Goal: Task Accomplishment & Management: Manage account settings

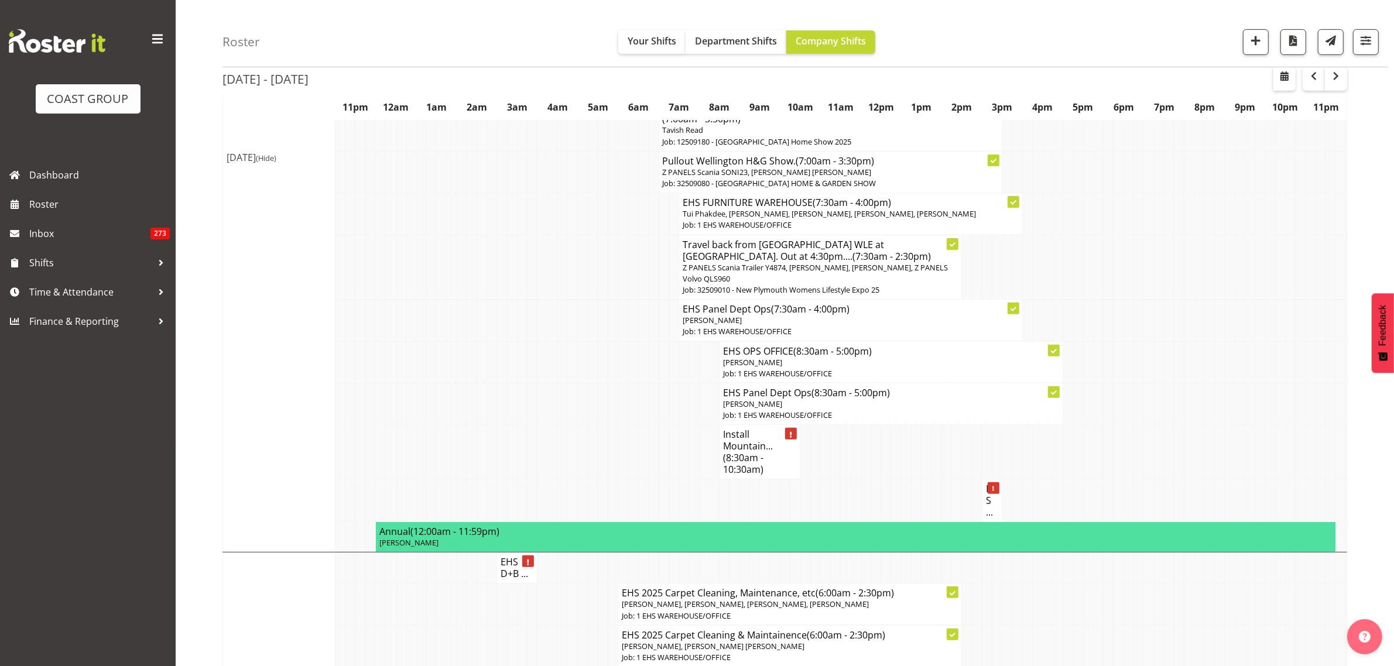
scroll to position [293, 0]
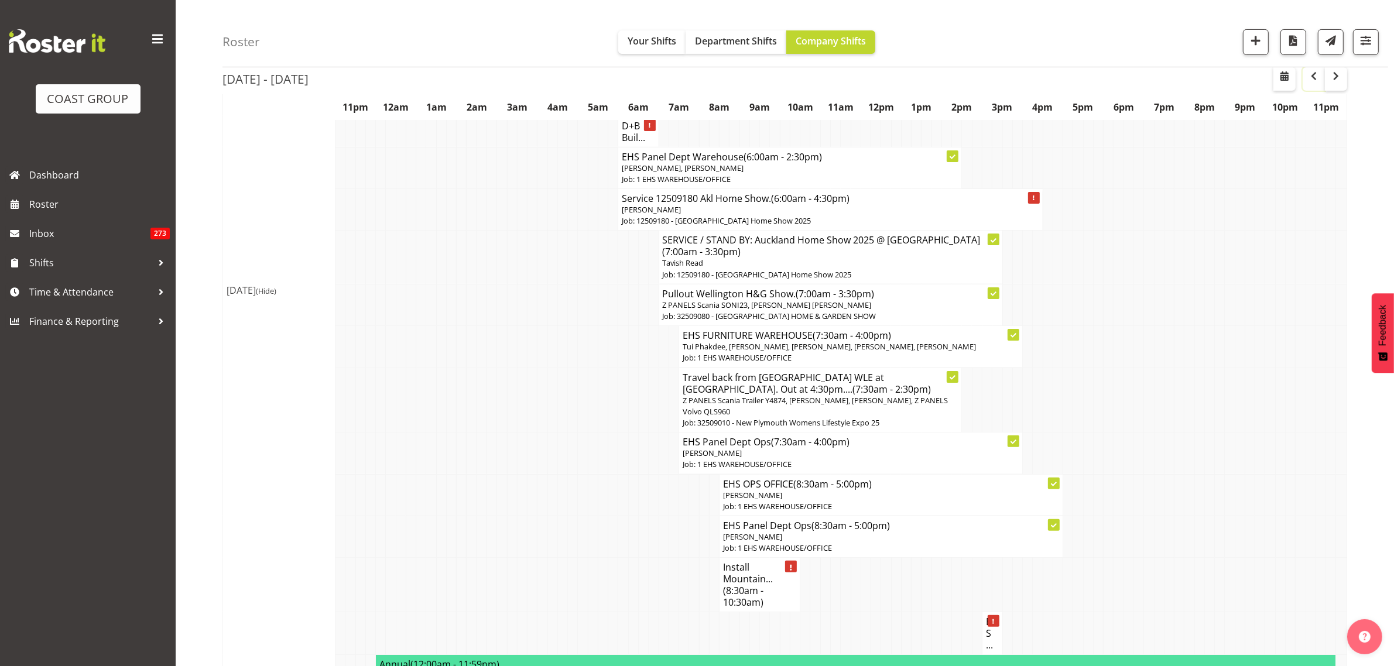
click at [1313, 74] on span "button" at bounding box center [1314, 76] width 14 height 14
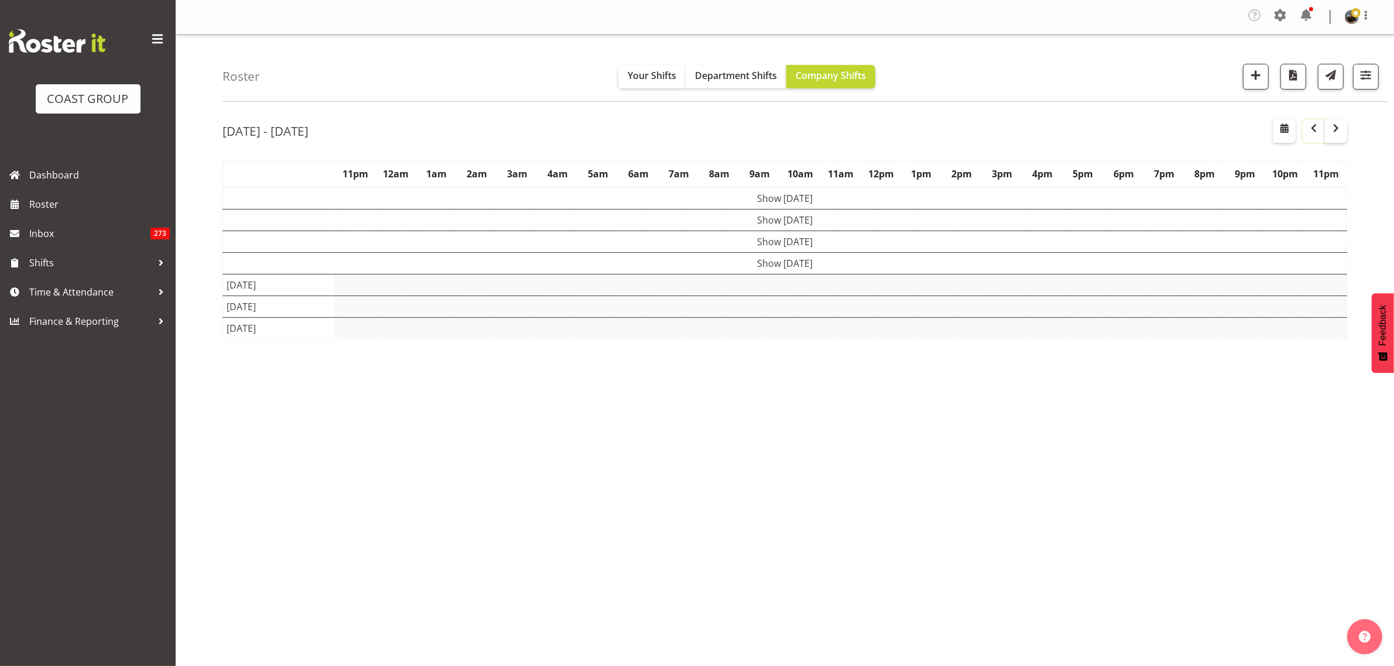
scroll to position [0, 0]
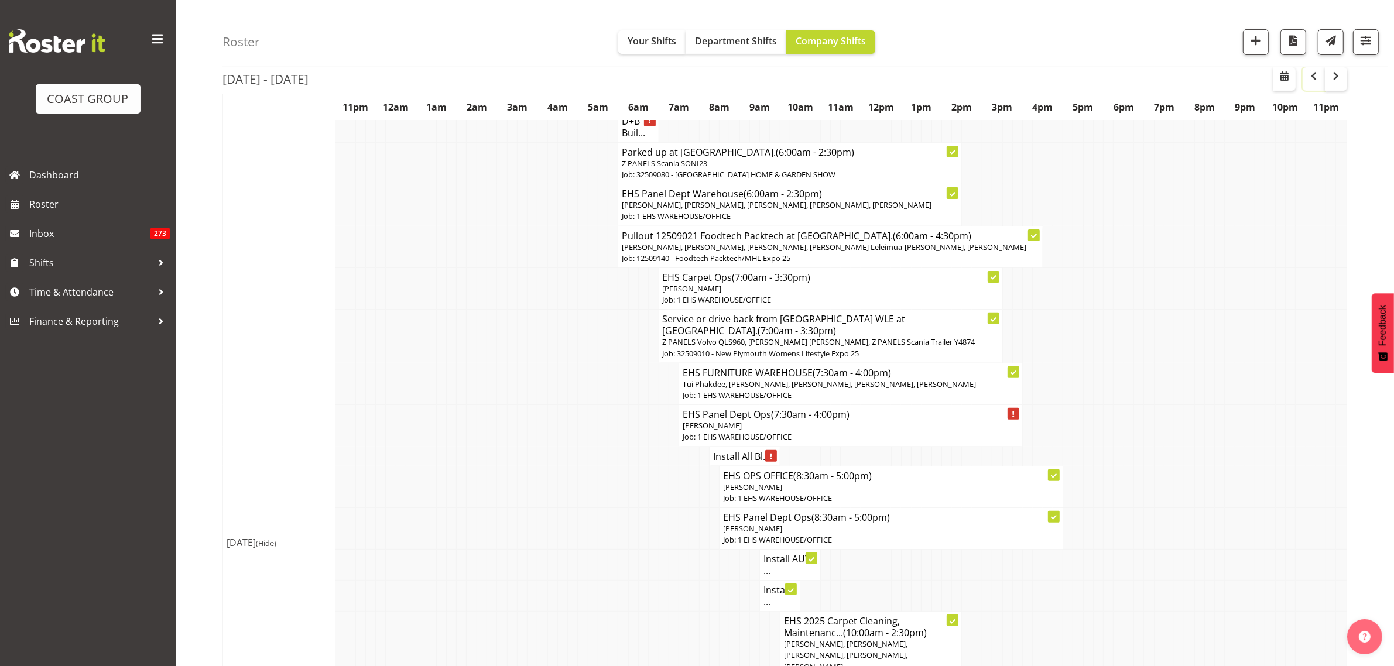
scroll to position [366, 0]
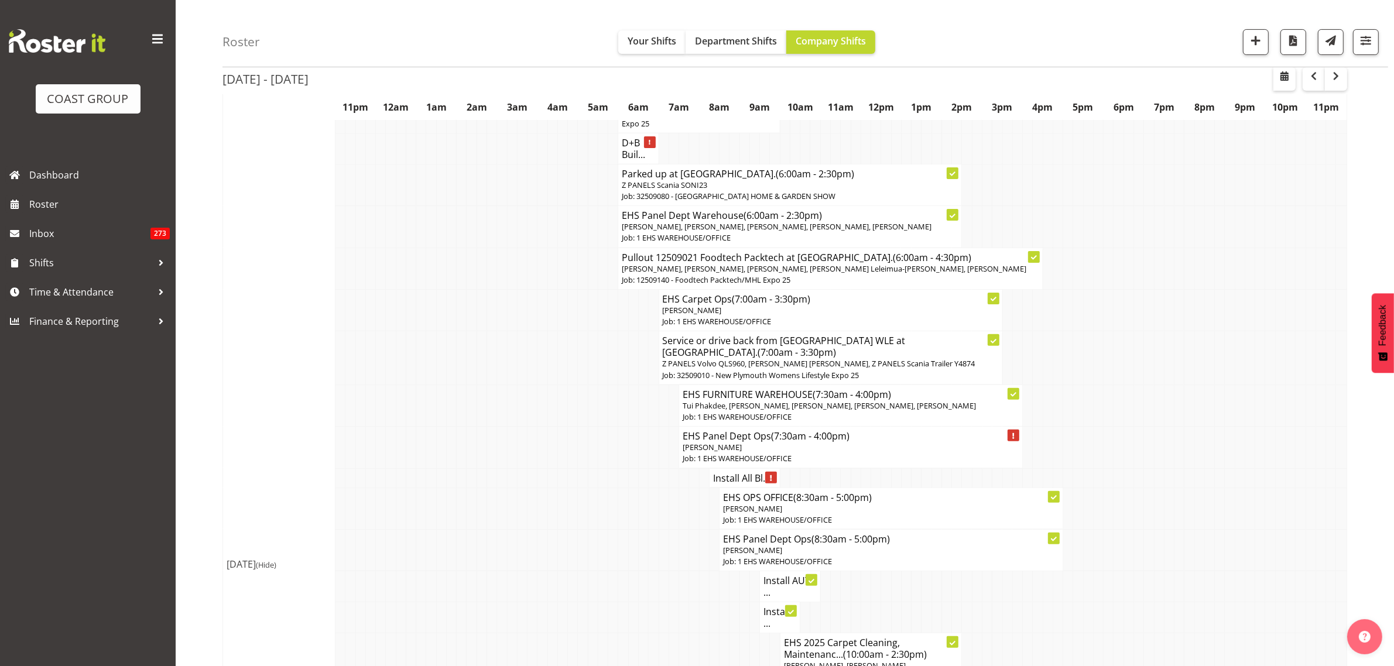
click at [914, 445] on p "[PERSON_NAME]" at bounding box center [851, 447] width 336 height 11
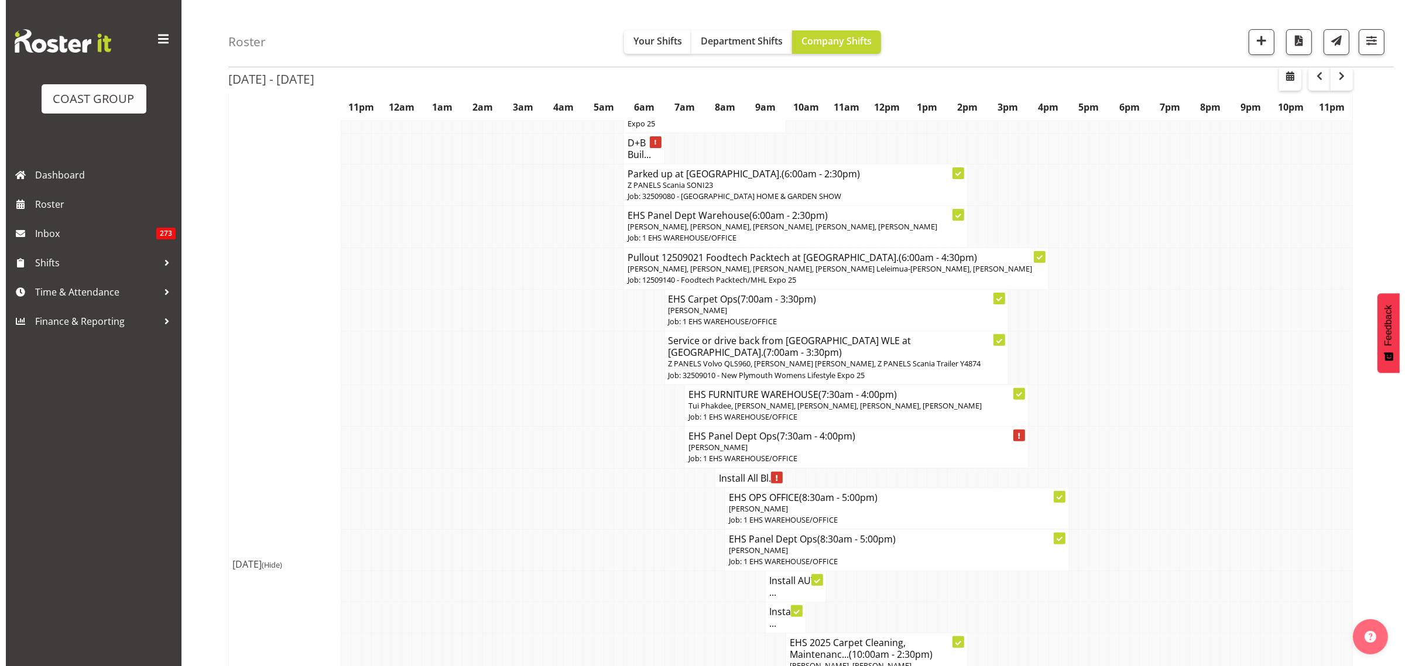
scroll to position [355, 0]
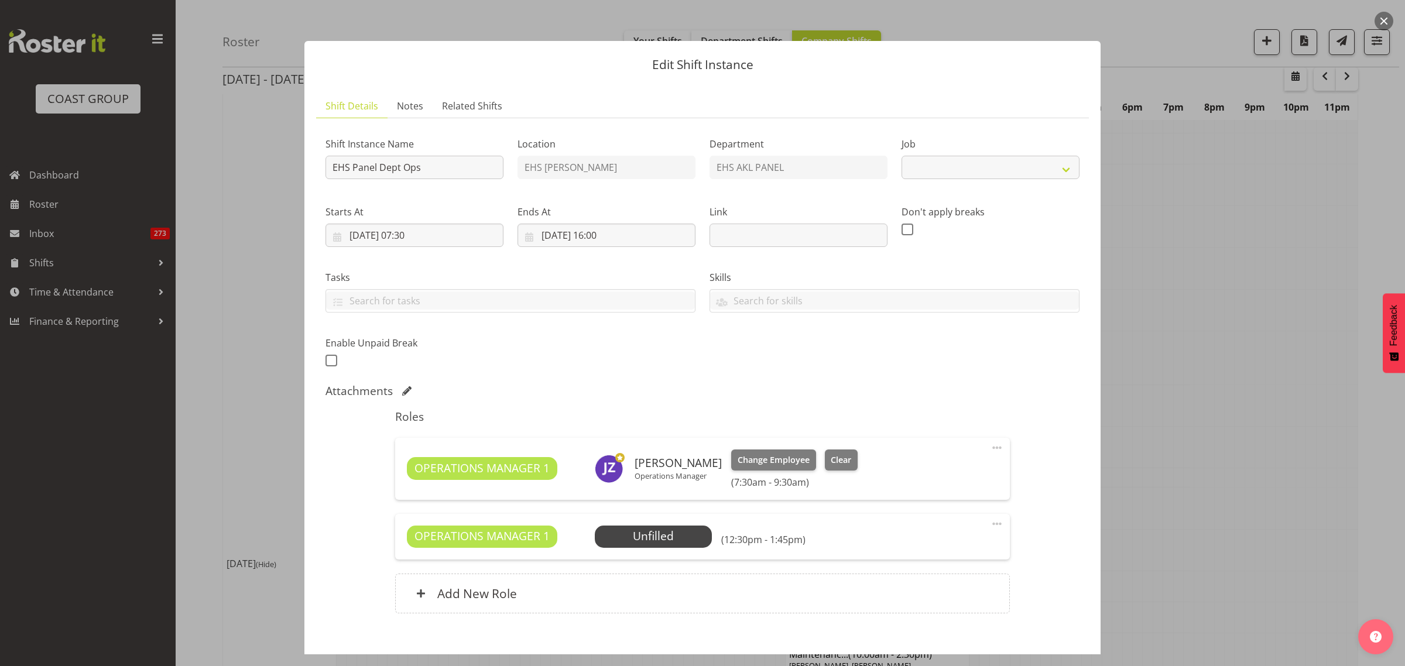
select select "69"
click at [663, 540] on span "Select Employee" at bounding box center [652, 536] width 87 height 17
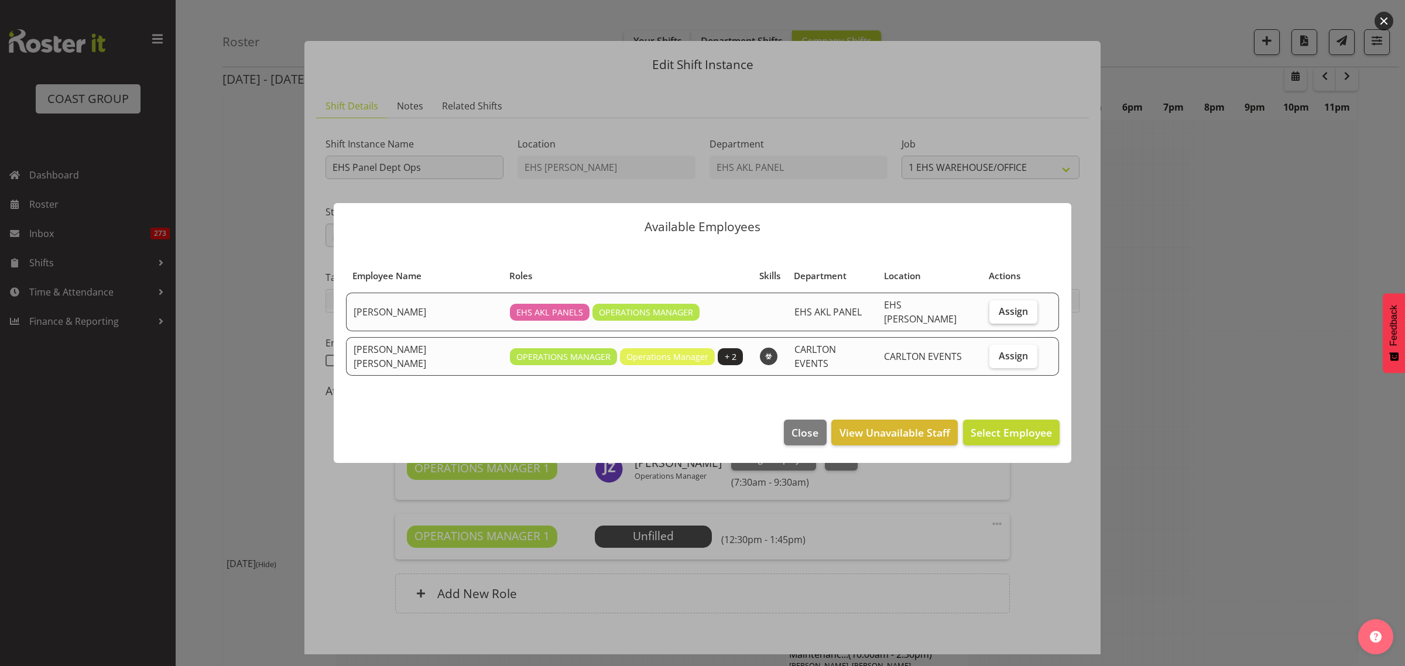
click at [999, 314] on span "Assign" at bounding box center [1013, 312] width 29 height 12
click at [996, 314] on input "Assign" at bounding box center [993, 311] width 8 height 8
checkbox input "true"
click at [979, 432] on span "Assign [PERSON_NAME]" at bounding box center [993, 433] width 118 height 14
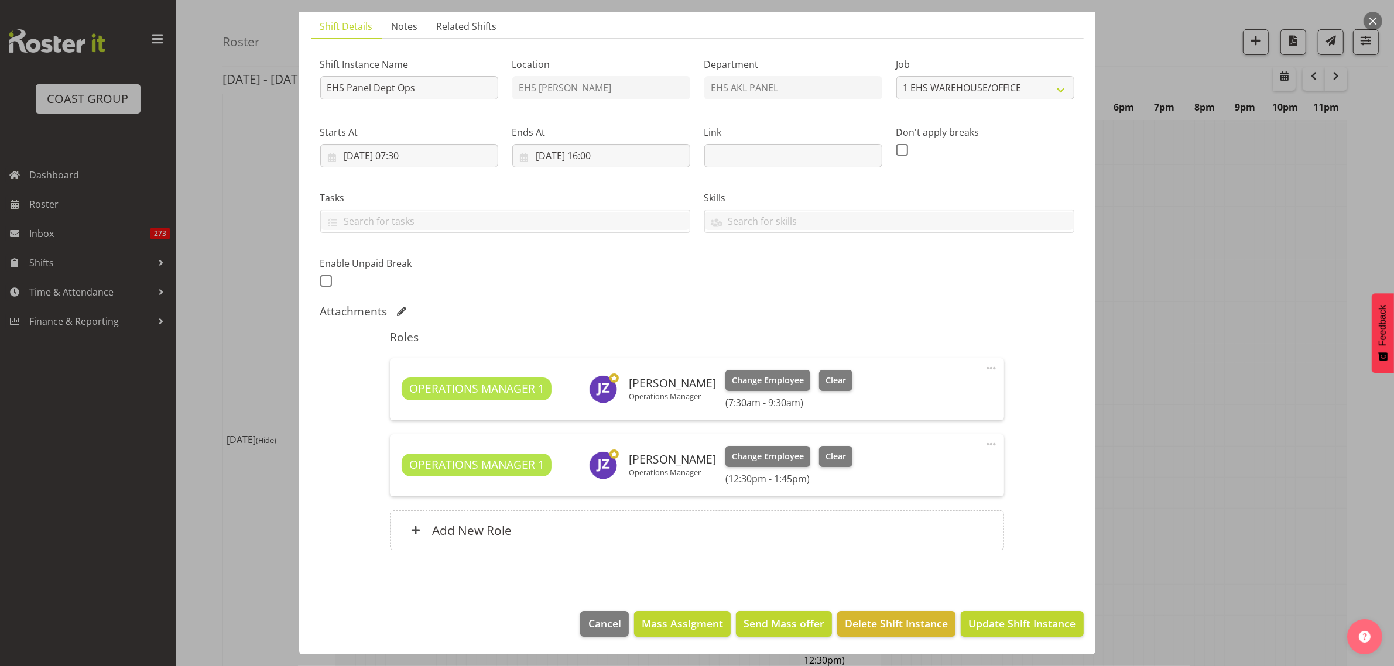
scroll to position [512, 0]
click at [982, 628] on span "Update Shift Instance" at bounding box center [1021, 623] width 107 height 15
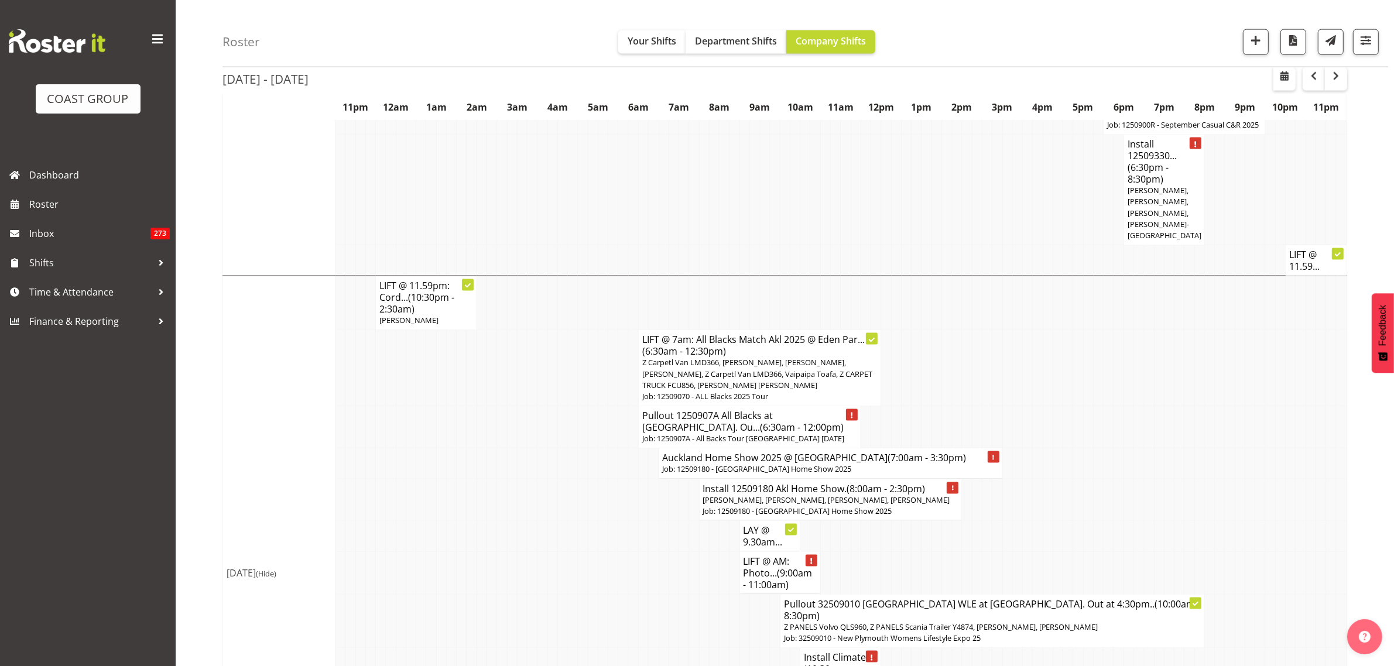
scroll to position [2219, 0]
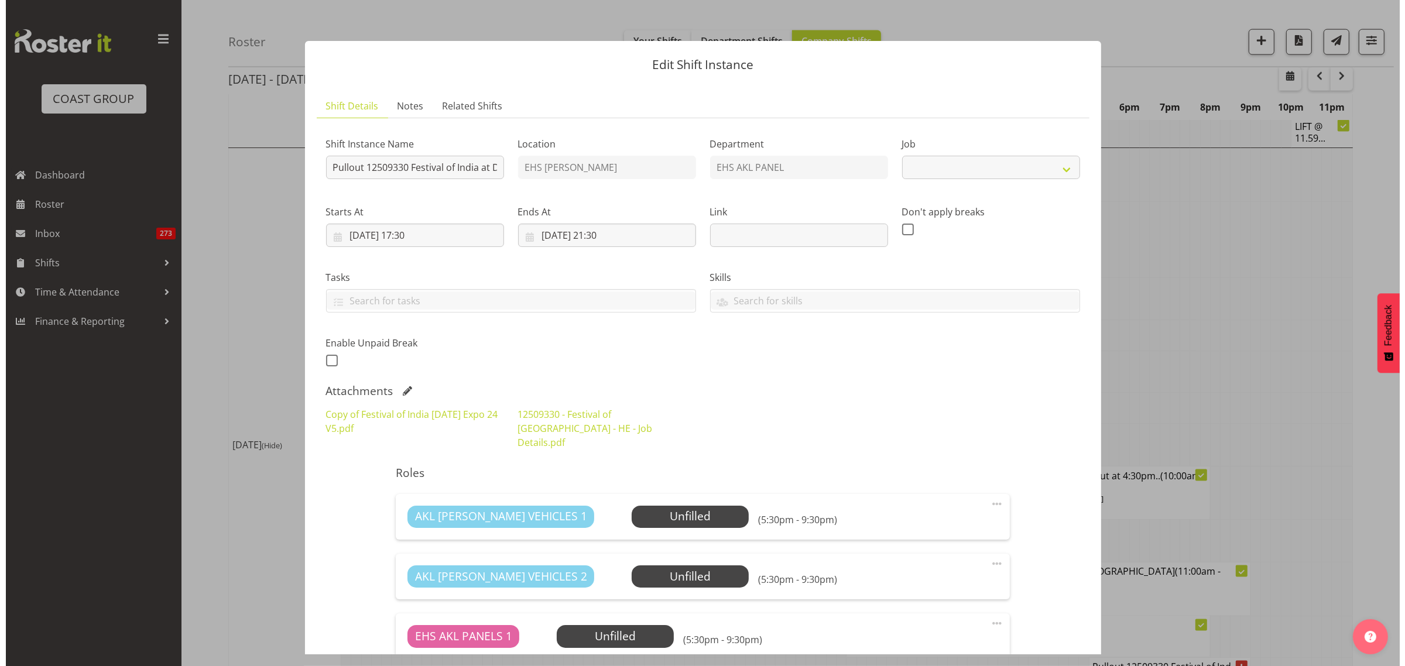
scroll to position [2184, 0]
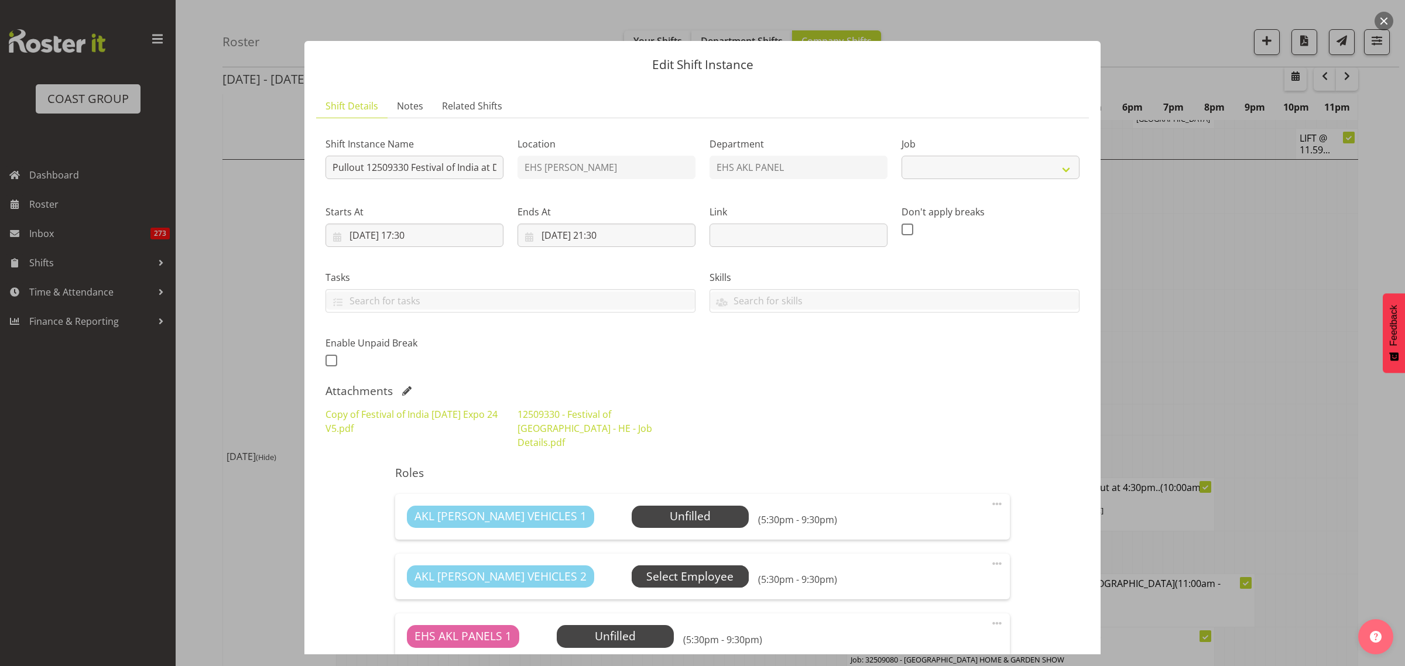
select select "10539"
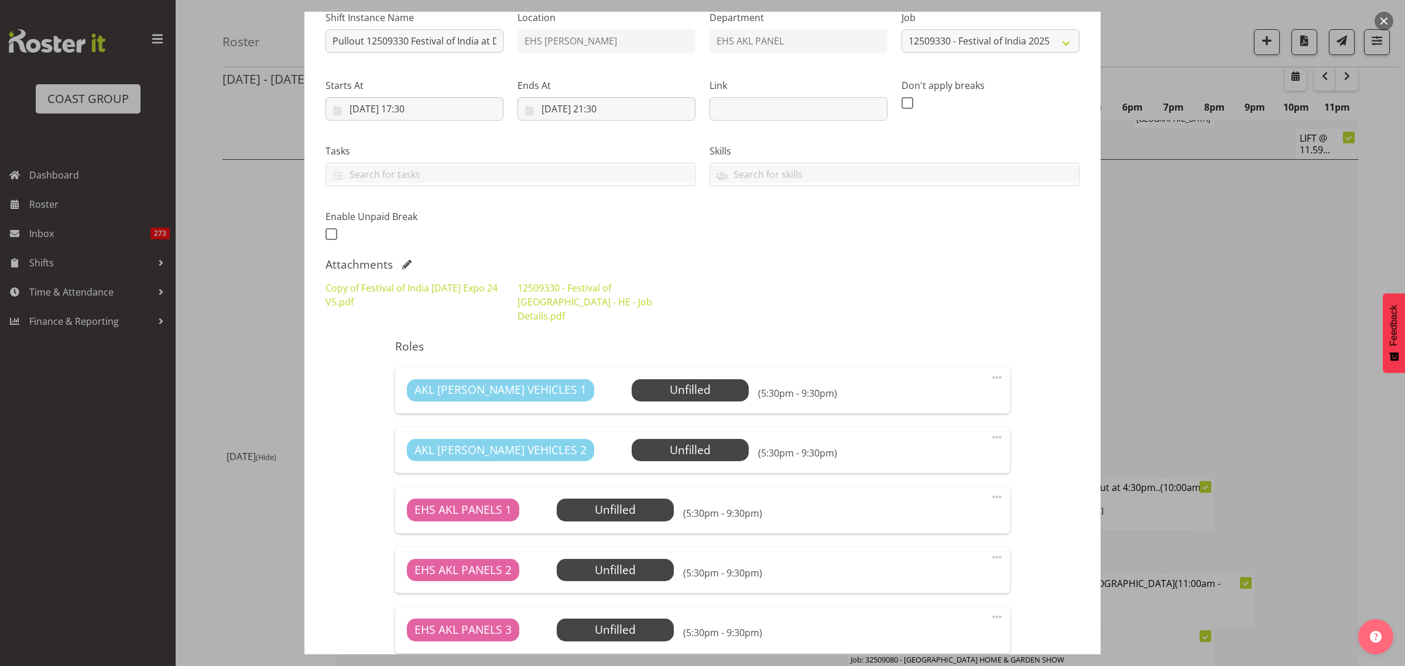
scroll to position [293, 0]
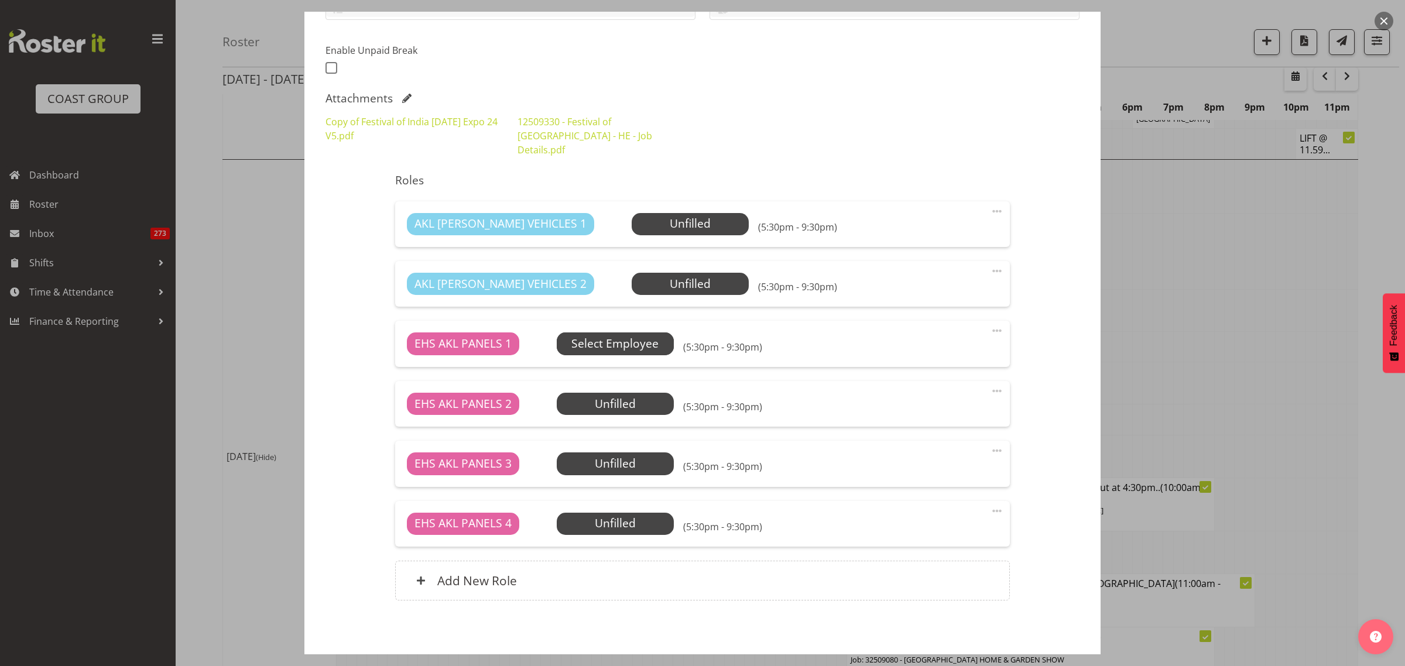
click at [625, 335] on span "Select Employee" at bounding box center [614, 343] width 87 height 17
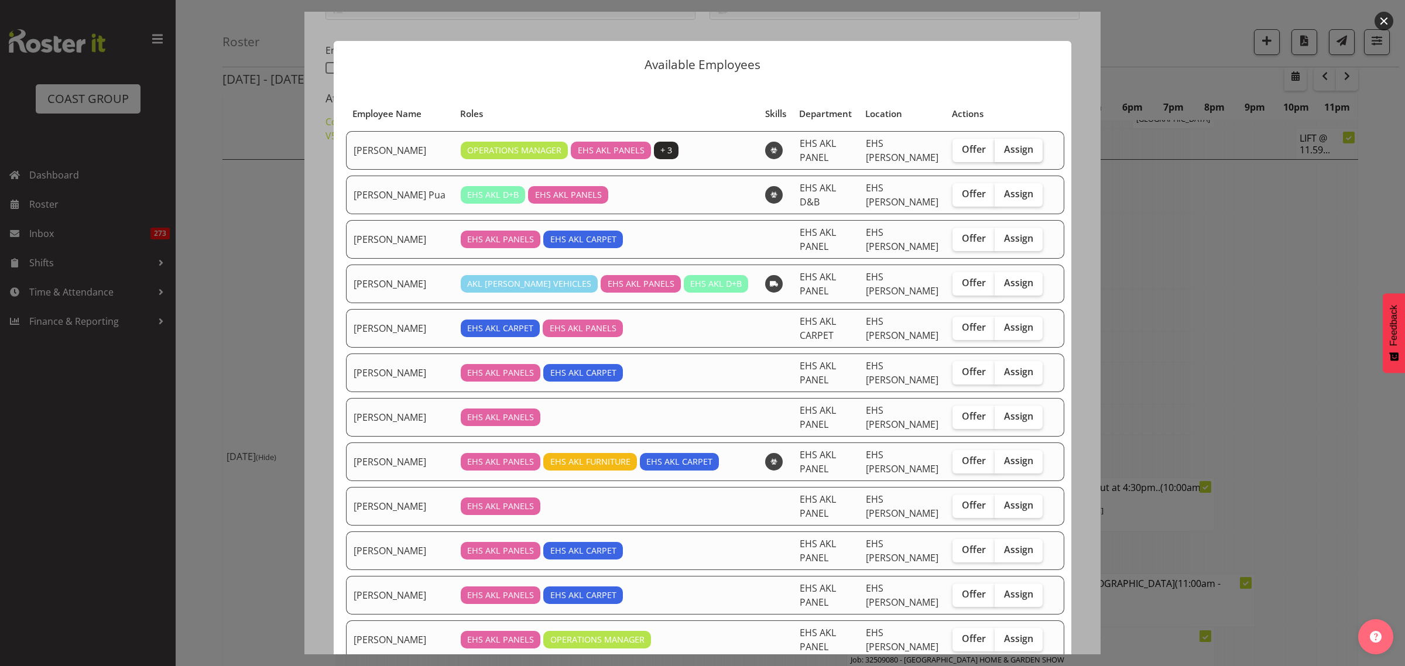
click at [1004, 150] on span "Assign" at bounding box center [1018, 149] width 29 height 12
click at [1002, 150] on input "Assign" at bounding box center [999, 150] width 8 height 8
checkbox input "true"
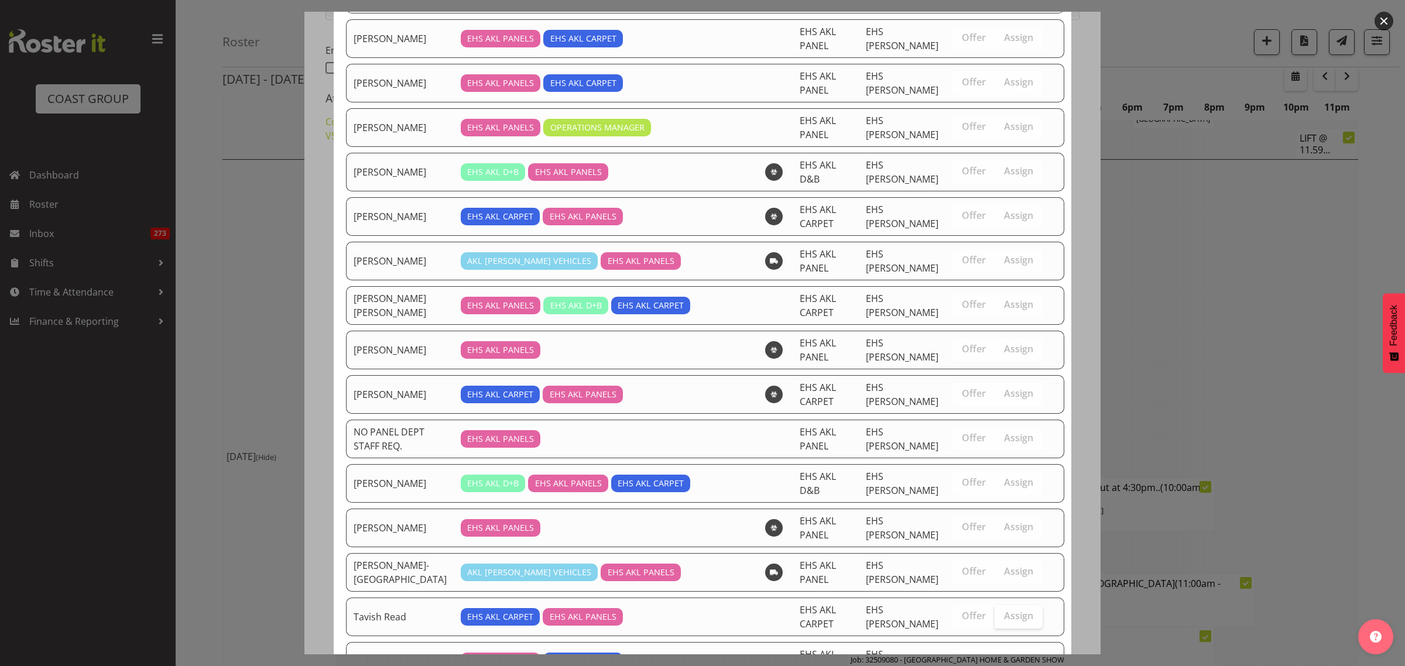
scroll to position [677, 0]
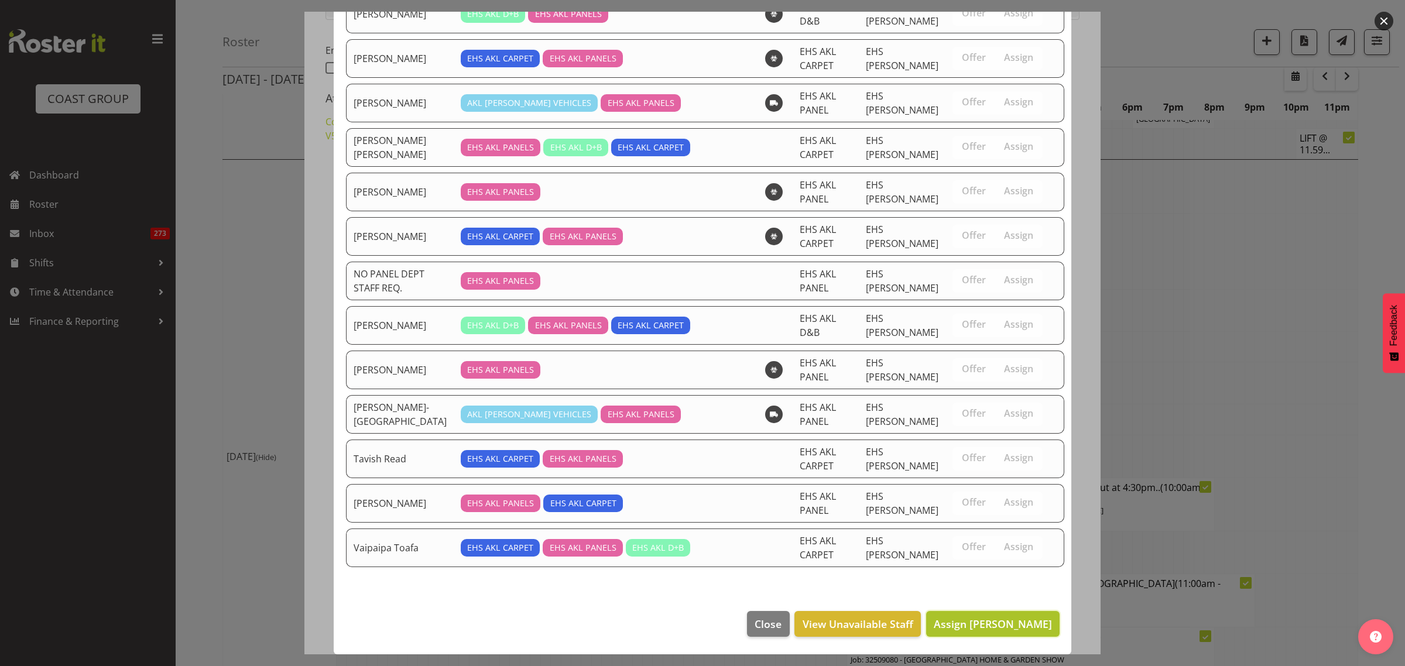
click at [978, 625] on span "Assign [PERSON_NAME]" at bounding box center [993, 624] width 118 height 14
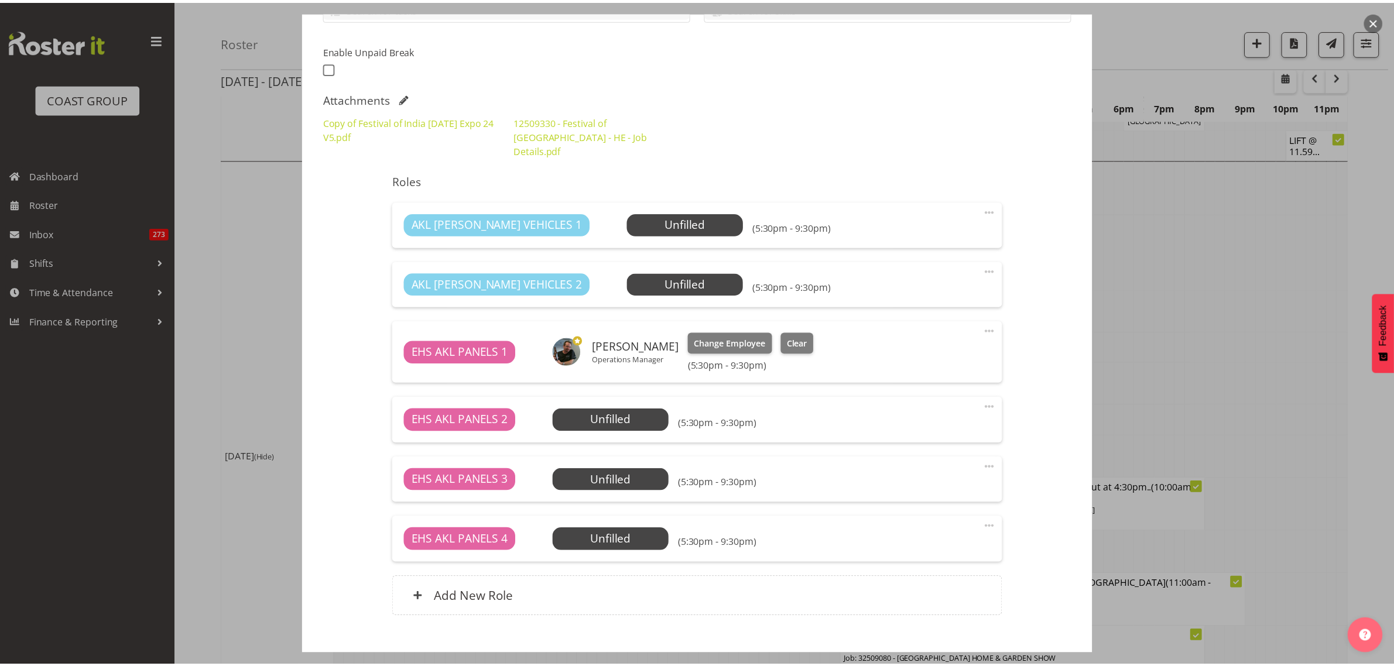
scroll to position [2208, 0]
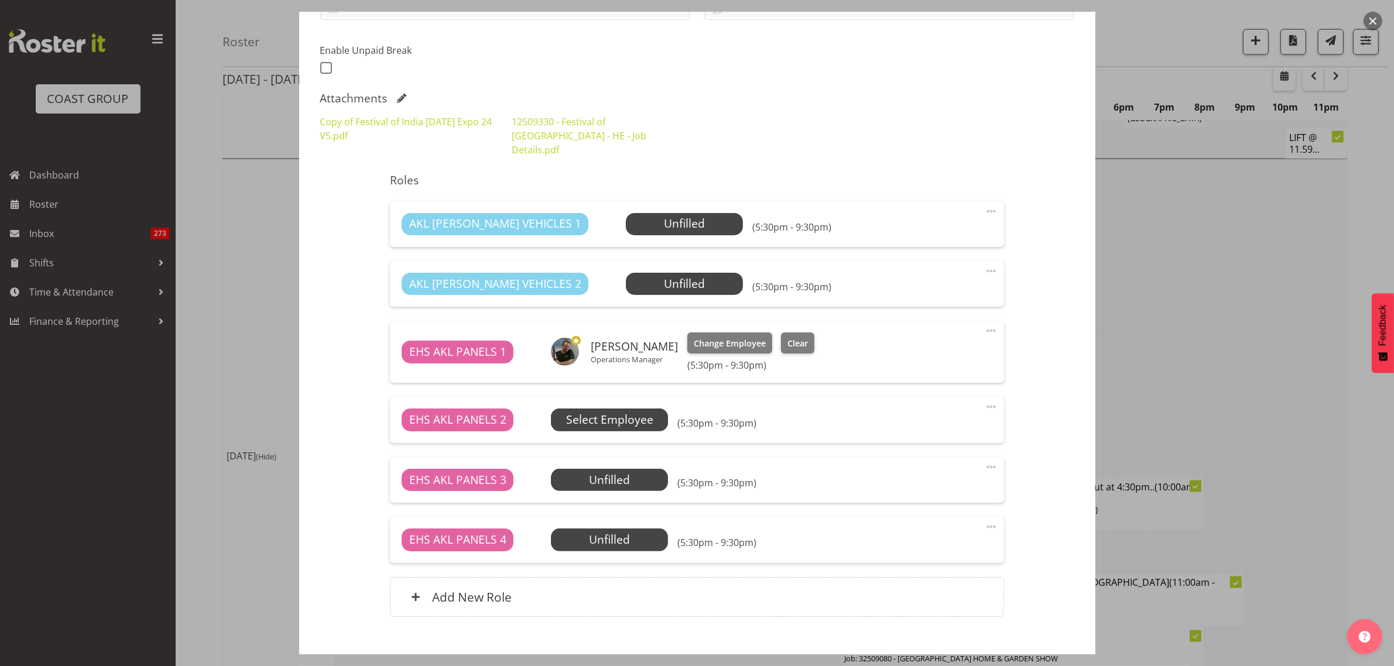
click at [625, 412] on span "Select Employee" at bounding box center [609, 420] width 87 height 17
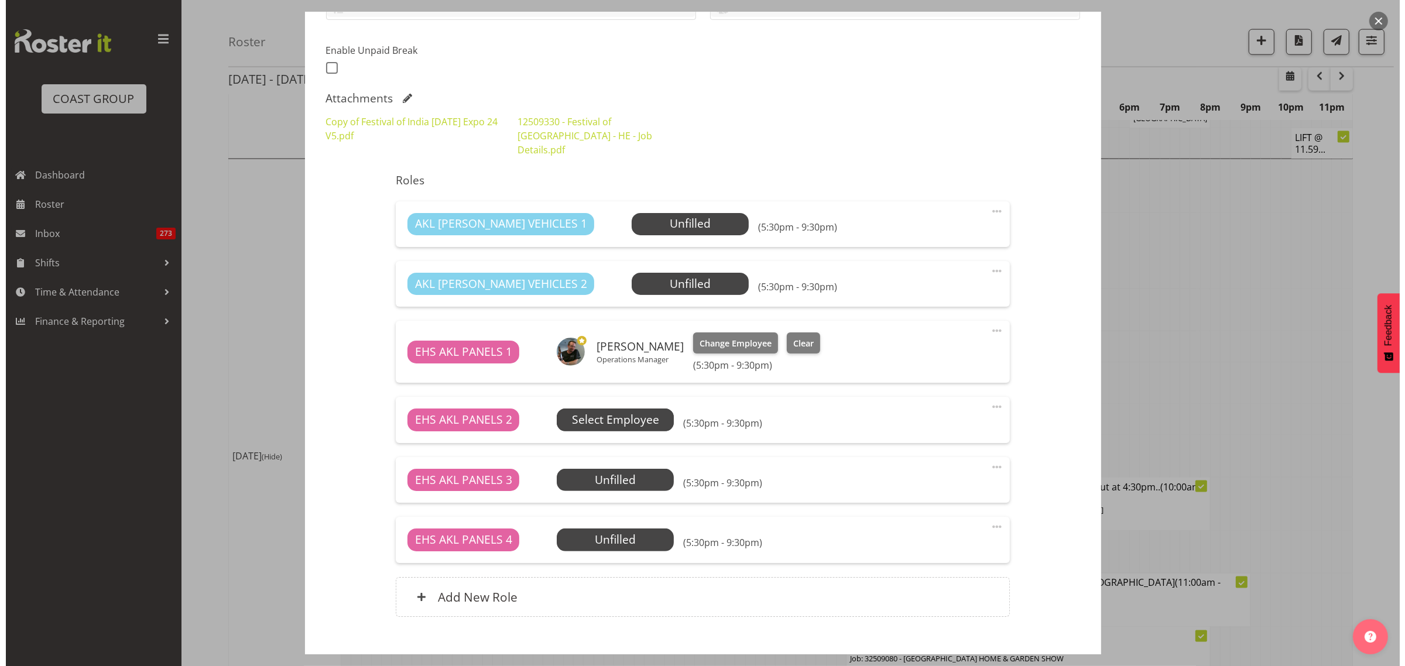
scroll to position [2184, 0]
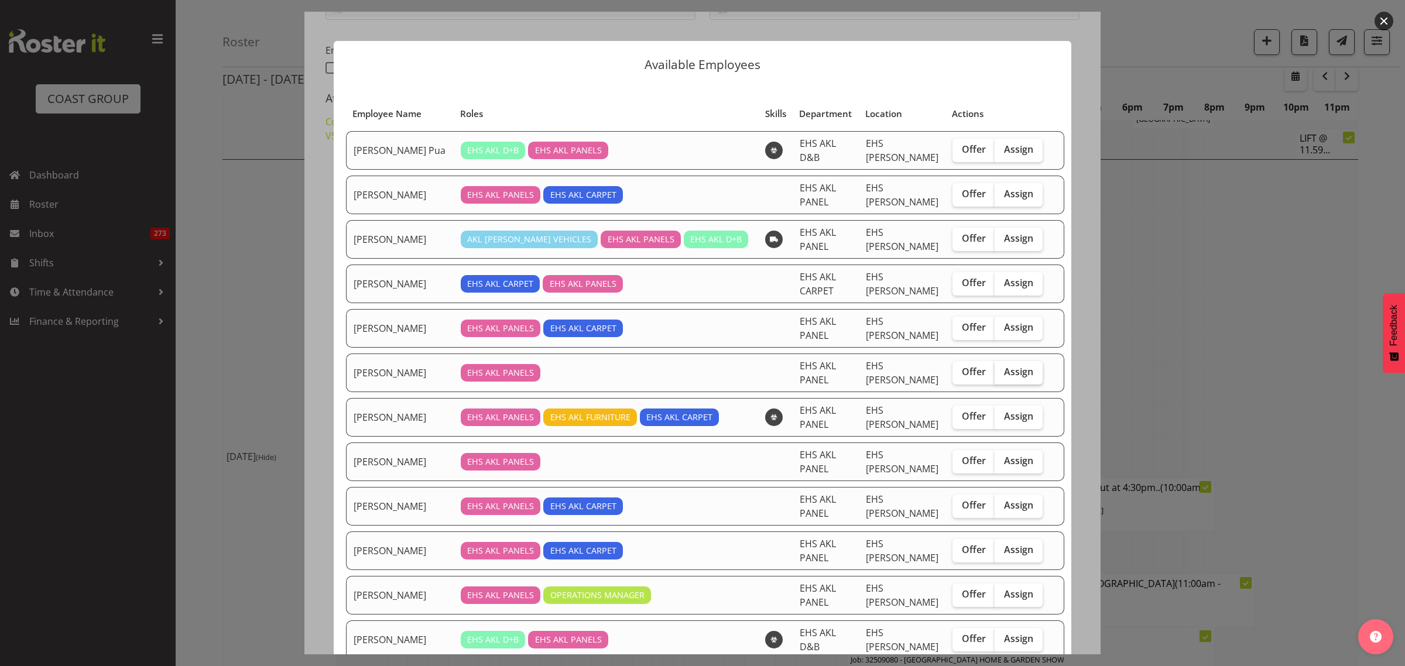
click at [1004, 378] on span "Assign" at bounding box center [1018, 372] width 29 height 12
click at [1002, 376] on input "Assign" at bounding box center [999, 372] width 8 height 8
checkbox input "true"
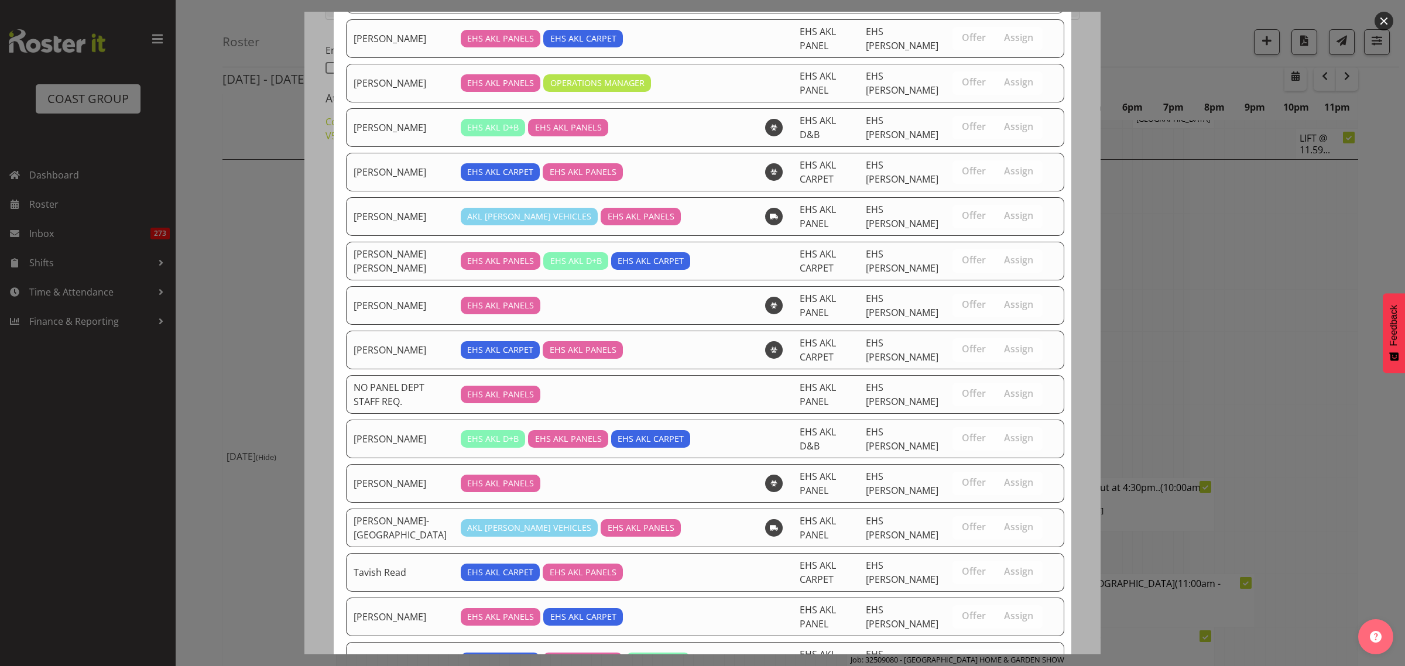
scroll to position [631, 0]
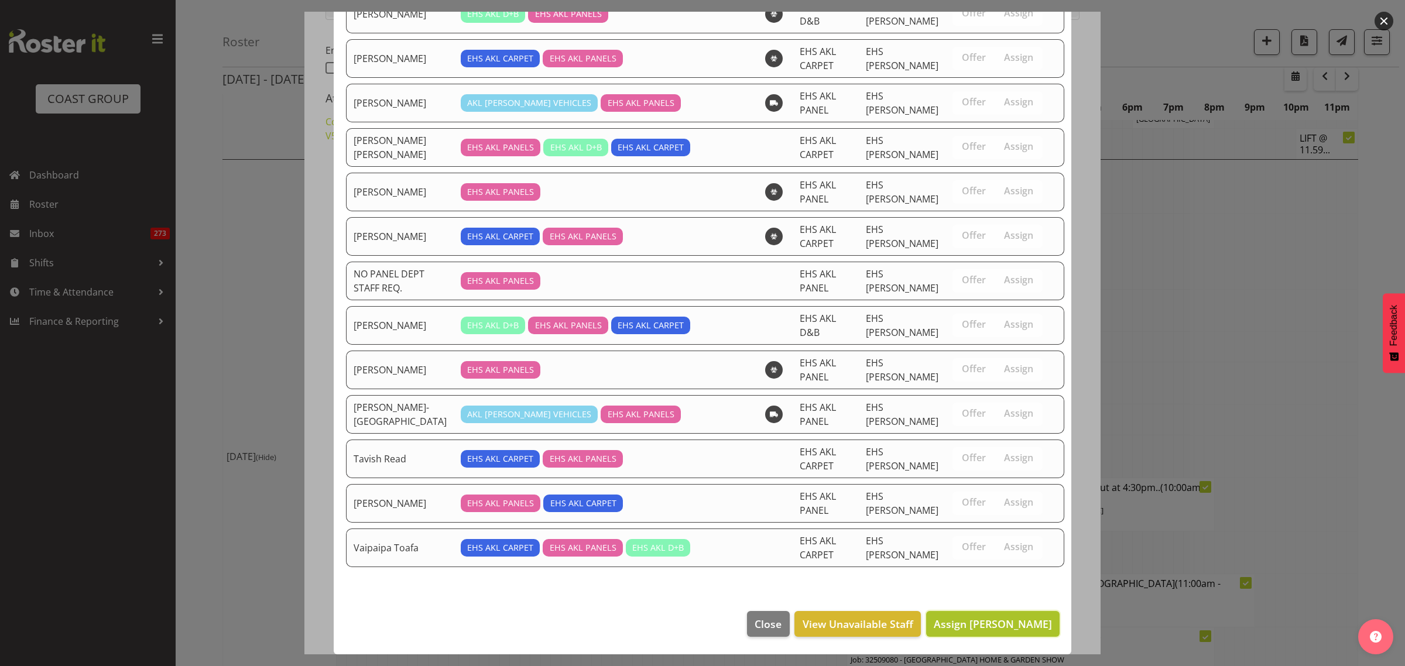
click at [984, 628] on span "Assign [PERSON_NAME]" at bounding box center [993, 624] width 118 height 14
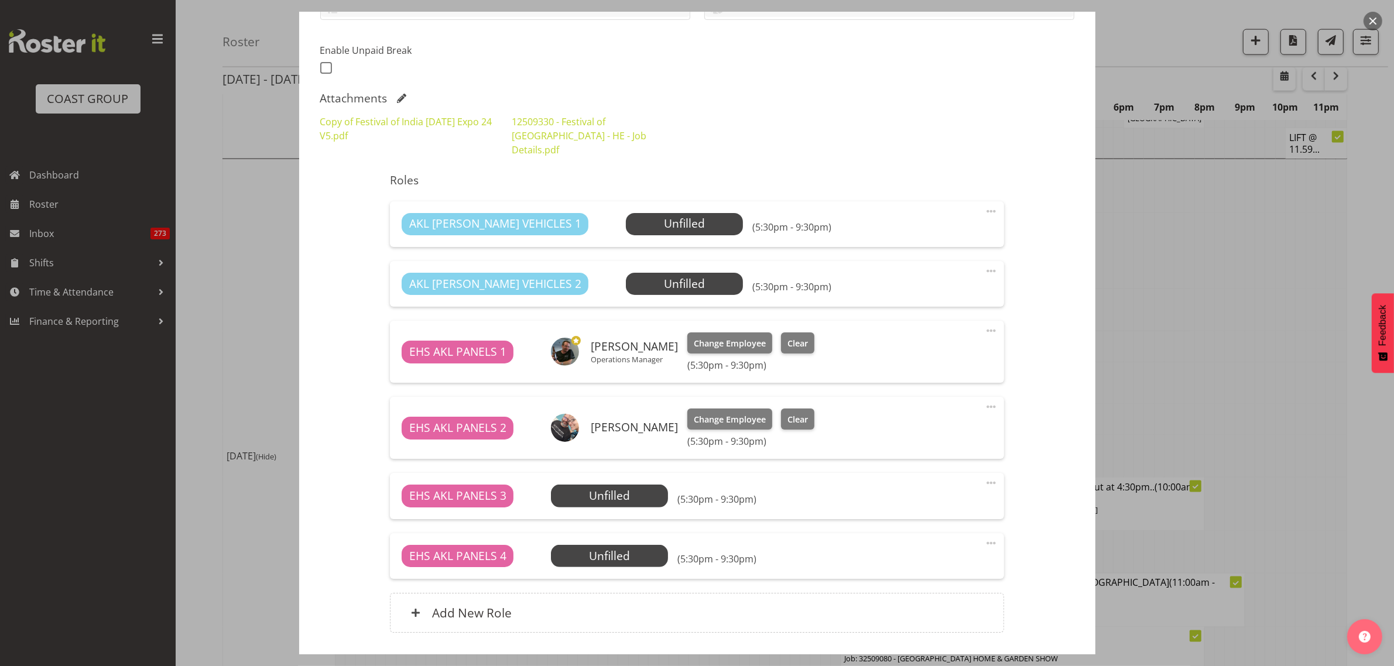
scroll to position [361, 0]
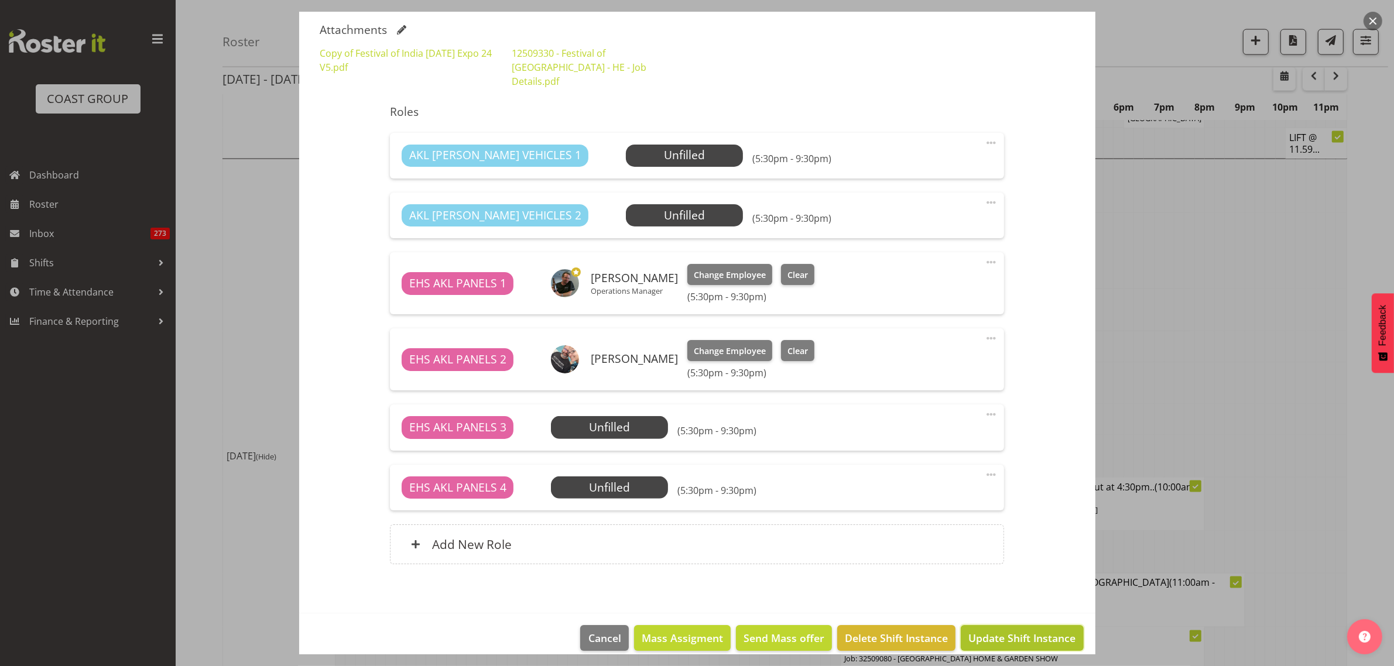
click at [981, 630] on span "Update Shift Instance" at bounding box center [1021, 637] width 107 height 15
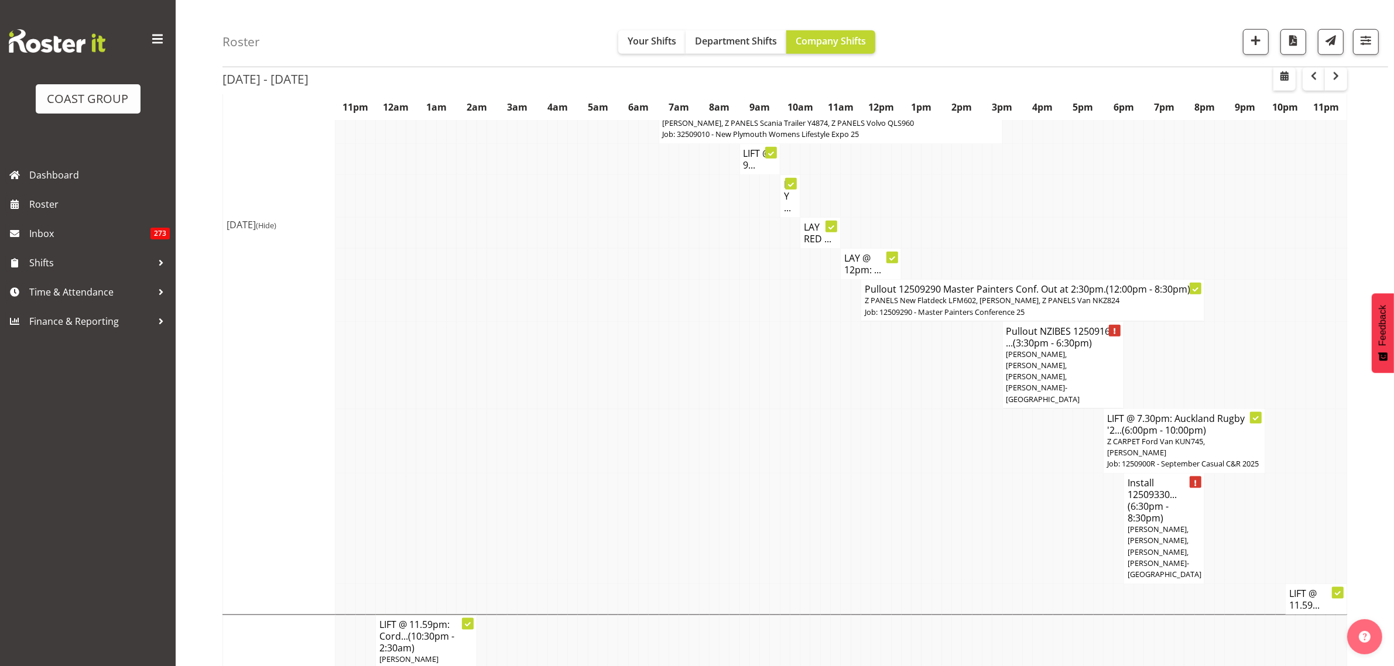
scroll to position [1756, 0]
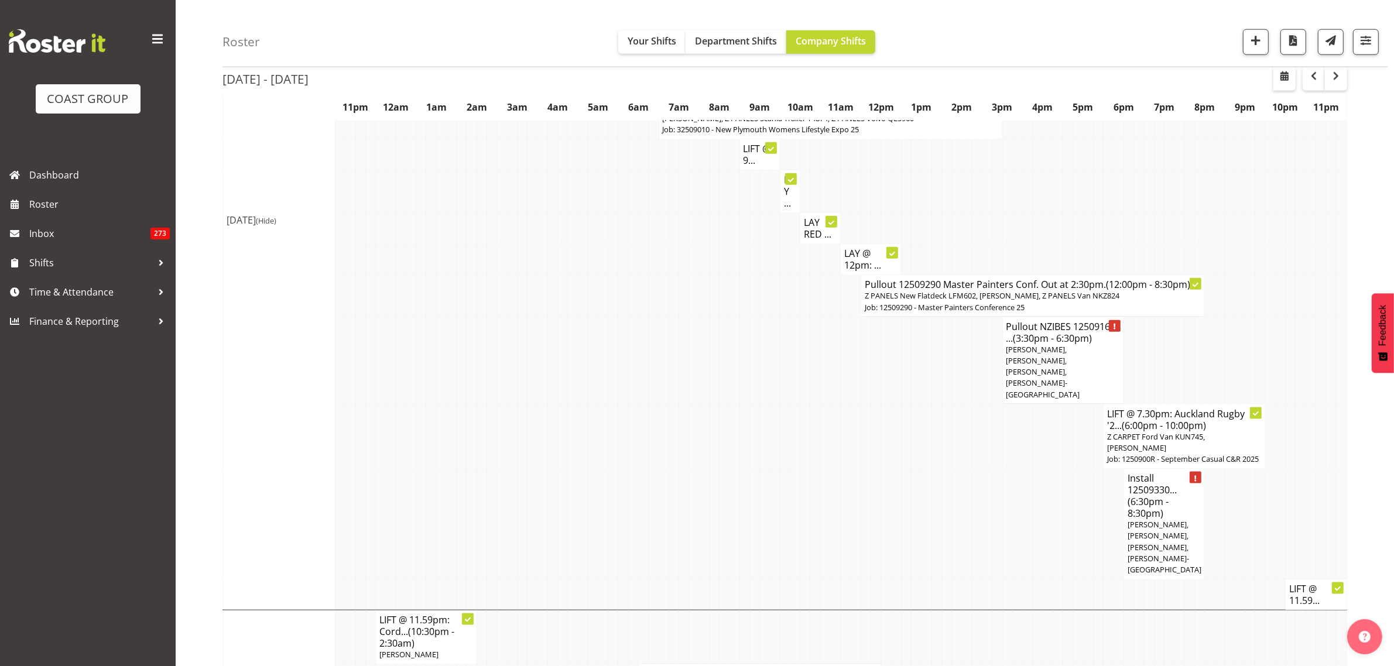
click at [1160, 495] on span "(6:30pm - 8:30pm)" at bounding box center [1147, 507] width 41 height 25
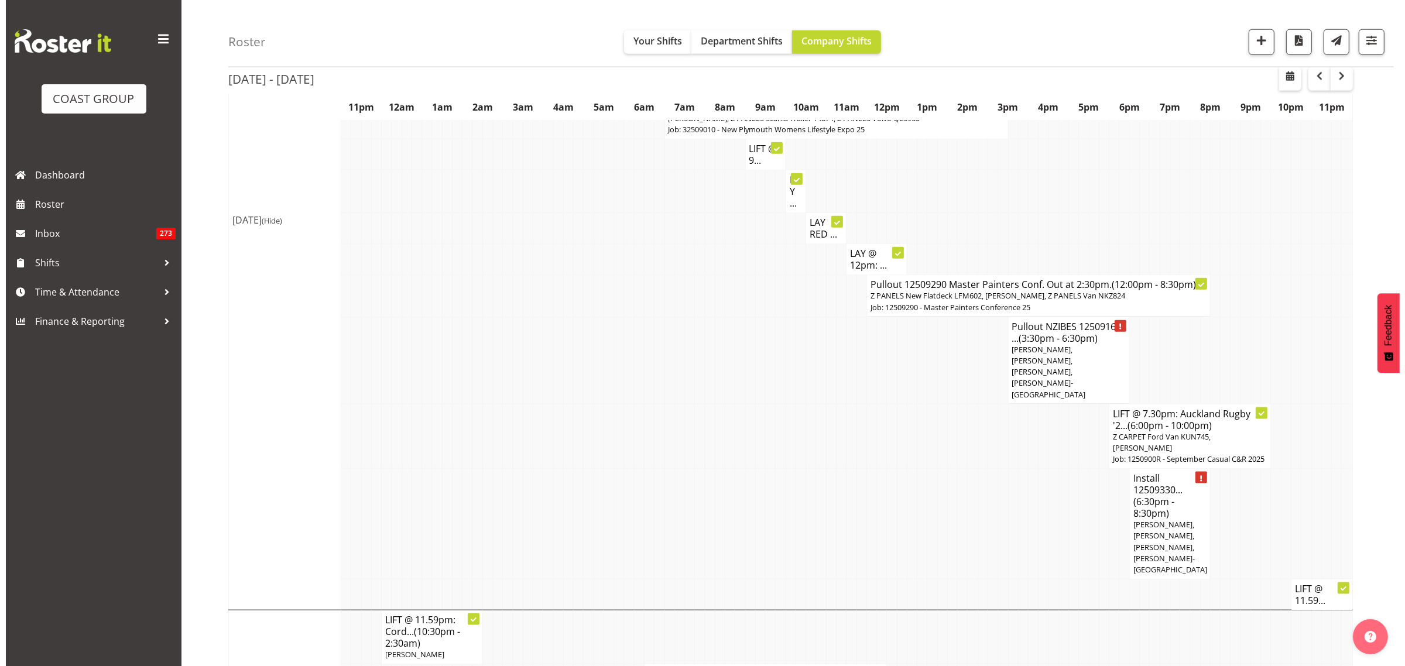
scroll to position [1728, 0]
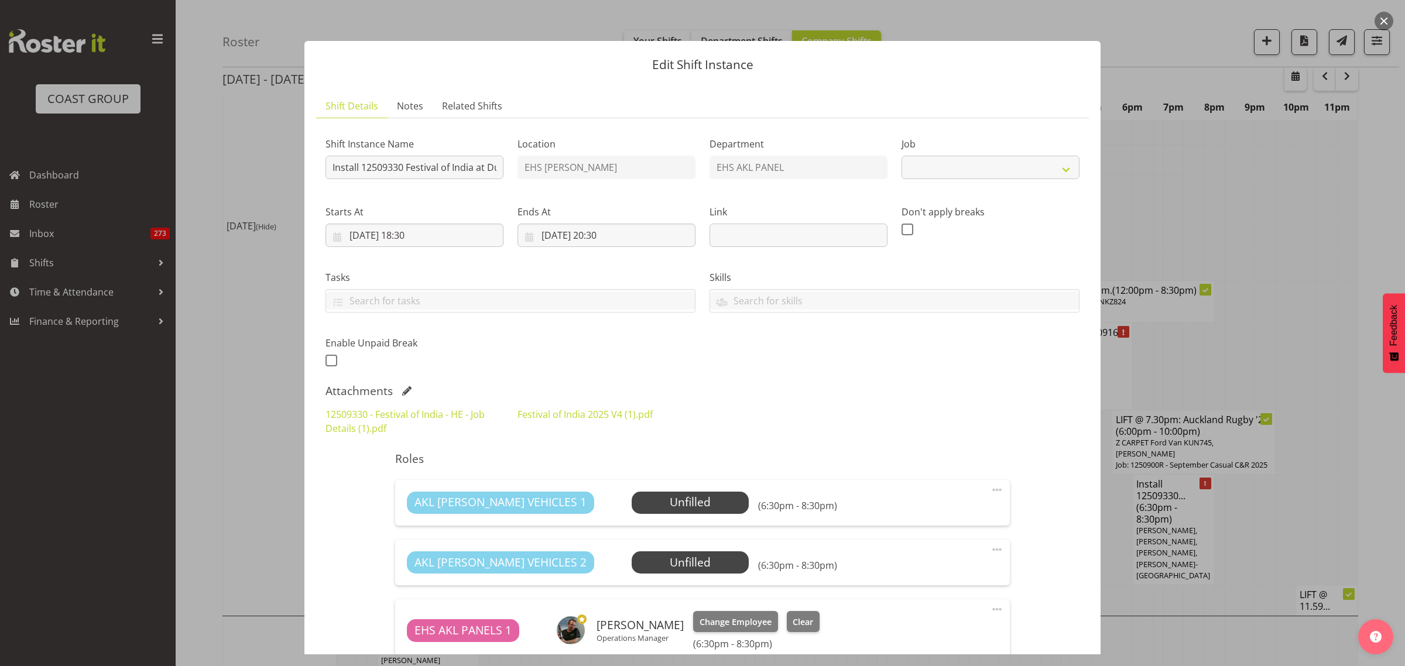
select select "10539"
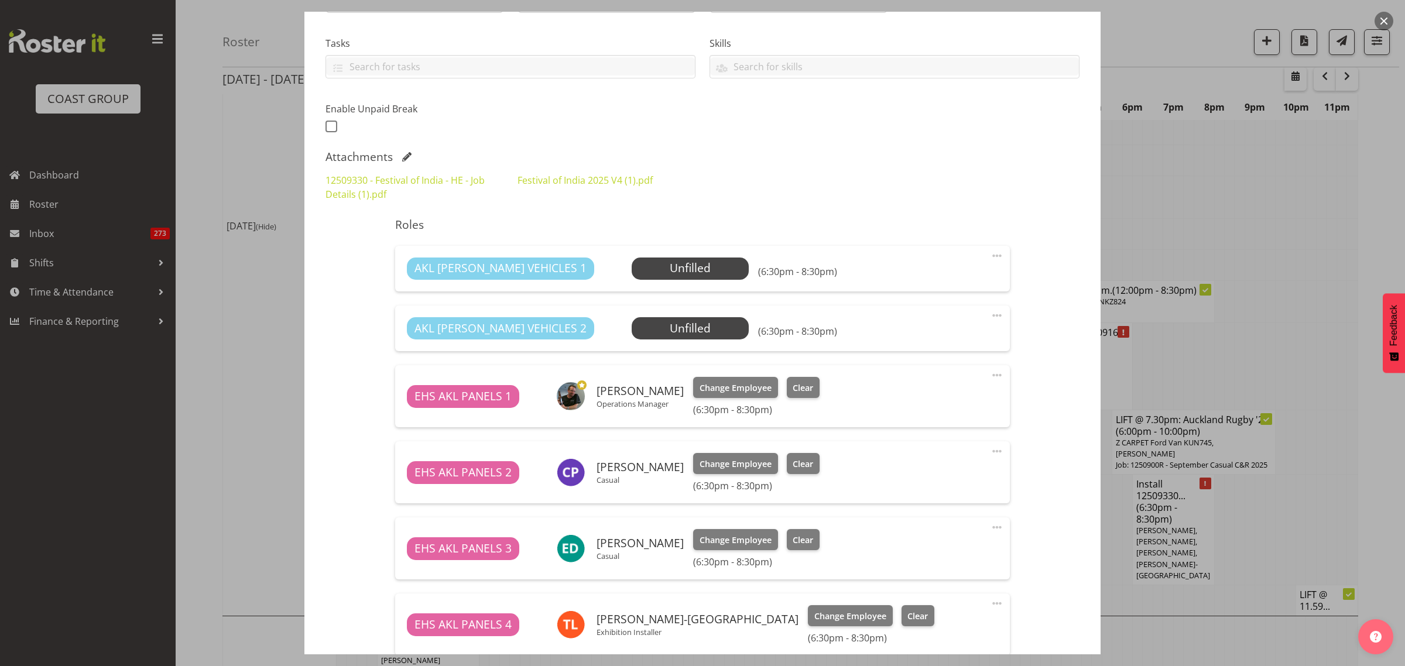
scroll to position [366, 0]
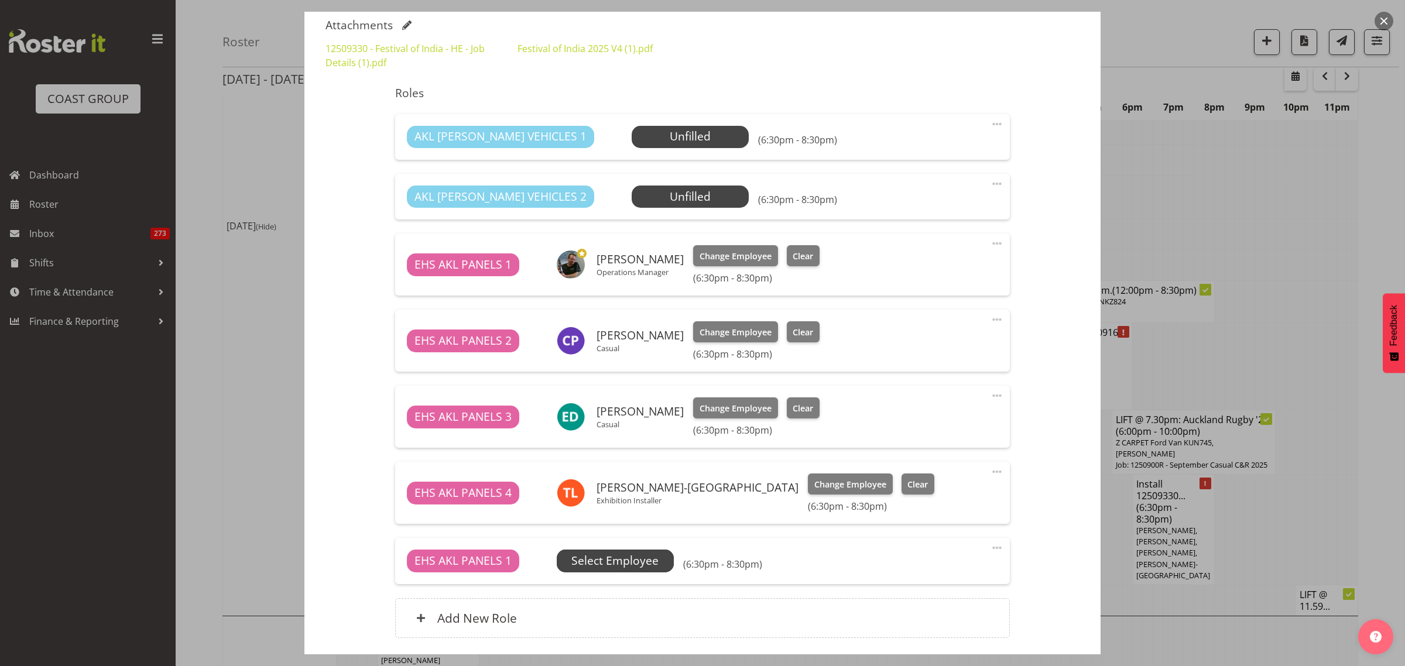
click at [632, 568] on span "Select Employee" at bounding box center [614, 561] width 87 height 17
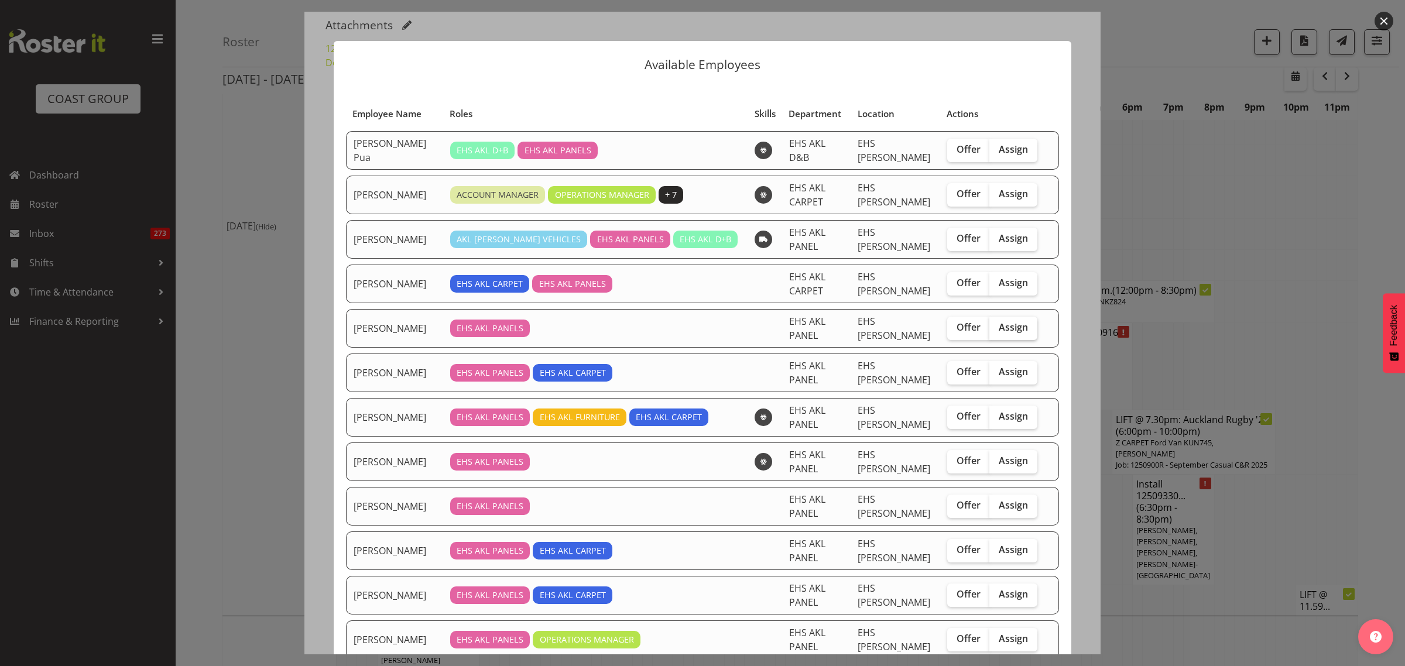
click at [999, 324] on span "Assign" at bounding box center [1013, 327] width 29 height 12
click at [995, 324] on input "Assign" at bounding box center [993, 328] width 8 height 8
checkbox input "true"
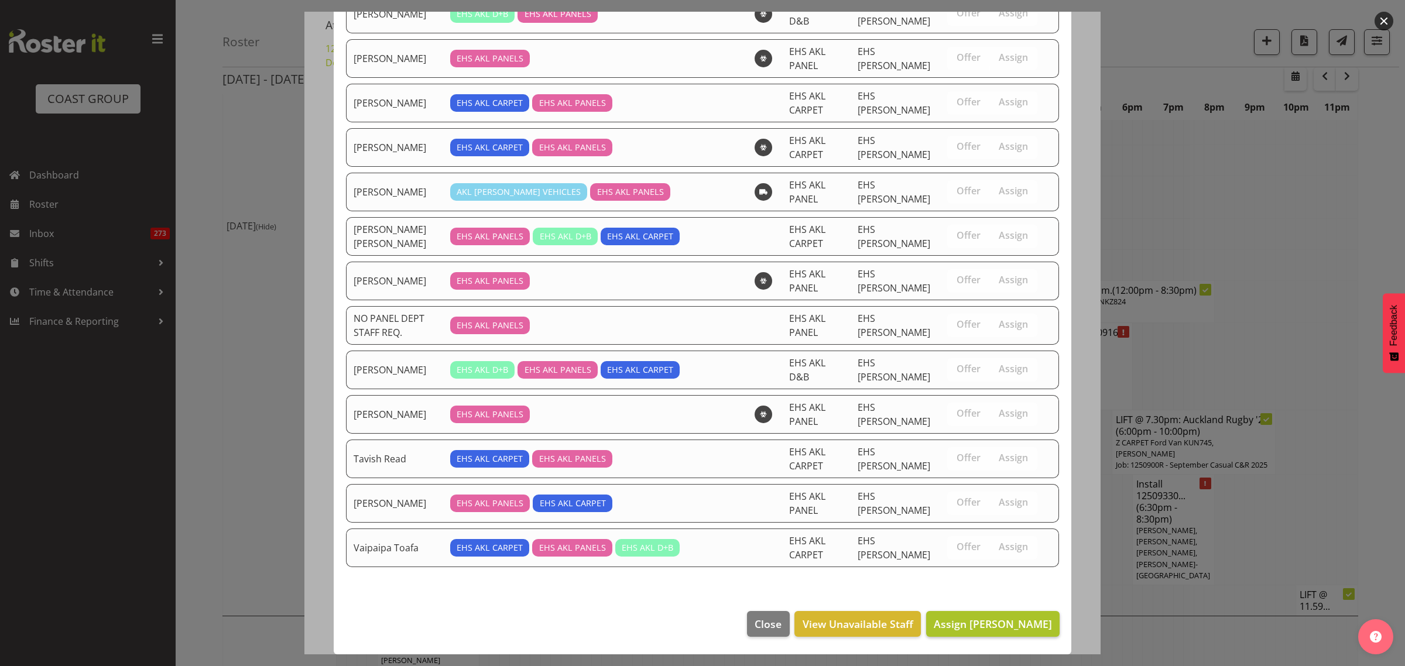
scroll to position [677, 0]
click at [985, 624] on span "Assign [PERSON_NAME]" at bounding box center [993, 624] width 118 height 14
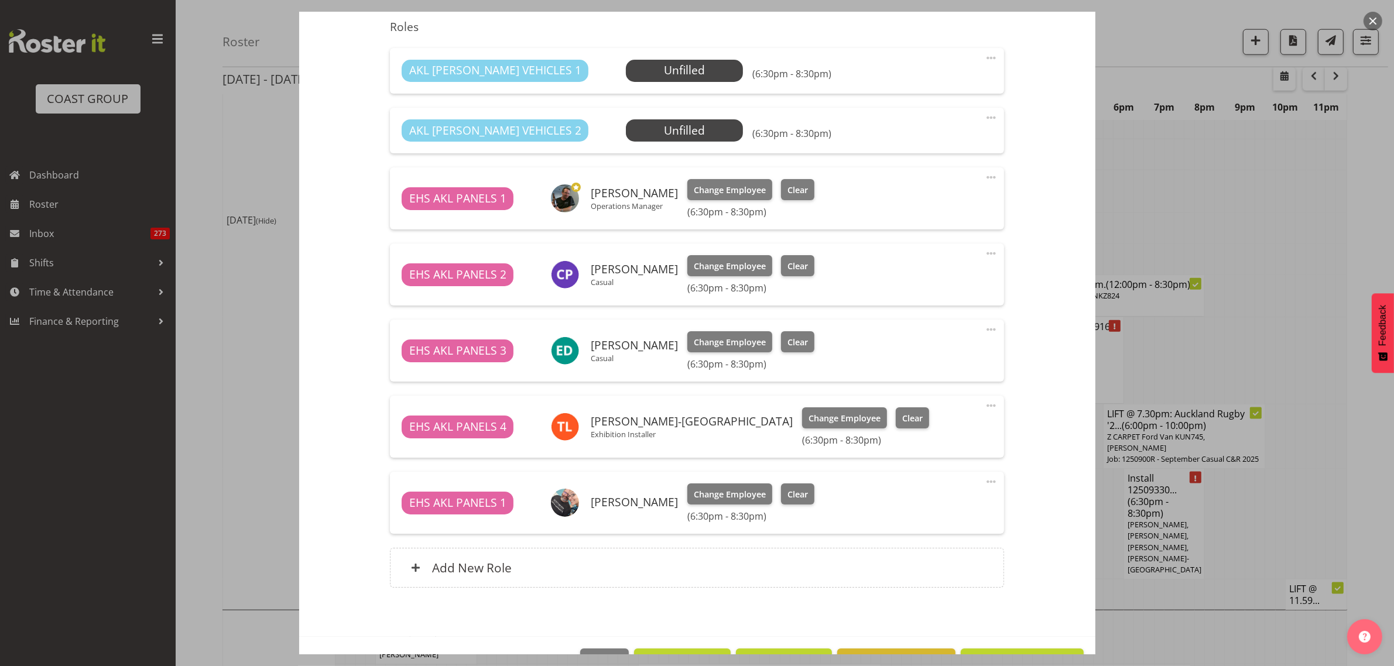
scroll to position [469, 0]
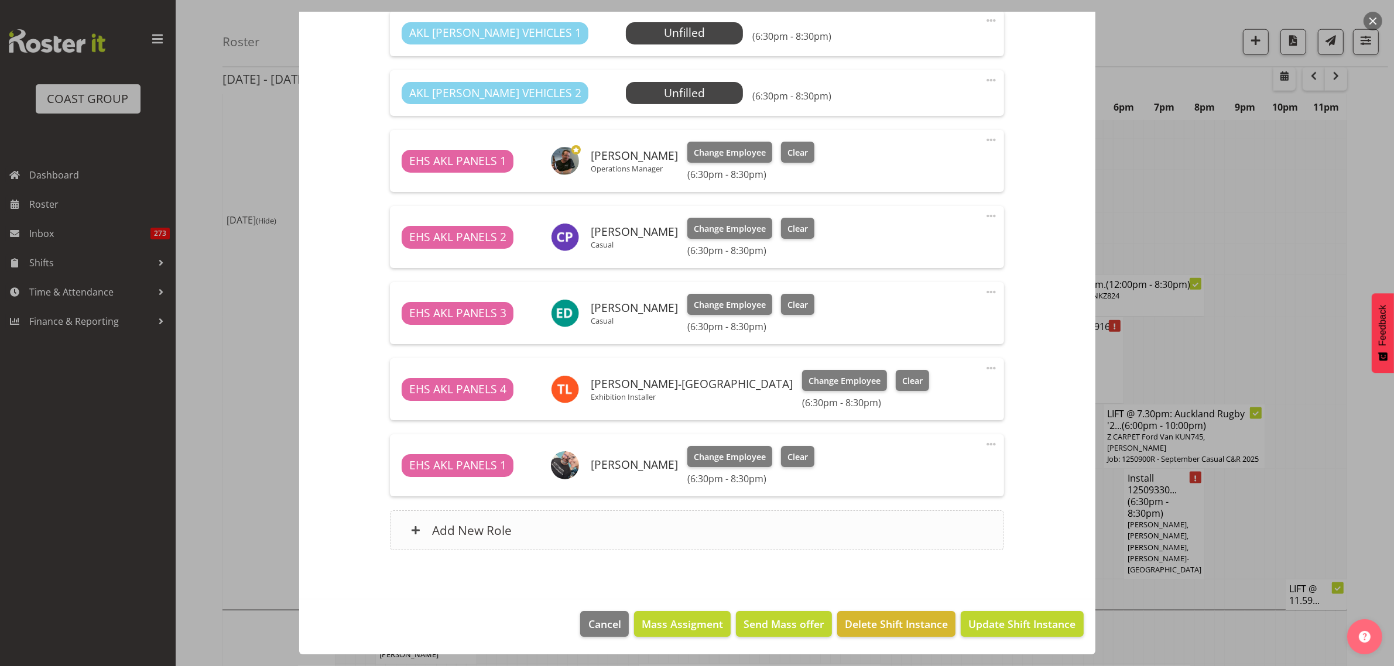
click at [784, 532] on div "Add New Role" at bounding box center [697, 530] width 614 height 40
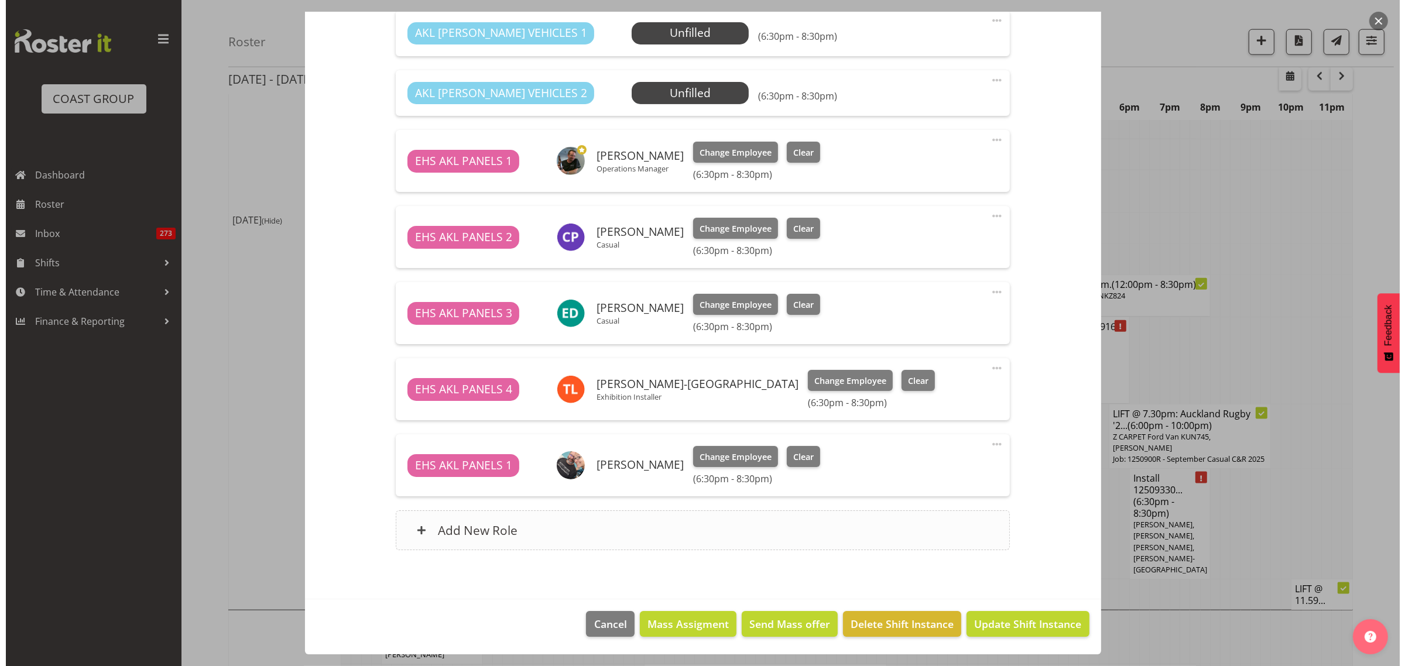
scroll to position [1728, 0]
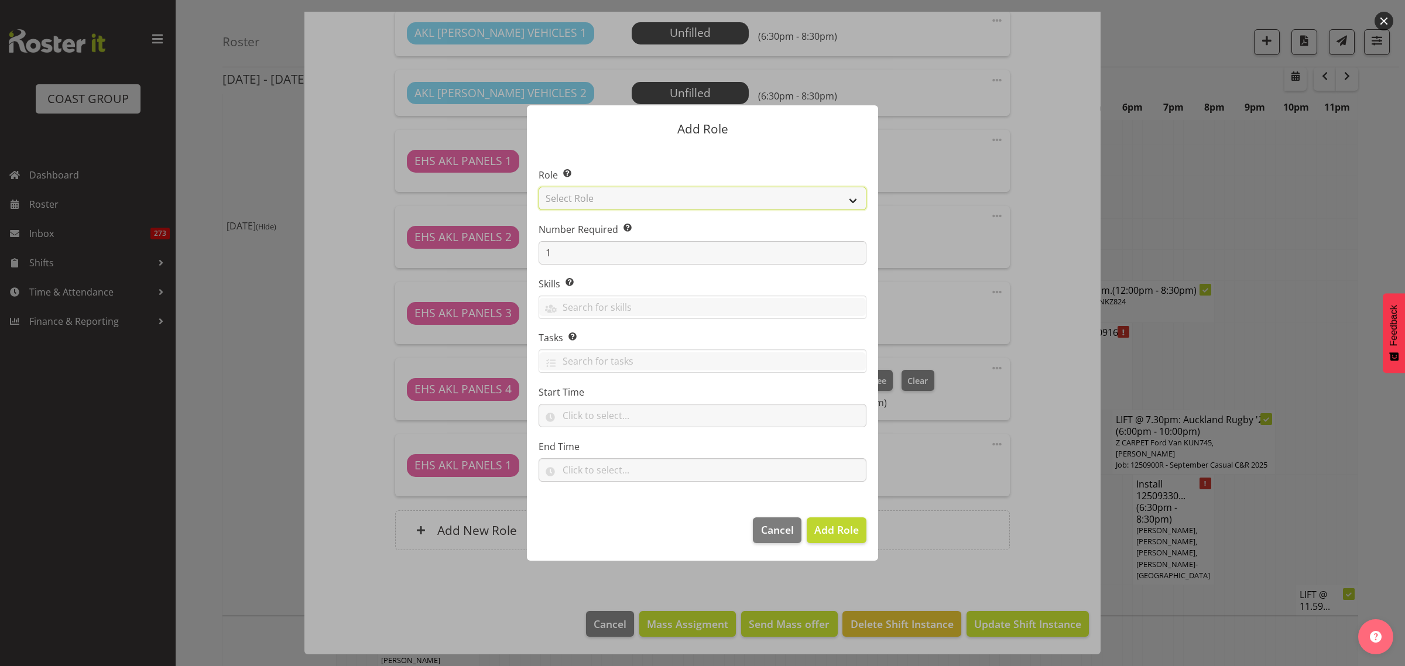
click at [853, 201] on select "Select Role ACCOUNT MANAGER ACCOUNT MANAGER DW ACCOUNTS [PERSON_NAME] VEHICLES …" at bounding box center [703, 198] width 328 height 23
select select "188"
click at [539, 187] on select "Select Role ACCOUNT MANAGER ACCOUNT MANAGER DW ACCOUNTS [PERSON_NAME] VEHICLES …" at bounding box center [703, 198] width 328 height 23
click at [832, 533] on span "Add Role" at bounding box center [836, 530] width 44 height 14
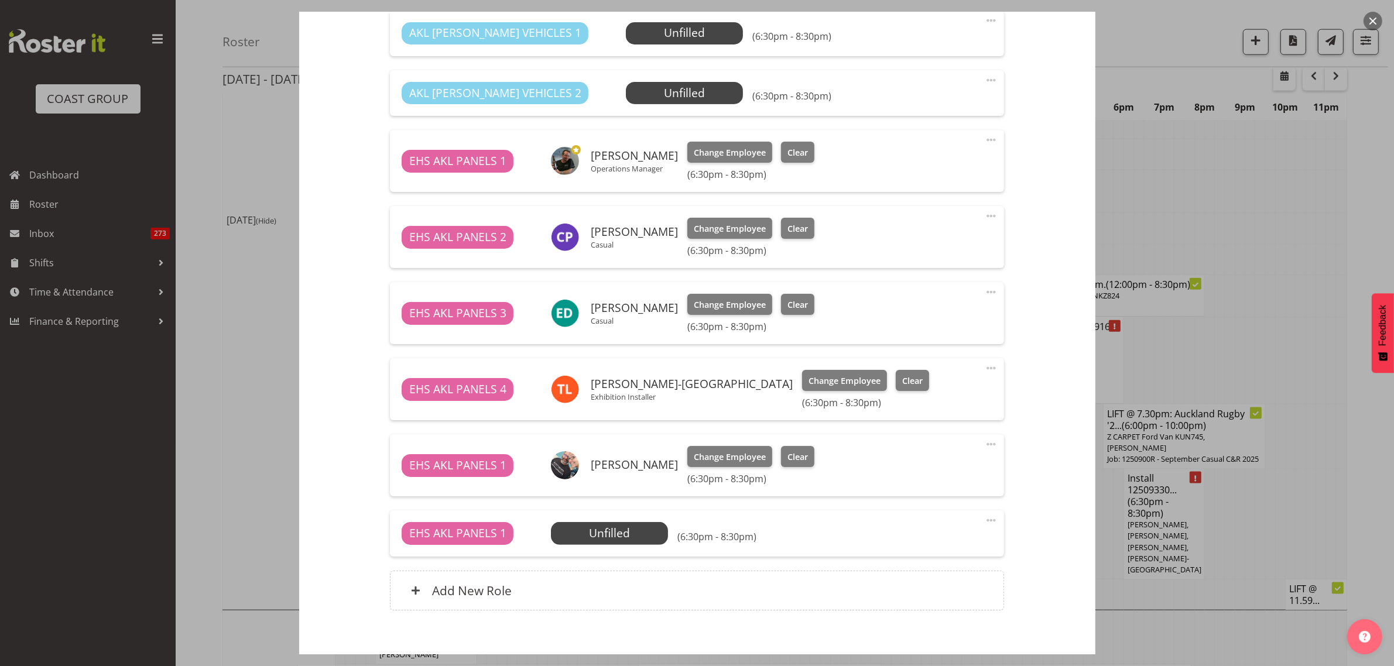
scroll to position [530, 0]
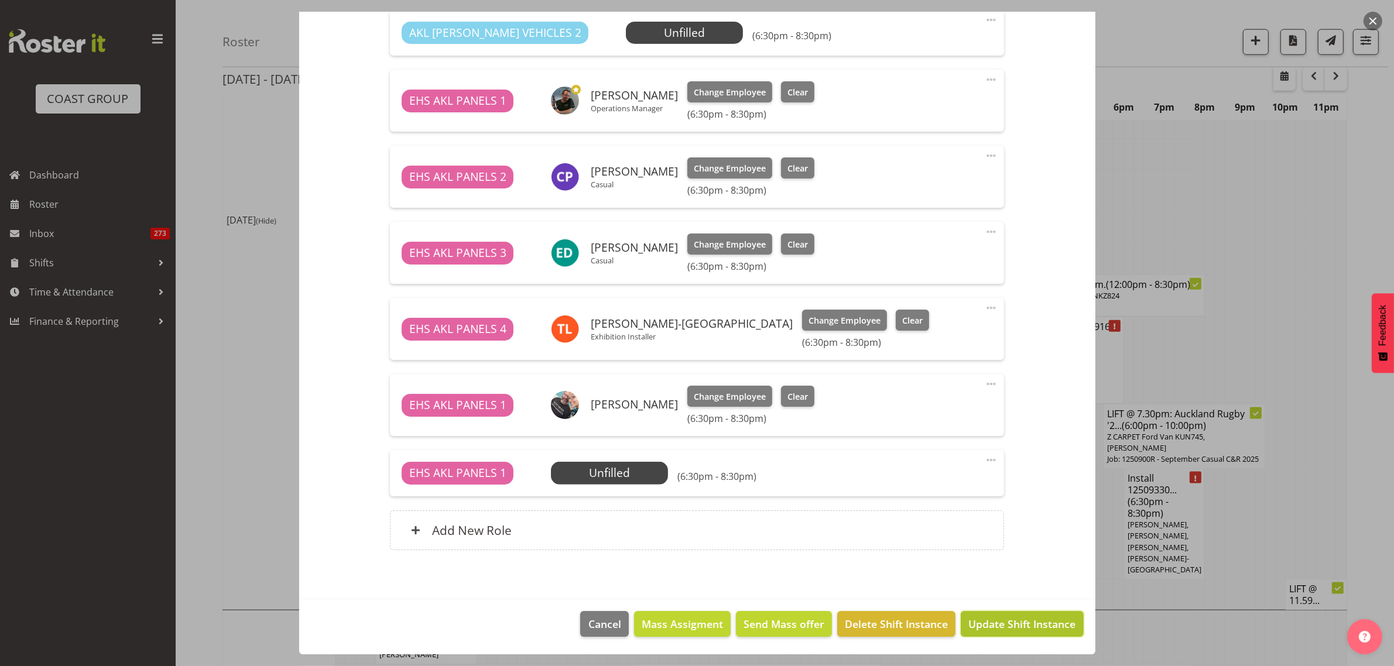
click at [972, 629] on span "Update Shift Instance" at bounding box center [1021, 623] width 107 height 15
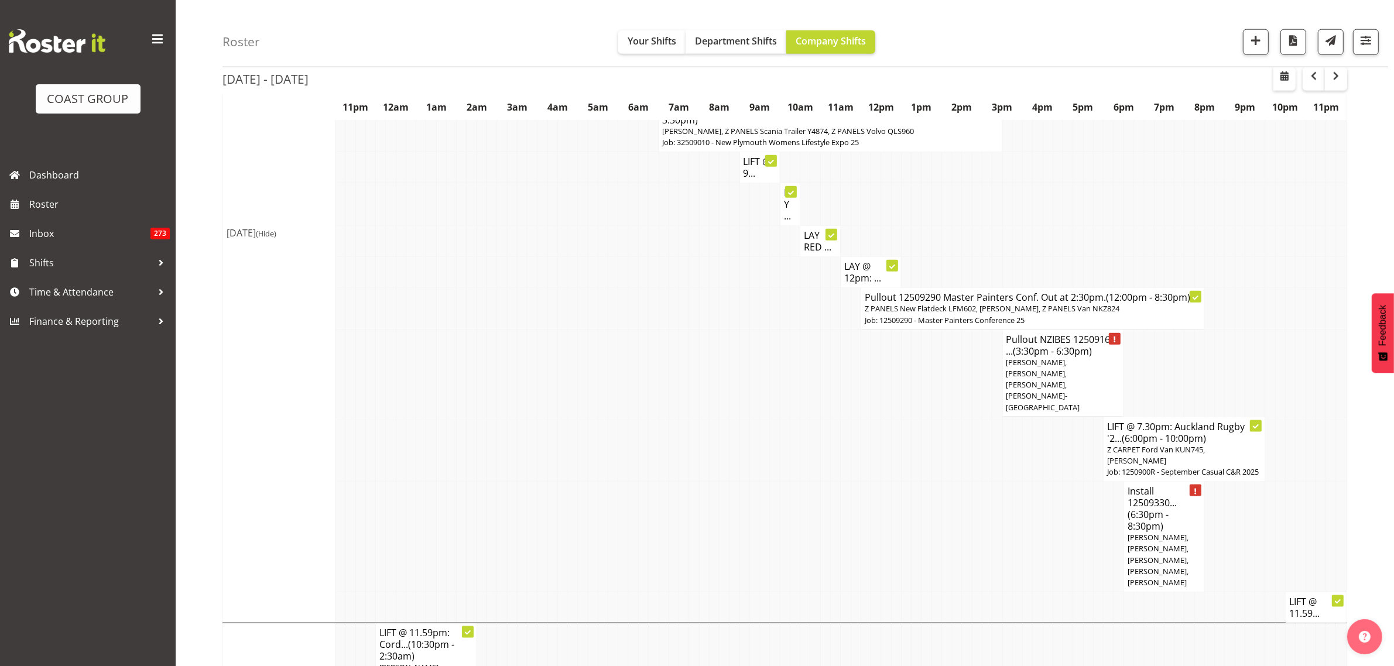
scroll to position [1655, 0]
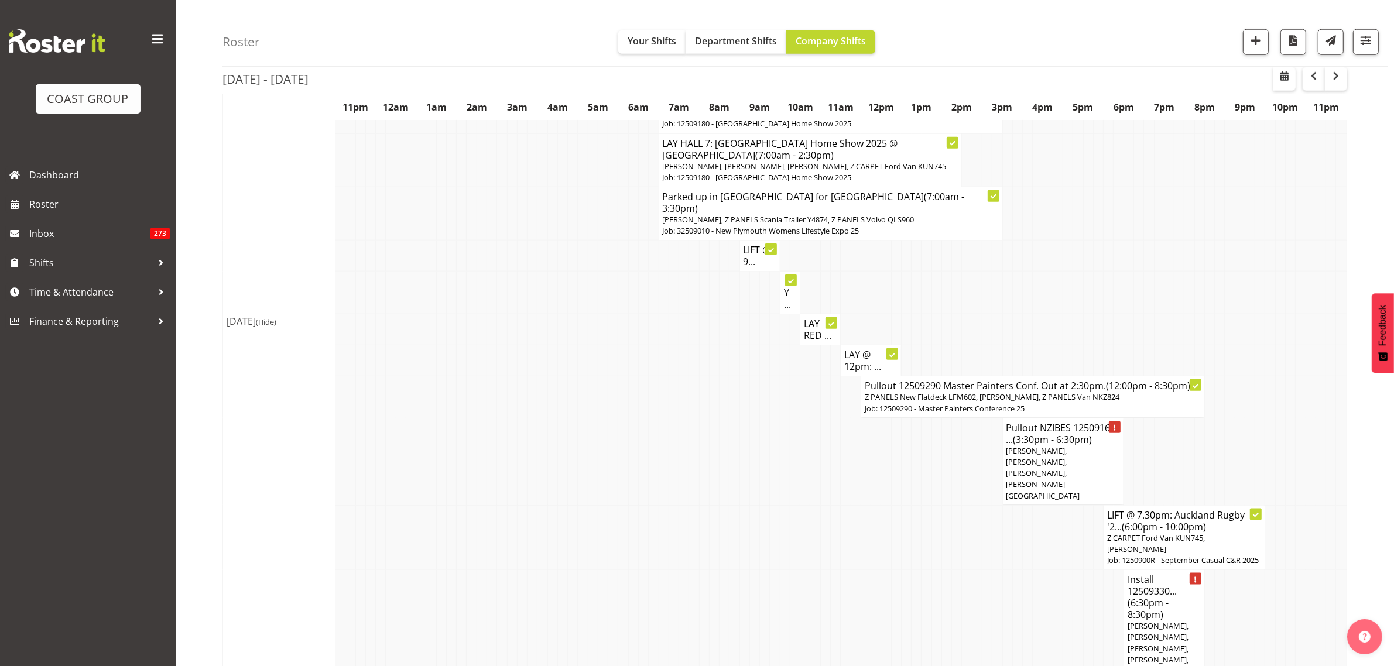
click at [1045, 445] on span "[PERSON_NAME], [PERSON_NAME], [PERSON_NAME], [PERSON_NAME]-[GEOGRAPHIC_DATA]" at bounding box center [1043, 473] width 74 height 56
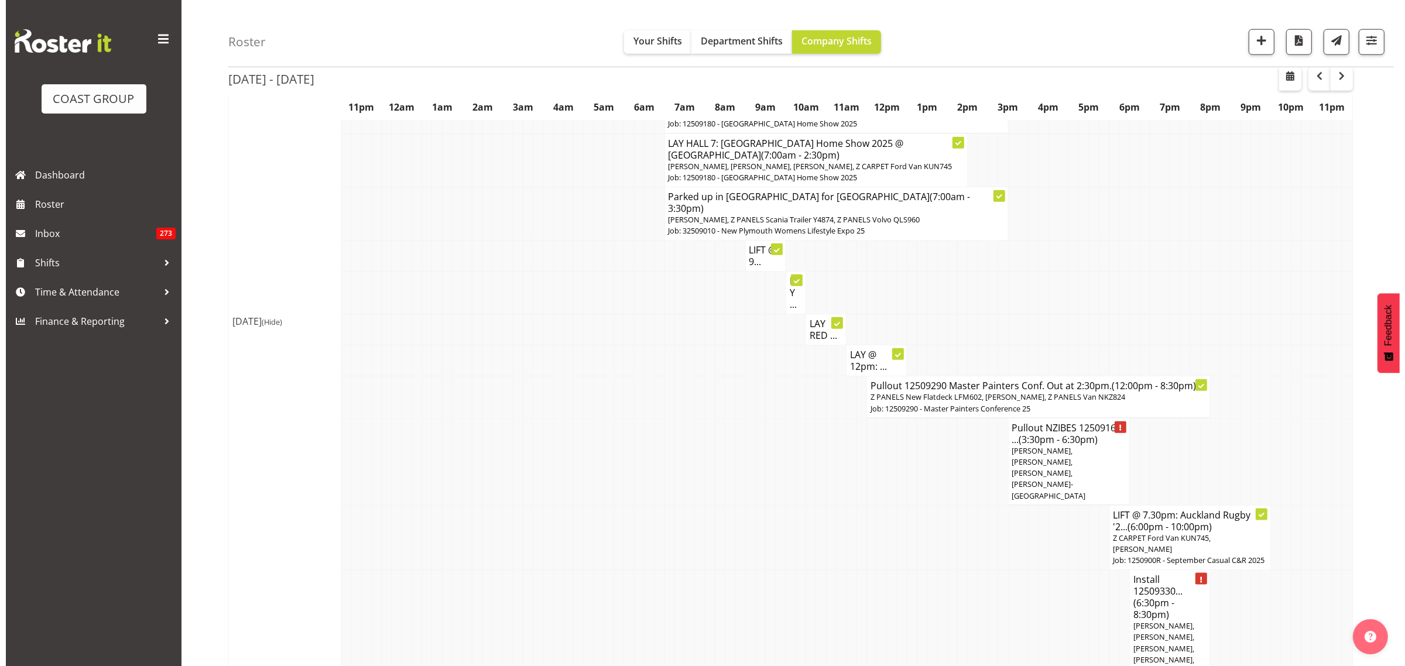
scroll to position [1626, 0]
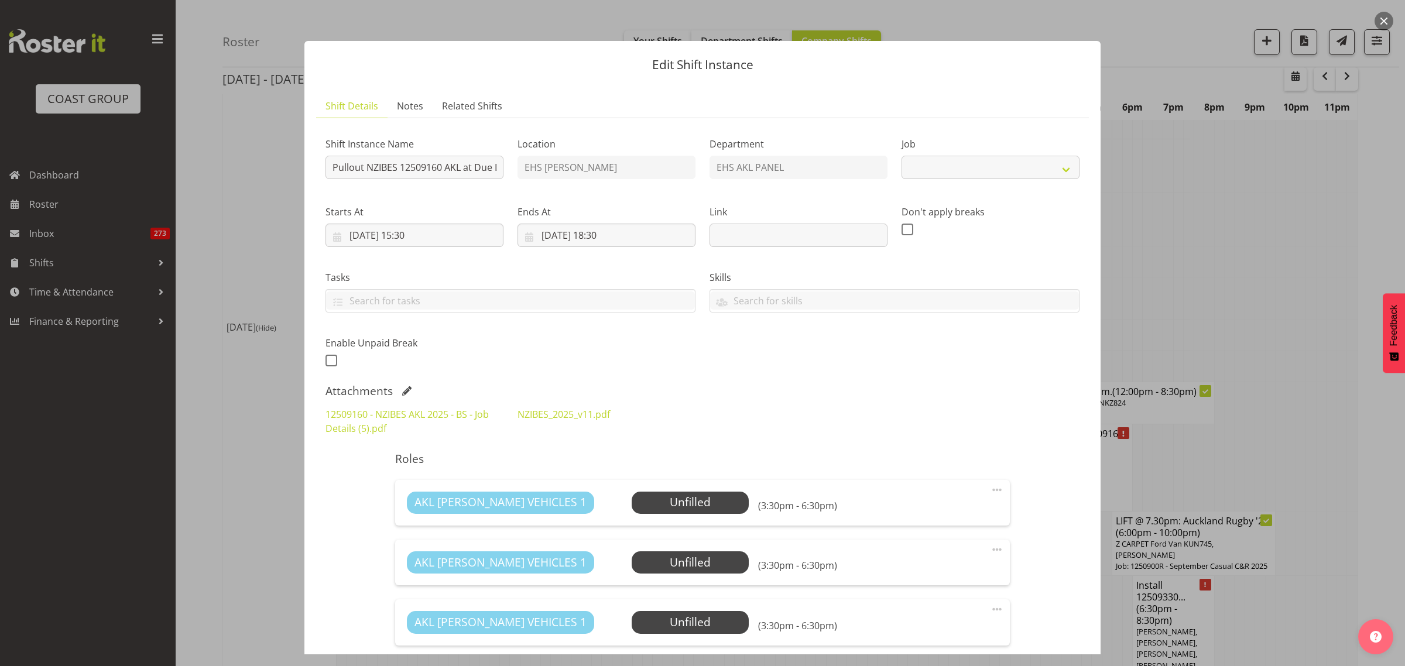
select select "9816"
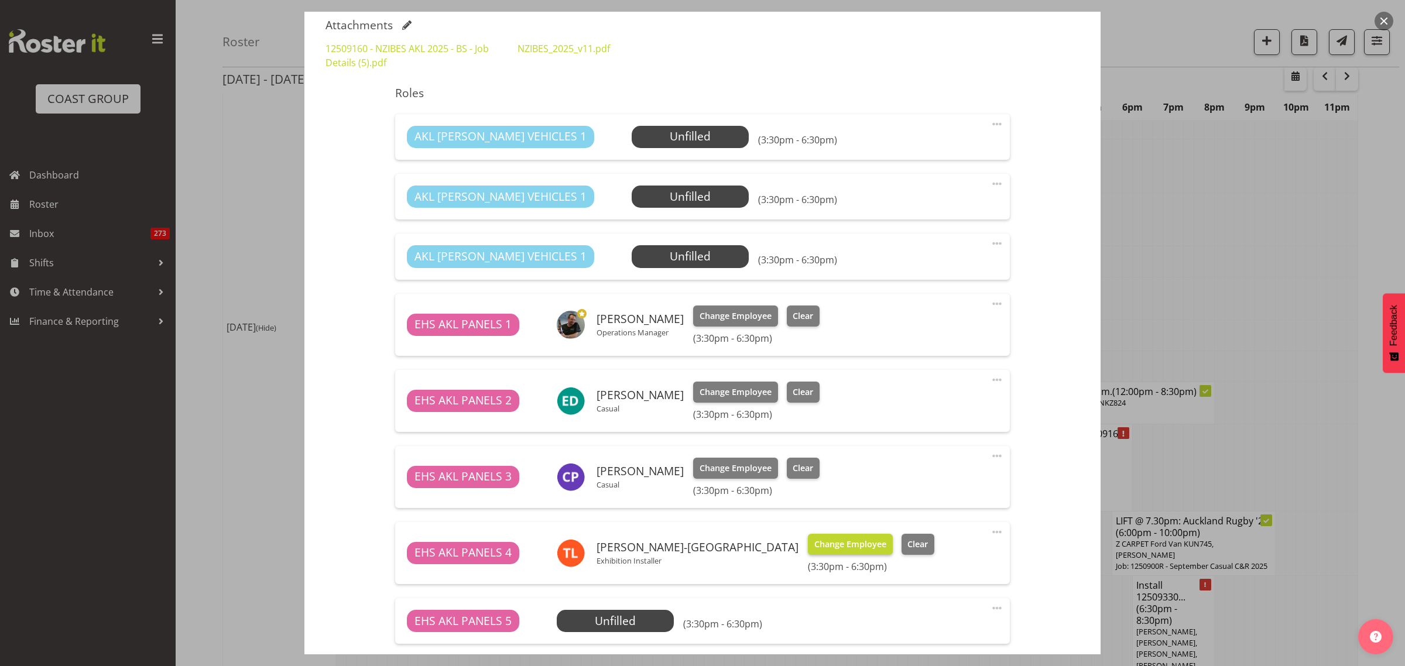
scroll to position [512, 0]
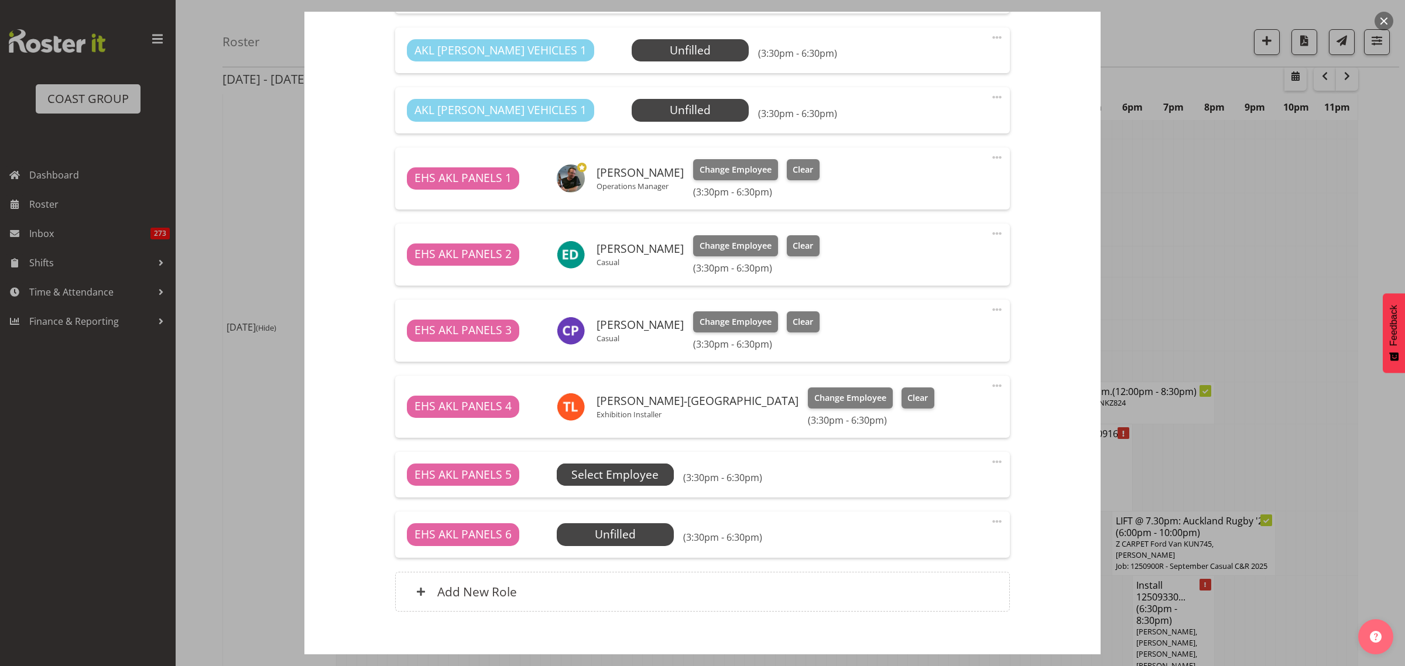
click at [627, 477] on span "Select Employee" at bounding box center [614, 475] width 87 height 17
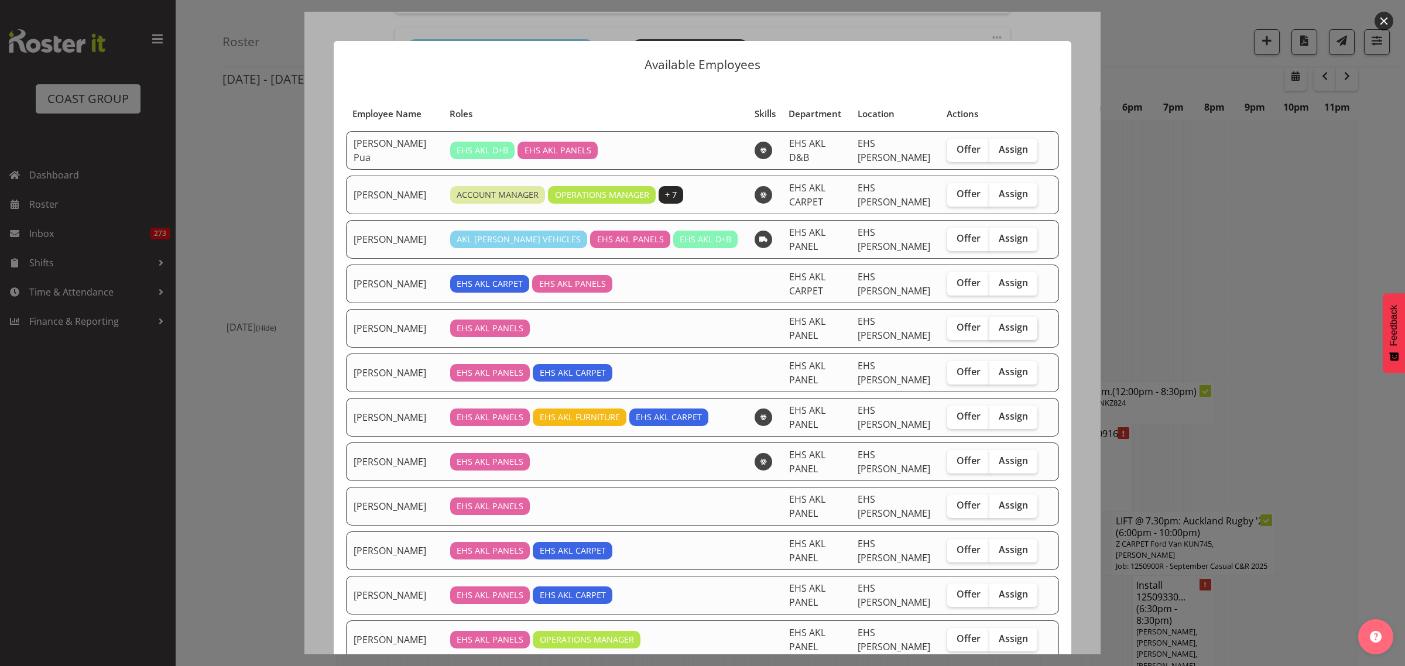
click at [1001, 321] on label "Assign" at bounding box center [1013, 328] width 48 height 23
click at [997, 324] on input "Assign" at bounding box center [993, 328] width 8 height 8
checkbox input "true"
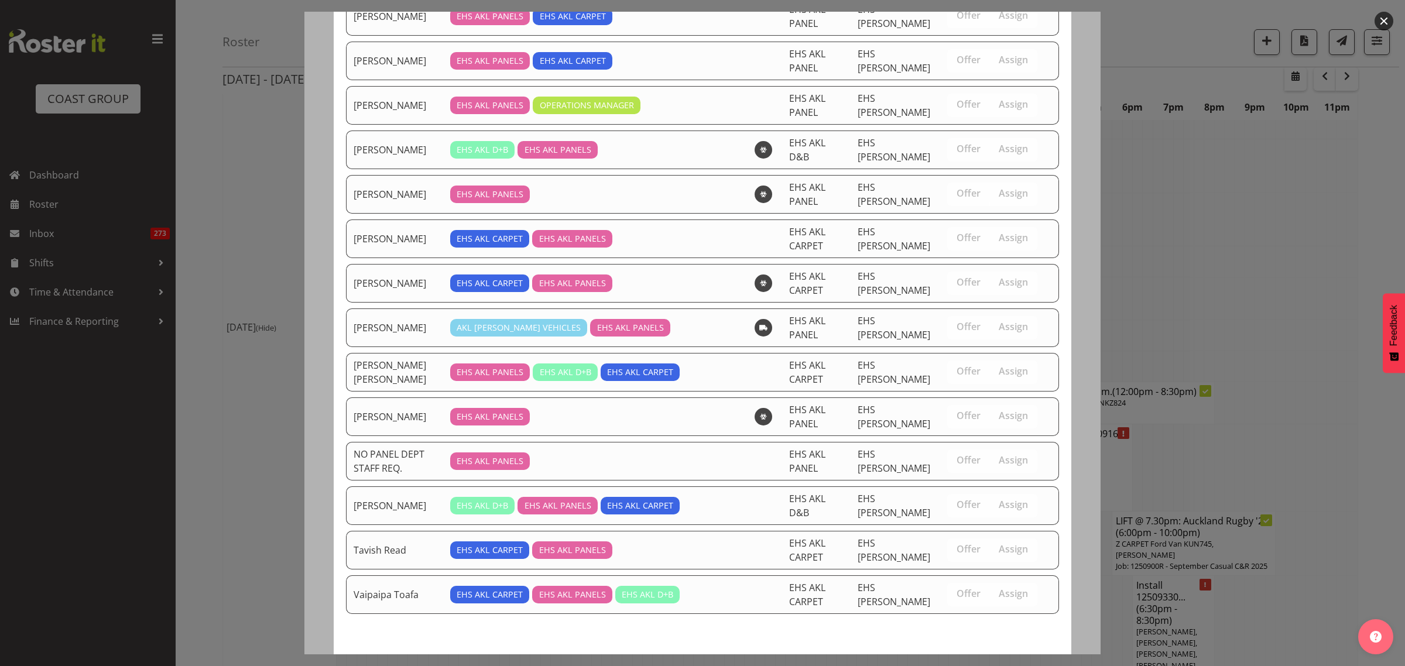
scroll to position [587, 0]
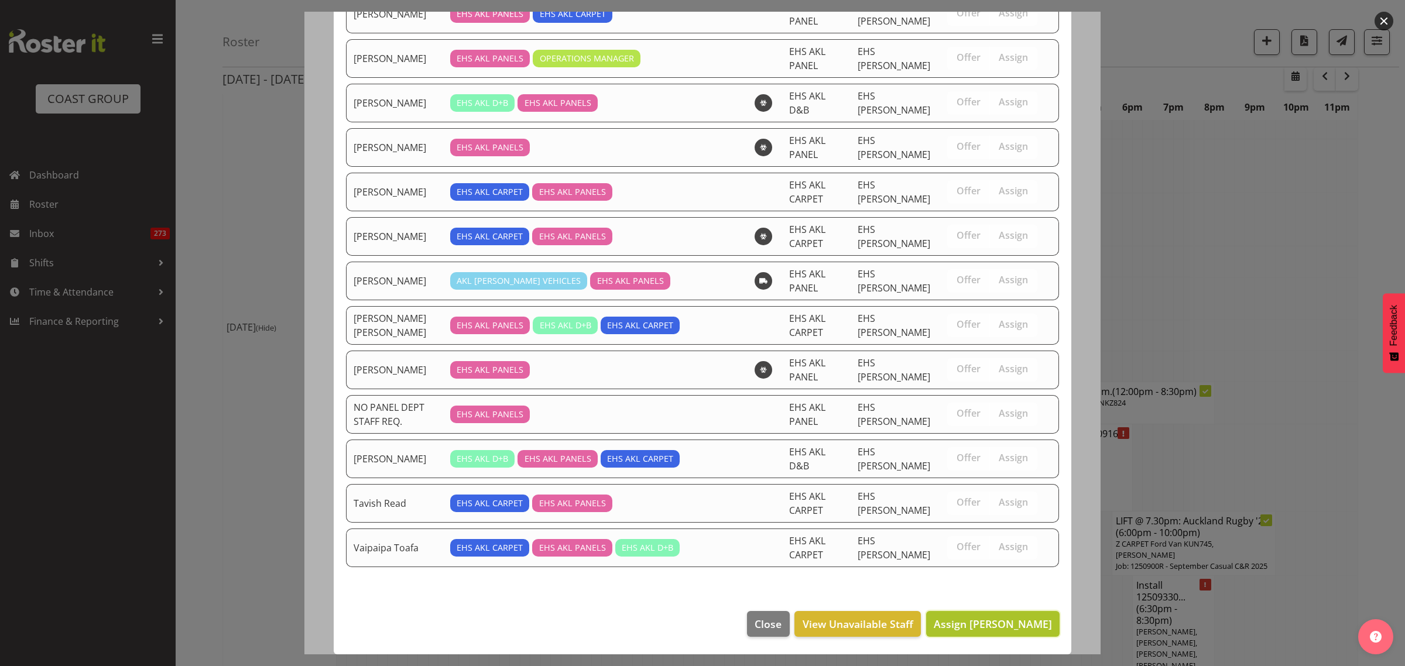
click at [982, 624] on span "Assign [PERSON_NAME]" at bounding box center [993, 624] width 118 height 14
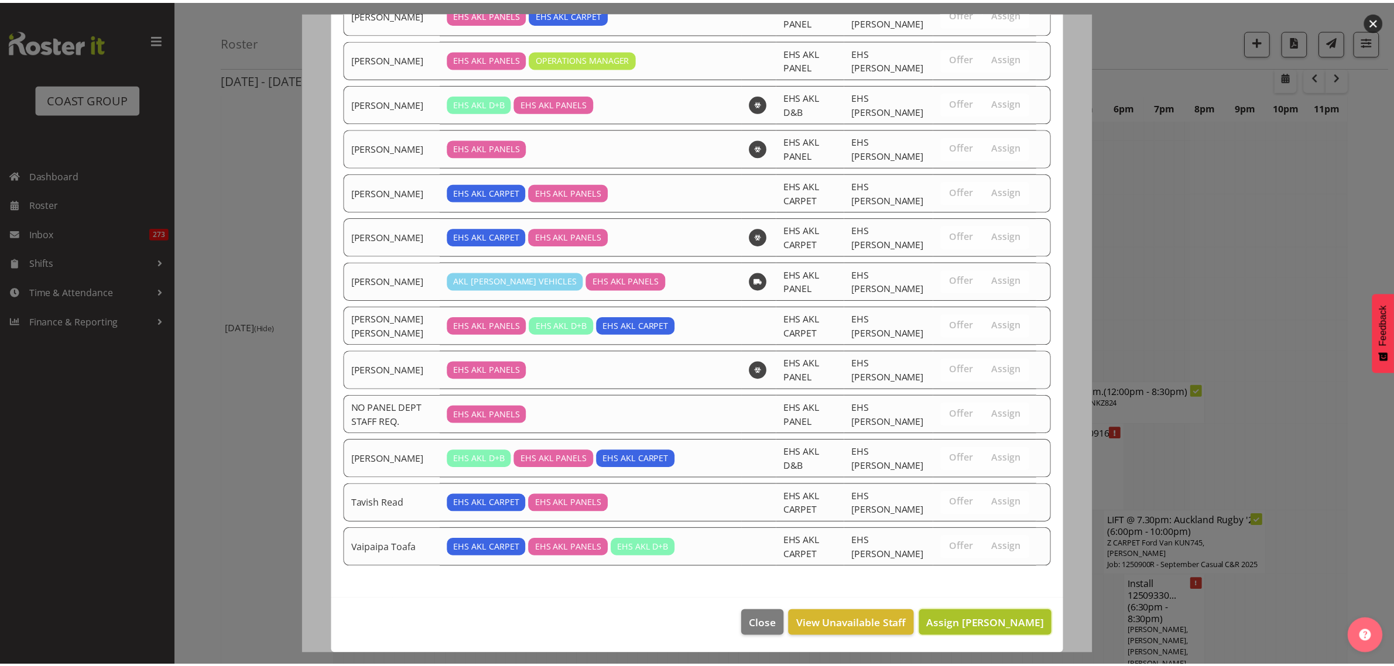
scroll to position [1655, 0]
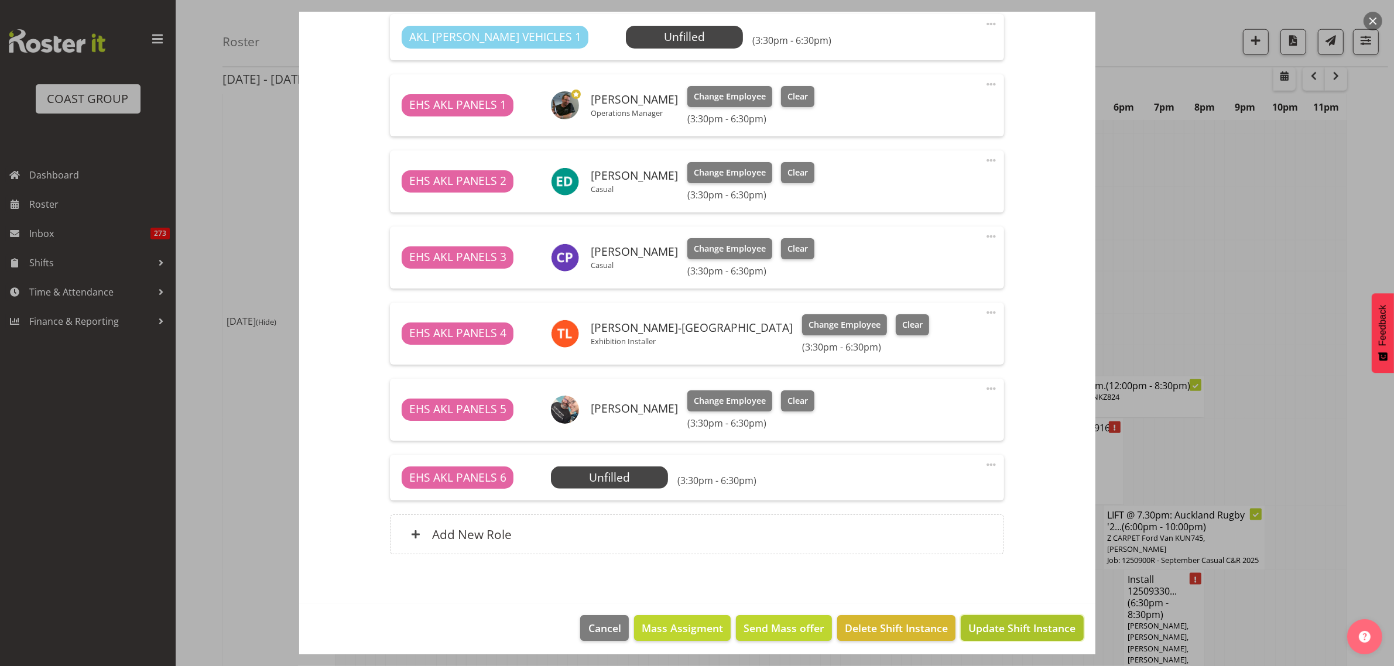
click at [1010, 629] on span "Update Shift Instance" at bounding box center [1021, 628] width 107 height 15
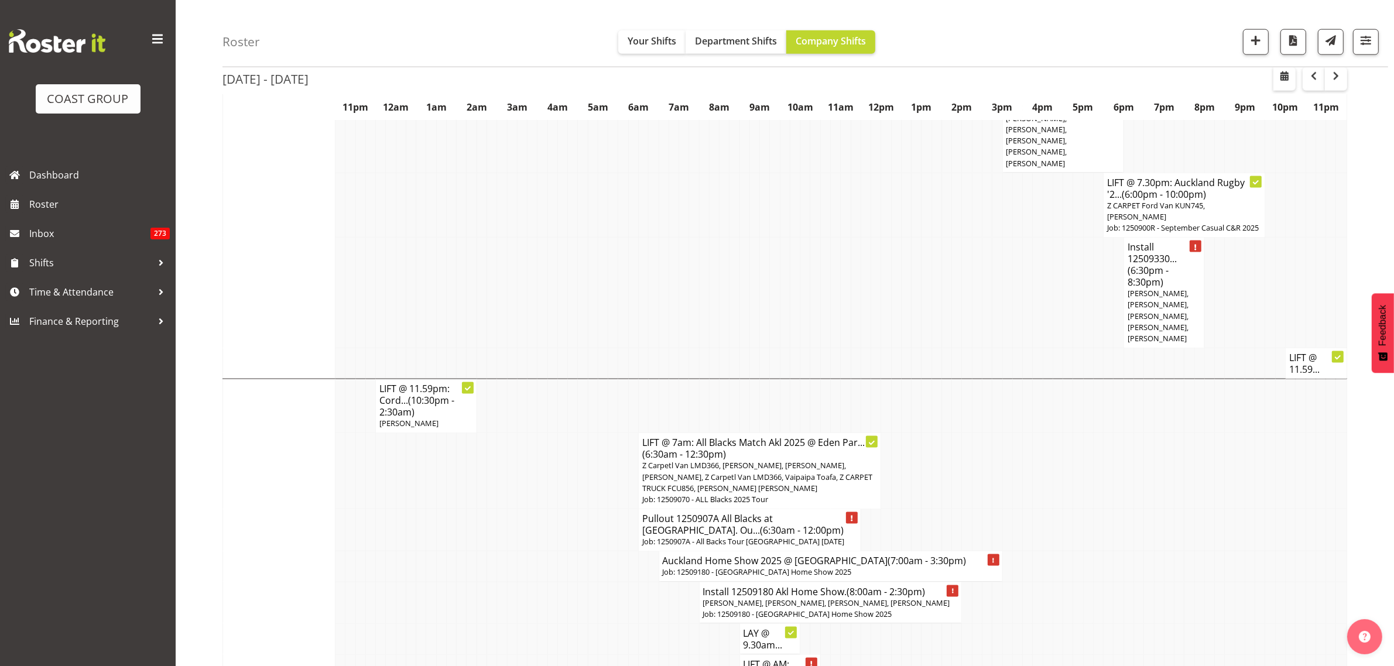
scroll to position [1959, 0]
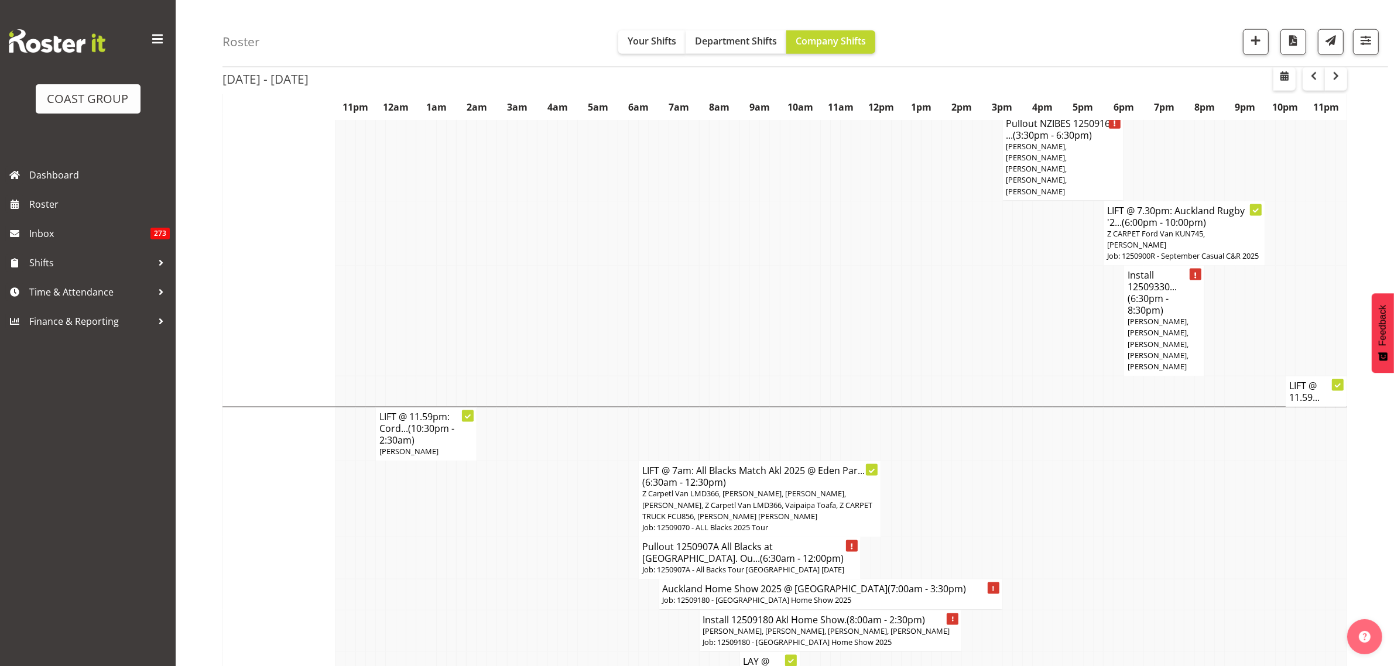
click at [758, 541] on h4 "Pullout 1250907A All Blacks at [GEOGRAPHIC_DATA]. Ou... (6:30am - 12:00pm)" at bounding box center [749, 552] width 215 height 23
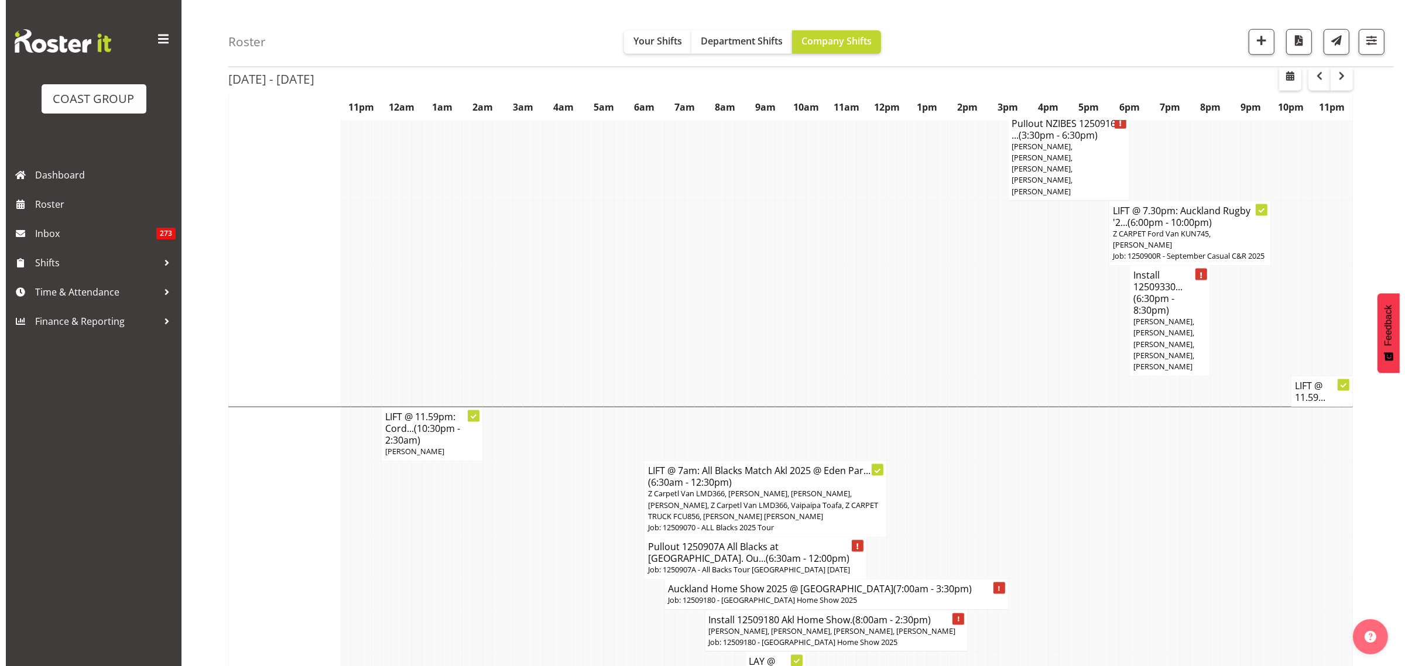
scroll to position [1936, 0]
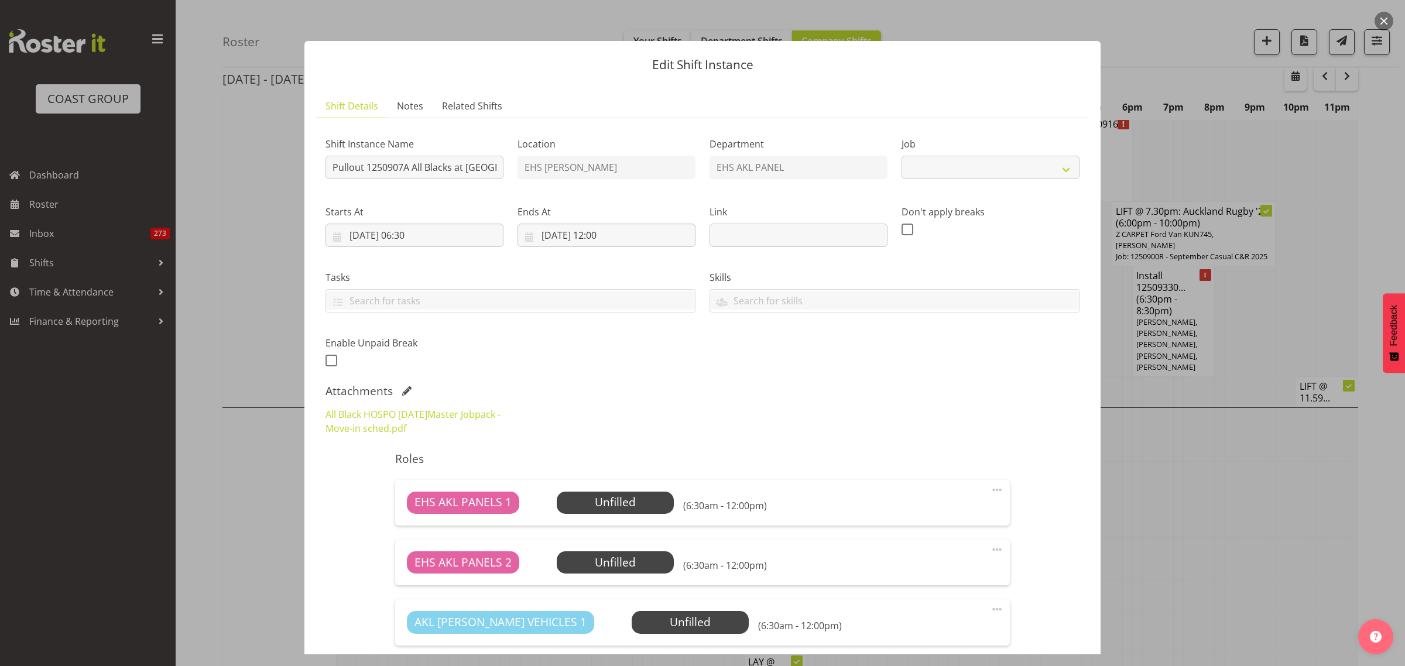
select select "10496"
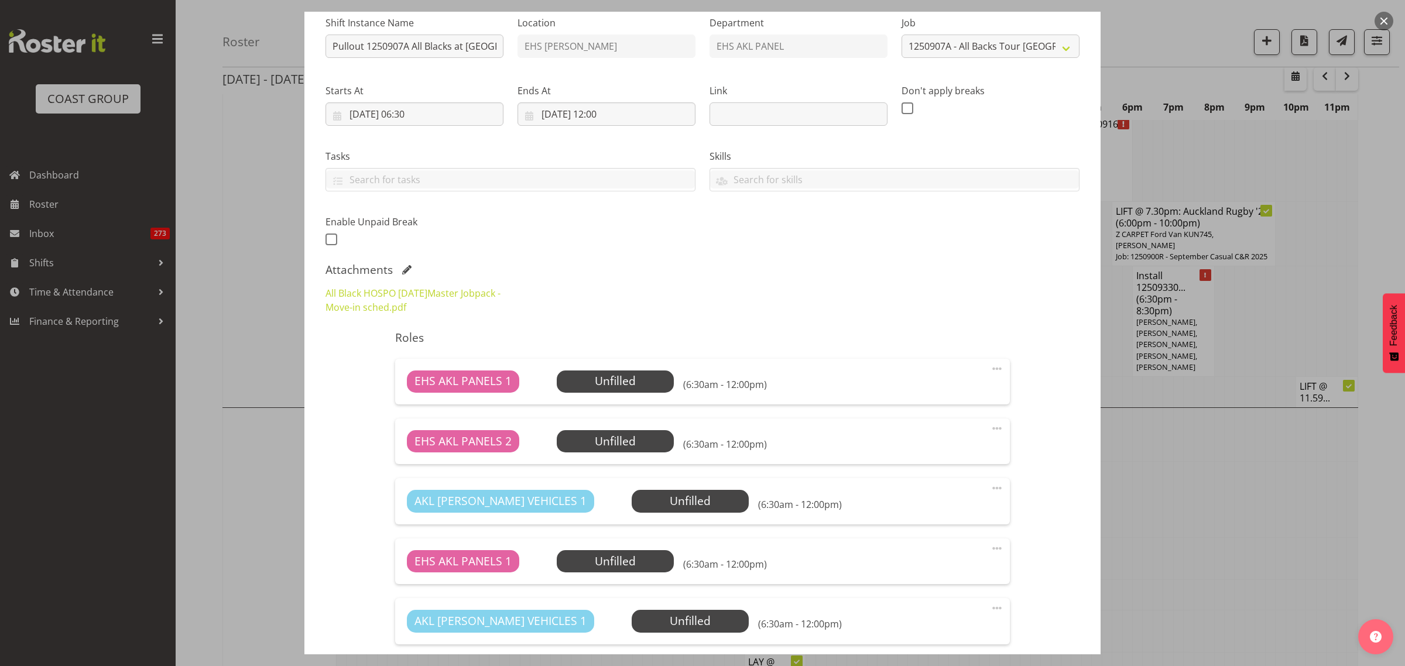
scroll to position [220, 0]
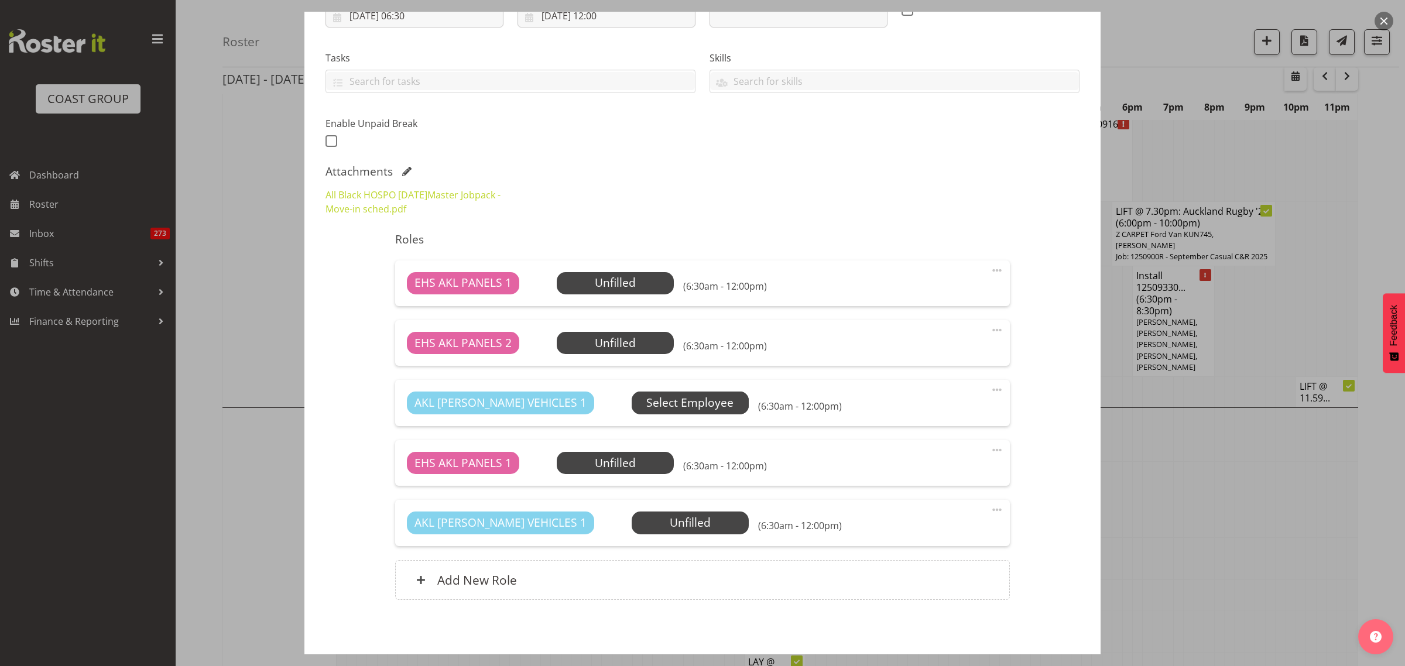
click at [646, 407] on span "Select Employee" at bounding box center [689, 403] width 87 height 17
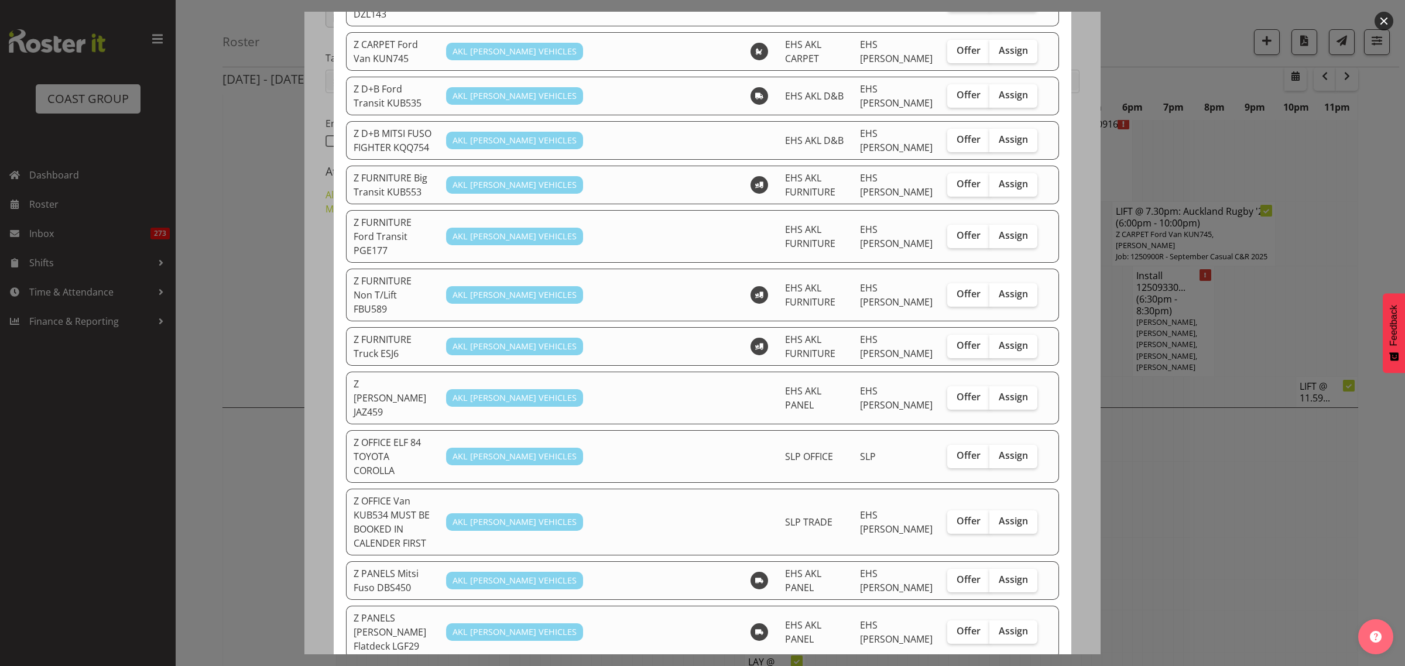
scroll to position [366, 0]
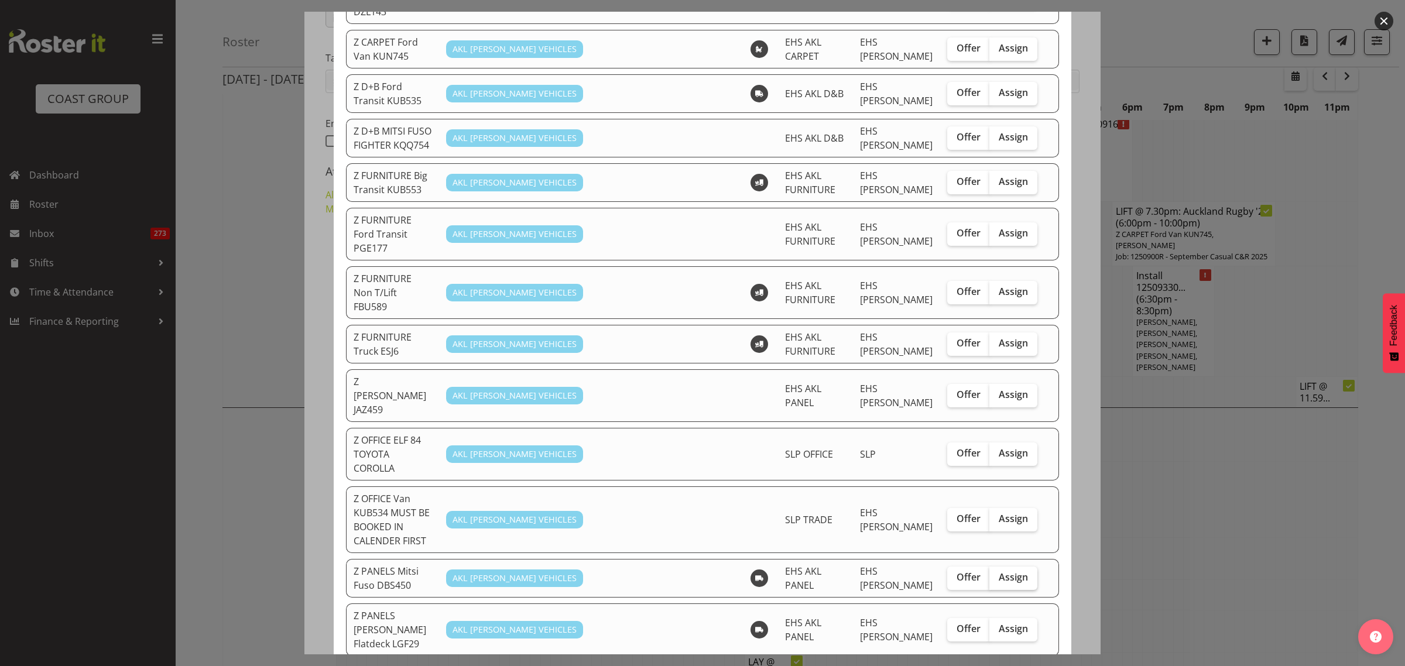
click at [1006, 571] on span "Assign" at bounding box center [1013, 577] width 29 height 12
click at [997, 574] on input "Assign" at bounding box center [993, 578] width 8 height 8
checkbox input "true"
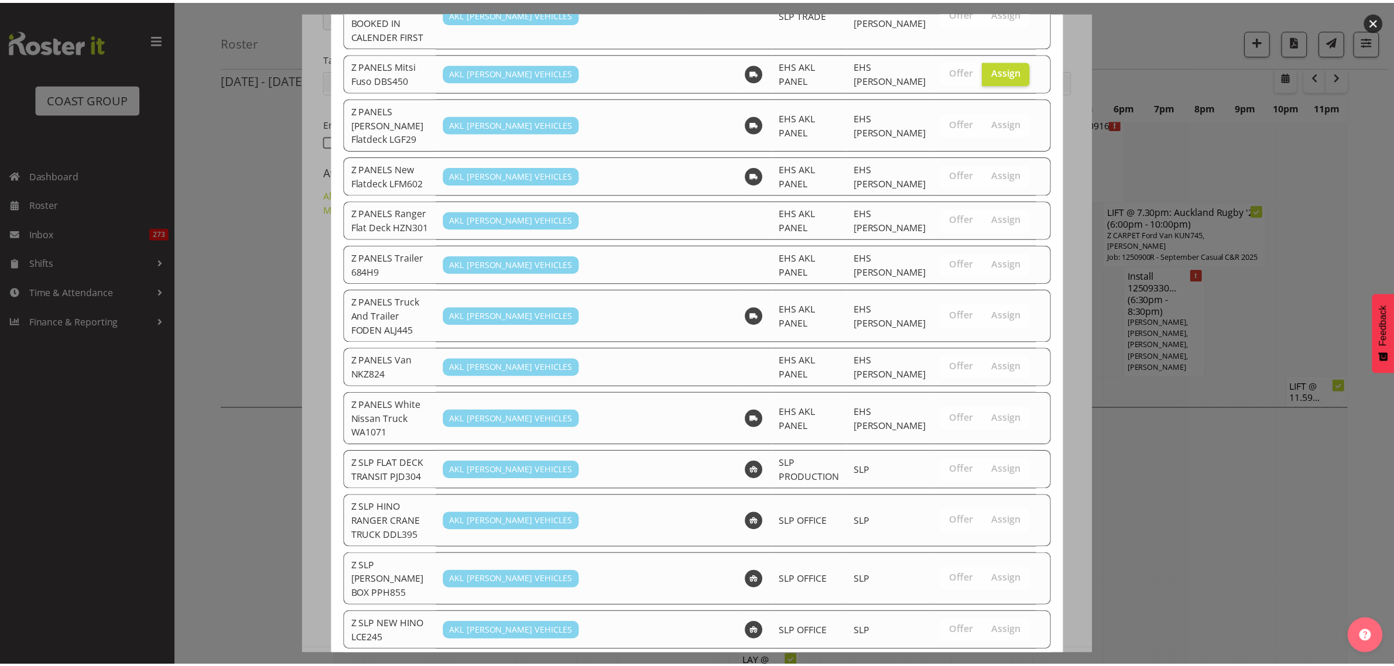
scroll to position [1959, 0]
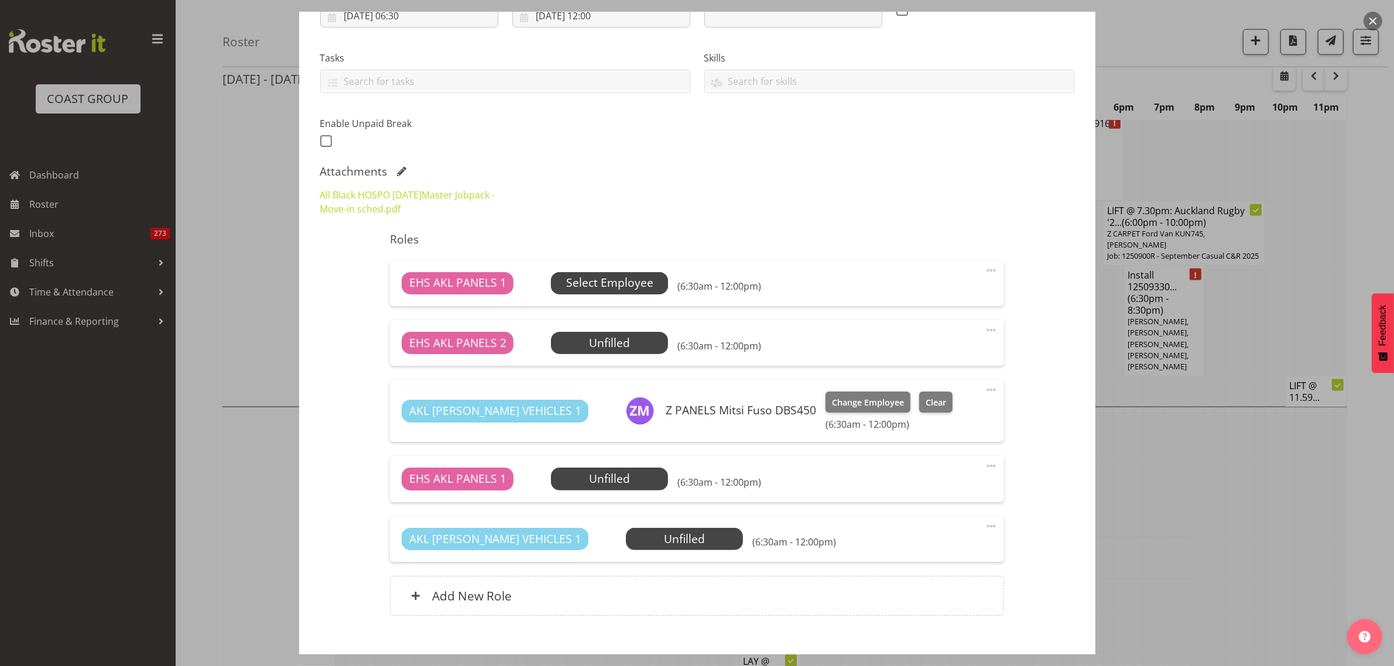
click at [607, 282] on span "Select Employee" at bounding box center [609, 283] width 87 height 17
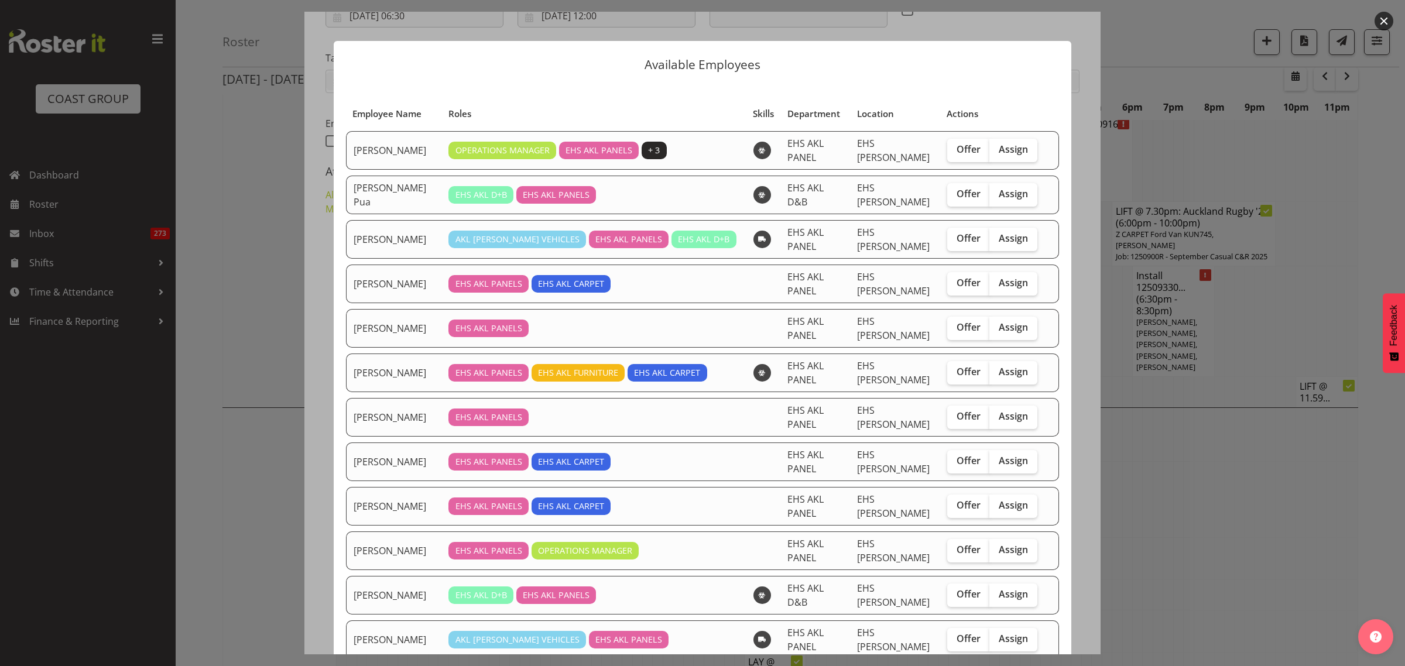
scroll to position [73, 0]
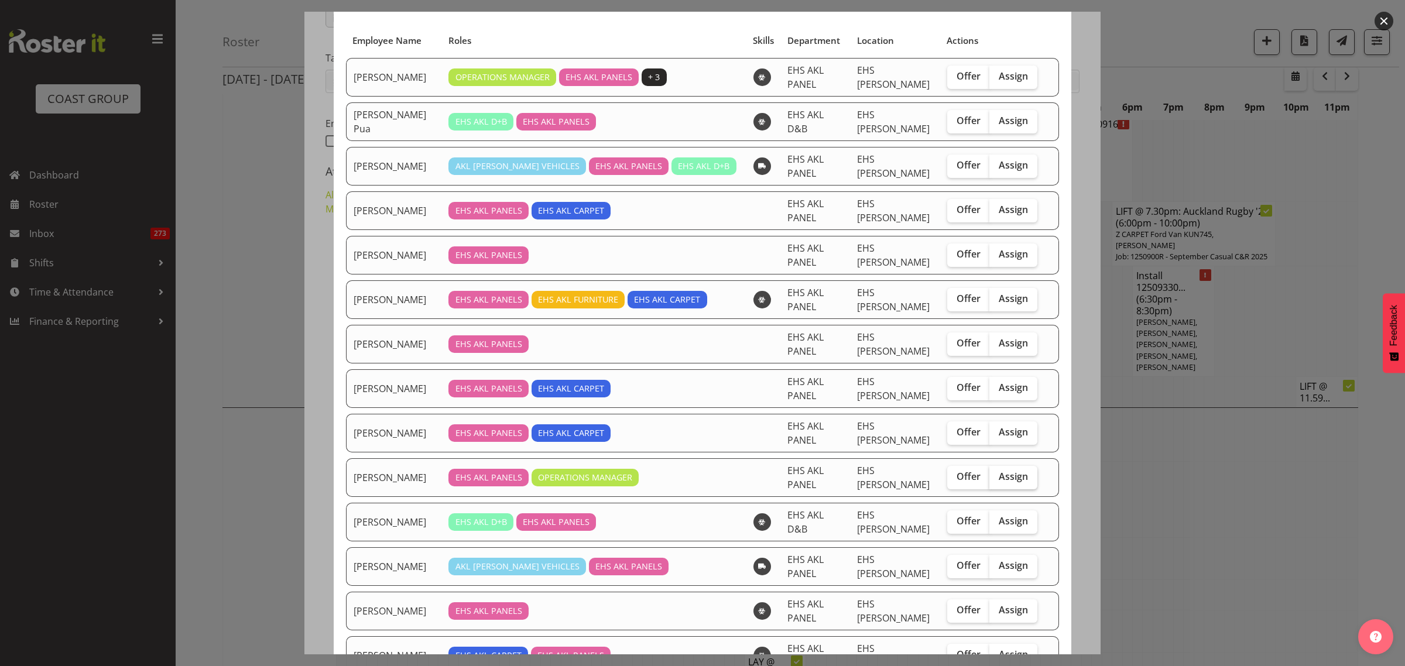
click at [1008, 482] on span "Assign" at bounding box center [1013, 477] width 29 height 12
click at [997, 481] on input "Assign" at bounding box center [993, 477] width 8 height 8
checkbox input "true"
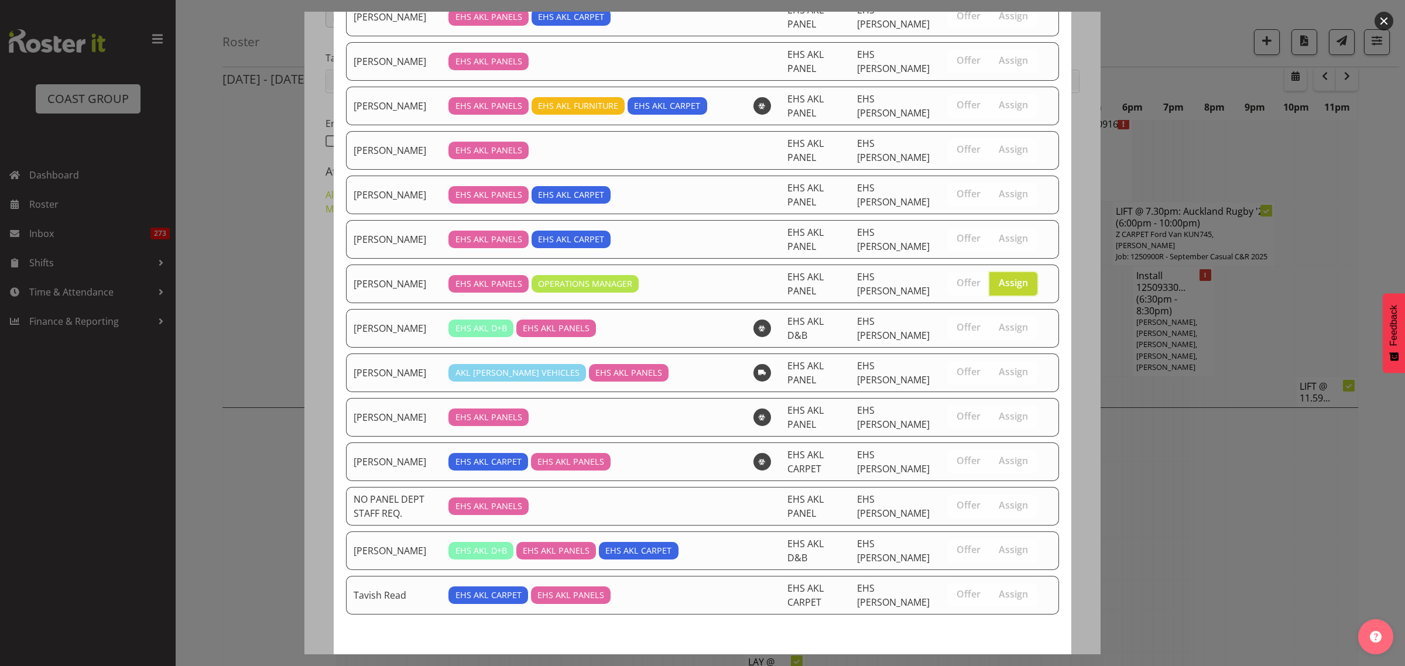
scroll to position [318, 0]
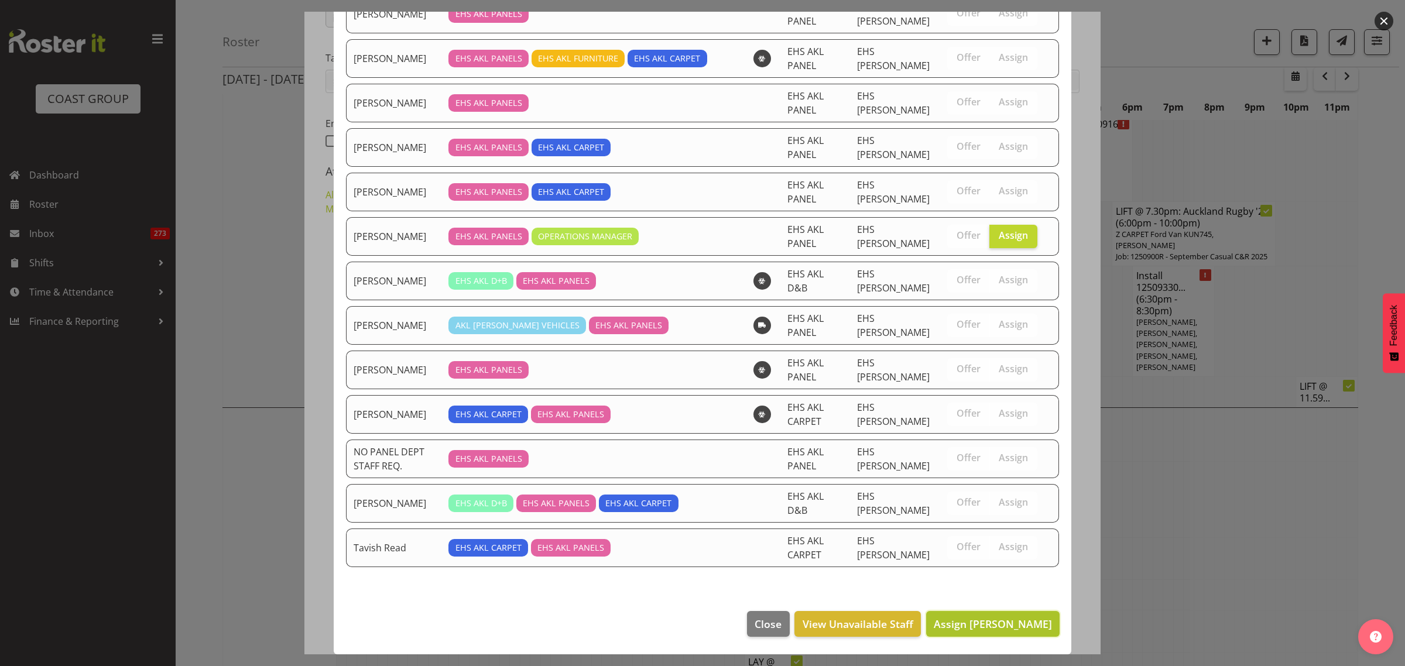
click at [969, 628] on span "Assign [PERSON_NAME]" at bounding box center [993, 624] width 118 height 14
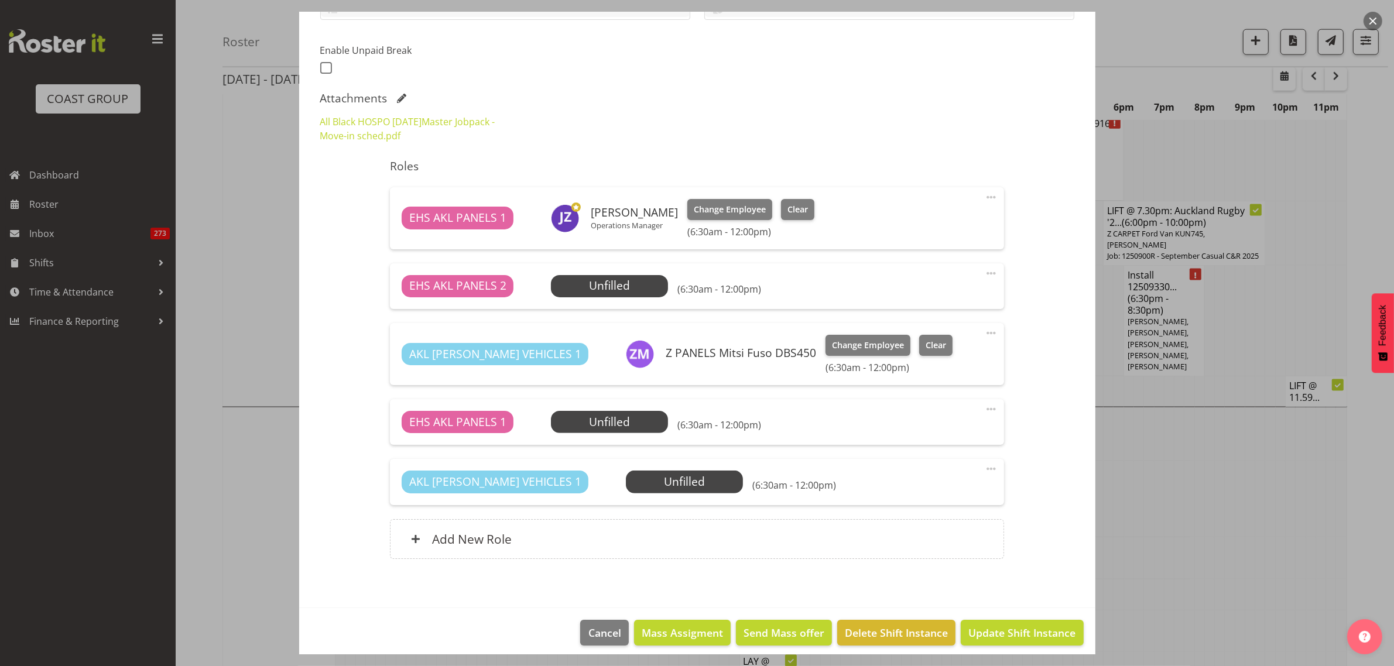
scroll to position [301, 0]
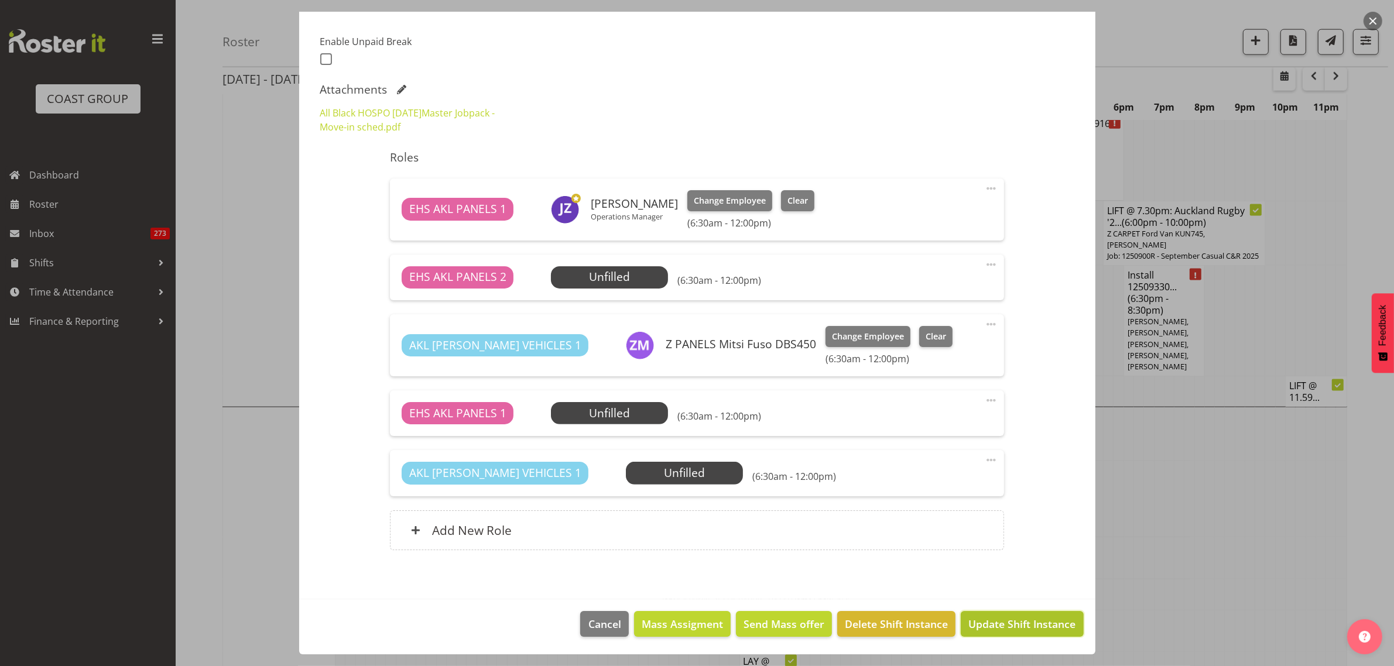
click at [995, 624] on span "Update Shift Instance" at bounding box center [1021, 623] width 107 height 15
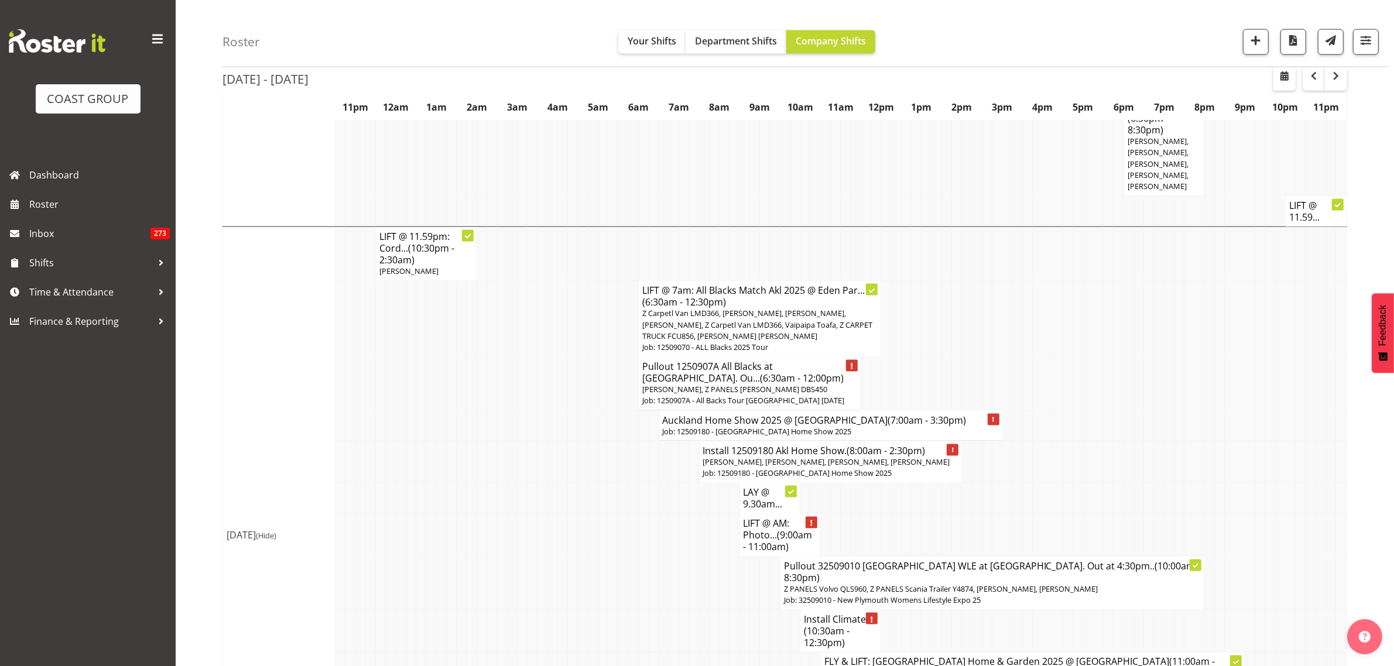
scroll to position [2117, 0]
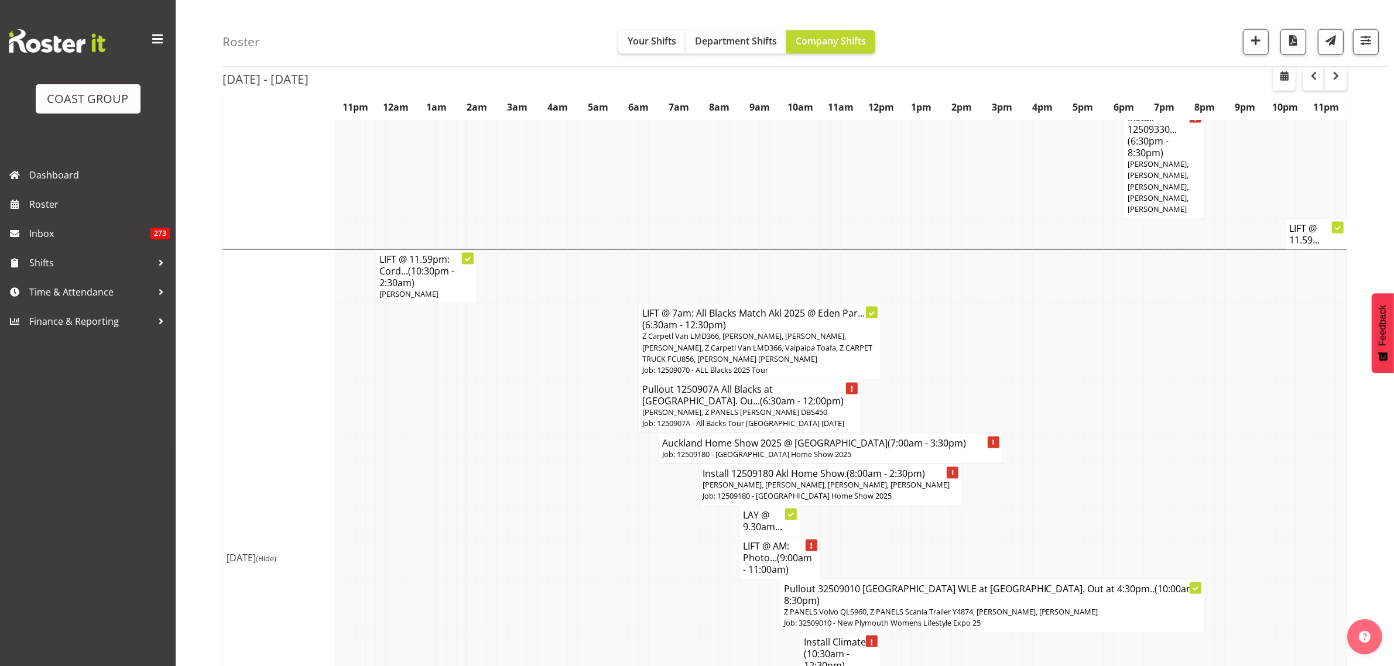
click at [780, 407] on span "[PERSON_NAME], Z PANELS [PERSON_NAME] DBS450" at bounding box center [734, 412] width 185 height 11
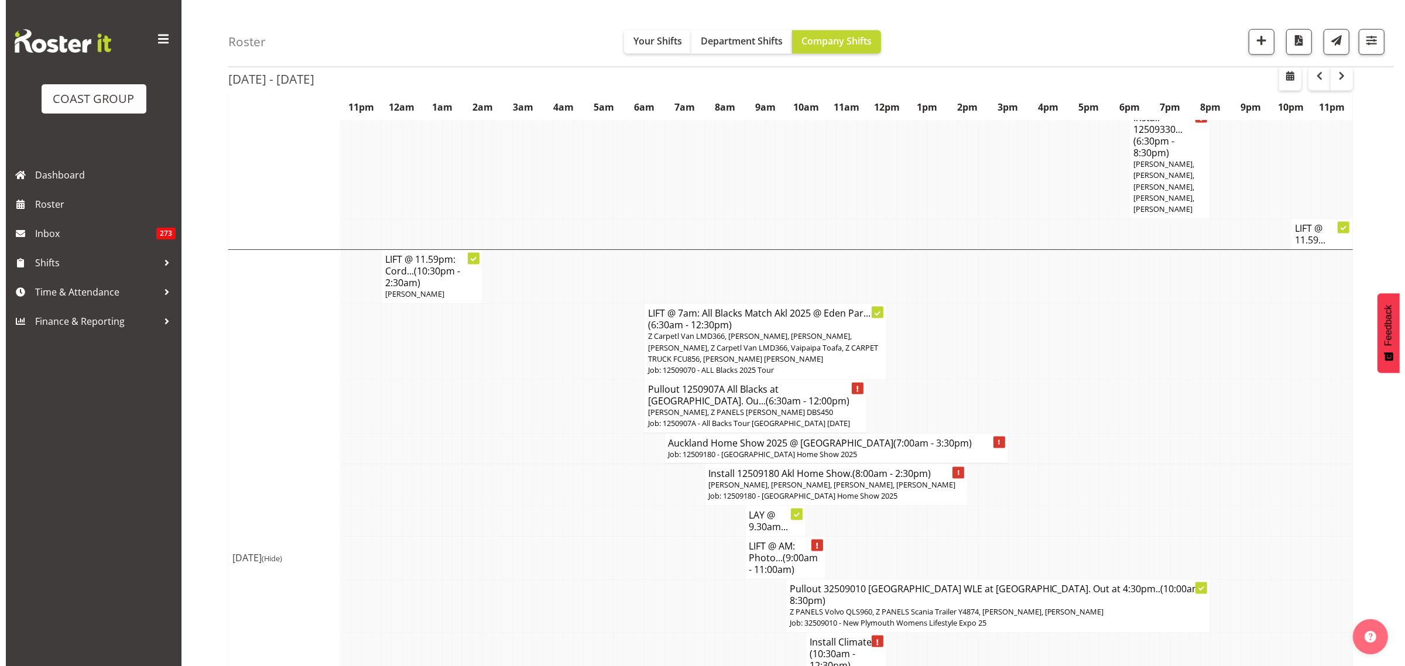
scroll to position [2093, 0]
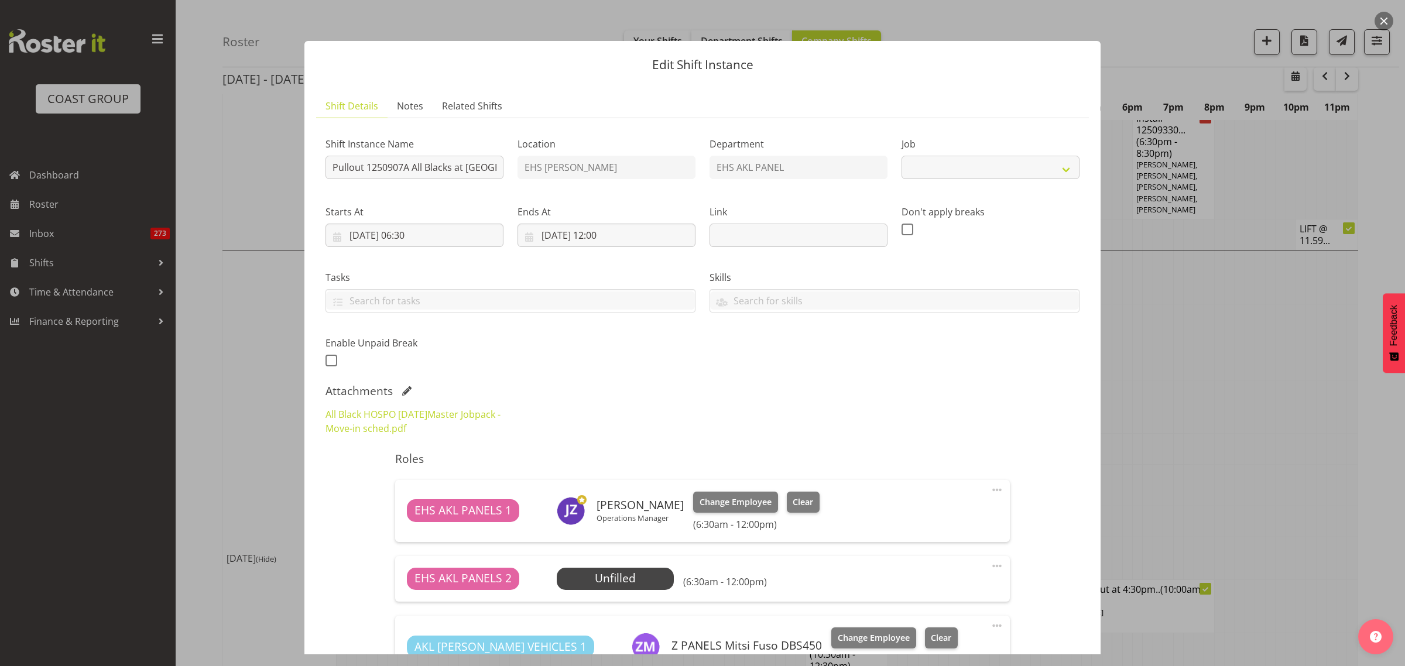
select select "10496"
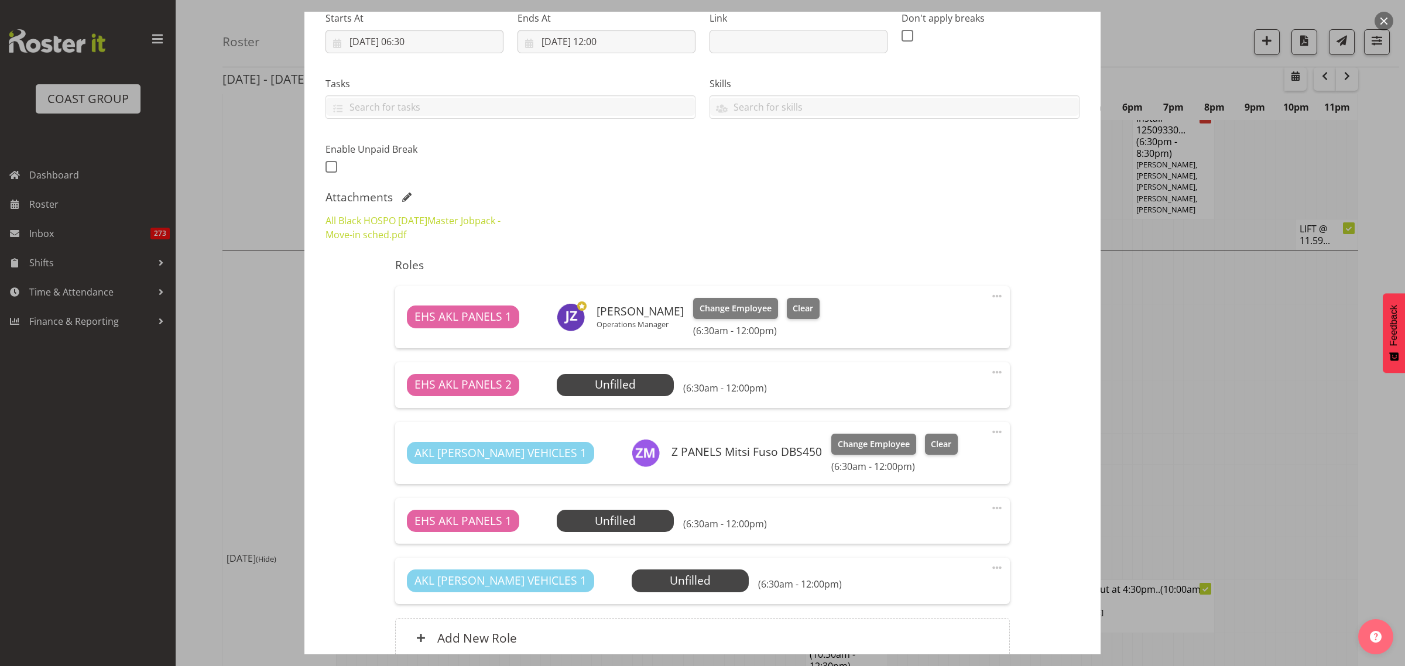
scroll to position [301, 0]
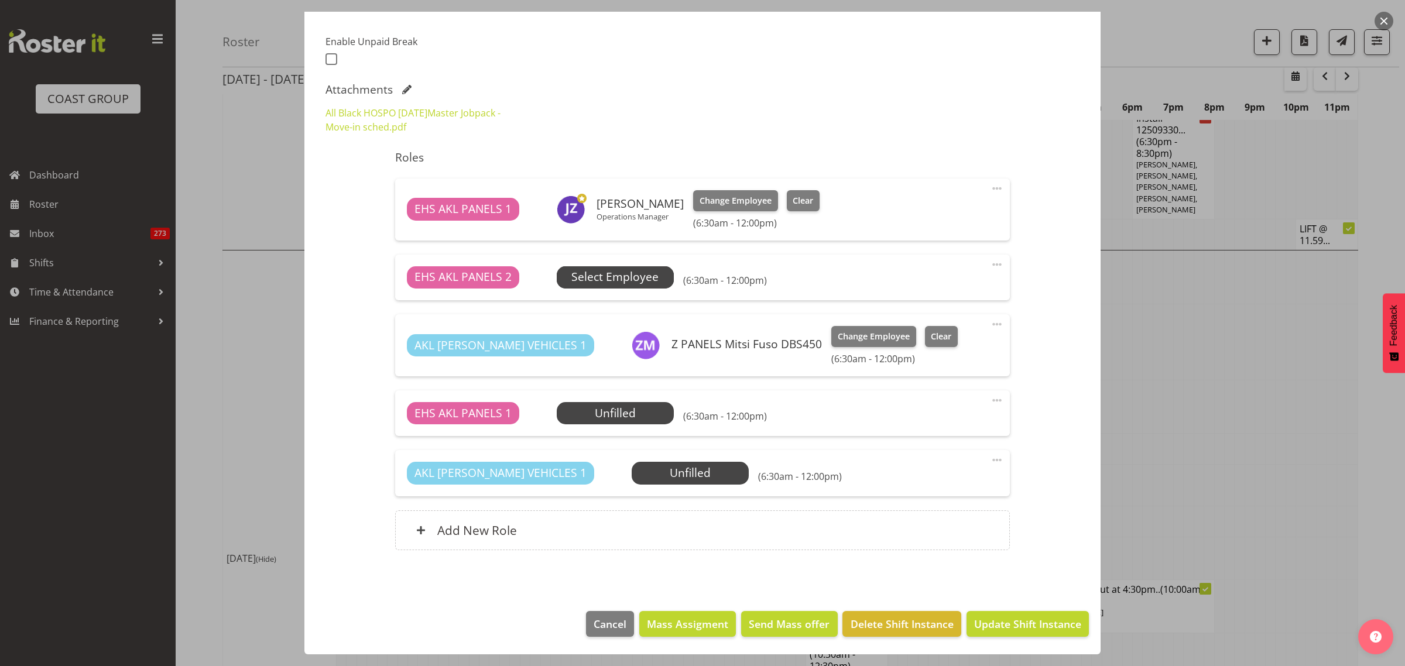
click at [622, 278] on span "Select Employee" at bounding box center [614, 277] width 87 height 17
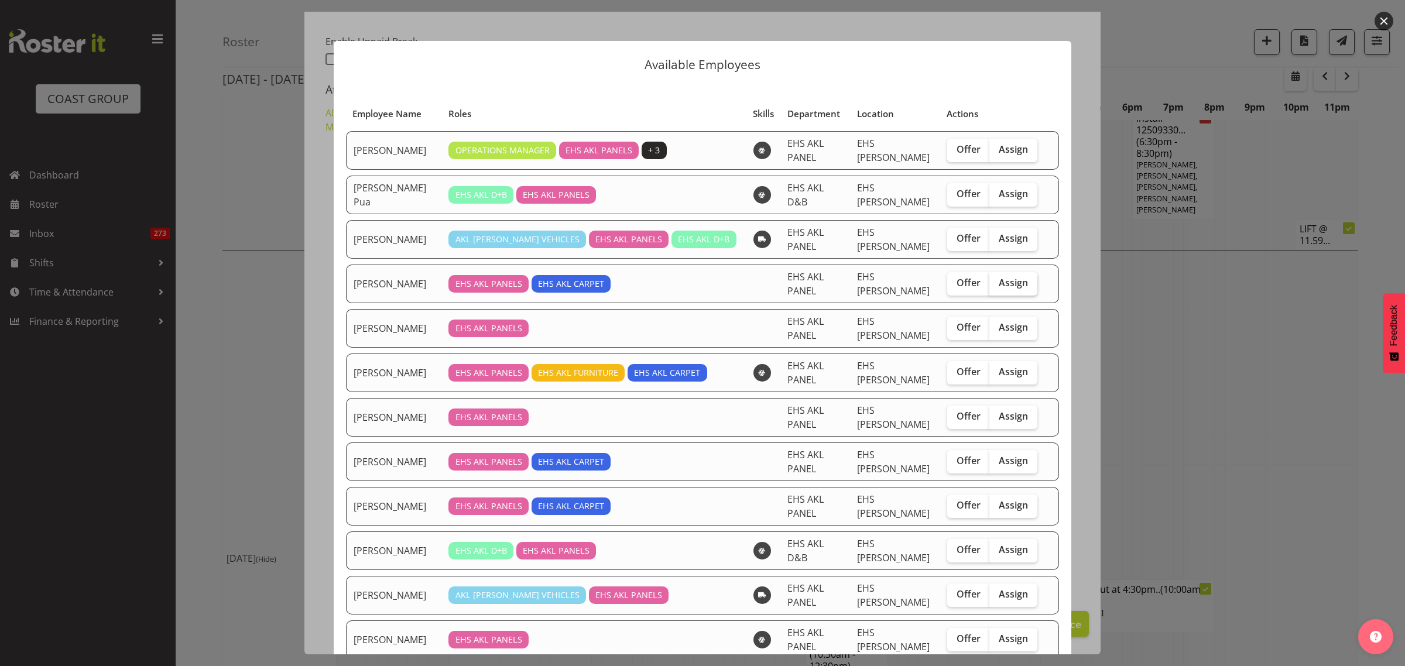
click at [1000, 284] on span "Assign" at bounding box center [1013, 283] width 29 height 12
click at [997, 284] on input "Assign" at bounding box center [993, 283] width 8 height 8
checkbox input "true"
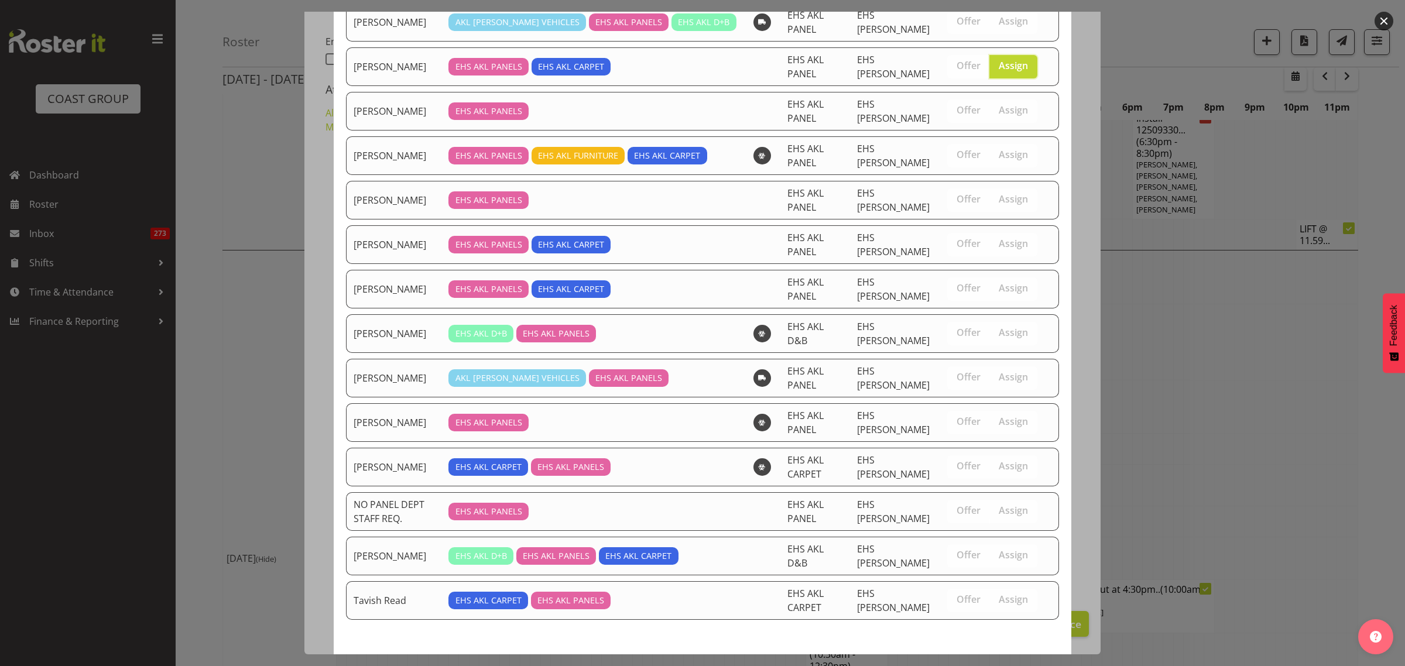
scroll to position [273, 0]
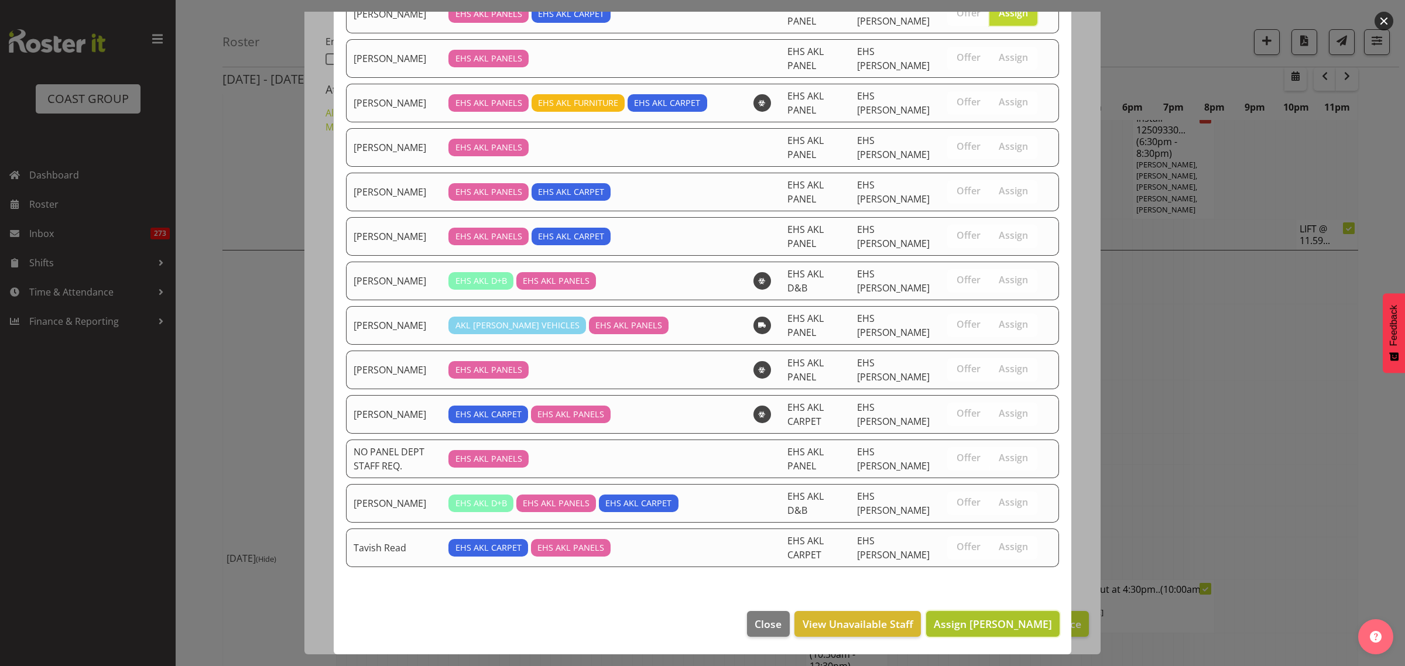
click at [950, 630] on span "Assign [PERSON_NAME]" at bounding box center [993, 624] width 118 height 14
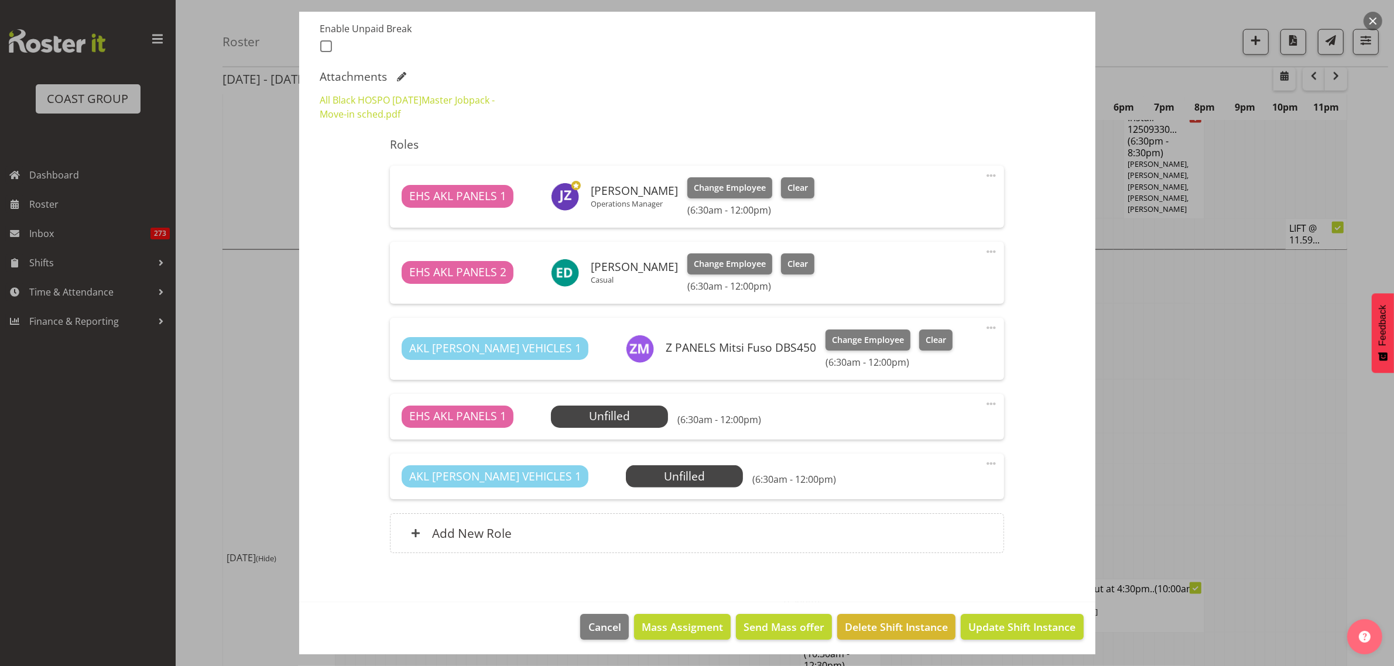
scroll to position [317, 0]
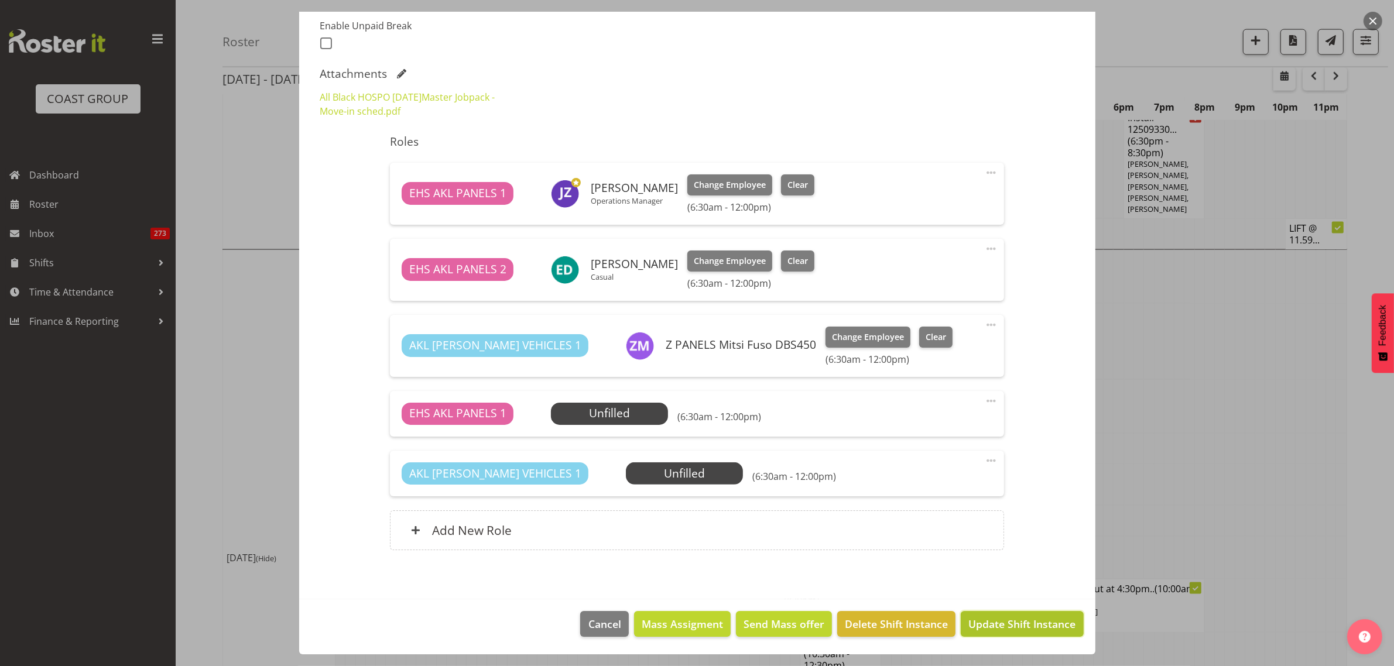
click at [978, 626] on span "Update Shift Instance" at bounding box center [1021, 623] width 107 height 15
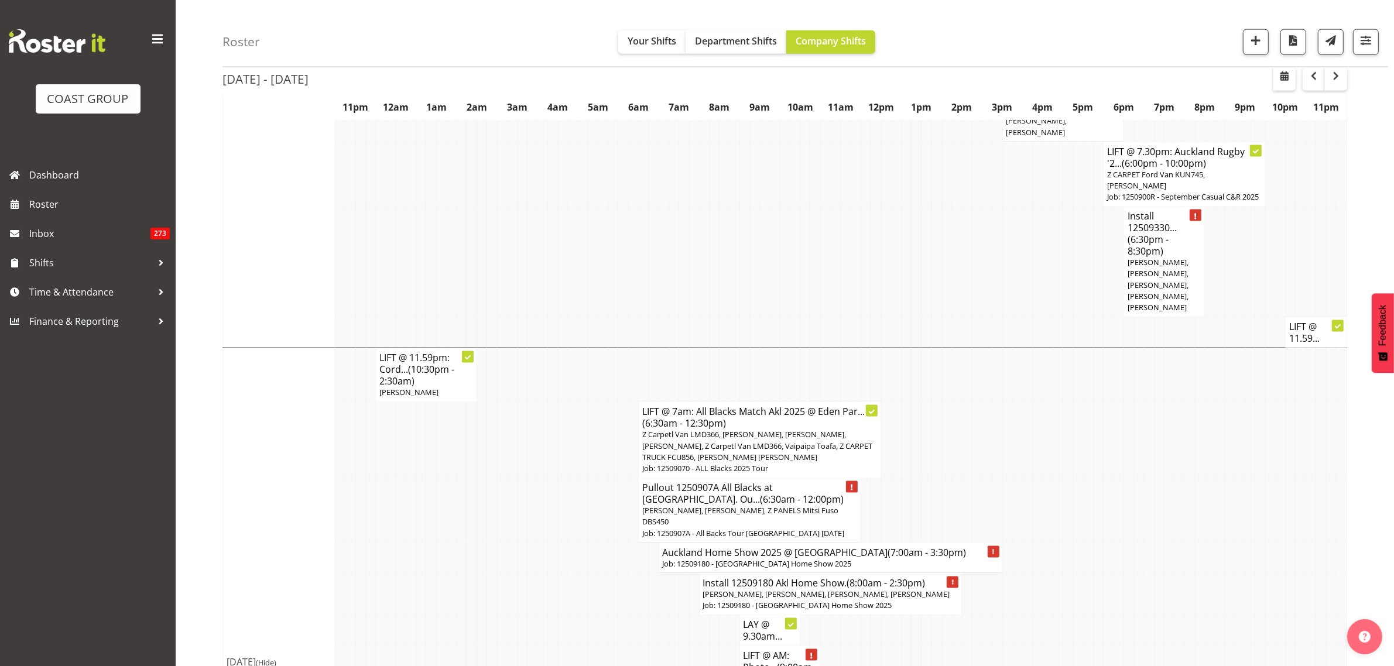
scroll to position [2263, 0]
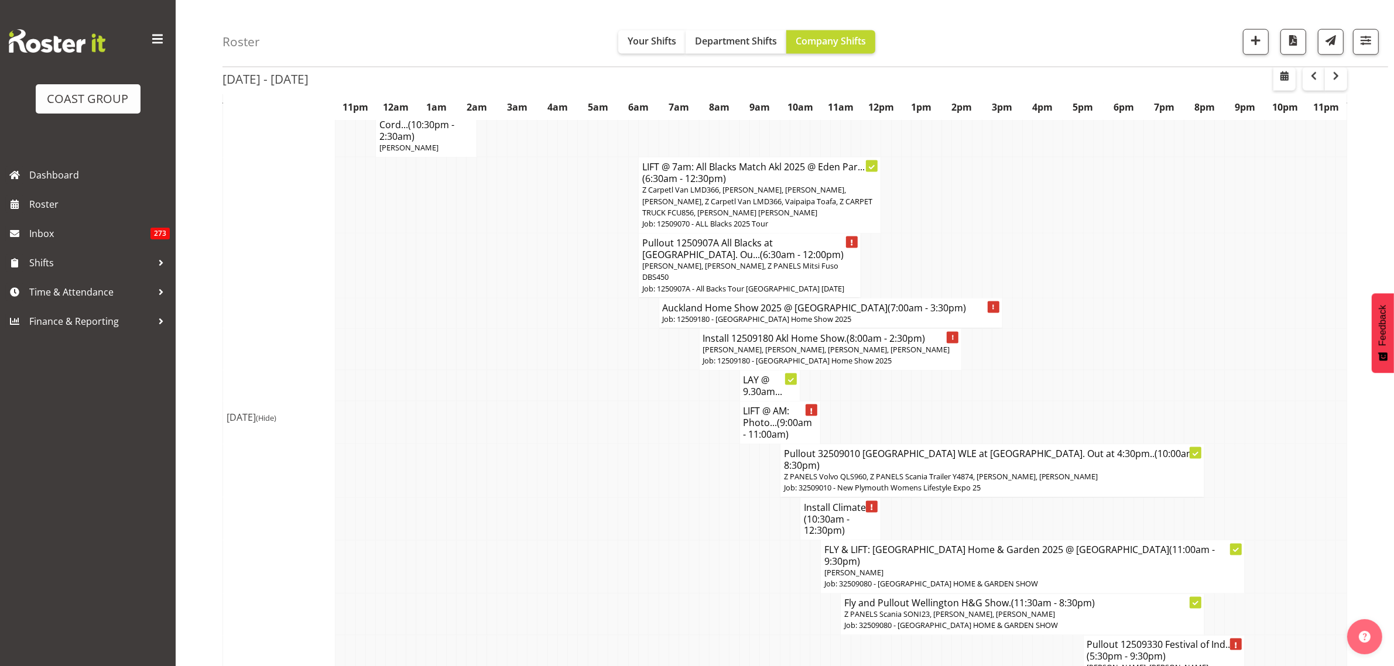
click at [838, 513] on span "(10:30am - 12:30pm)" at bounding box center [827, 525] width 46 height 25
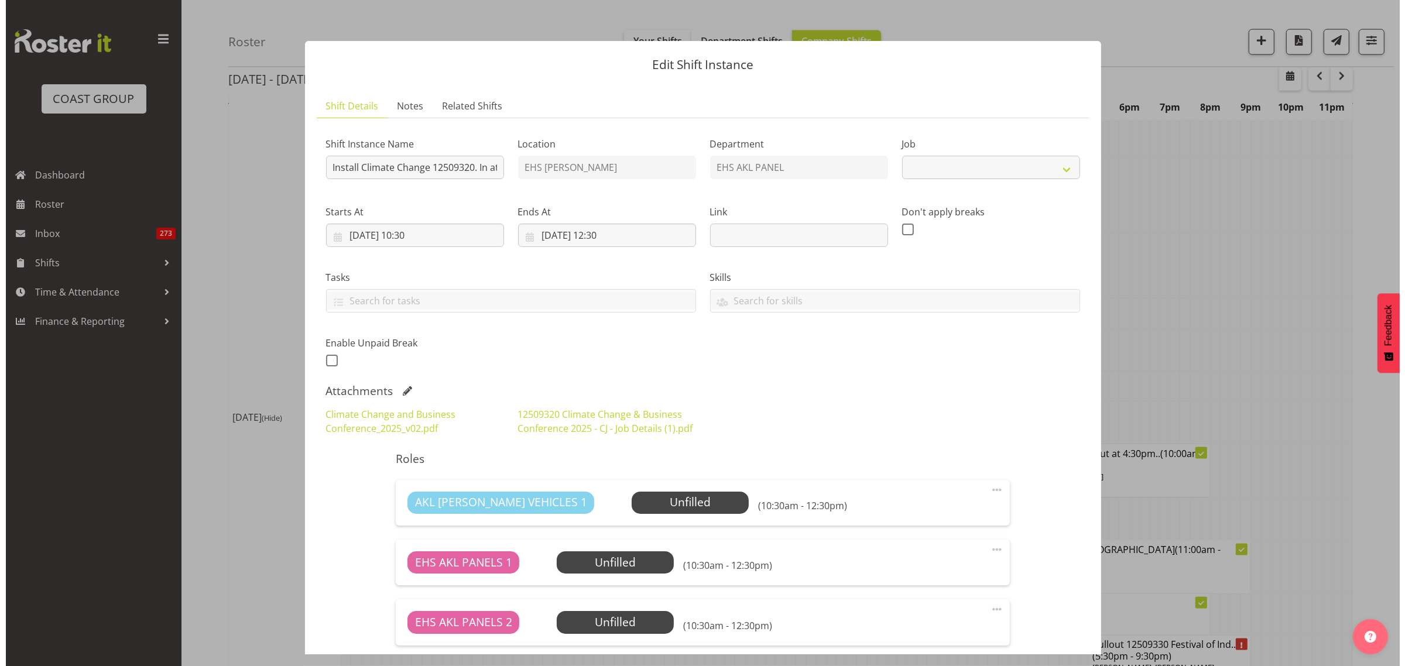
scroll to position [2229, 0]
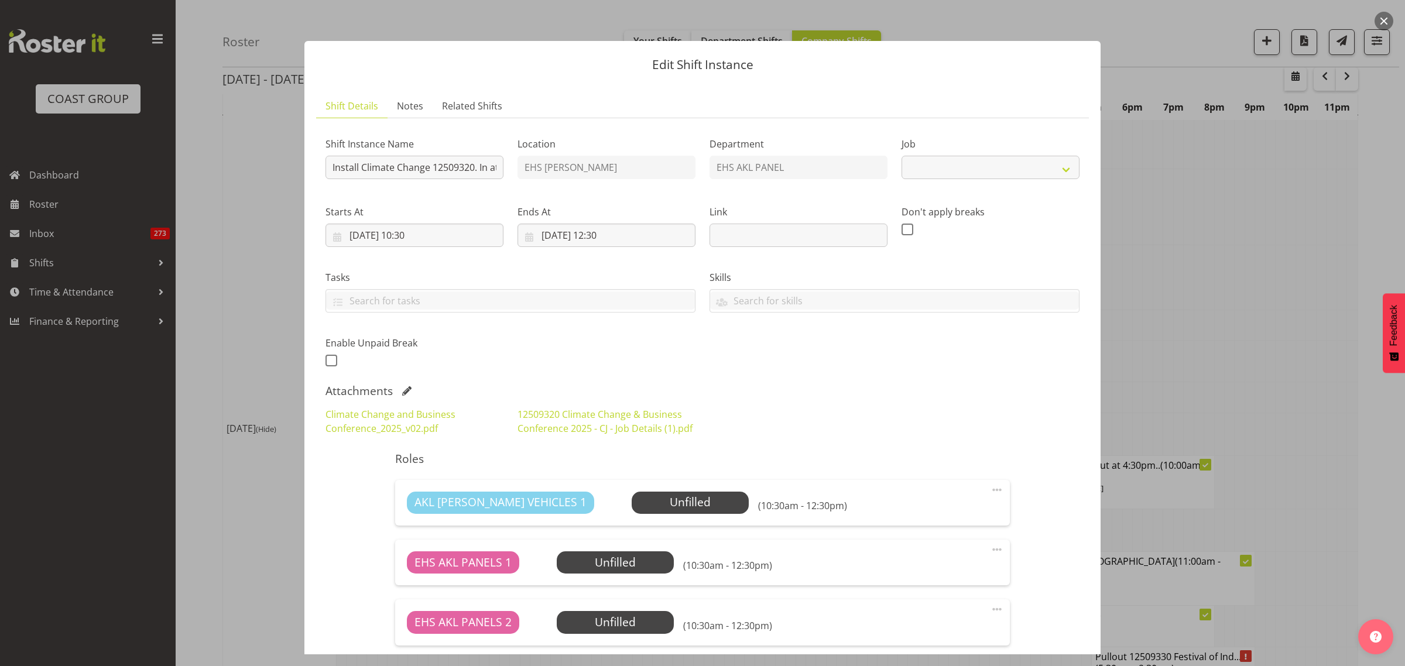
select select "10460"
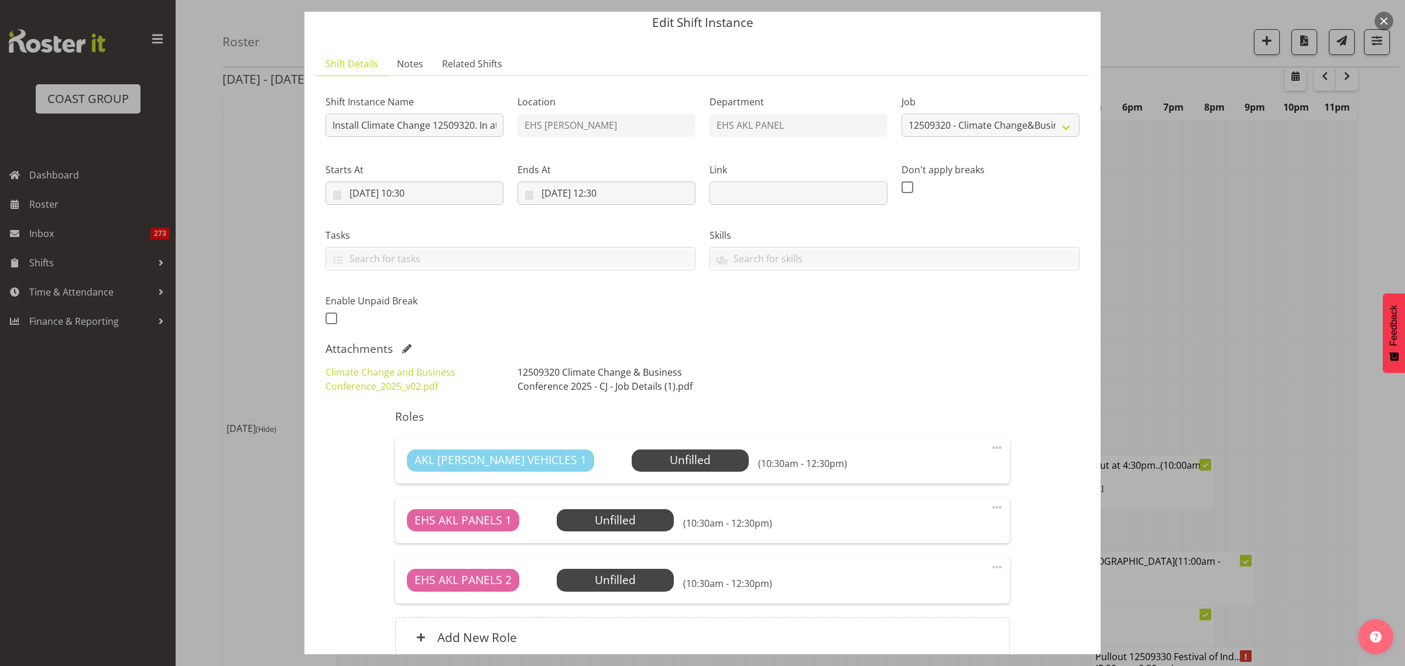
scroll to position [3, 0]
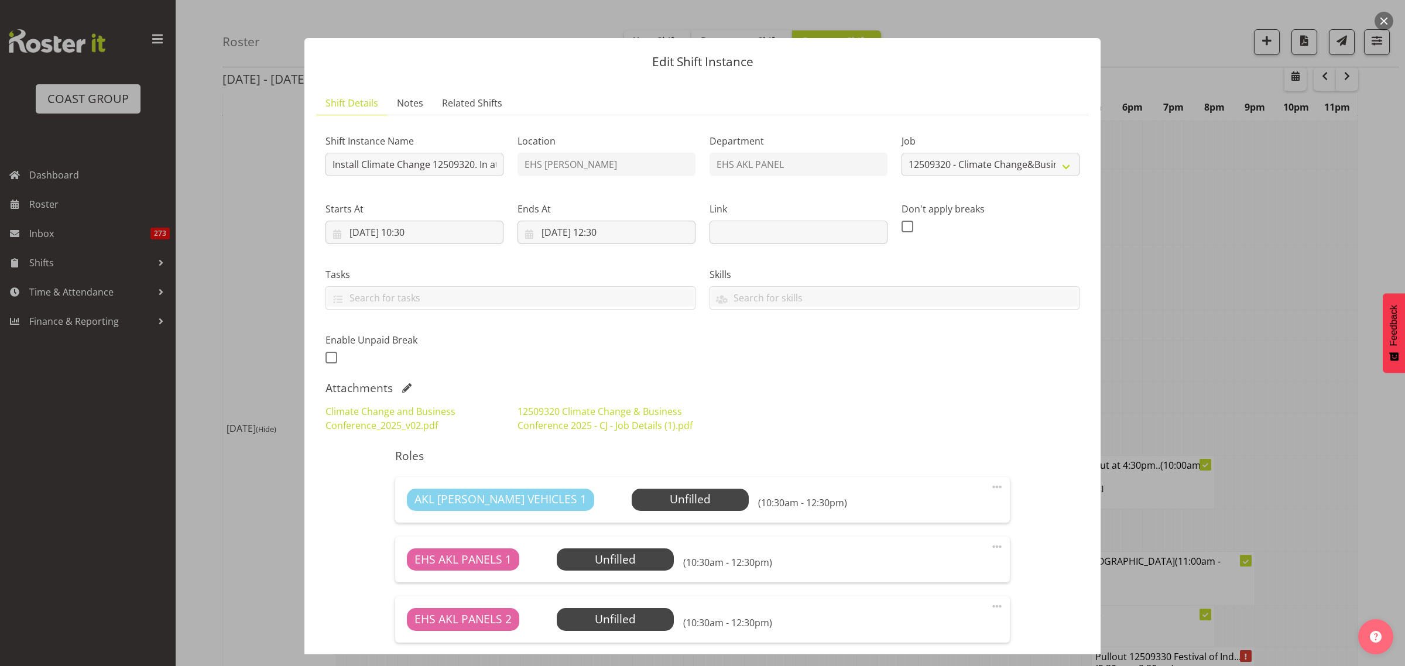
click at [1388, 23] on button "button" at bounding box center [1384, 21] width 19 height 19
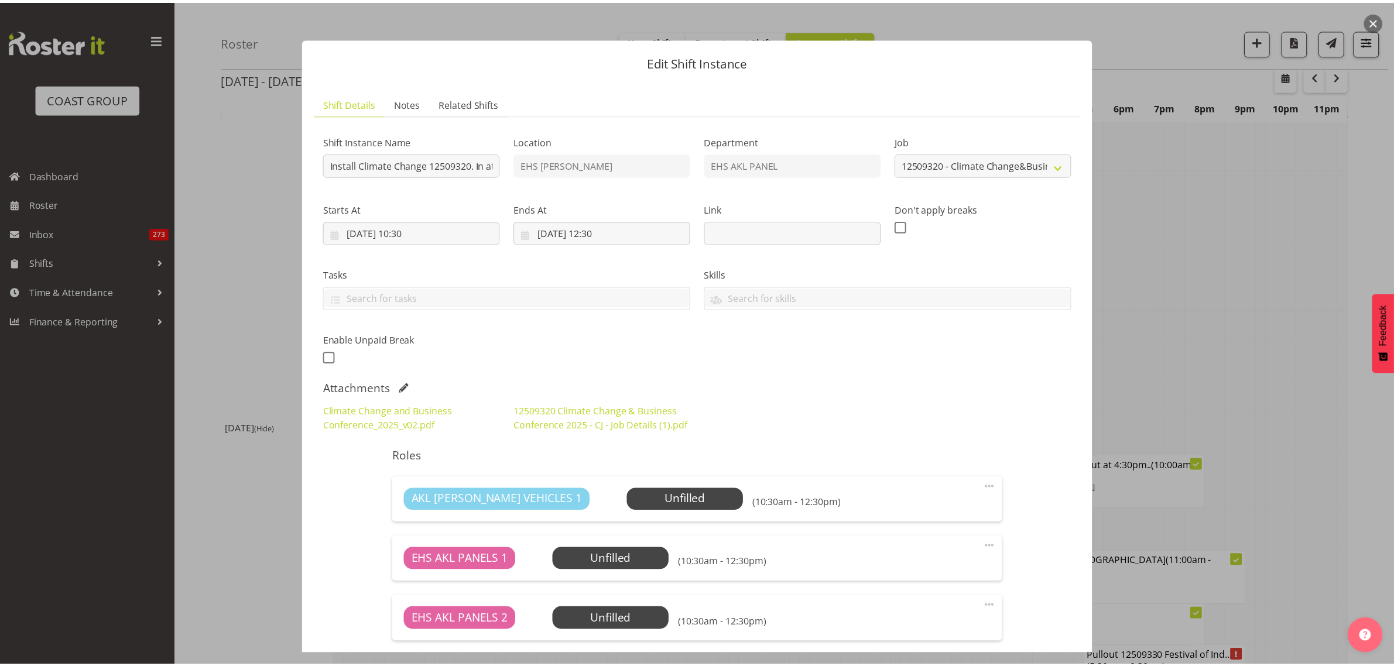
scroll to position [2252, 0]
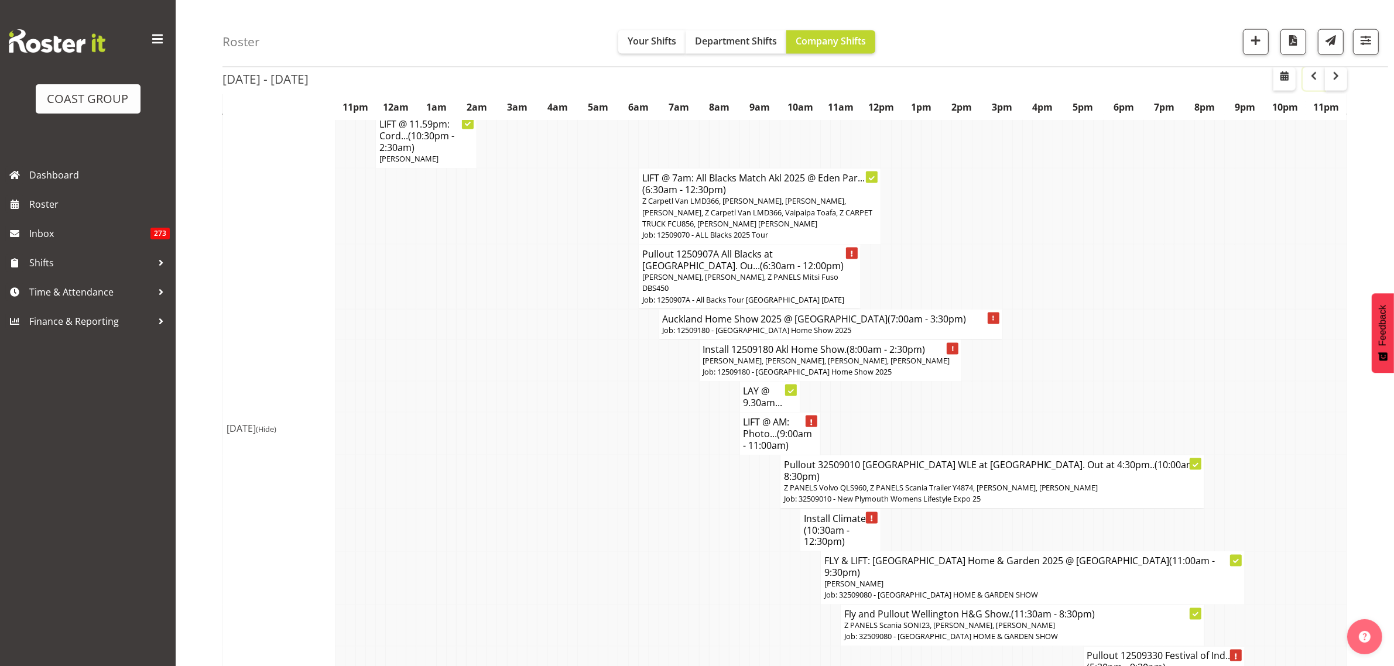
click at [1315, 79] on span "button" at bounding box center [1314, 76] width 14 height 14
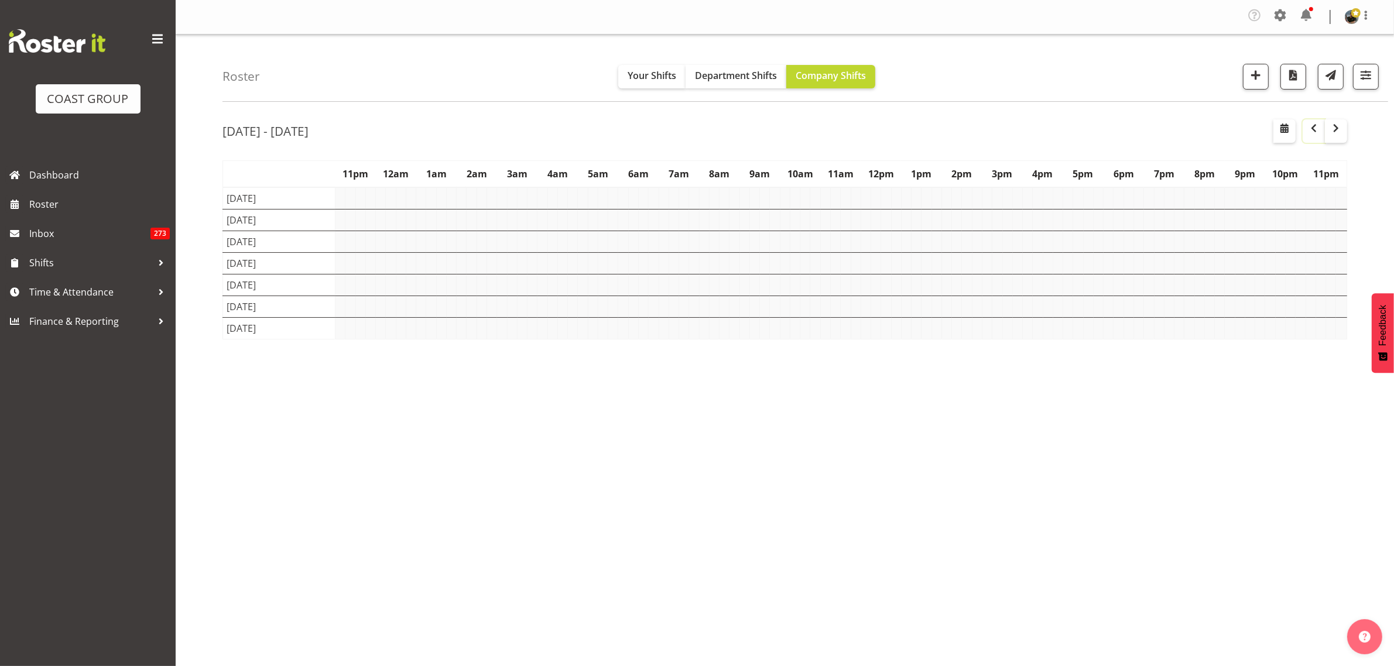
scroll to position [0, 0]
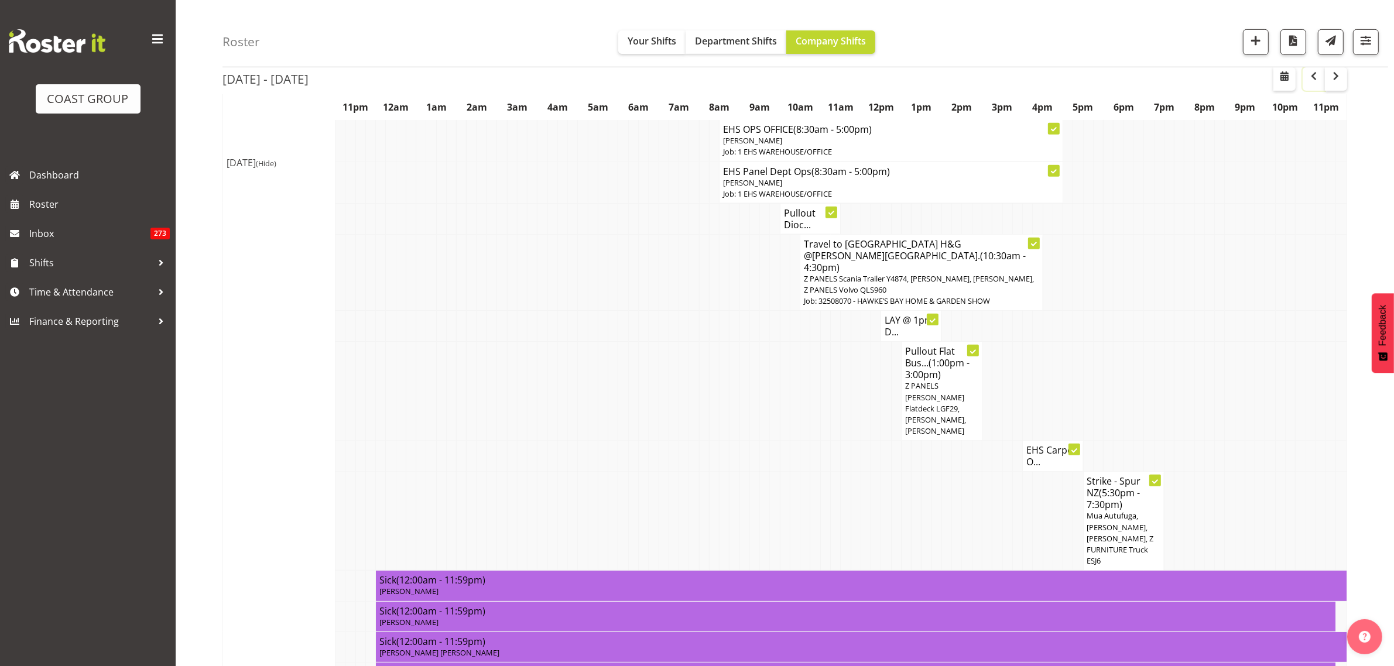
scroll to position [512, 0]
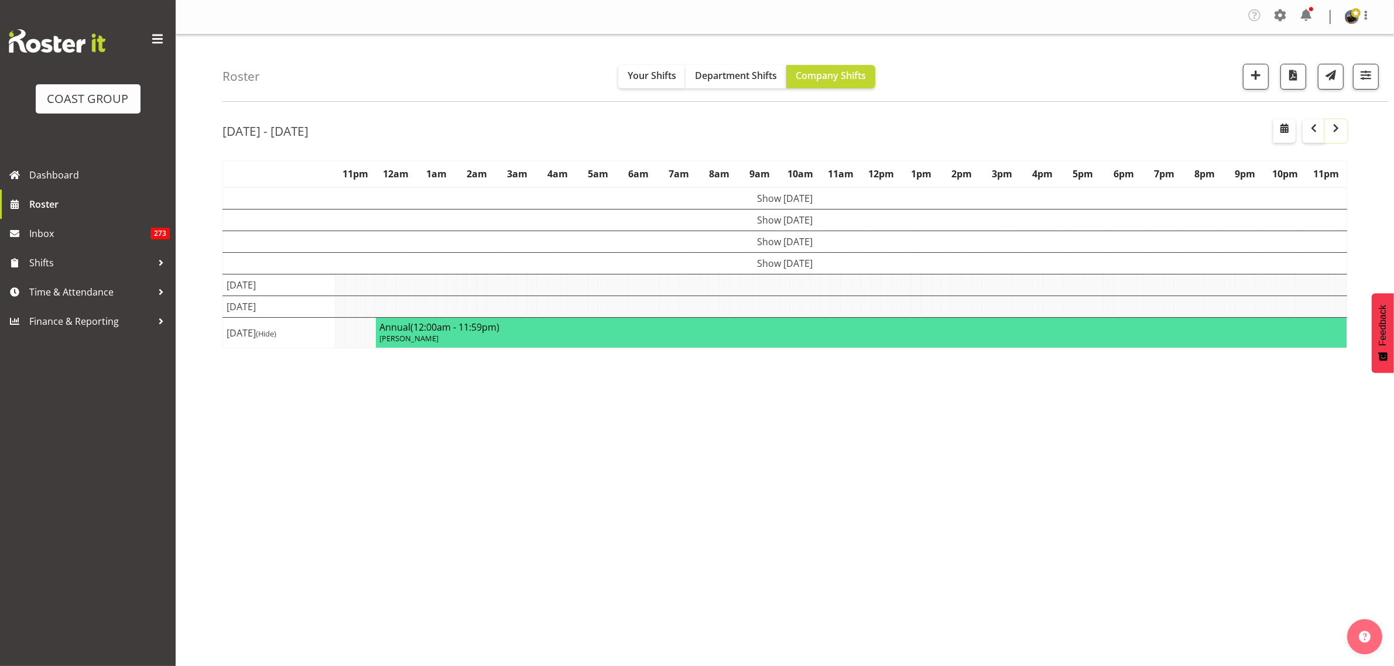
click at [1335, 133] on span "button" at bounding box center [1336, 128] width 14 height 14
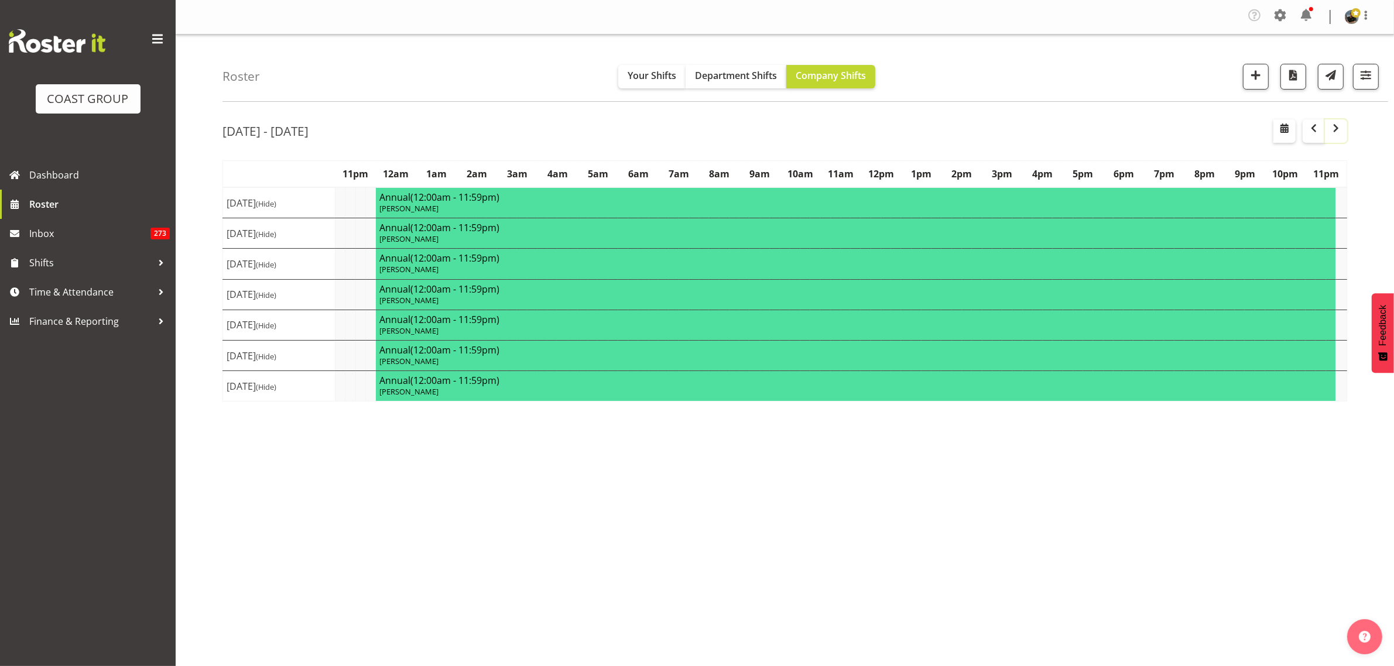
click at [1335, 131] on span "button" at bounding box center [1336, 128] width 14 height 14
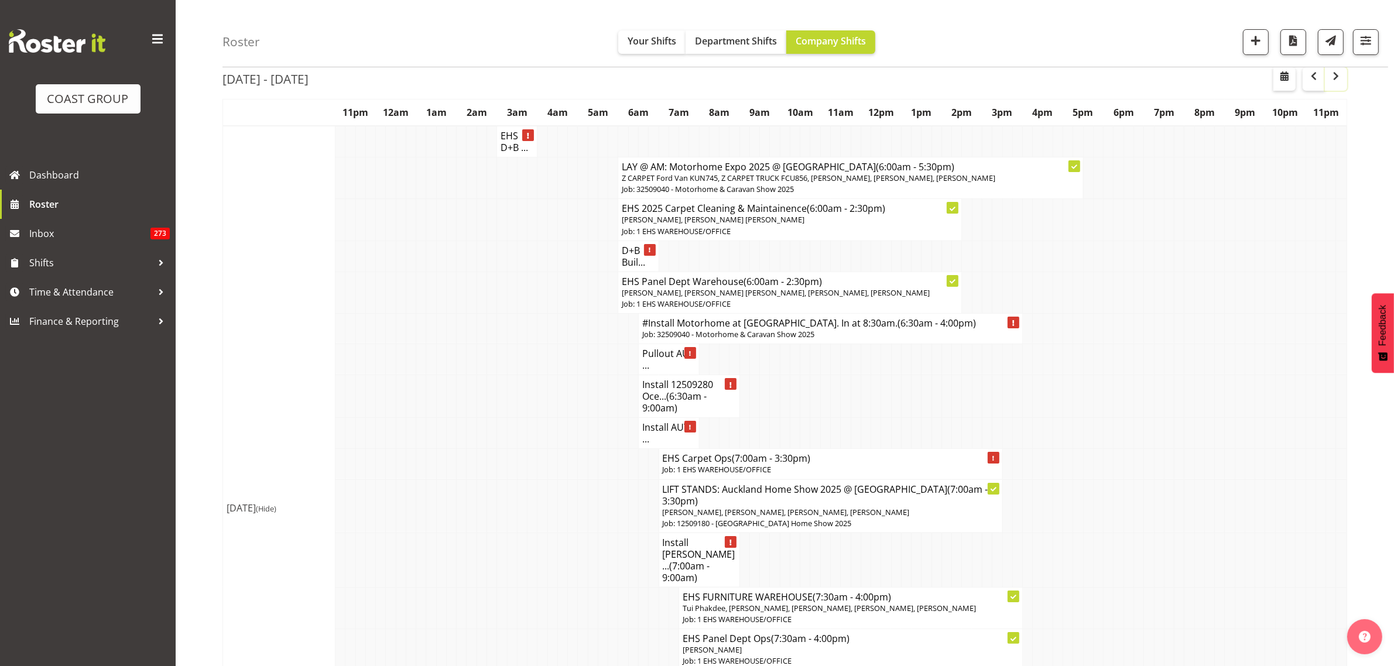
scroll to position [146, 0]
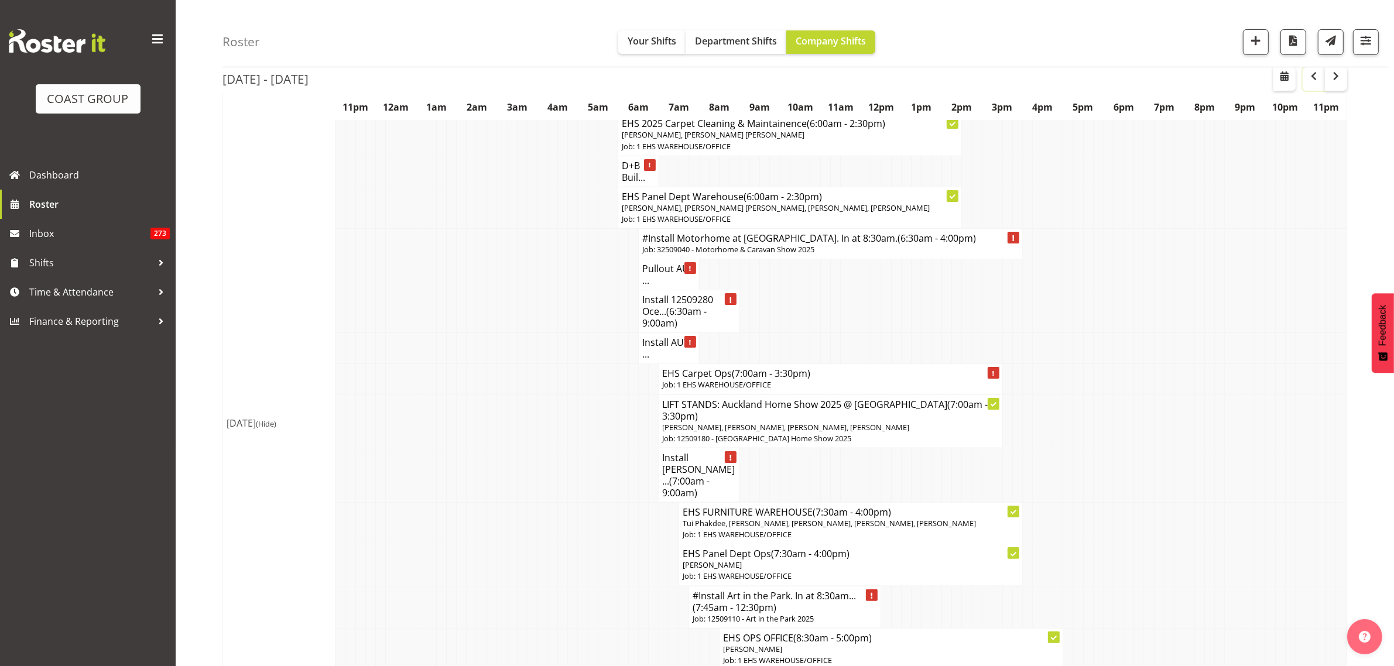
click at [1312, 77] on span "button" at bounding box center [1314, 76] width 14 height 14
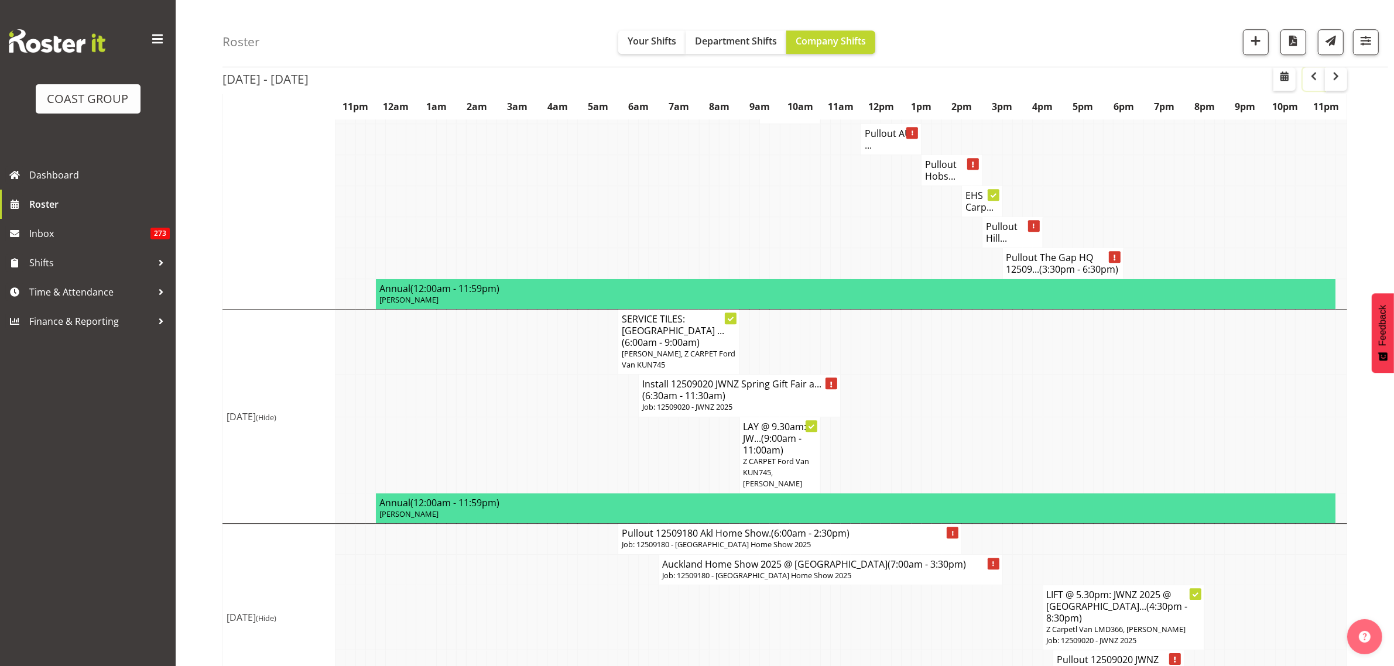
scroll to position [4359, 0]
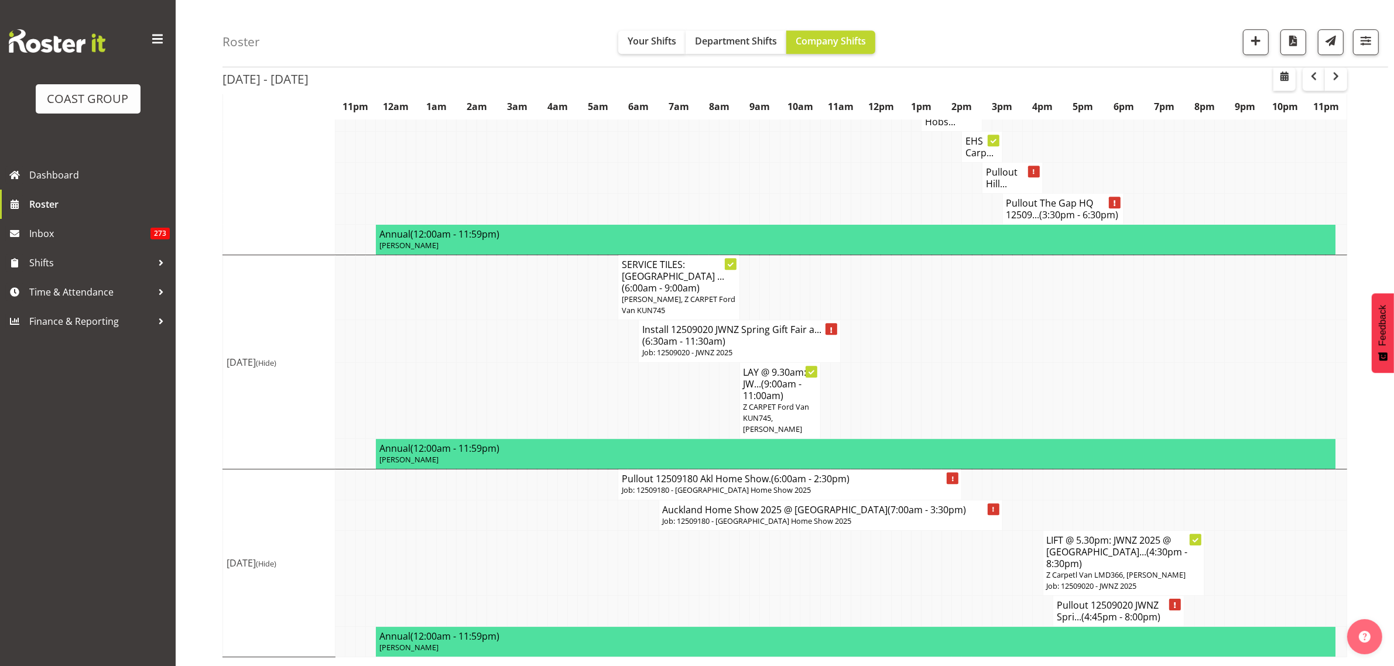
click at [1119, 616] on span "(4:45pm - 8:00pm)" at bounding box center [1120, 617] width 79 height 13
select select
select select "8"
select select "2025"
select select "20"
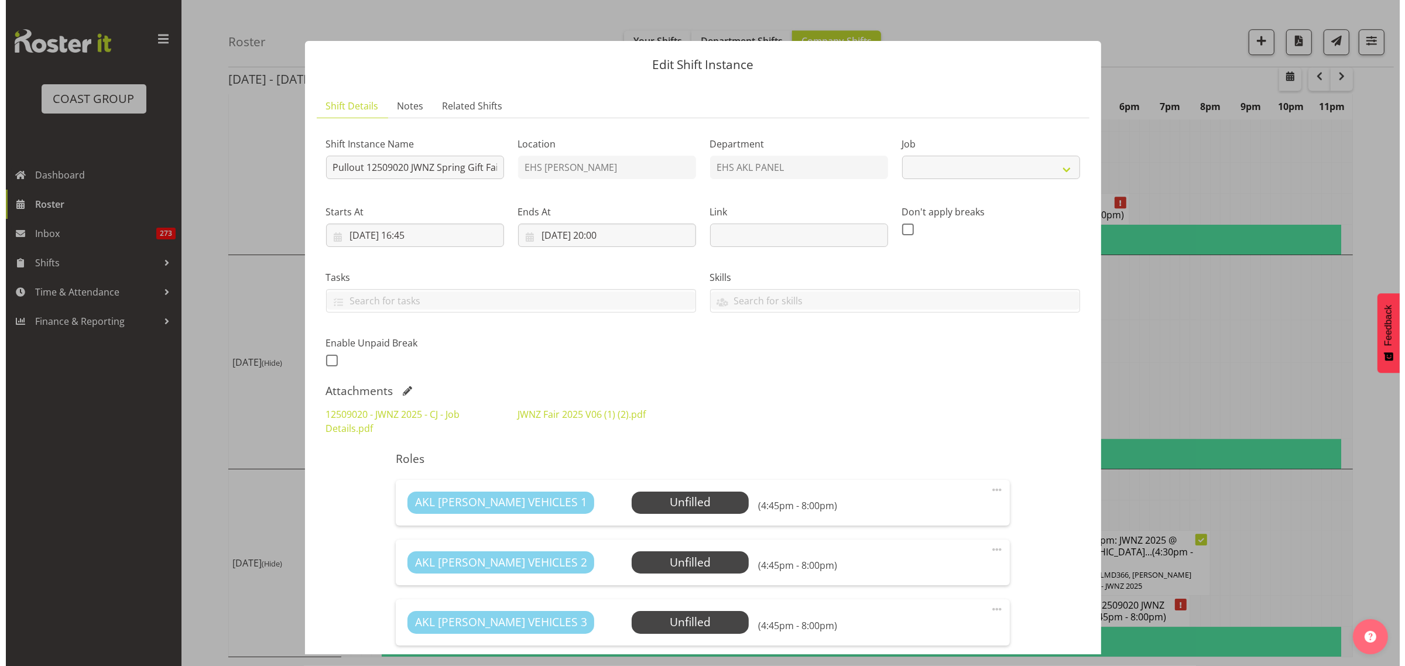
scroll to position [4313, 0]
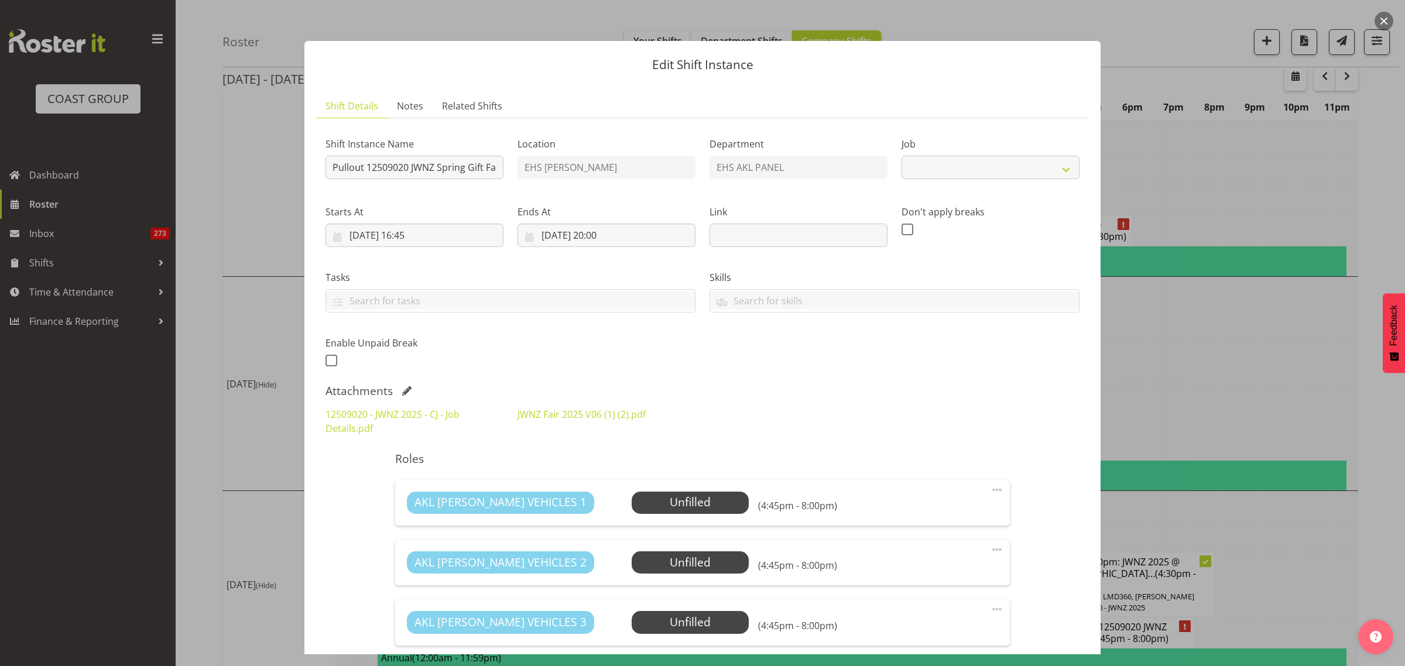
select select "9050"
click at [656, 239] on input "14/09/2025, 20:00" at bounding box center [607, 235] width 178 height 23
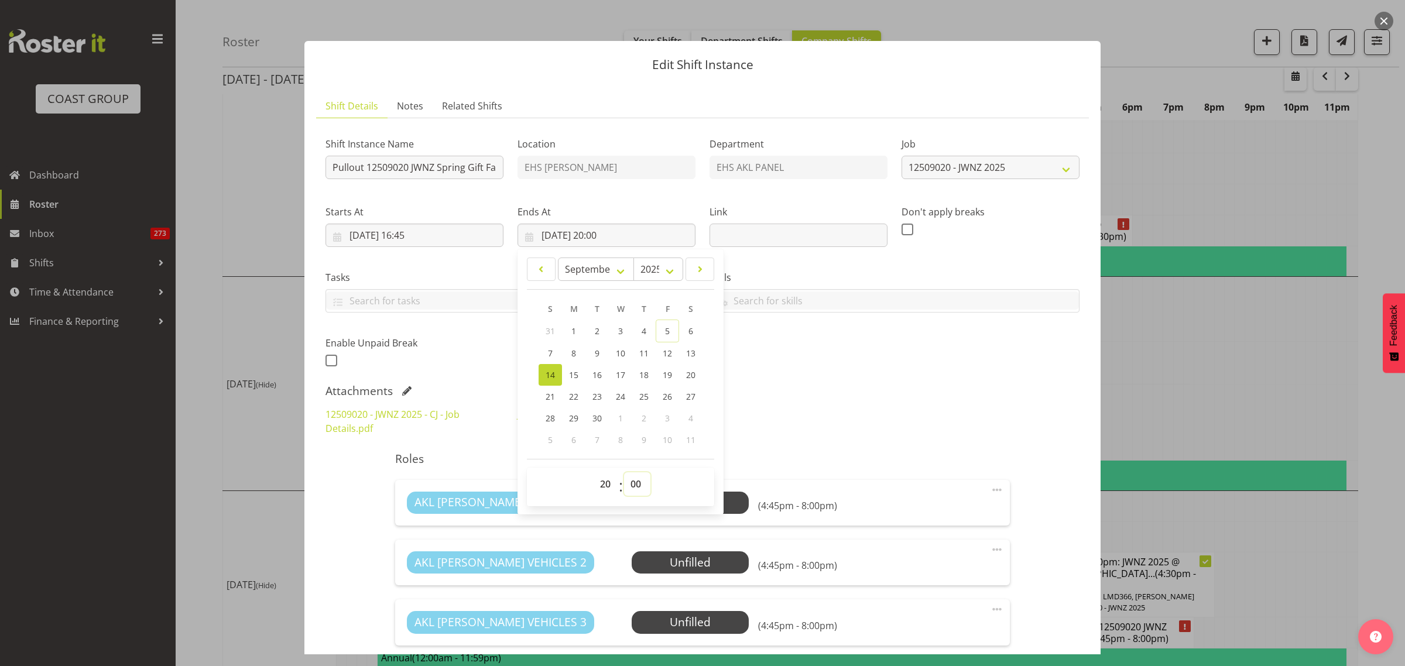
click at [633, 486] on select "00 01 02 03 04 05 06 07 08 09 10 11 12 13 14 15 16 17 18 19 20 21 22 23 24 25 2…" at bounding box center [637, 483] width 26 height 23
select select "45"
click at [624, 472] on select "00 01 02 03 04 05 06 07 08 09 10 11 12 13 14 15 16 17 18 19 20 21 22 23 24 25 2…" at bounding box center [637, 483] width 26 height 23
type input "14/09/2025, 20:45"
click at [862, 364] on div "Shift Instance Name Pullout 12509020 JWNZ Spring Gift Fair at VEC.Out at 5:30pm…" at bounding box center [702, 249] width 768 height 256
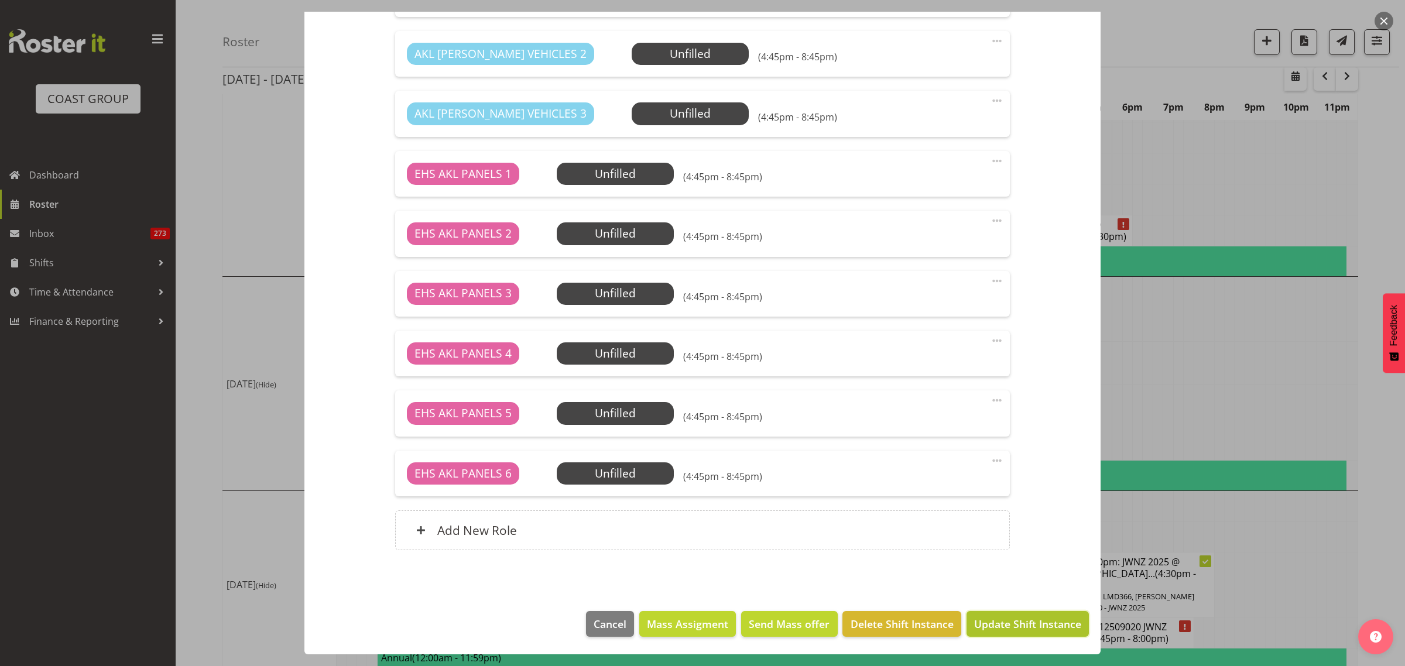
click at [998, 624] on span "Update Shift Instance" at bounding box center [1027, 623] width 107 height 15
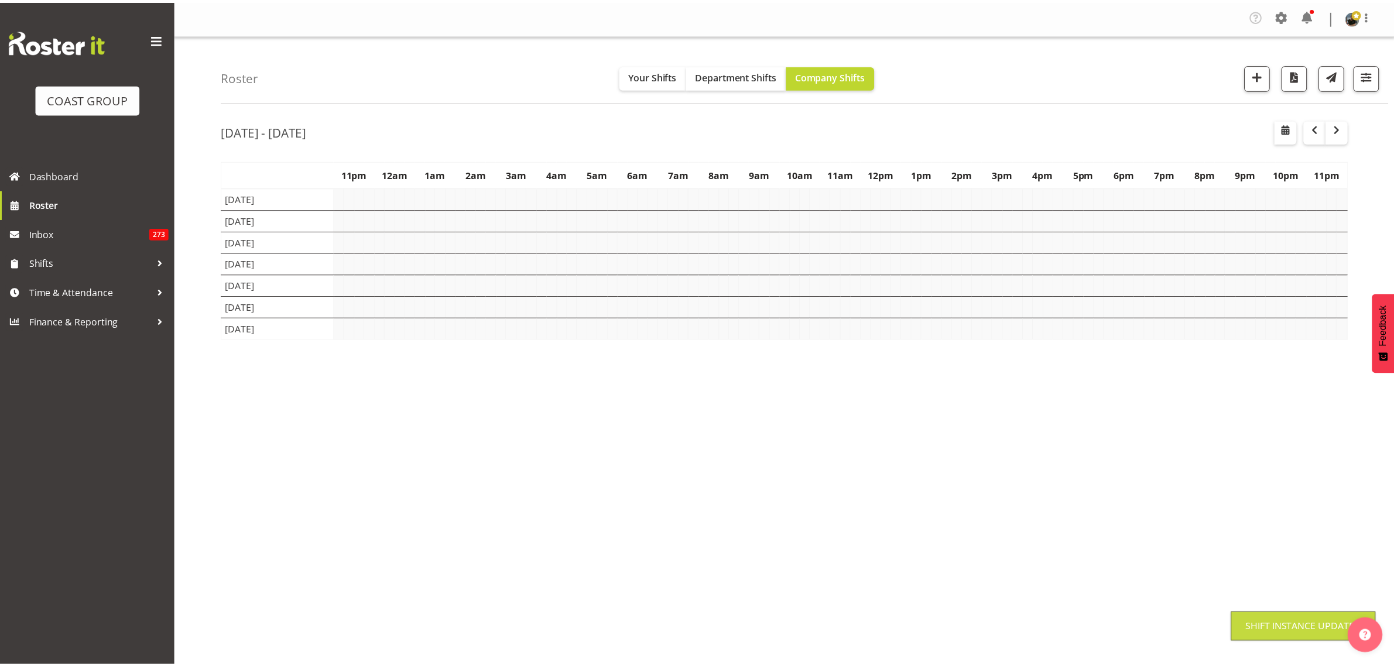
scroll to position [0, 0]
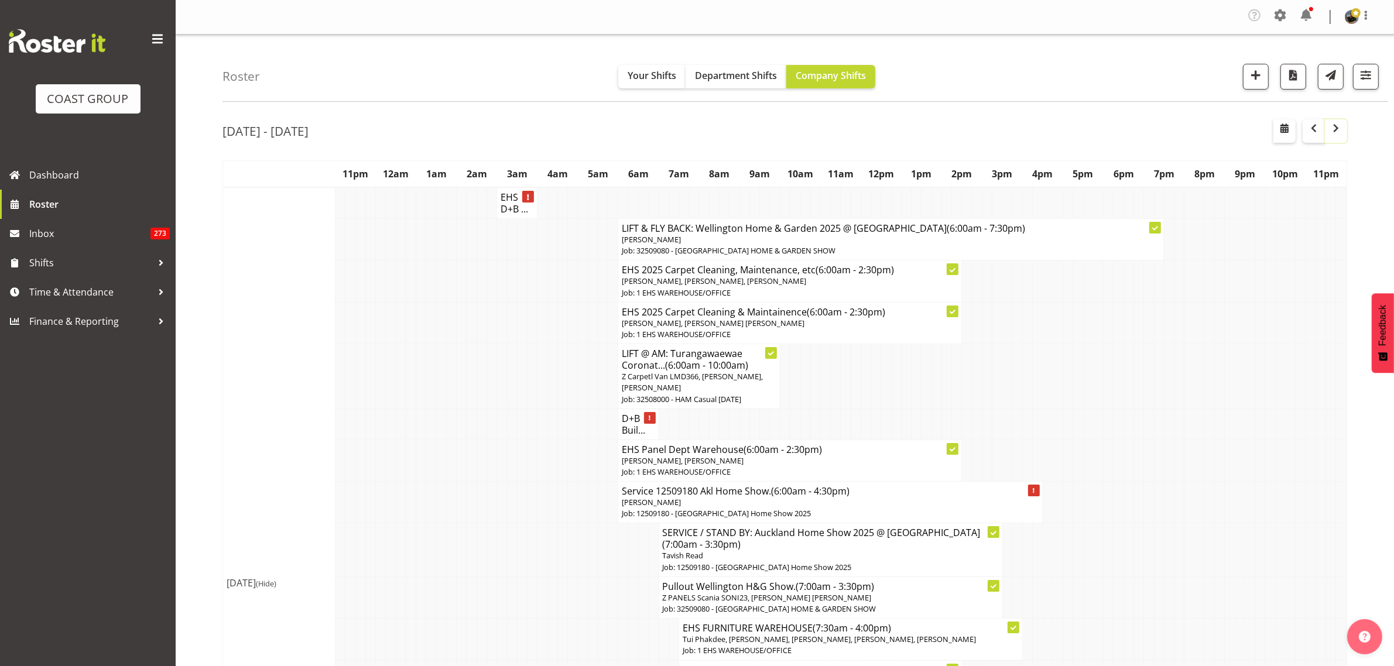
click at [1336, 133] on span "button" at bounding box center [1336, 128] width 14 height 14
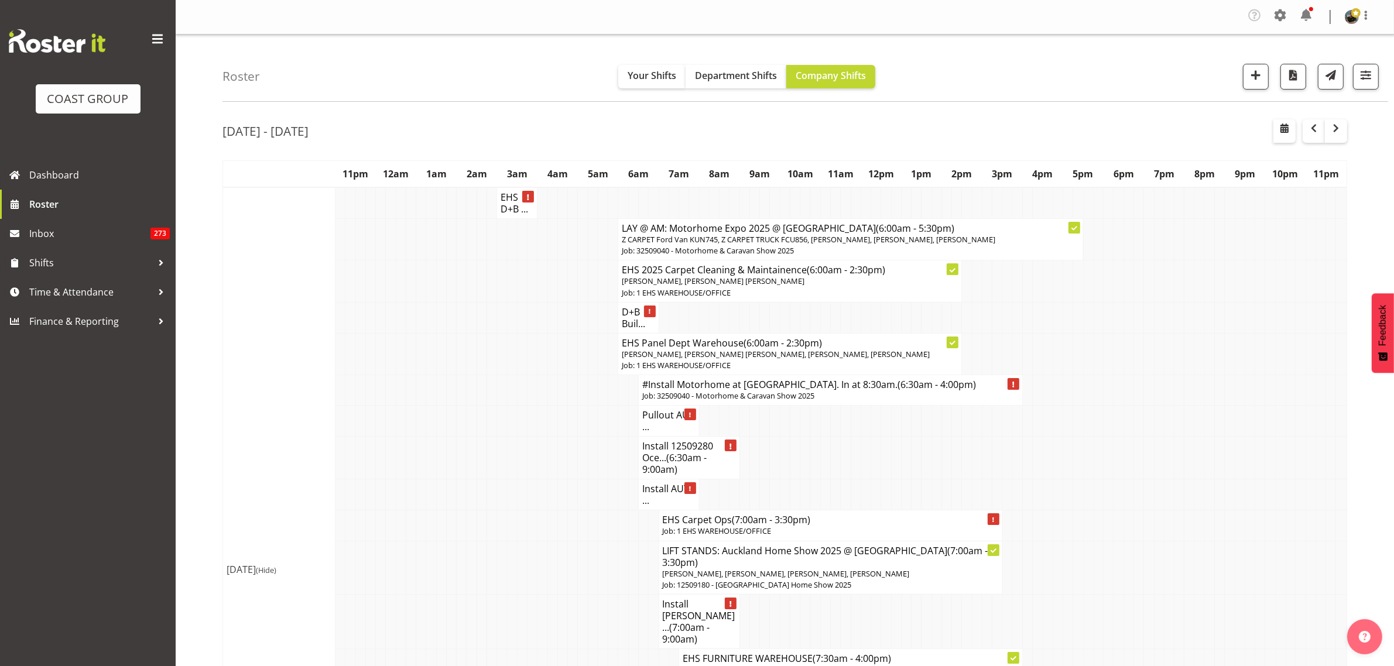
click at [660, 470] on h4 "Install 12509280 Oce... (6:30am - 9:00am)" at bounding box center [689, 457] width 94 height 35
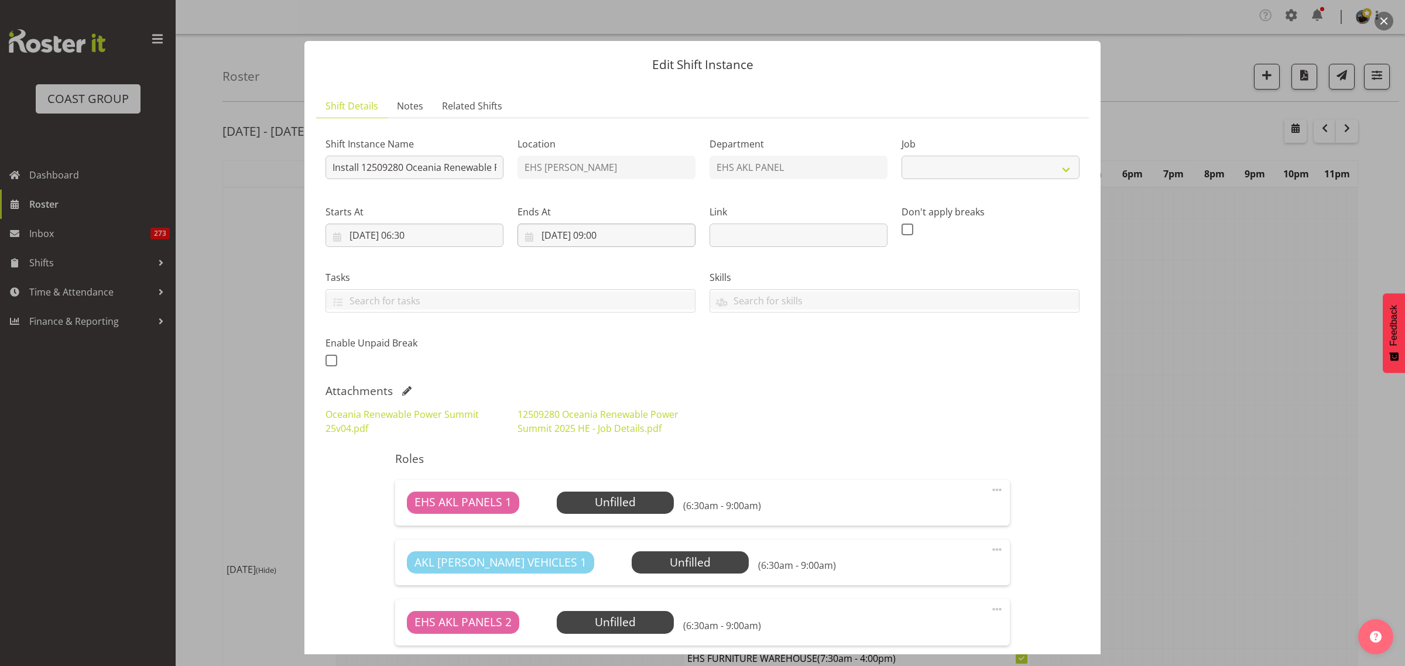
select select "10278"
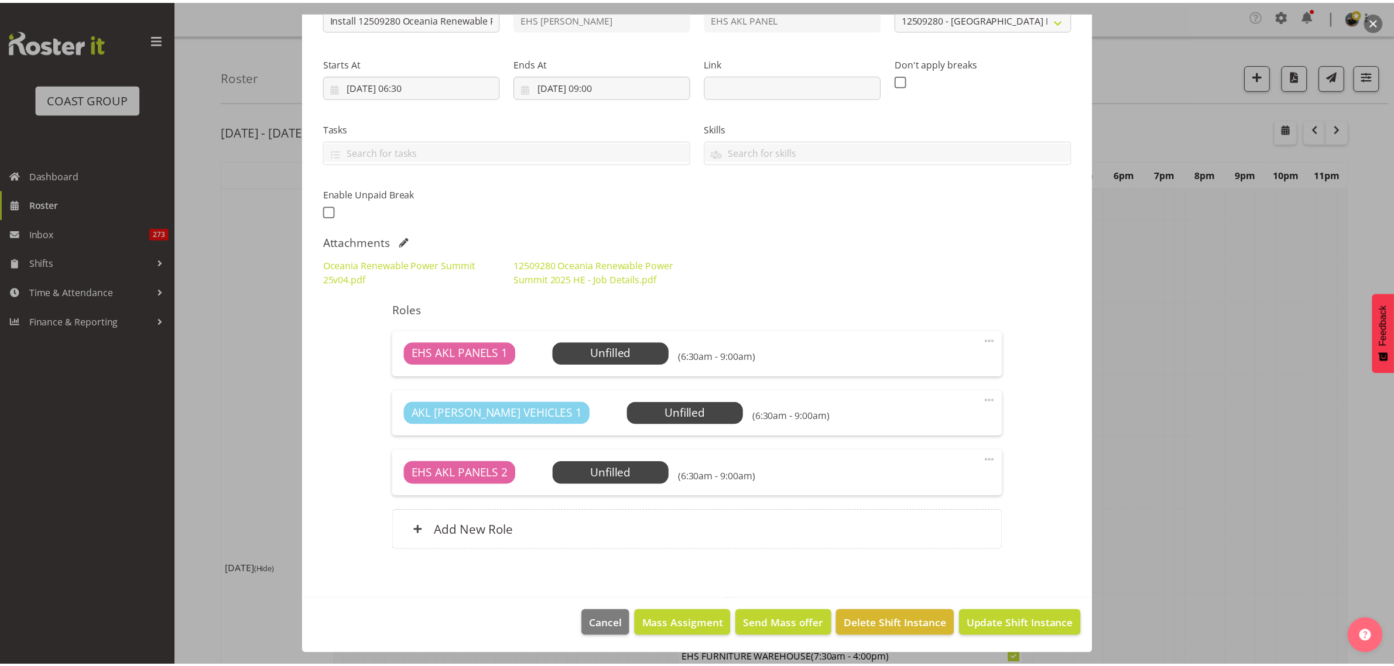
scroll to position [76, 0]
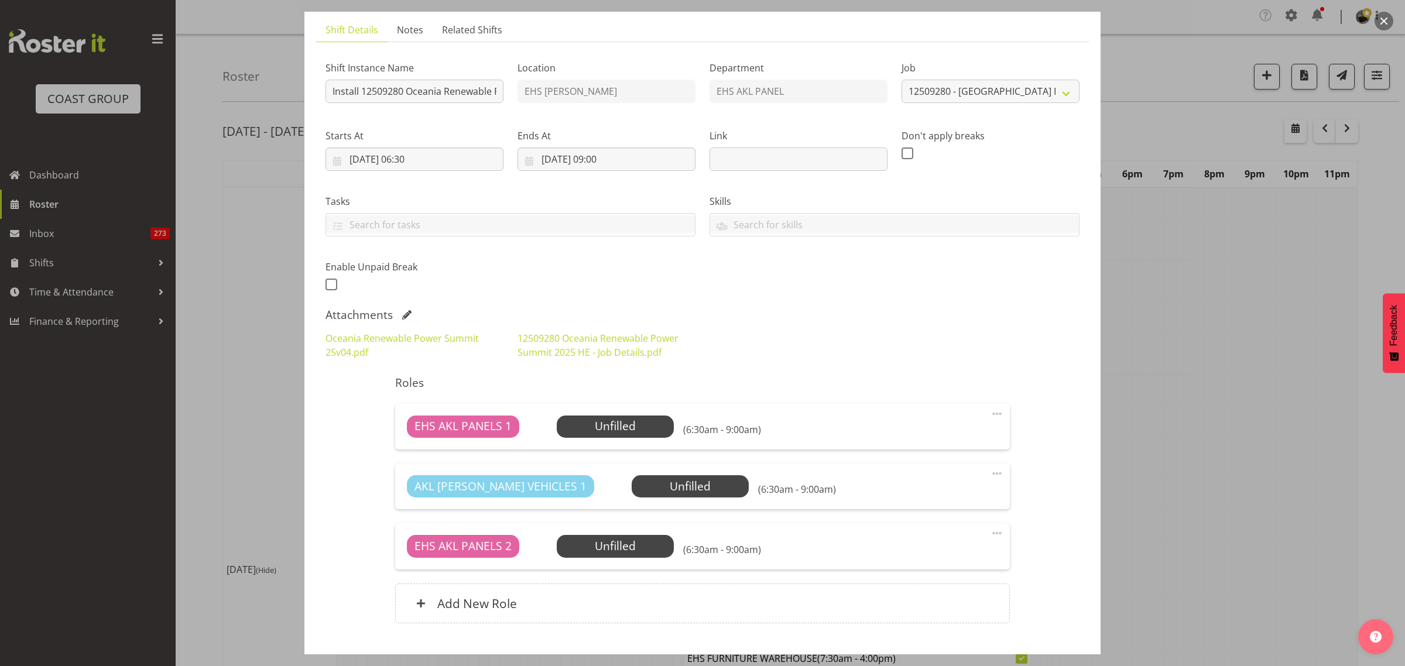
click at [1383, 21] on button "button" at bounding box center [1384, 21] width 19 height 19
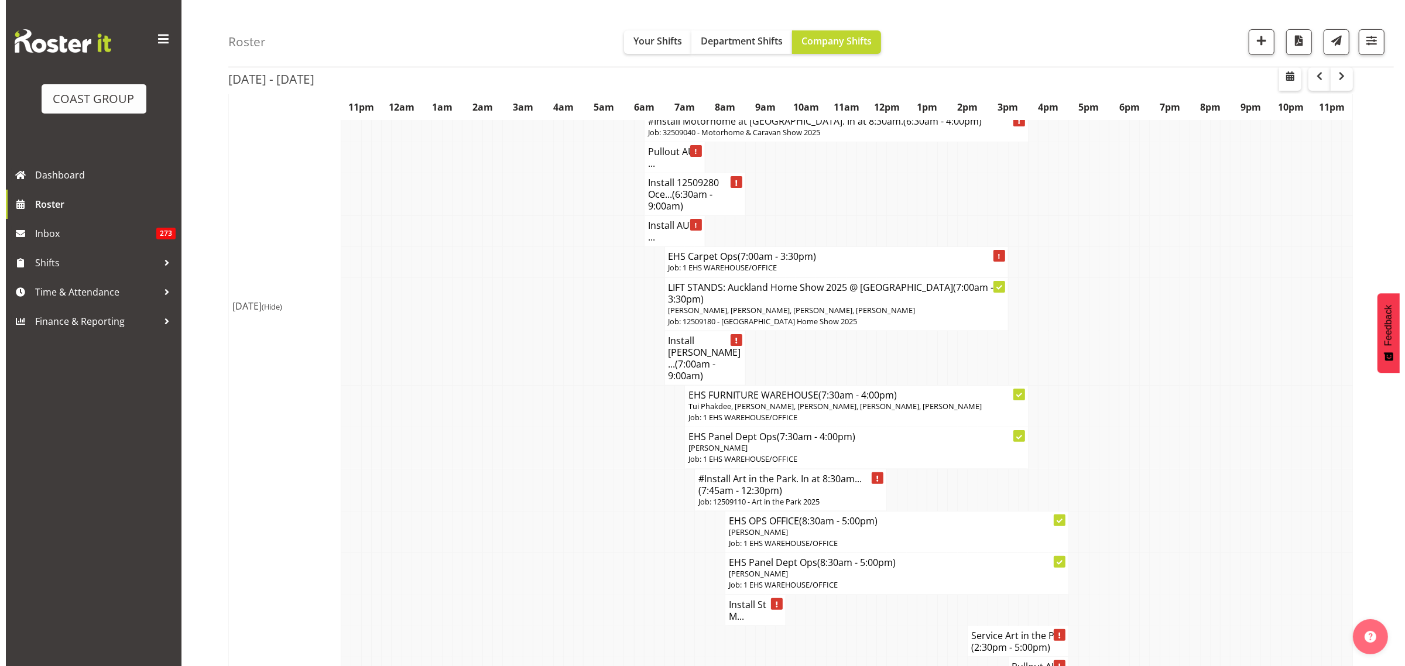
scroll to position [293, 0]
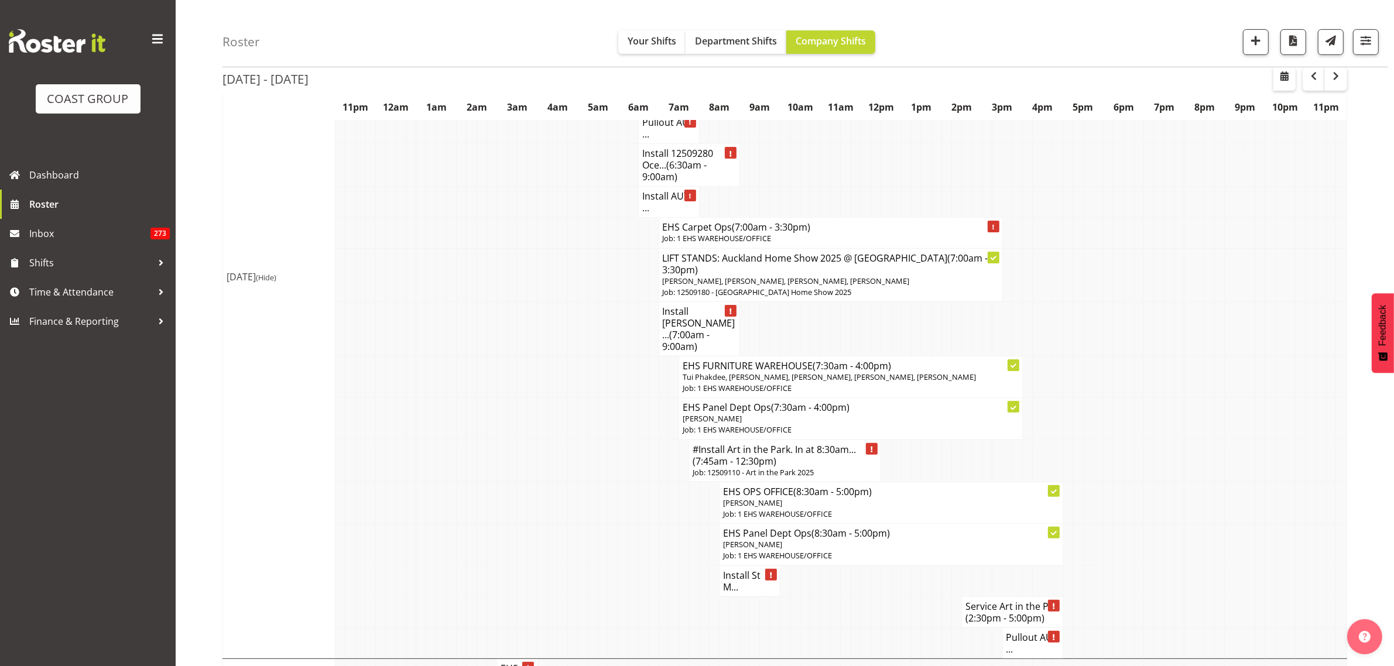
click at [690, 334] on span "(7:00am - 9:00am)" at bounding box center [686, 340] width 47 height 25
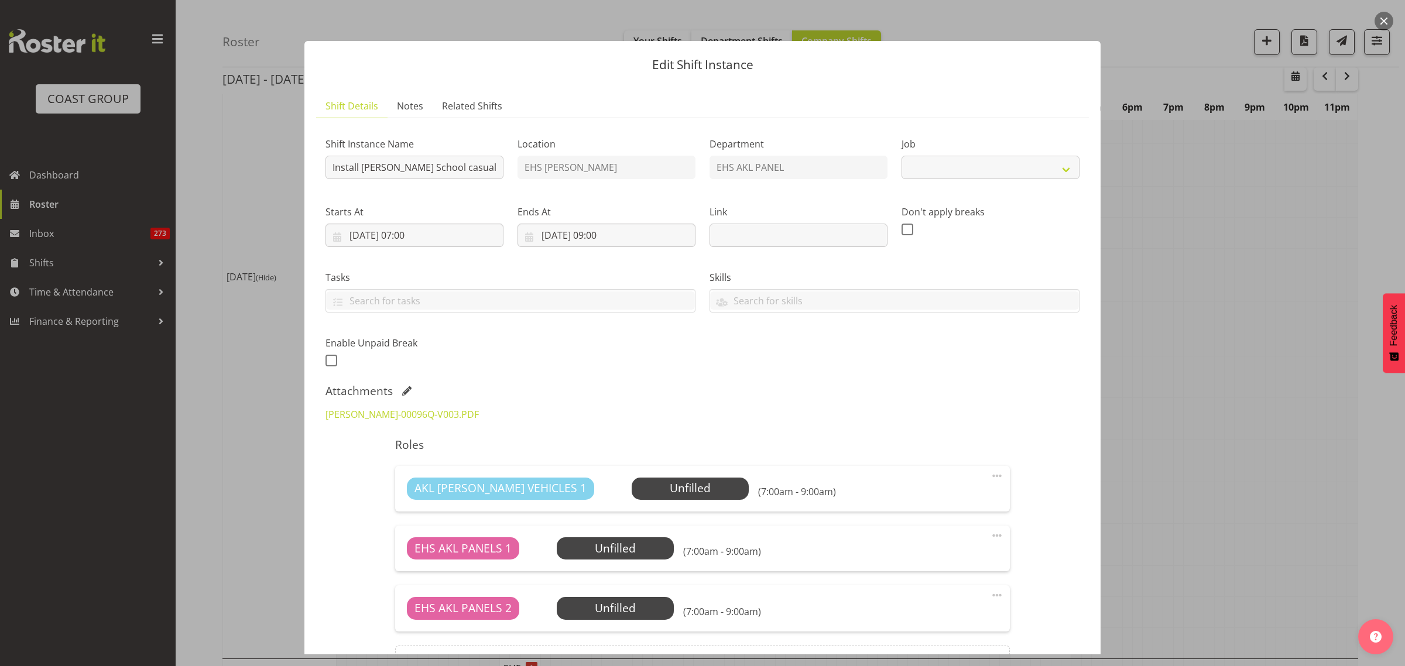
select select "8653"
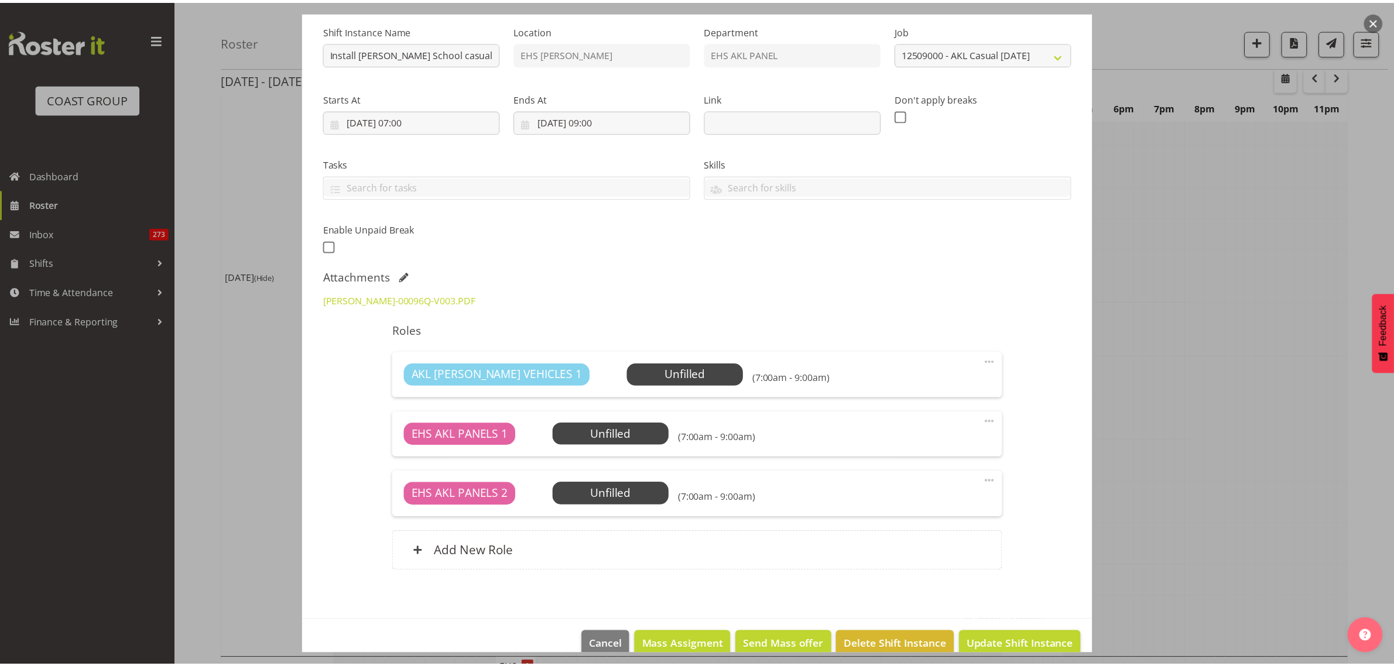
scroll to position [135, 0]
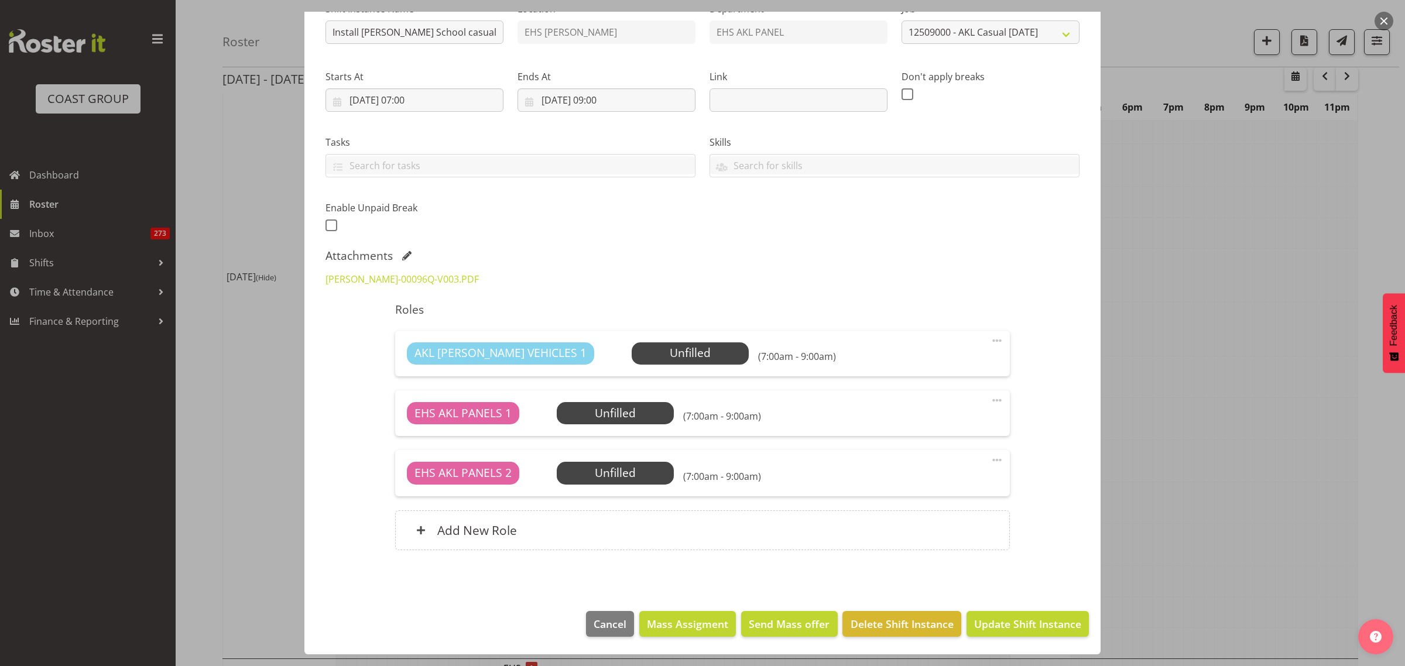
click at [1380, 23] on button "button" at bounding box center [1384, 21] width 19 height 19
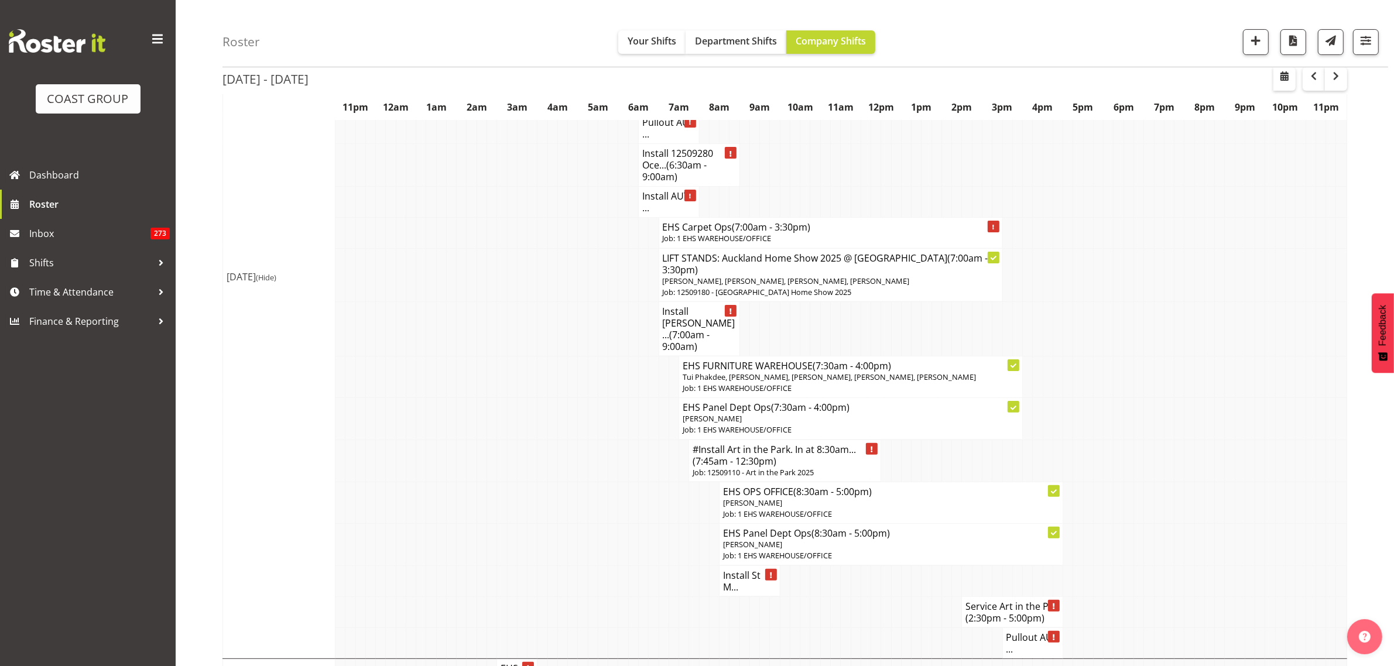
click at [745, 584] on h4 "Install St M..." at bounding box center [749, 581] width 53 height 23
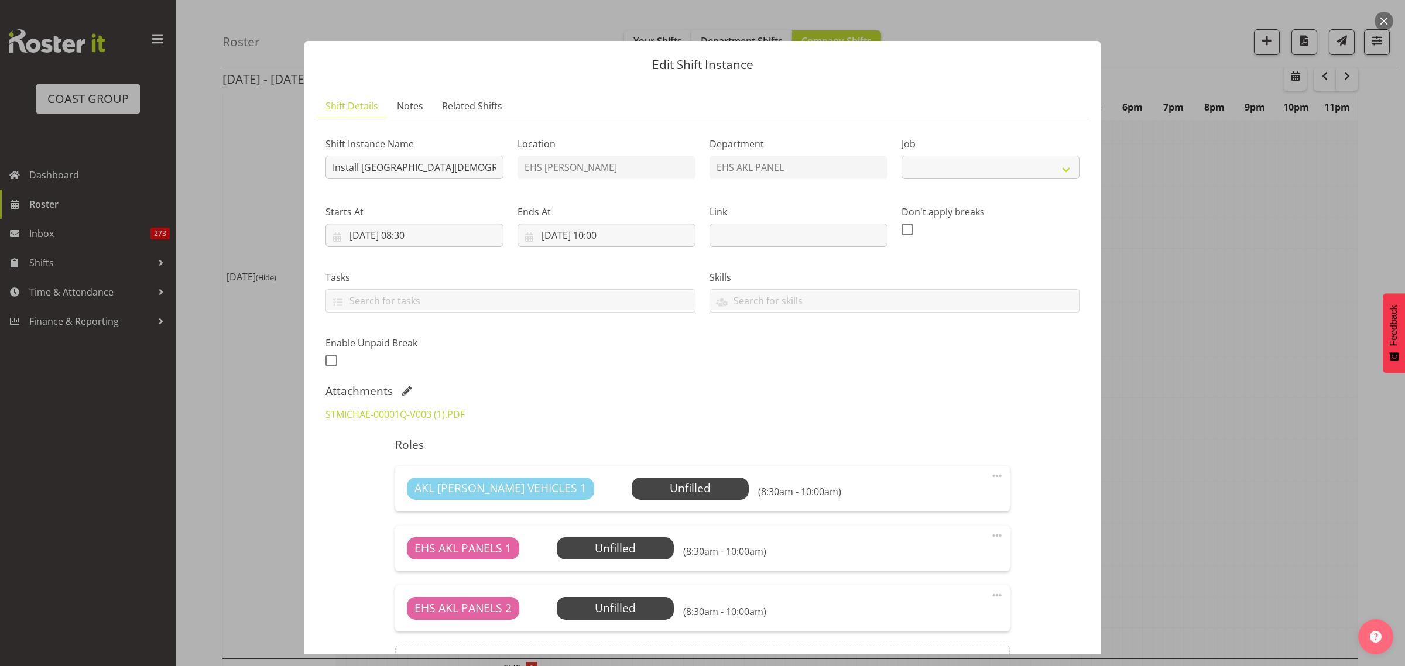
select select "8653"
click at [1385, 21] on button "button" at bounding box center [1384, 21] width 19 height 19
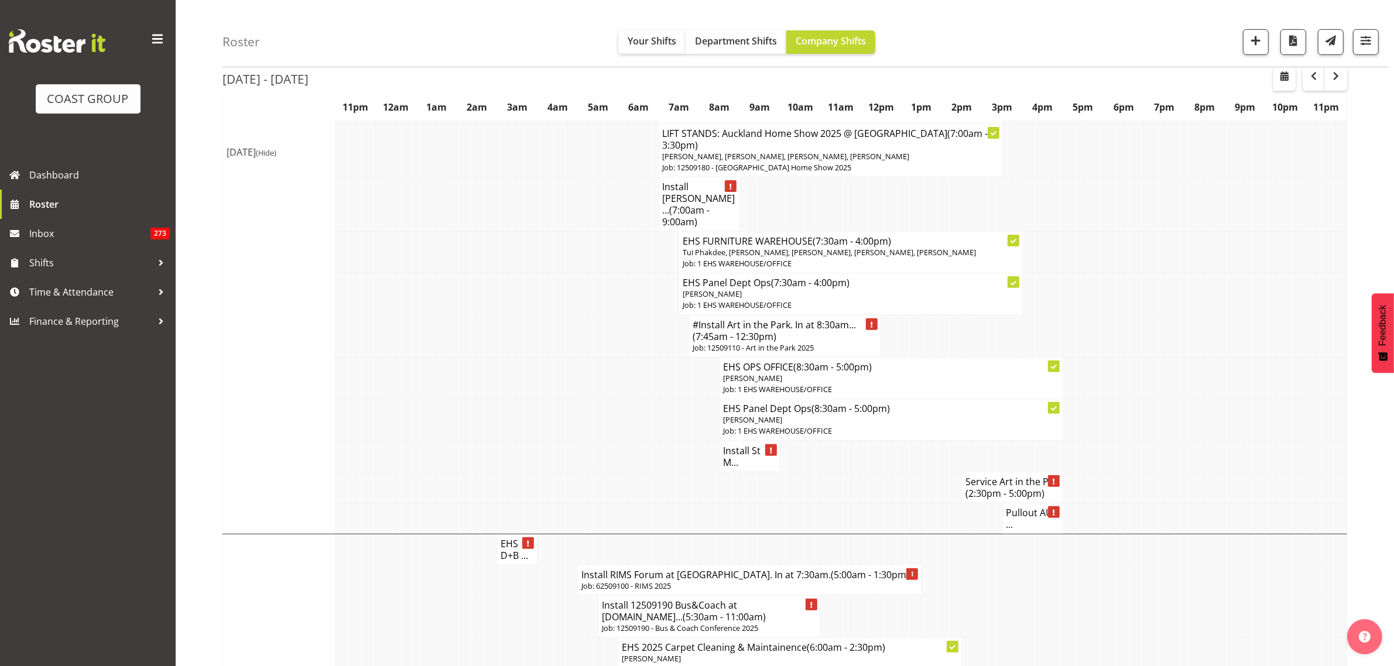
scroll to position [439, 0]
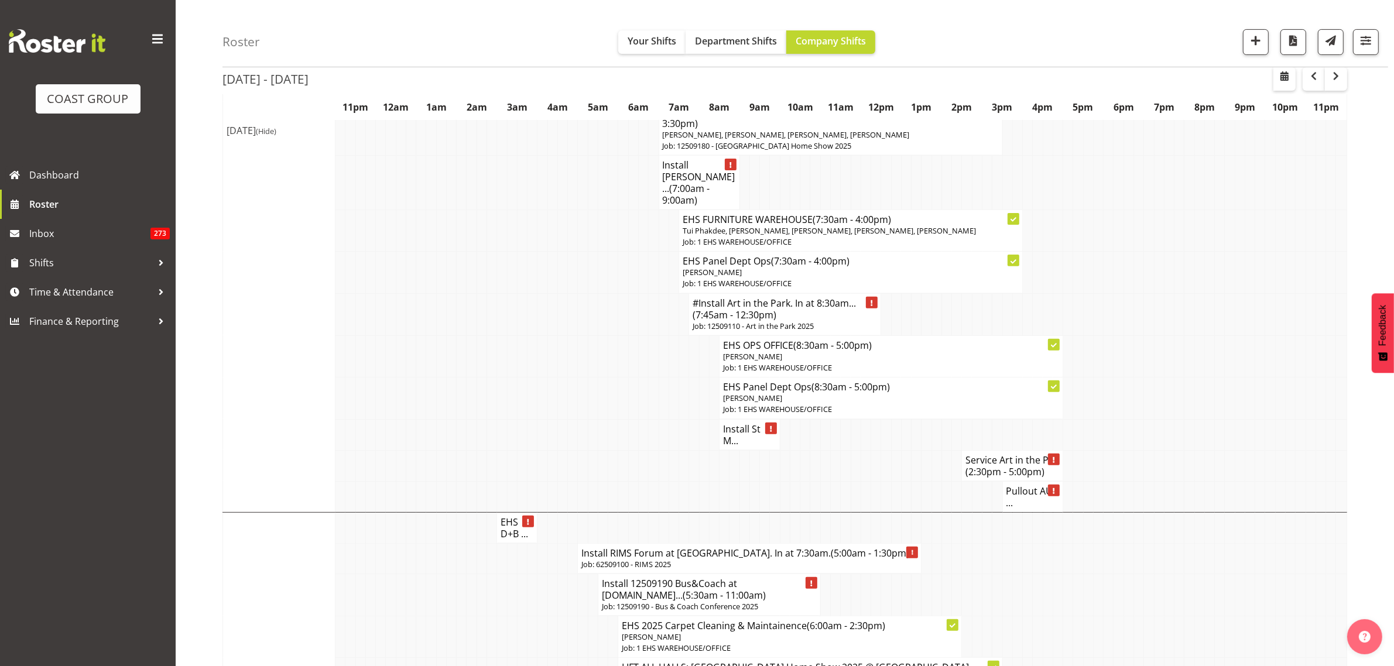
click at [1026, 499] on h4 "Pullout AUT ..." at bounding box center [1032, 496] width 53 height 23
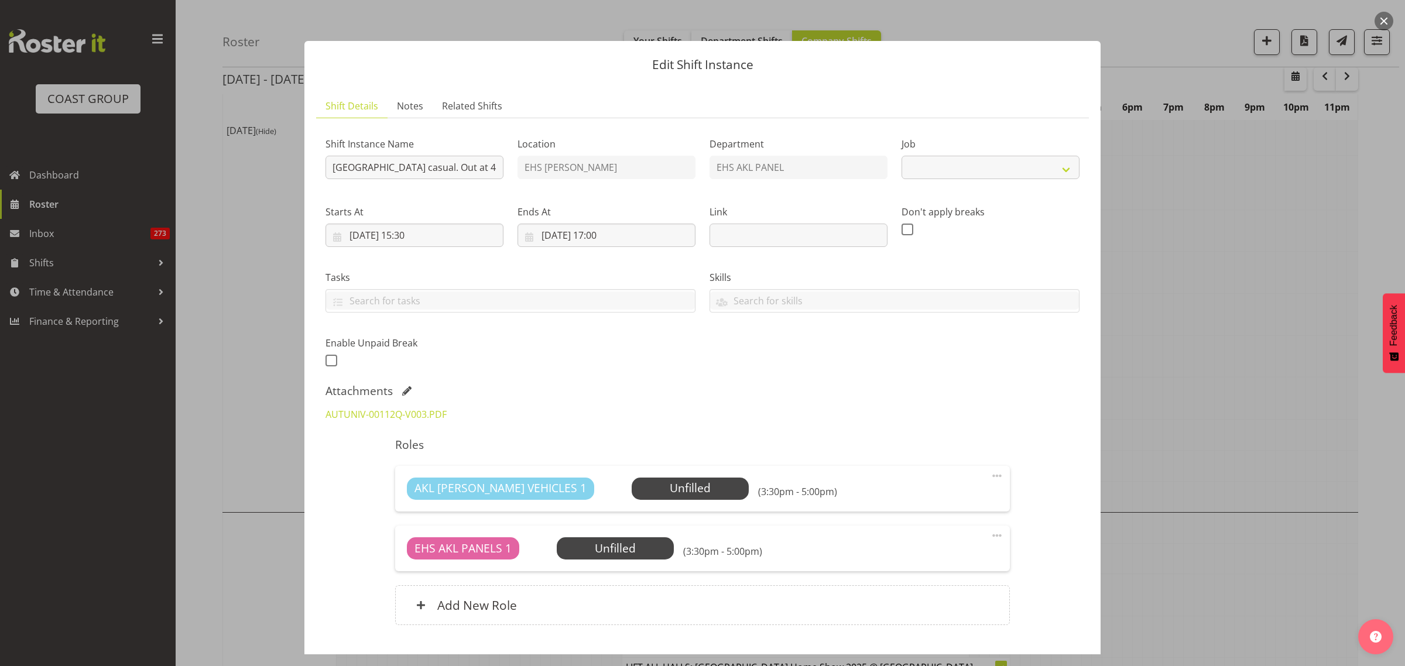
select select "8653"
click at [1384, 19] on button "button" at bounding box center [1384, 21] width 19 height 19
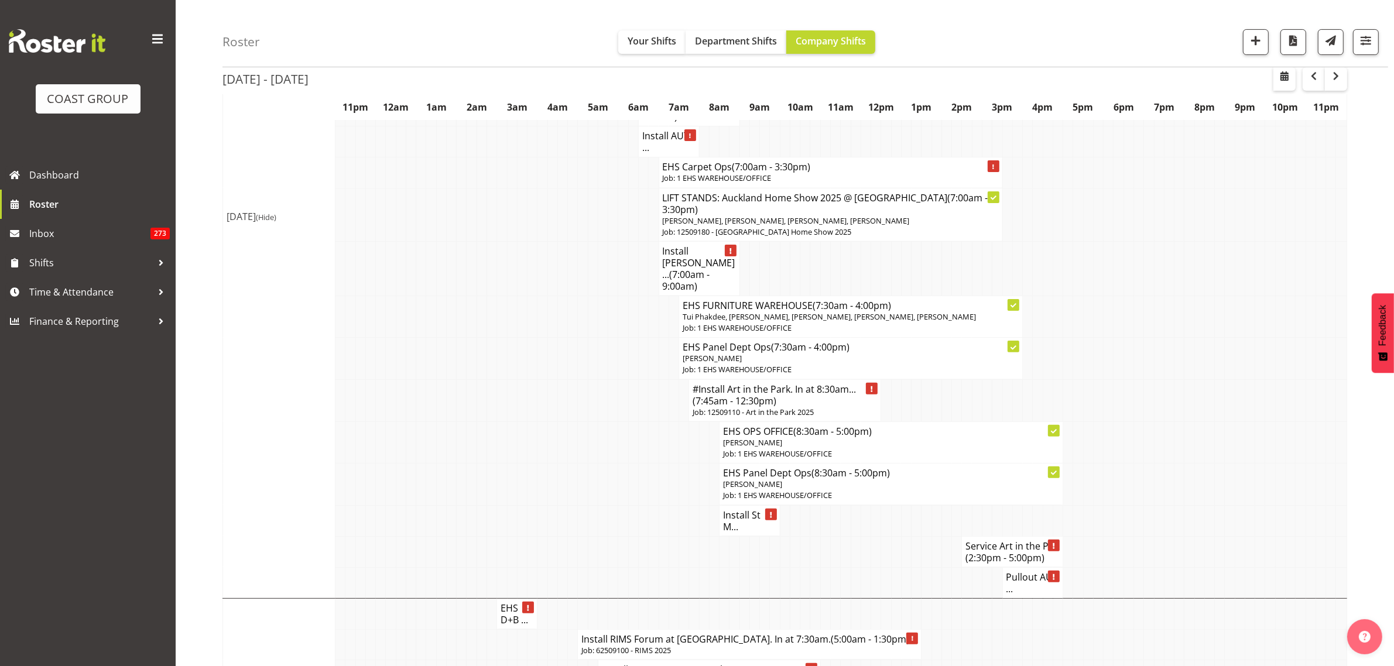
scroll to position [293, 0]
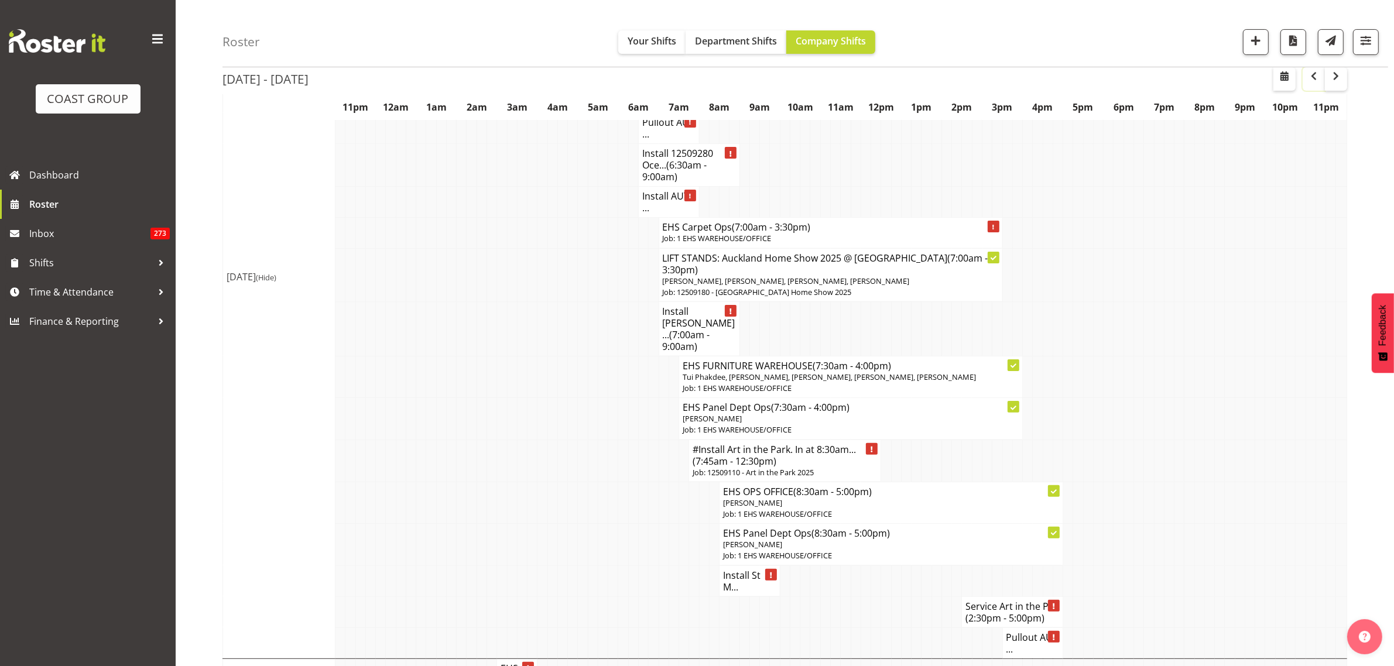
click at [1315, 77] on span "button" at bounding box center [1314, 76] width 14 height 14
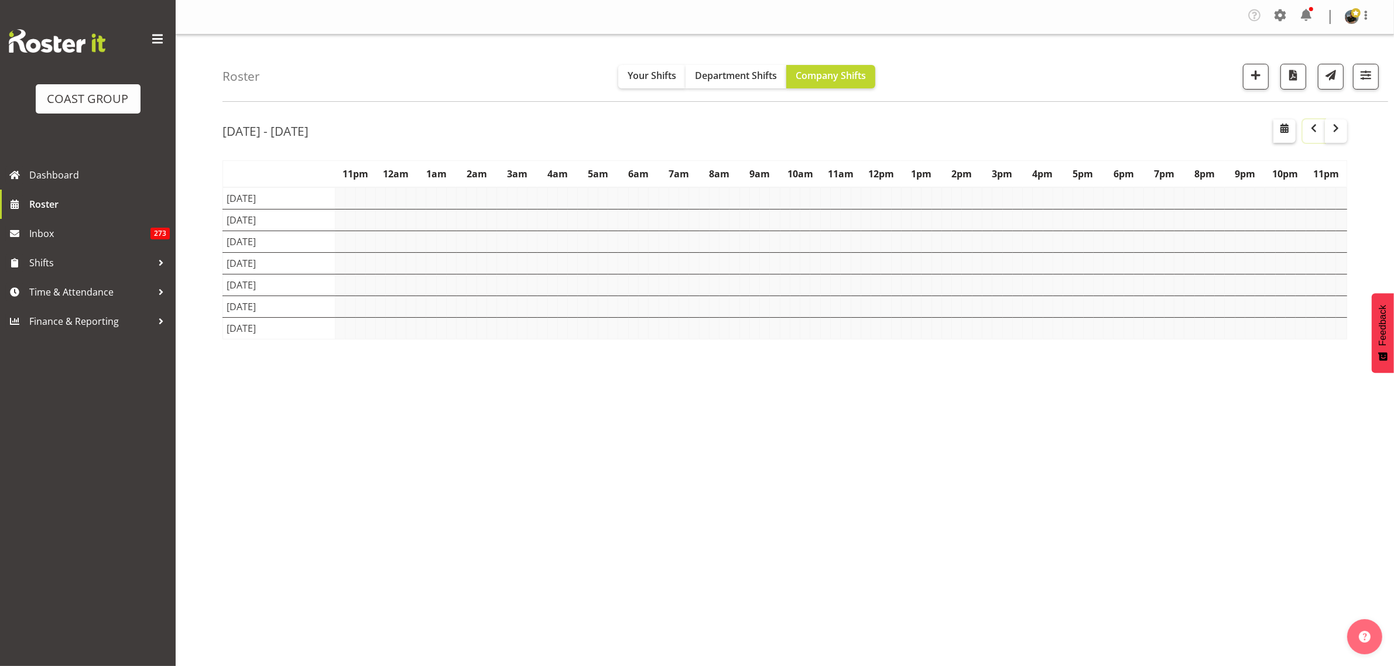
scroll to position [0, 0]
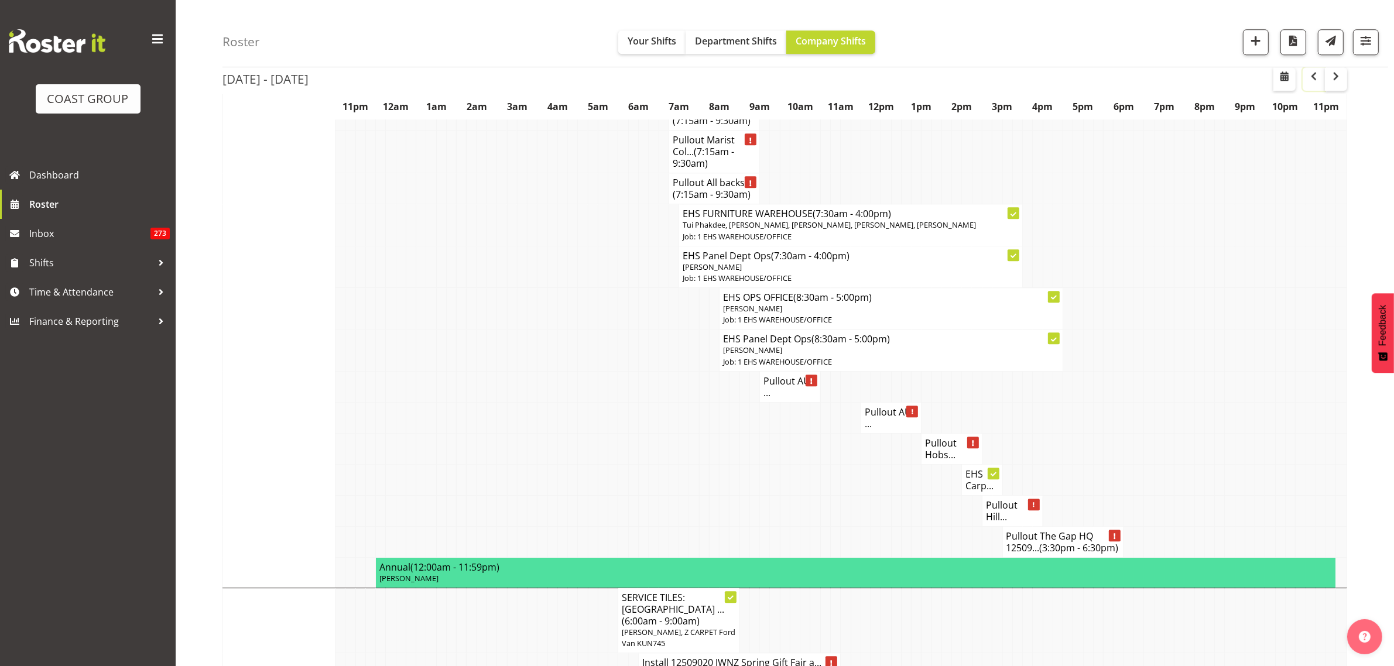
scroll to position [4098, 0]
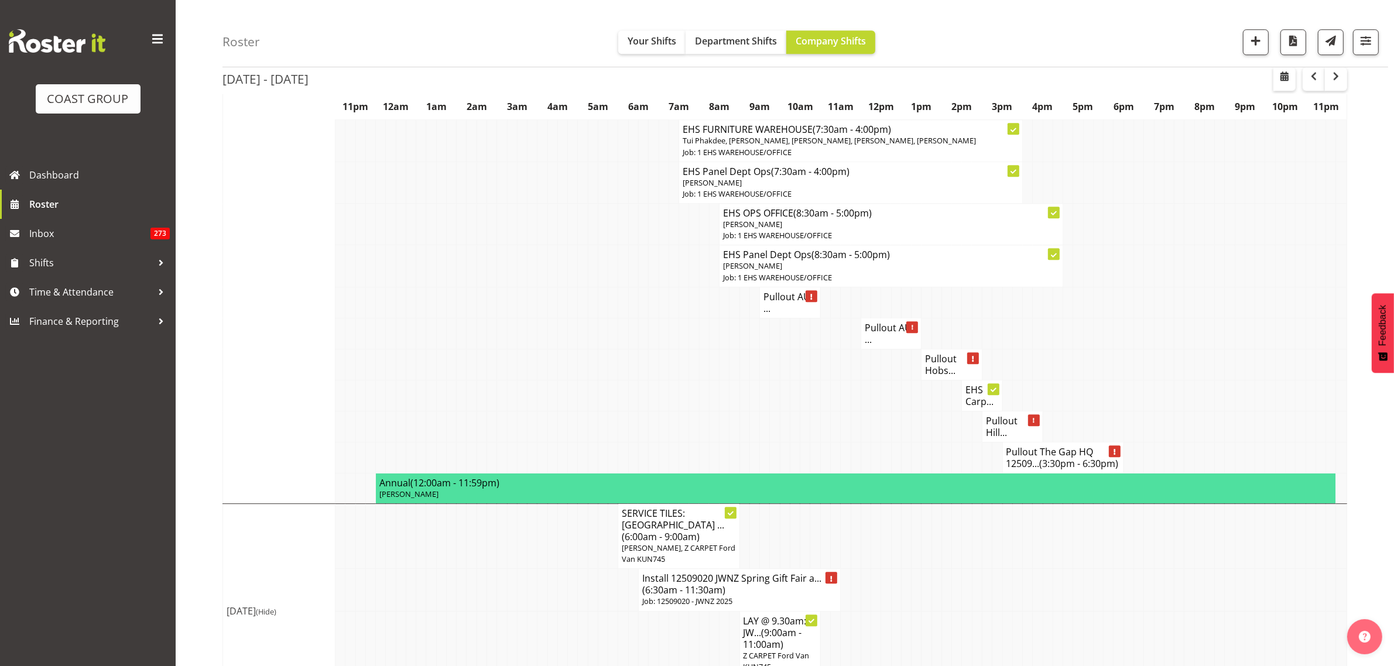
click at [1002, 438] on h4 "Pullout Hill..." at bounding box center [1012, 426] width 53 height 23
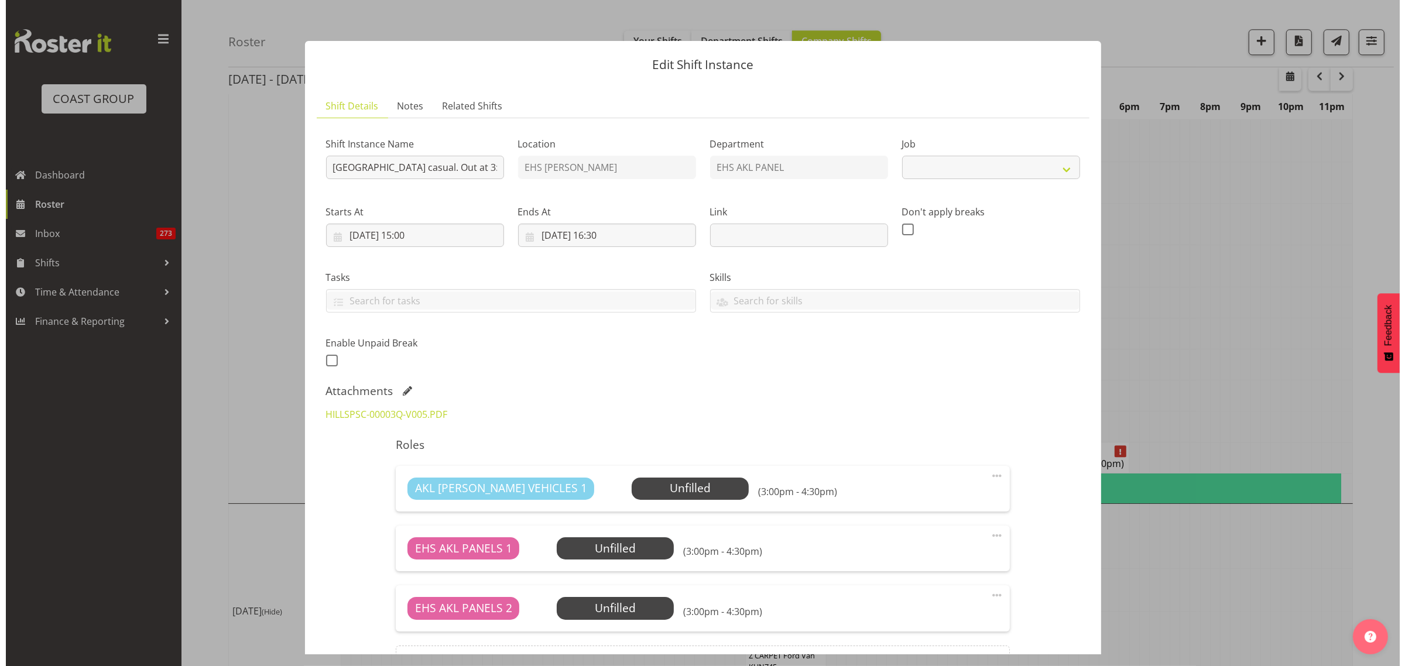
scroll to position [4074, 0]
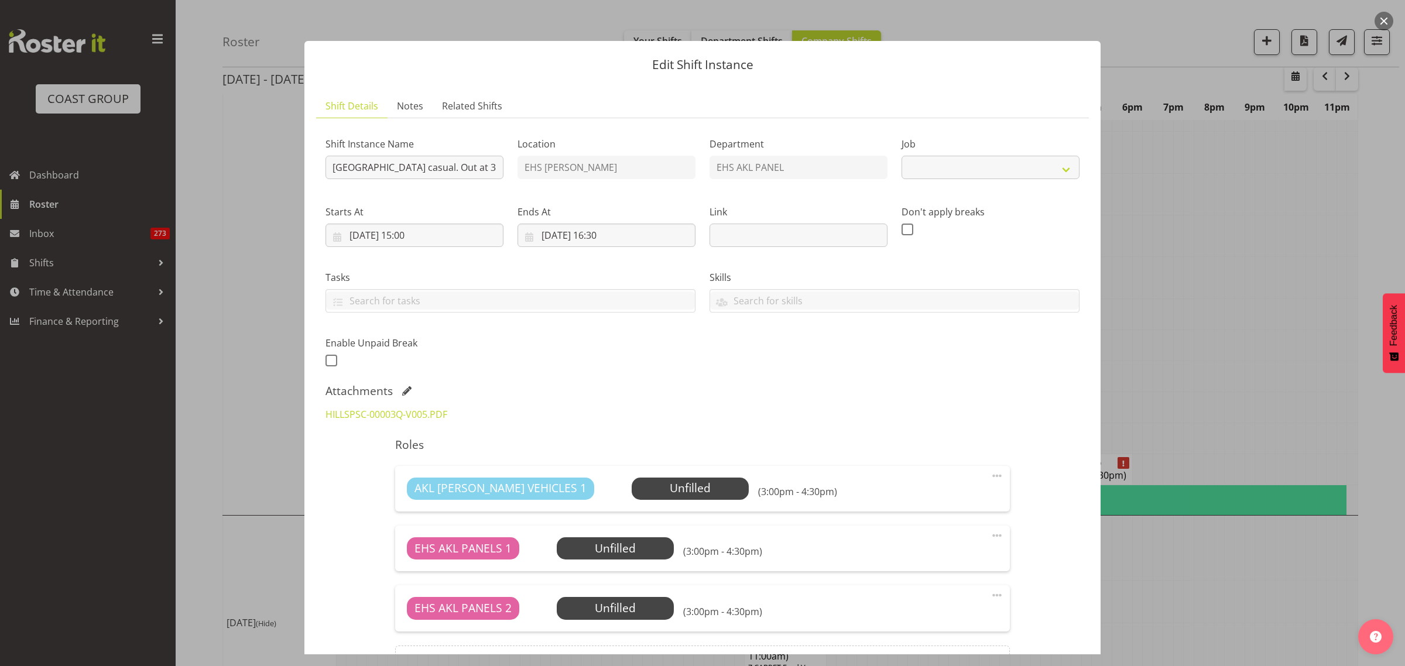
select select "8653"
click at [1383, 18] on button "button" at bounding box center [1384, 21] width 19 height 19
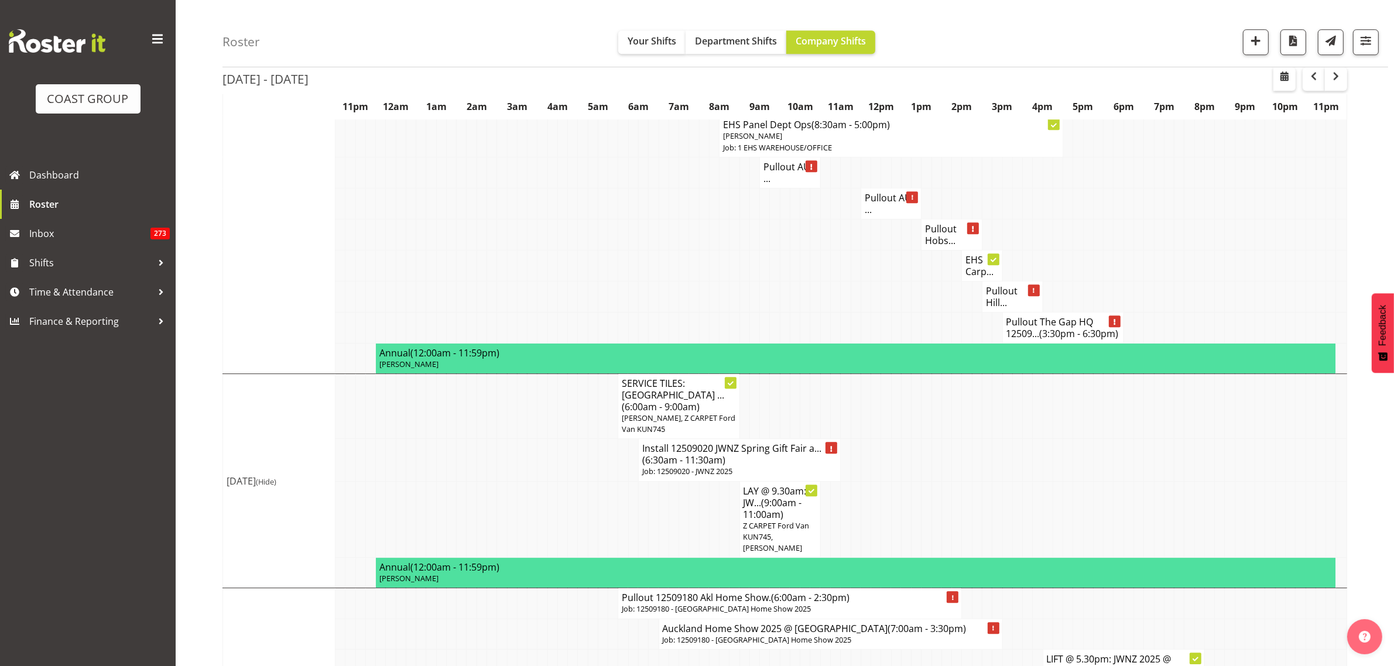
scroll to position [4317, 0]
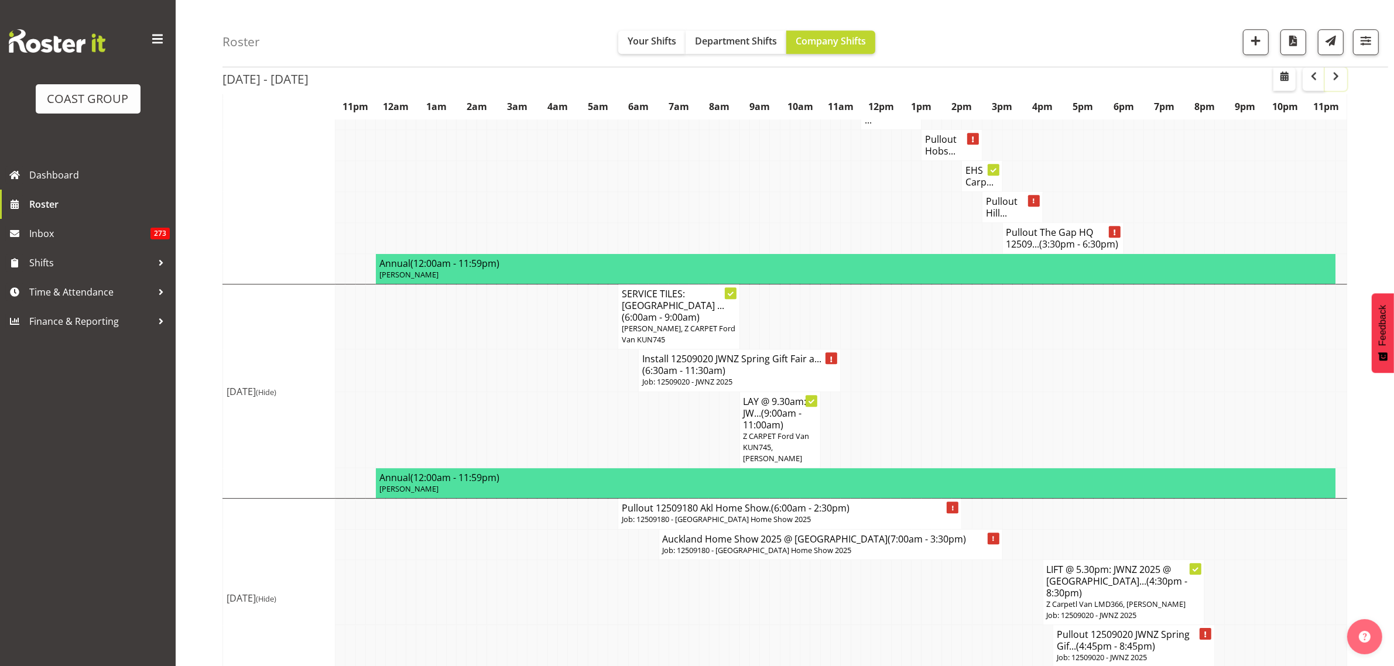
click at [1336, 79] on span "button" at bounding box center [1336, 76] width 14 height 14
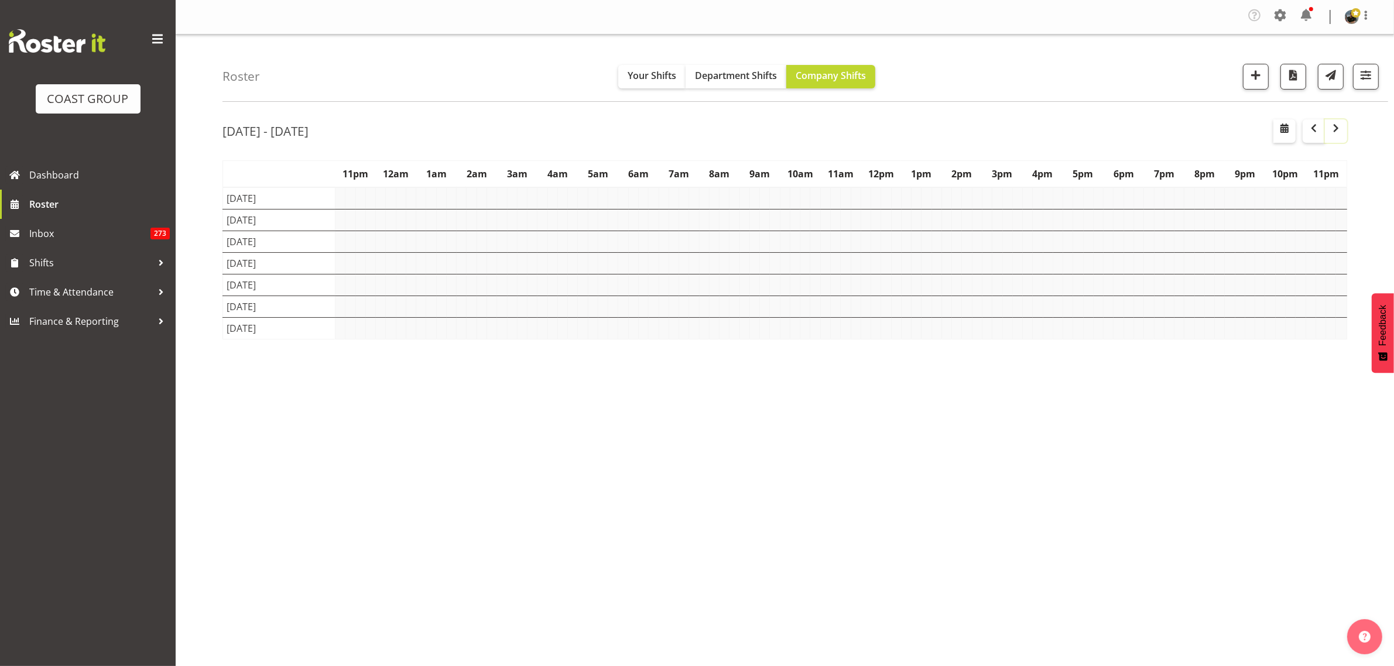
scroll to position [0, 0]
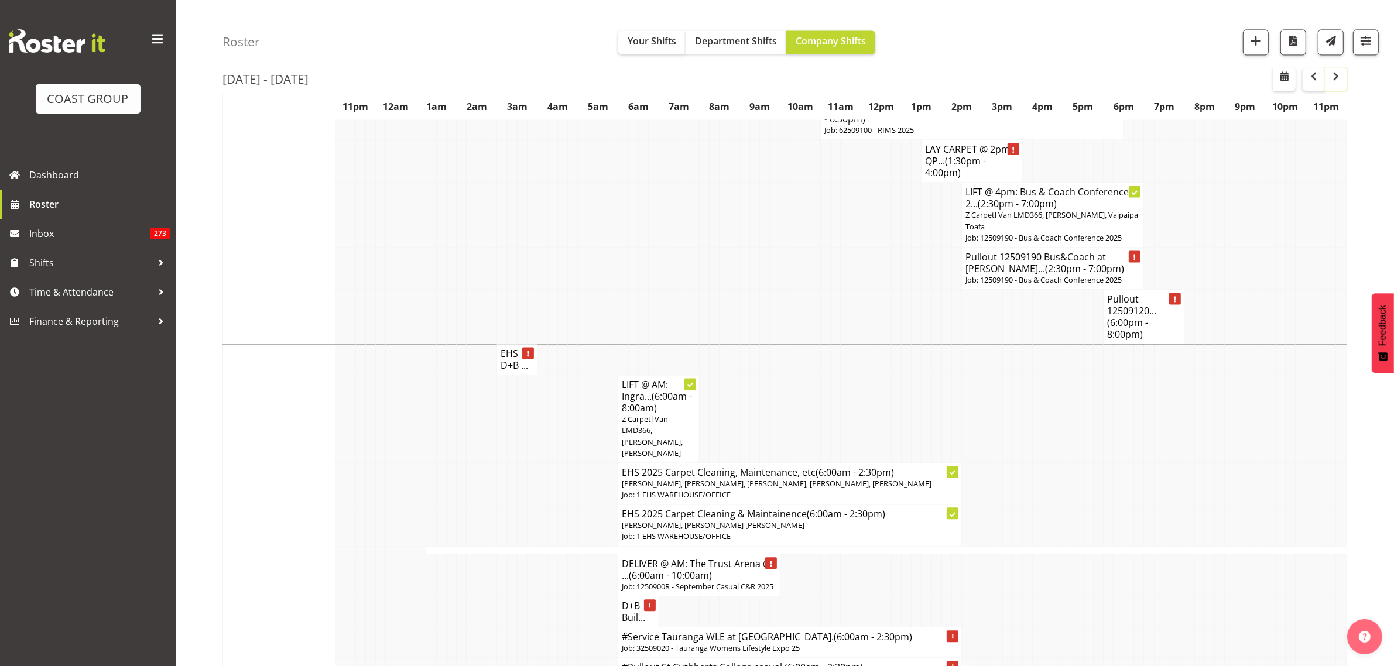
scroll to position [2954, 0]
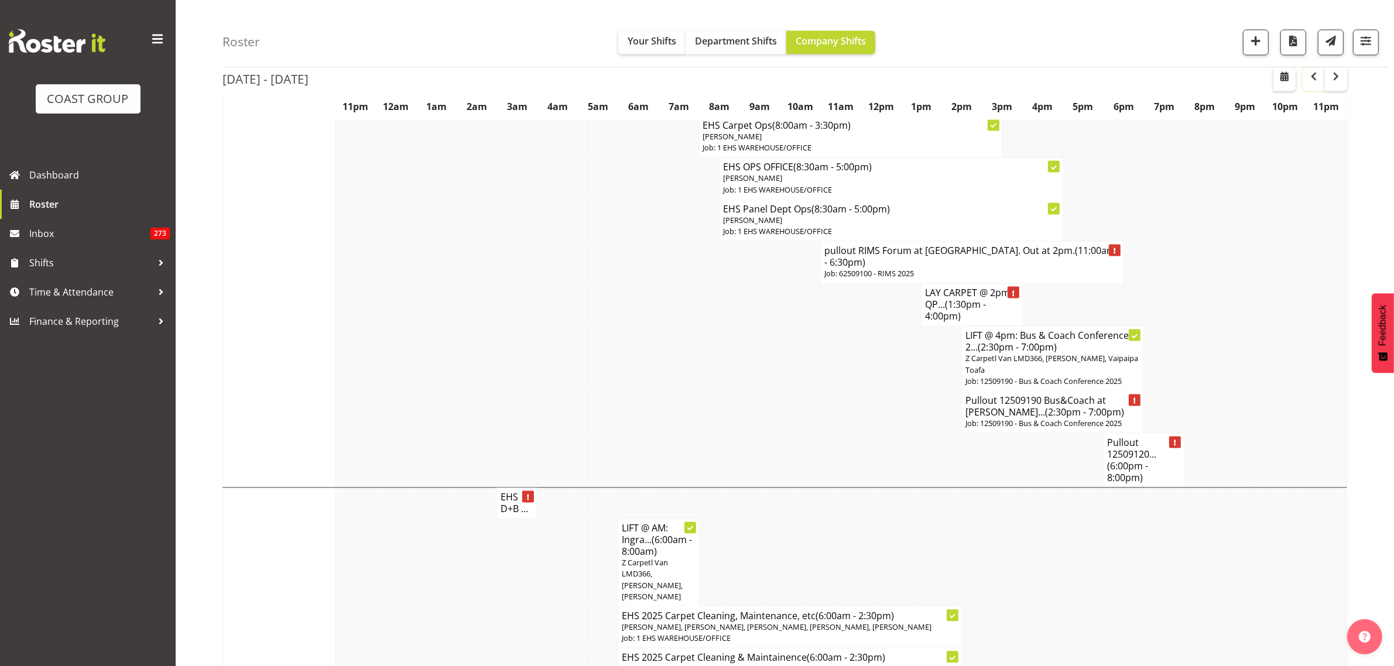
click at [1311, 73] on span "button" at bounding box center [1314, 76] width 14 height 14
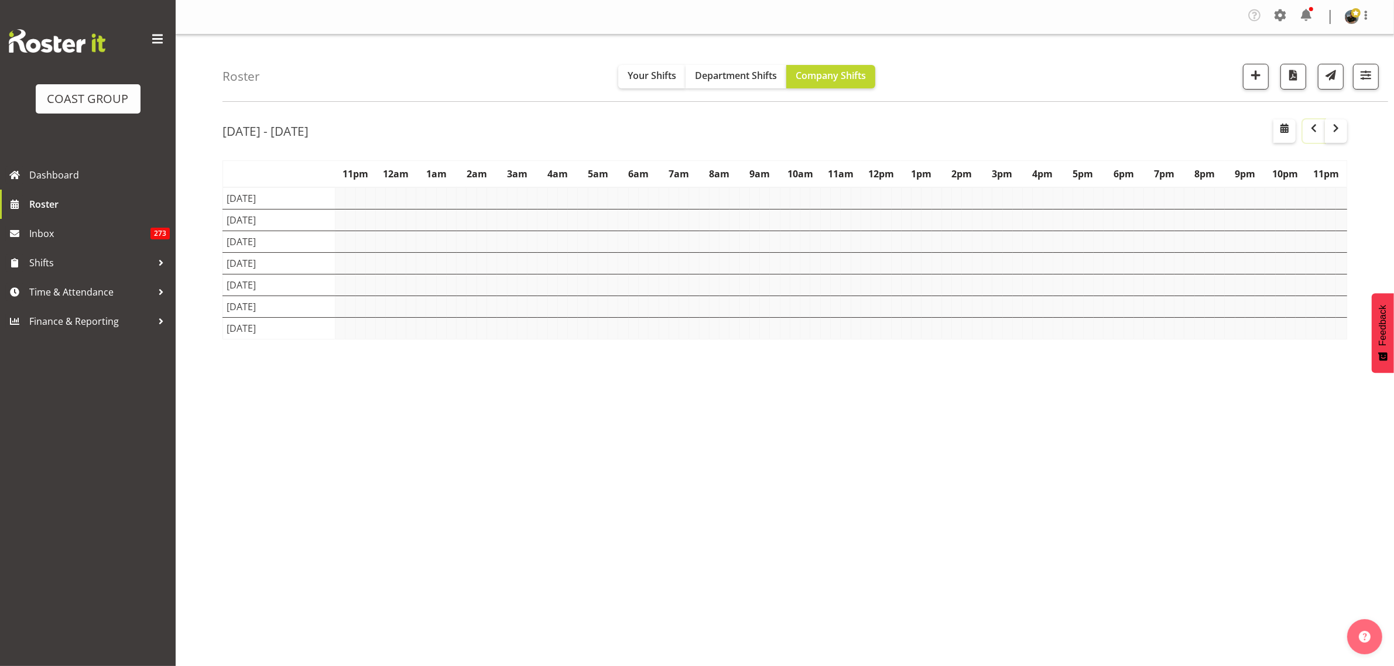
scroll to position [0, 0]
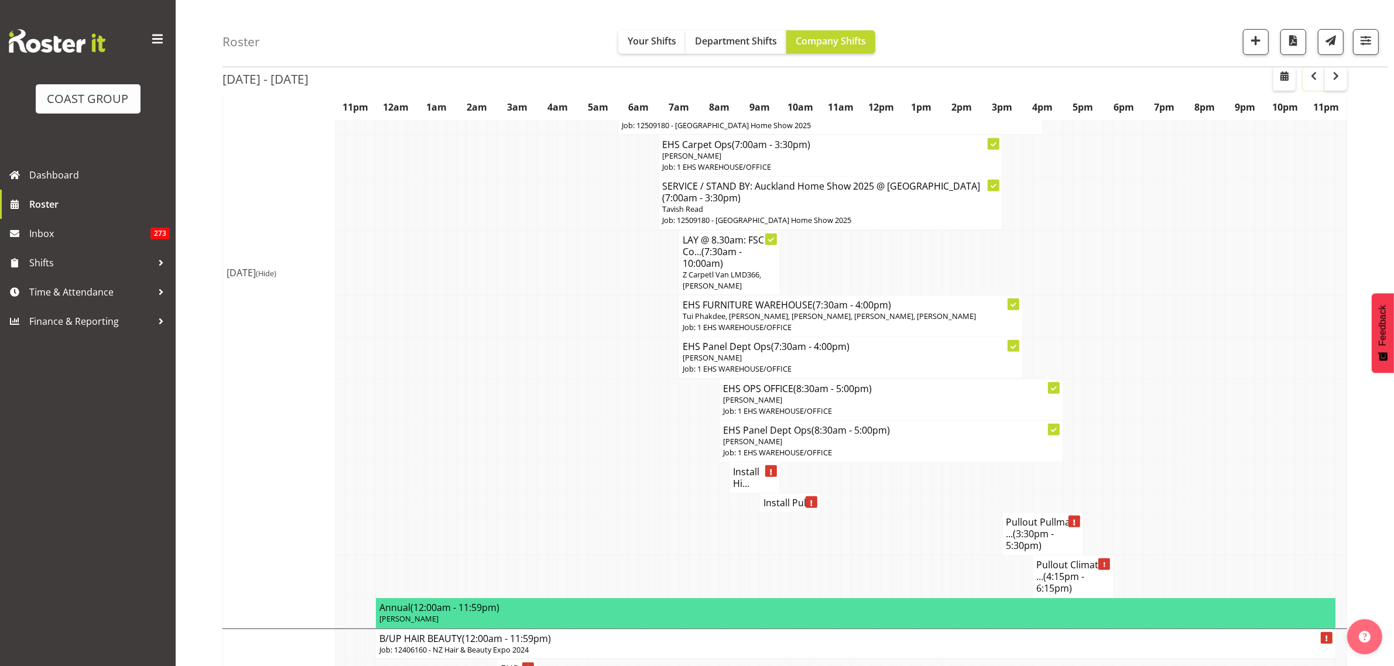
scroll to position [1098, 0]
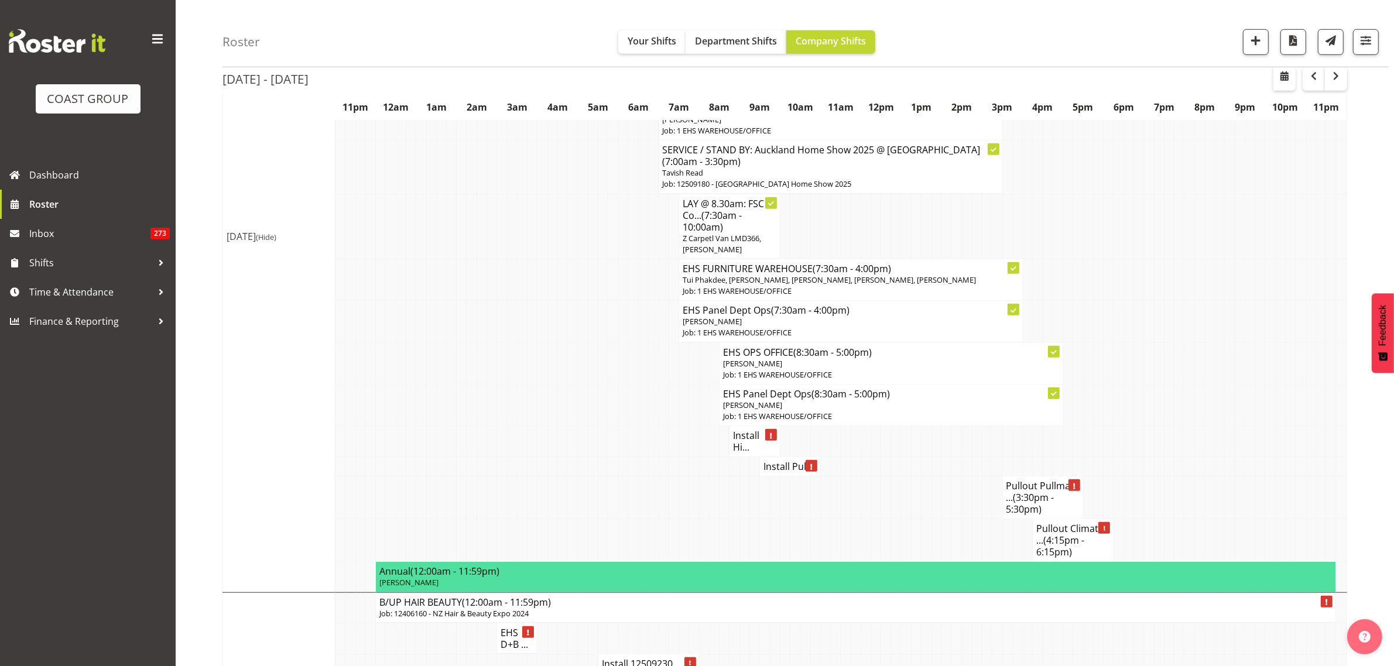
click at [783, 472] on h4 "Install Pull..." at bounding box center [789, 467] width 53 height 12
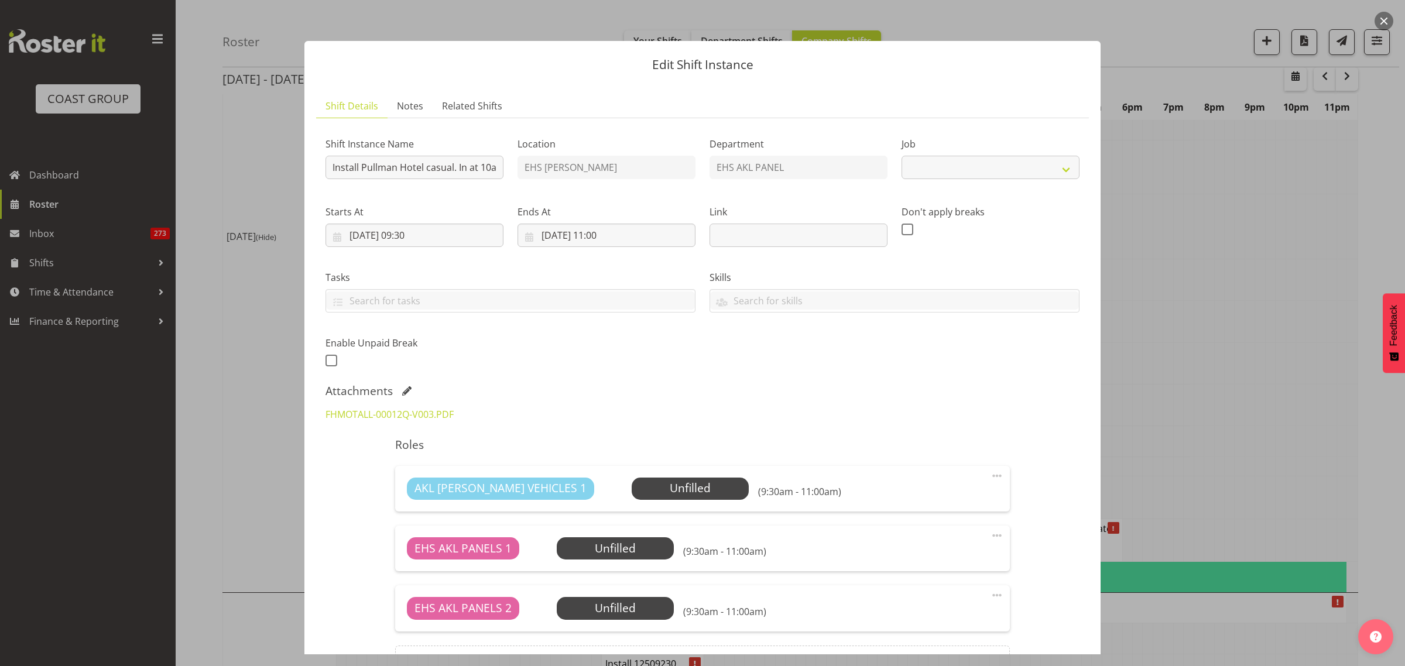
select select "8653"
click at [388, 413] on link "FHMOTALL-00012Q-V003.PDF" at bounding box center [389, 414] width 128 height 13
click at [1380, 22] on button "button" at bounding box center [1384, 21] width 19 height 19
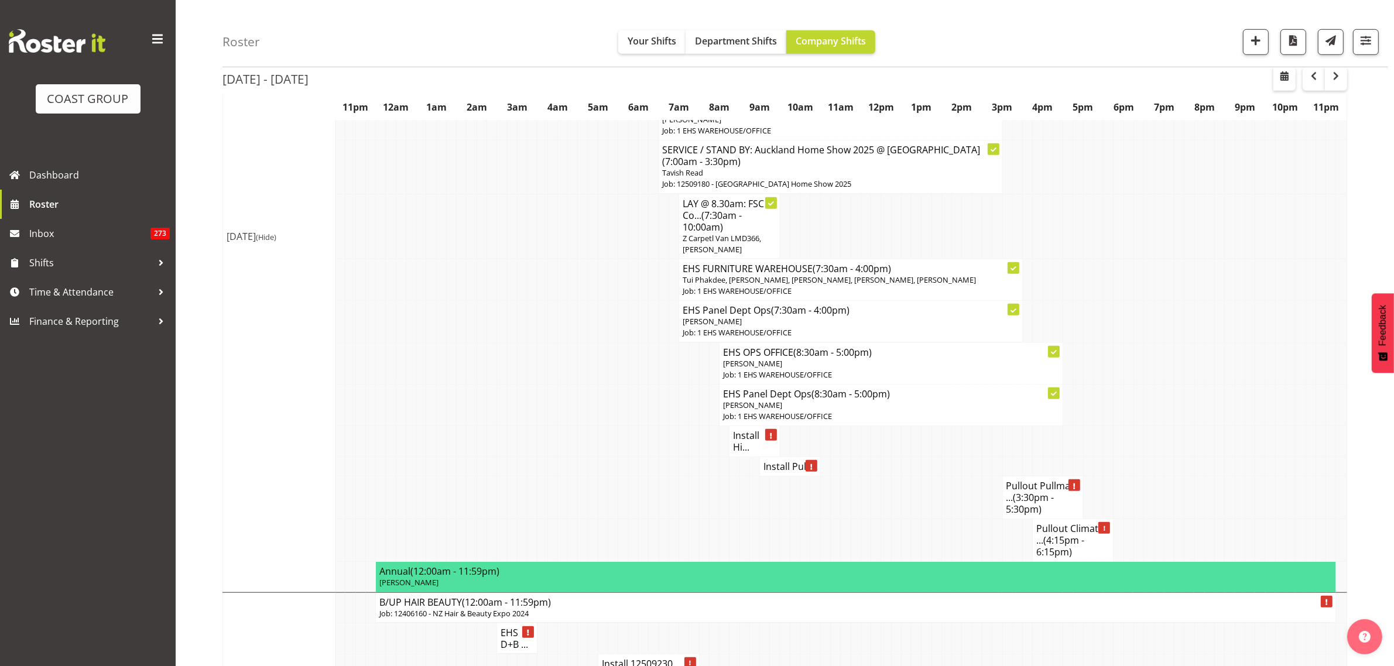
click at [738, 453] on h4 "Install Hi..." at bounding box center [754, 441] width 43 height 23
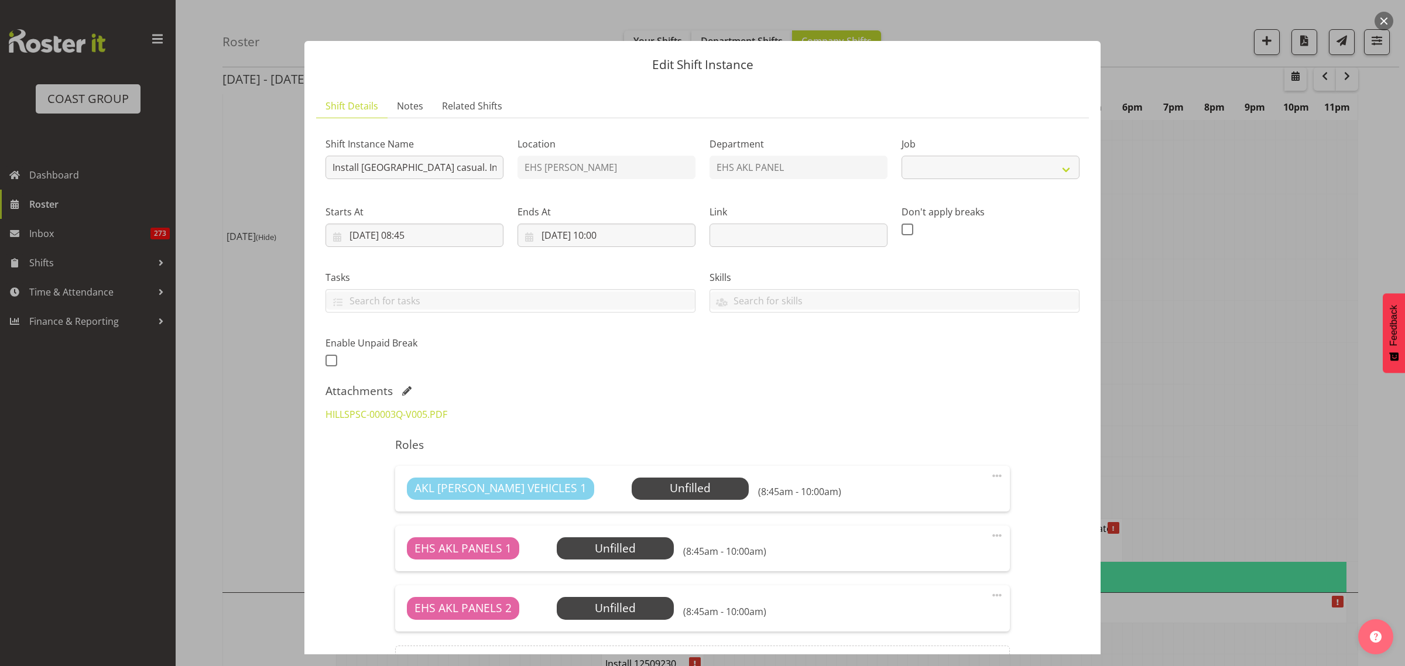
select select "8653"
click at [360, 413] on link "HILLSPSC-00003Q-V005.PDF" at bounding box center [386, 414] width 122 height 13
click at [1380, 22] on button "button" at bounding box center [1384, 21] width 19 height 19
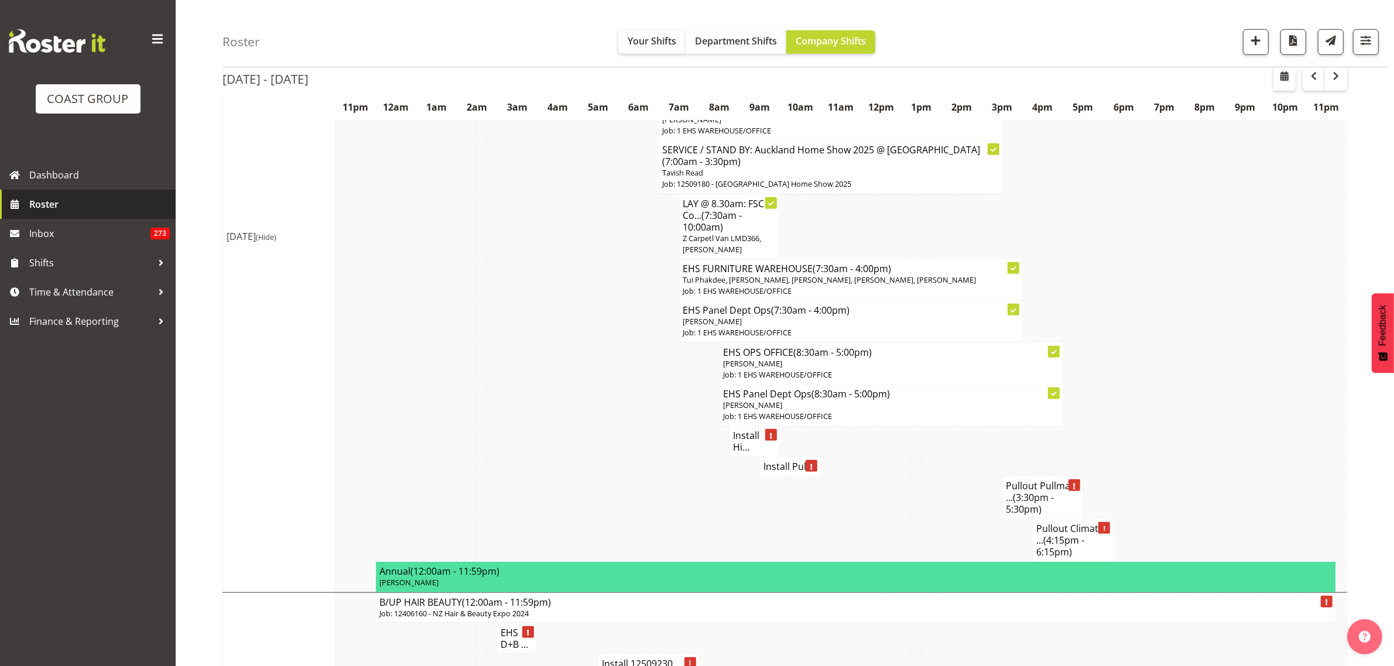
click at [79, 200] on span "Roster" at bounding box center [99, 205] width 140 height 18
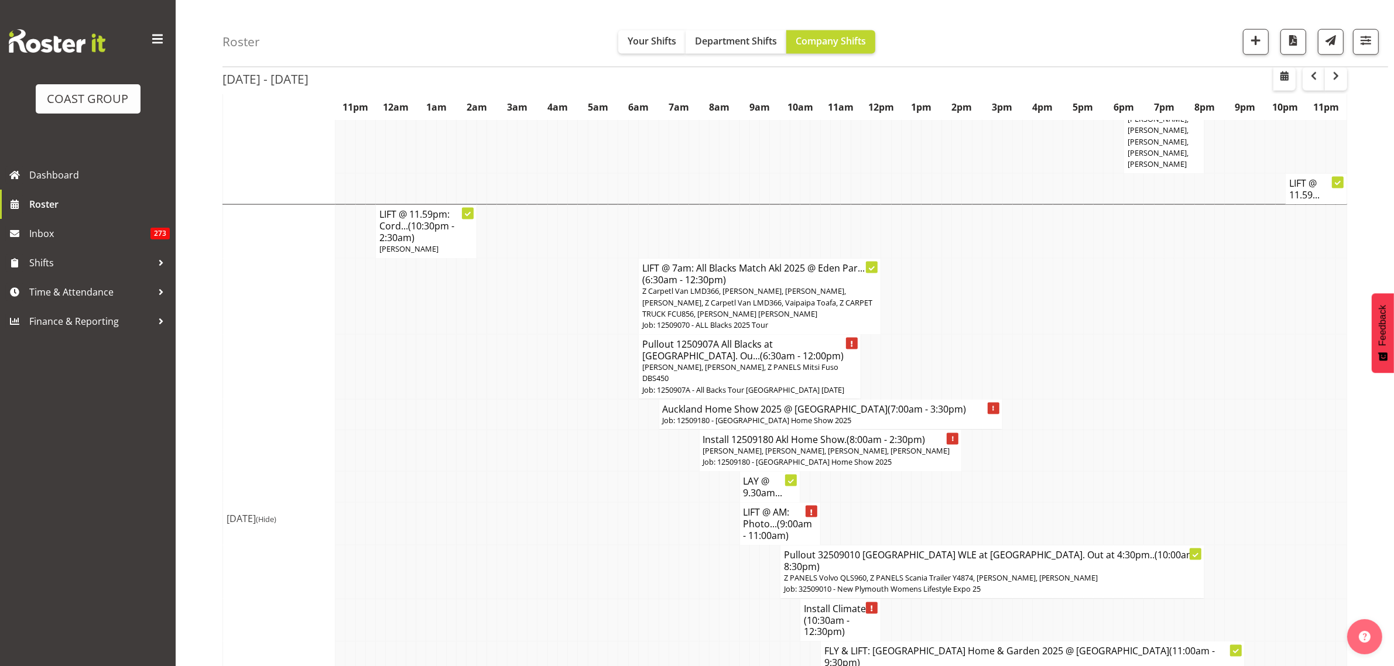
scroll to position [2263, 0]
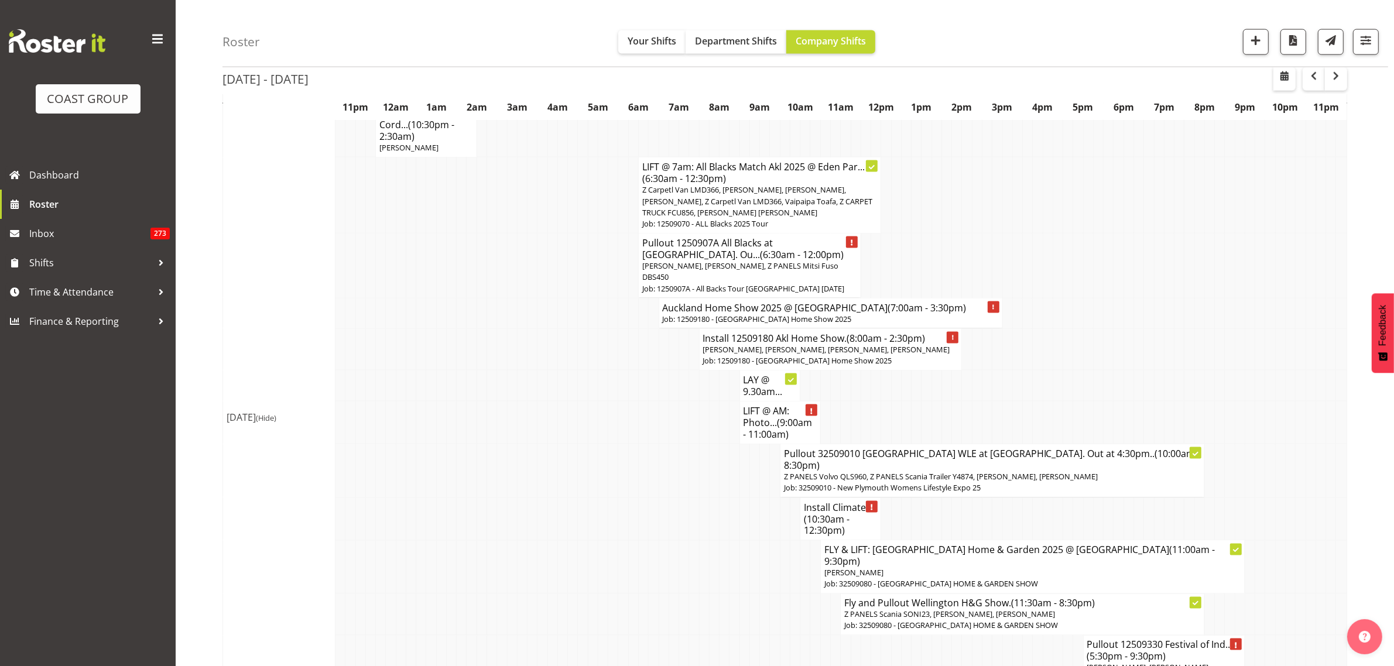
click at [812, 513] on span "(10:30am - 12:30pm)" at bounding box center [827, 525] width 46 height 25
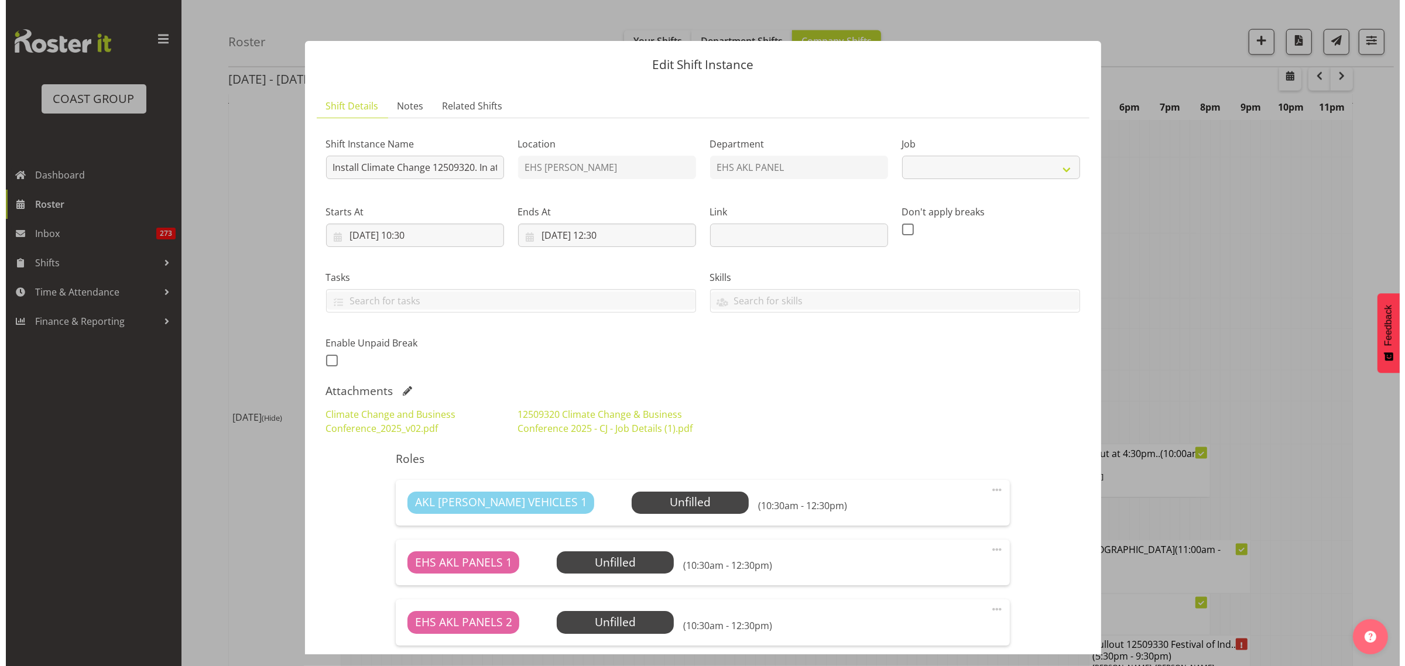
scroll to position [2229, 0]
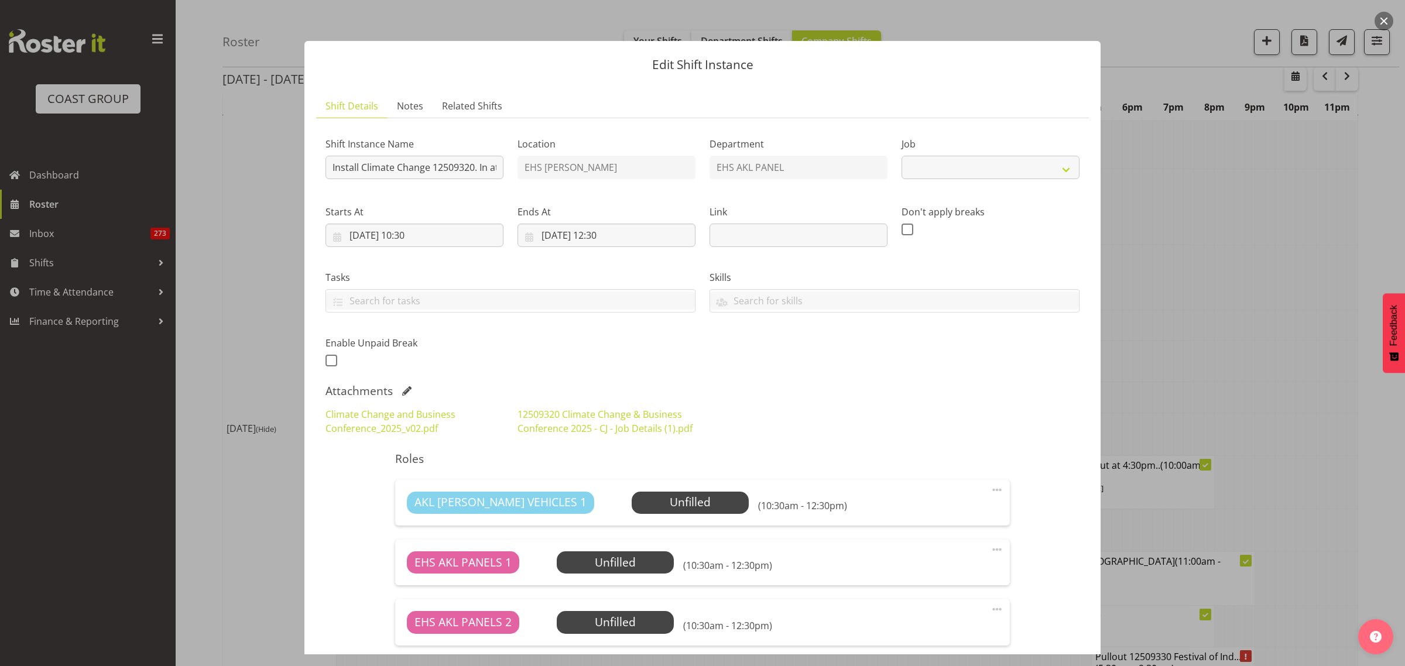
select select "10460"
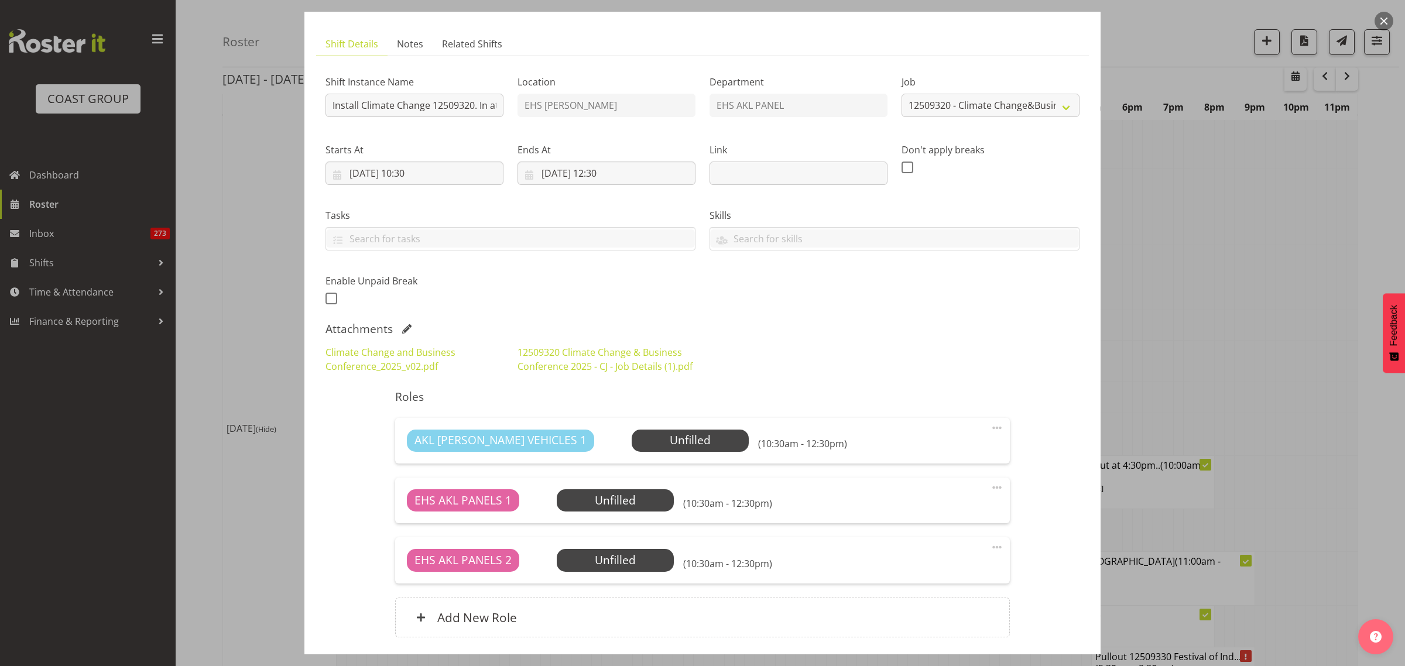
scroll to position [73, 0]
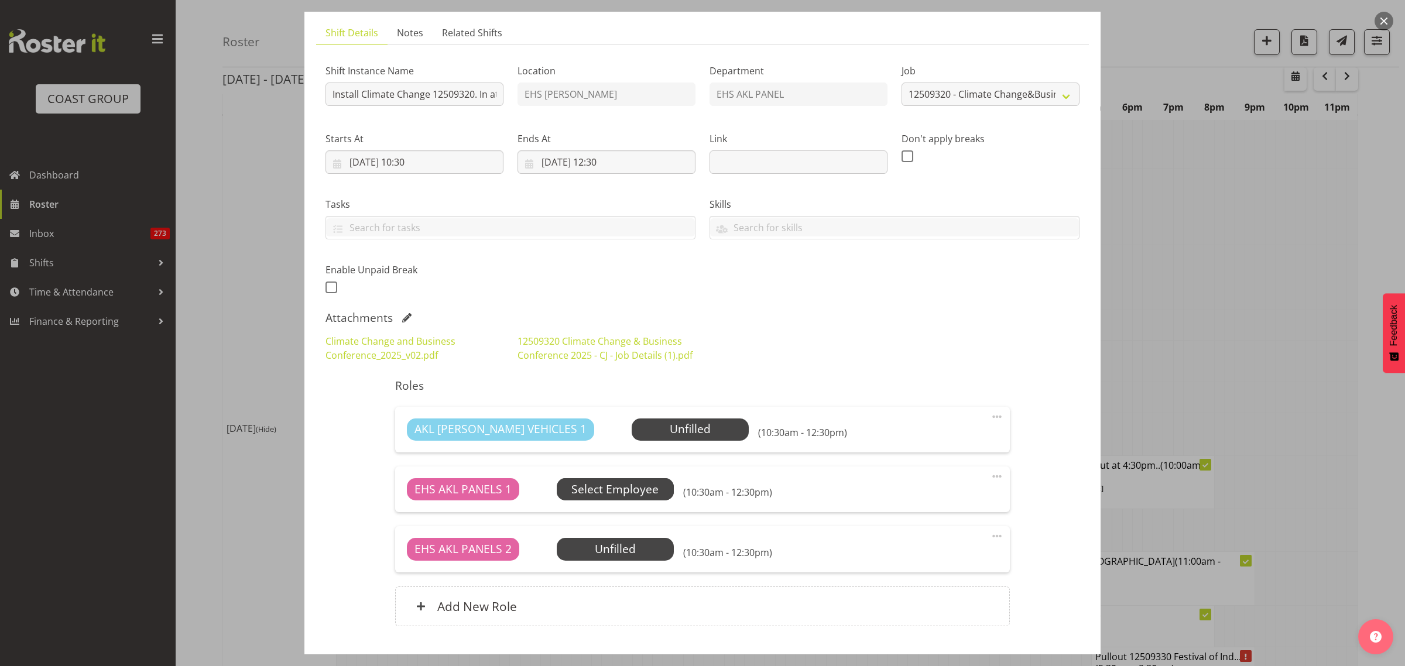
click at [633, 489] on span "Select Employee" at bounding box center [614, 489] width 87 height 17
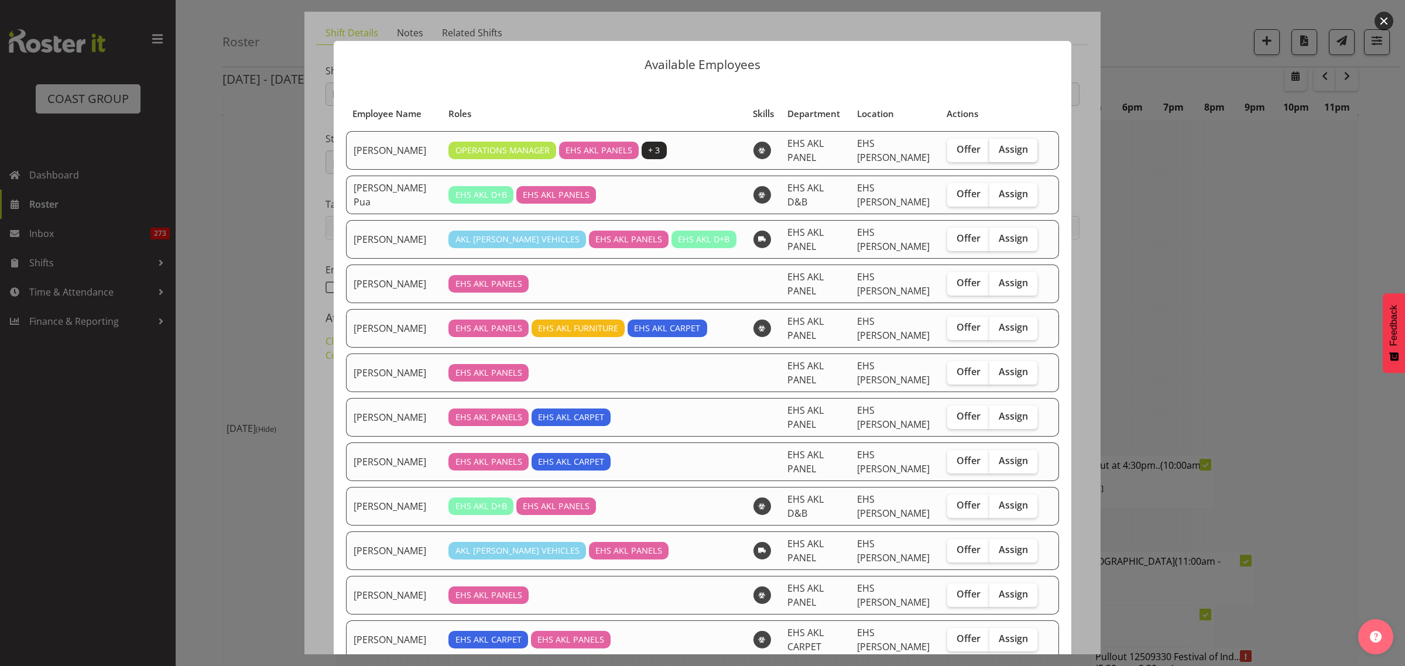
click at [999, 150] on span "Assign" at bounding box center [1013, 149] width 29 height 12
click at [997, 150] on input "Assign" at bounding box center [993, 150] width 8 height 8
checkbox input "true"
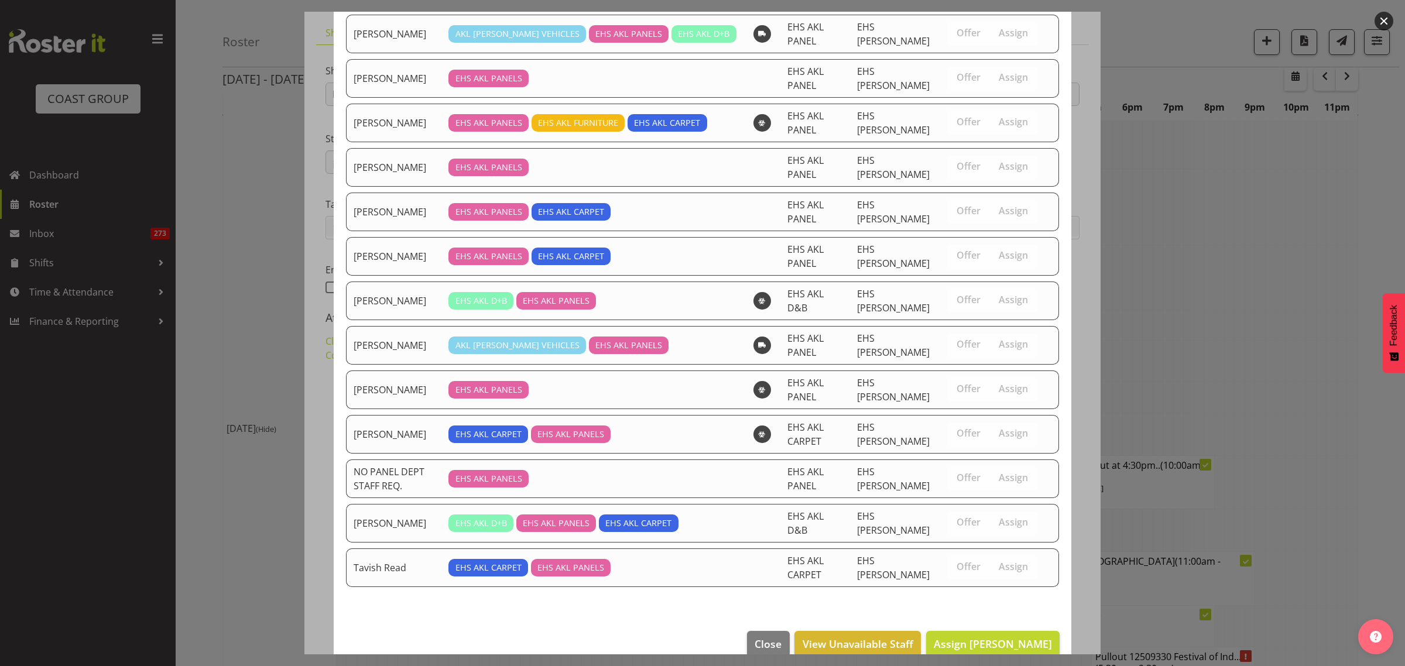
scroll to position [229, 0]
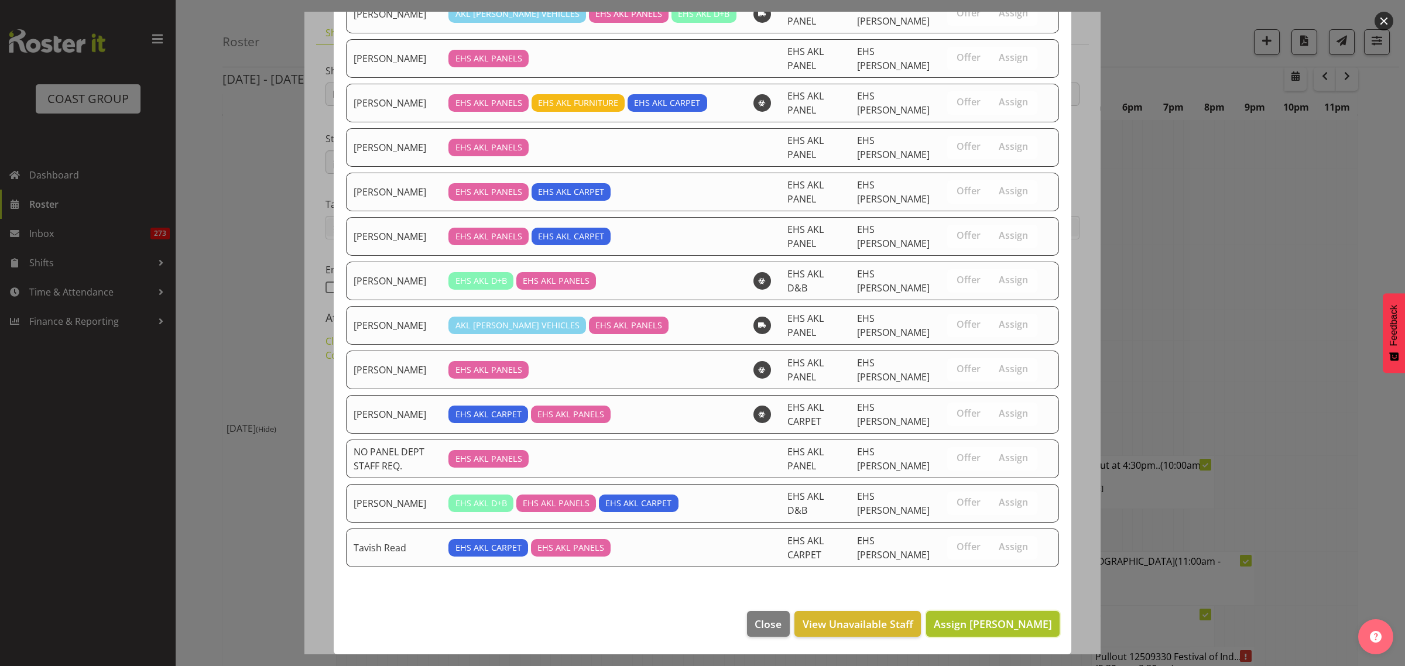
click at [969, 624] on span "Assign [PERSON_NAME]" at bounding box center [993, 624] width 118 height 14
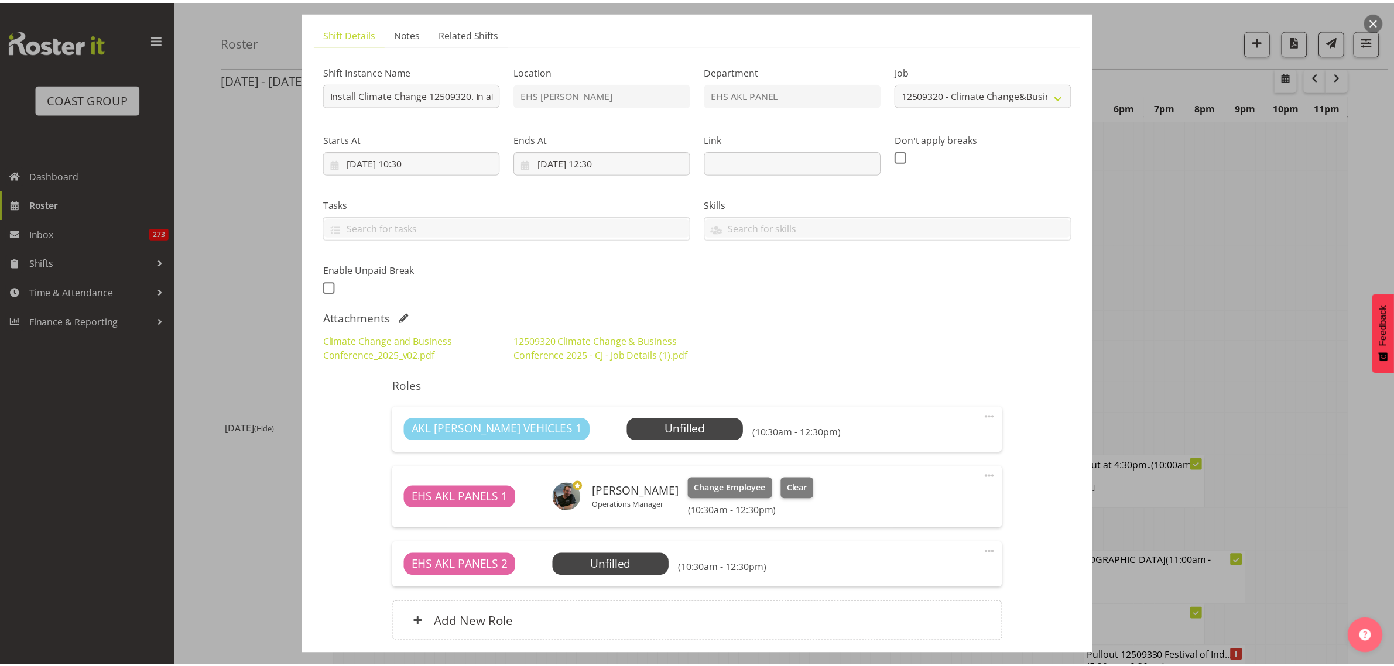
scroll to position [2252, 0]
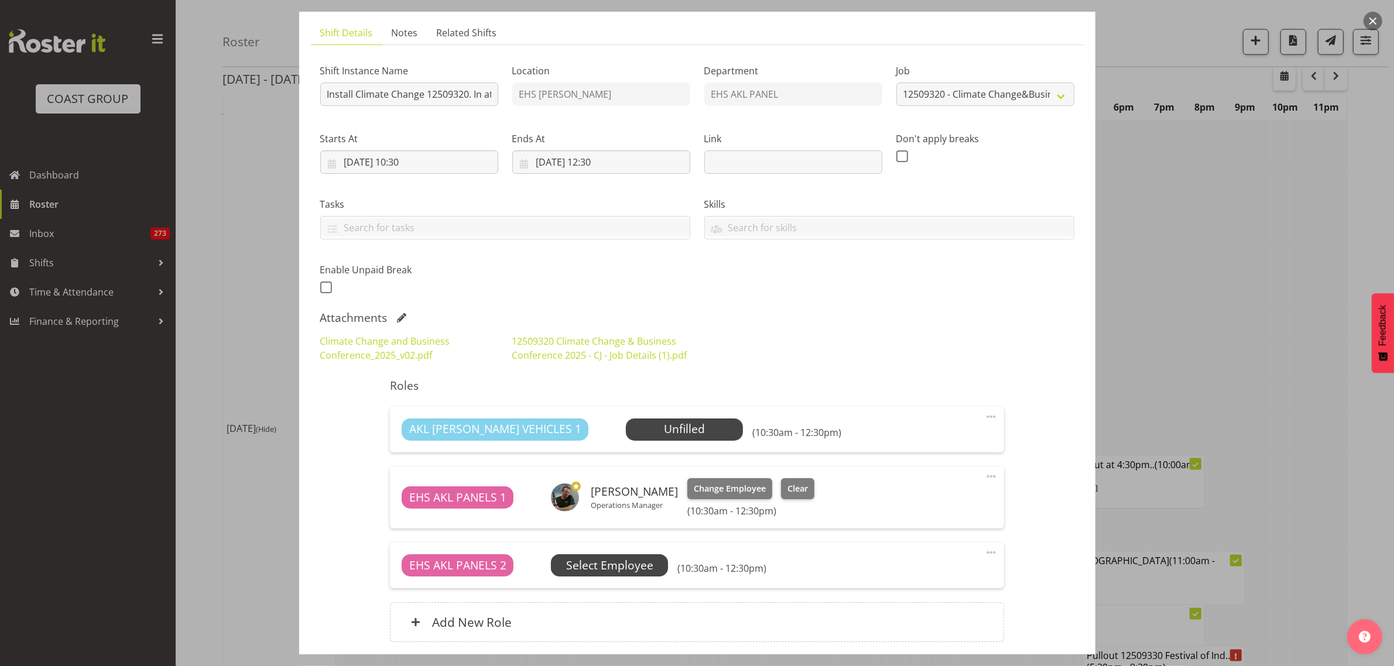
click at [628, 567] on span "Select Employee" at bounding box center [609, 565] width 87 height 17
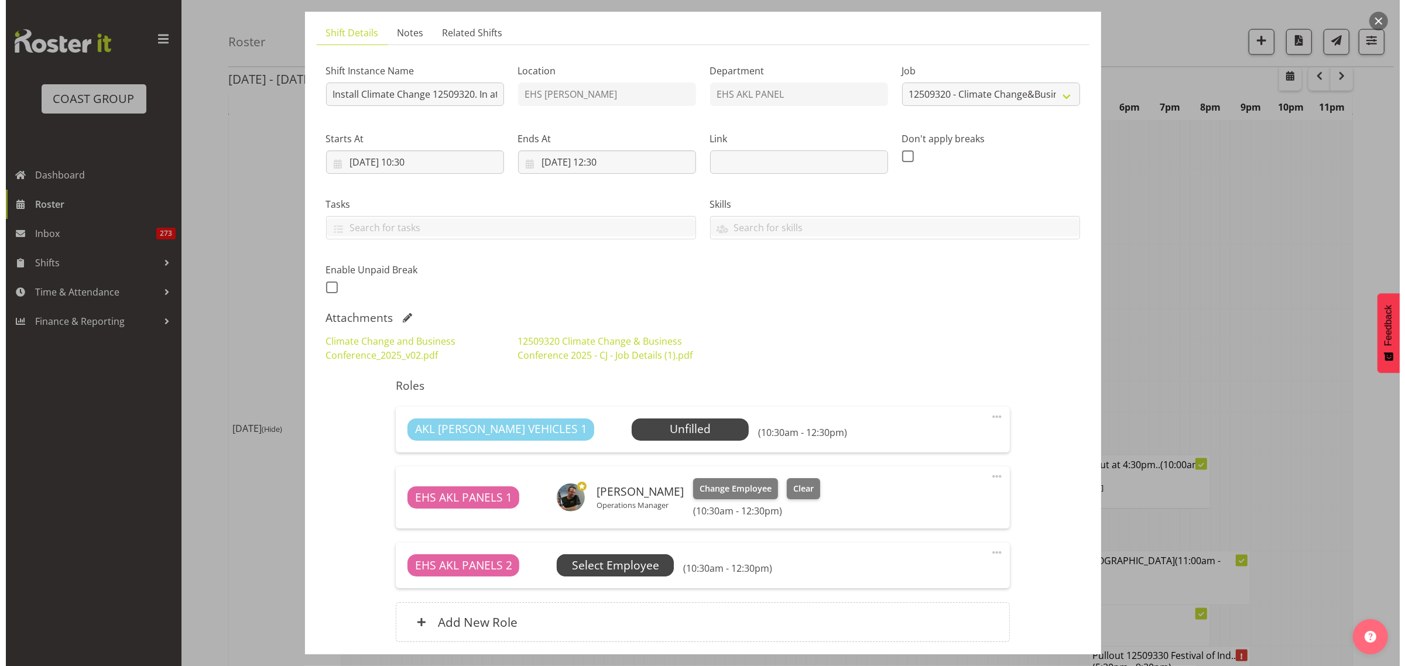
scroll to position [2229, 0]
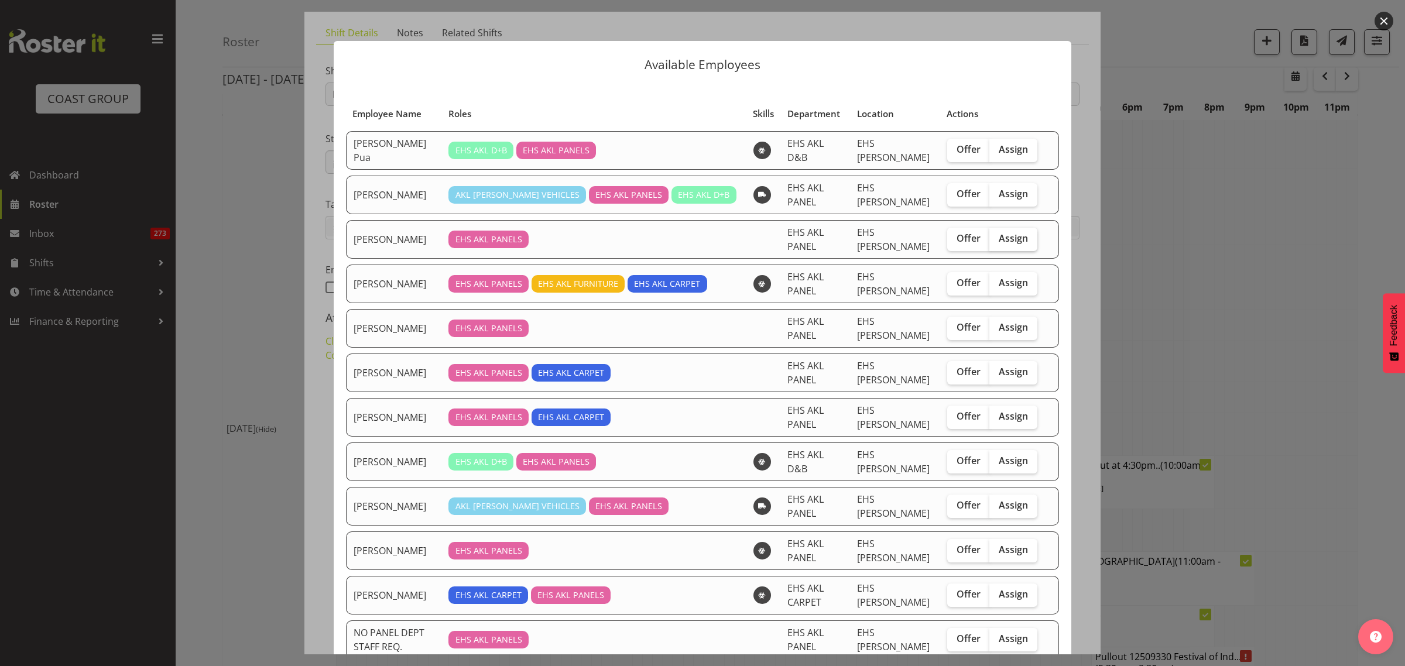
click at [1002, 244] on span "Assign" at bounding box center [1013, 238] width 29 height 12
click at [997, 242] on input "Assign" at bounding box center [993, 239] width 8 height 8
checkbox input "true"
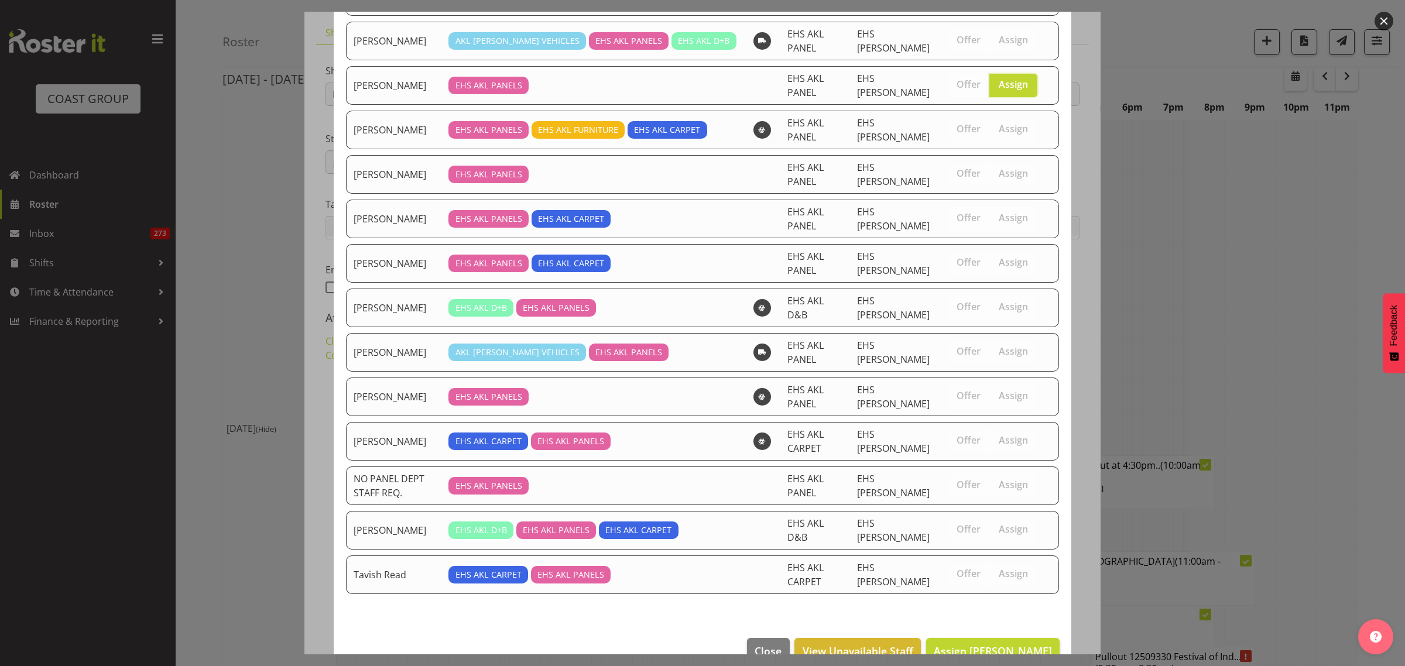
scroll to position [184, 0]
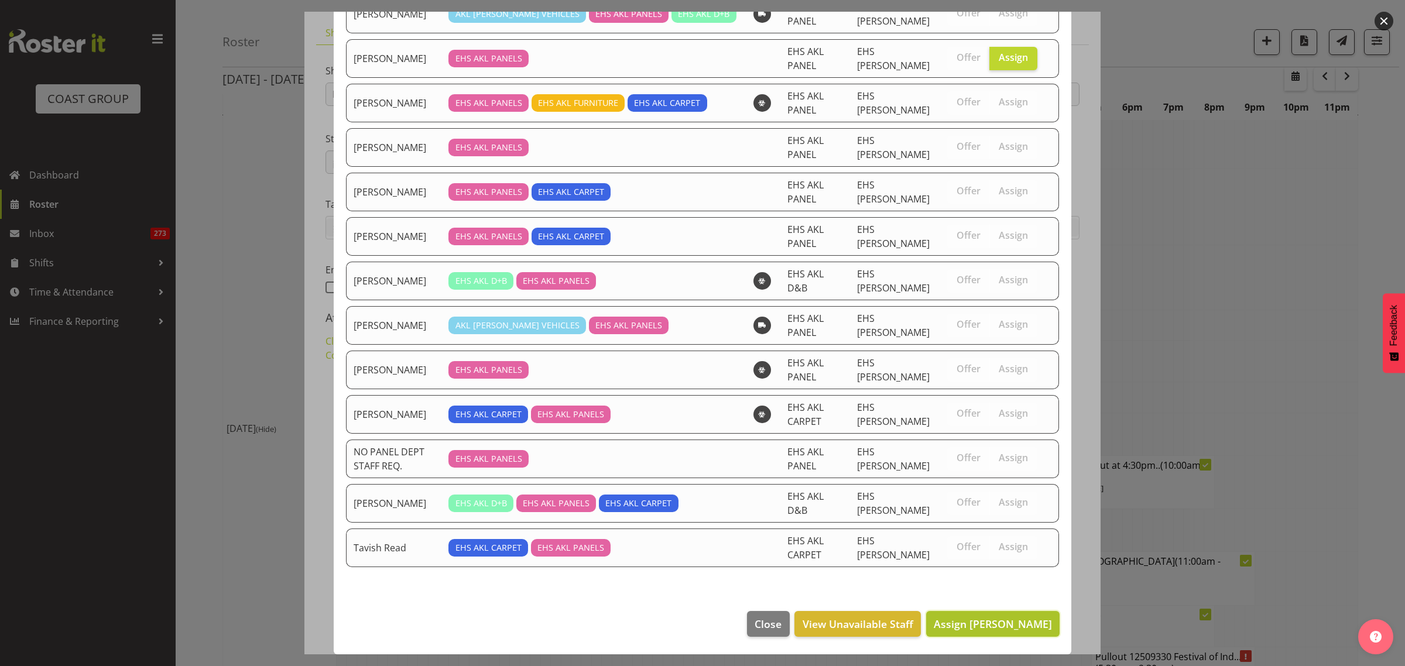
click at [967, 629] on span "Assign [PERSON_NAME]" at bounding box center [993, 624] width 118 height 14
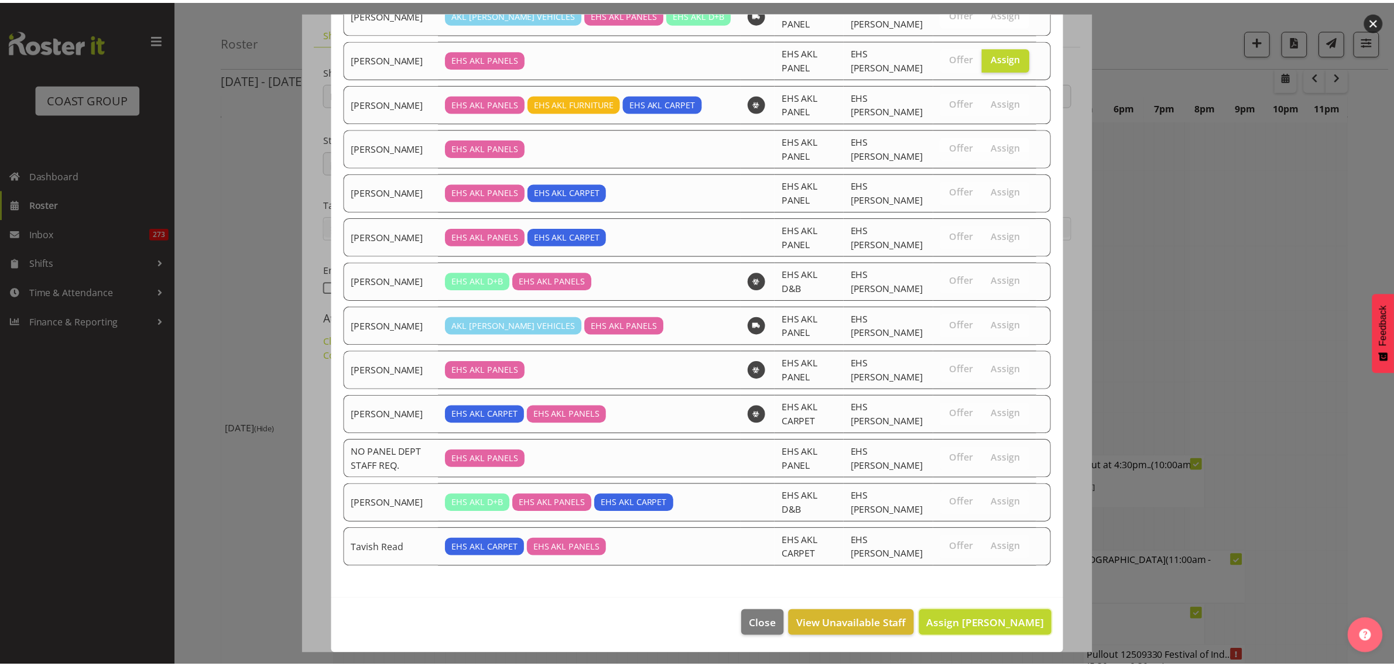
scroll to position [2252, 0]
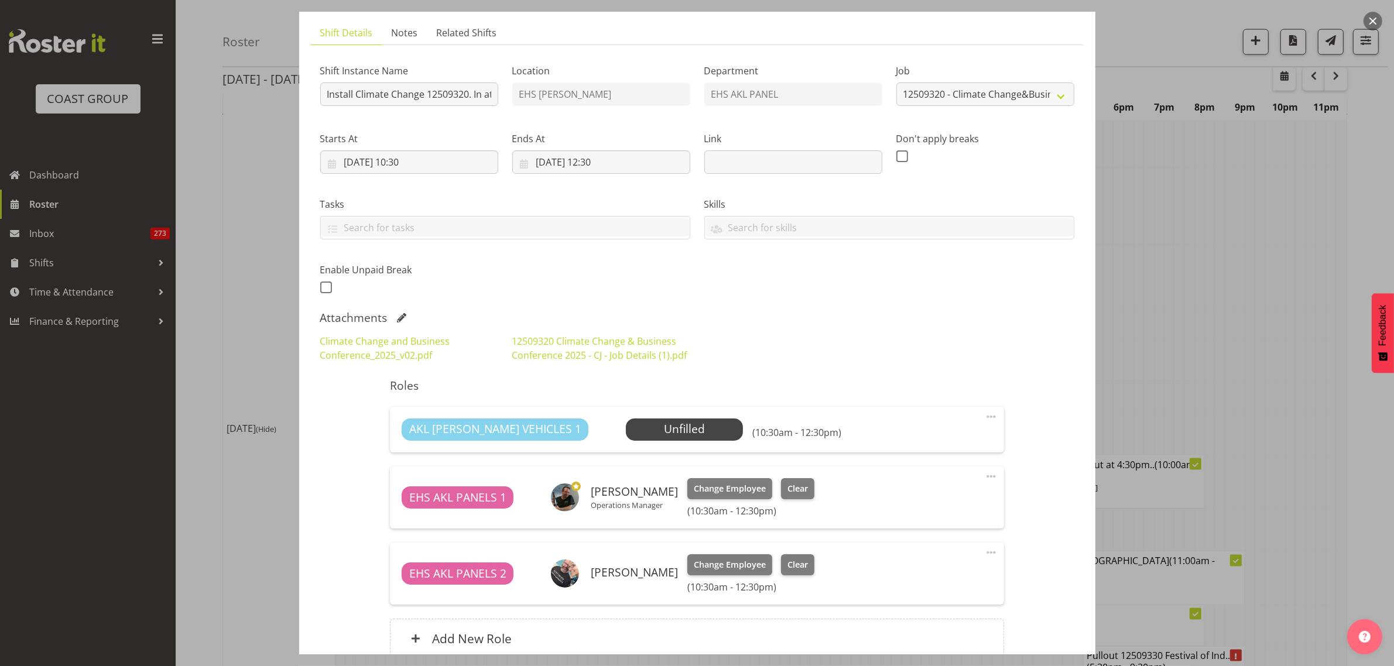
click at [984, 551] on span at bounding box center [991, 553] width 14 height 14
click at [894, 581] on link "Edit" at bounding box center [942, 580] width 112 height 21
select select "8"
select select "2025"
select select "12"
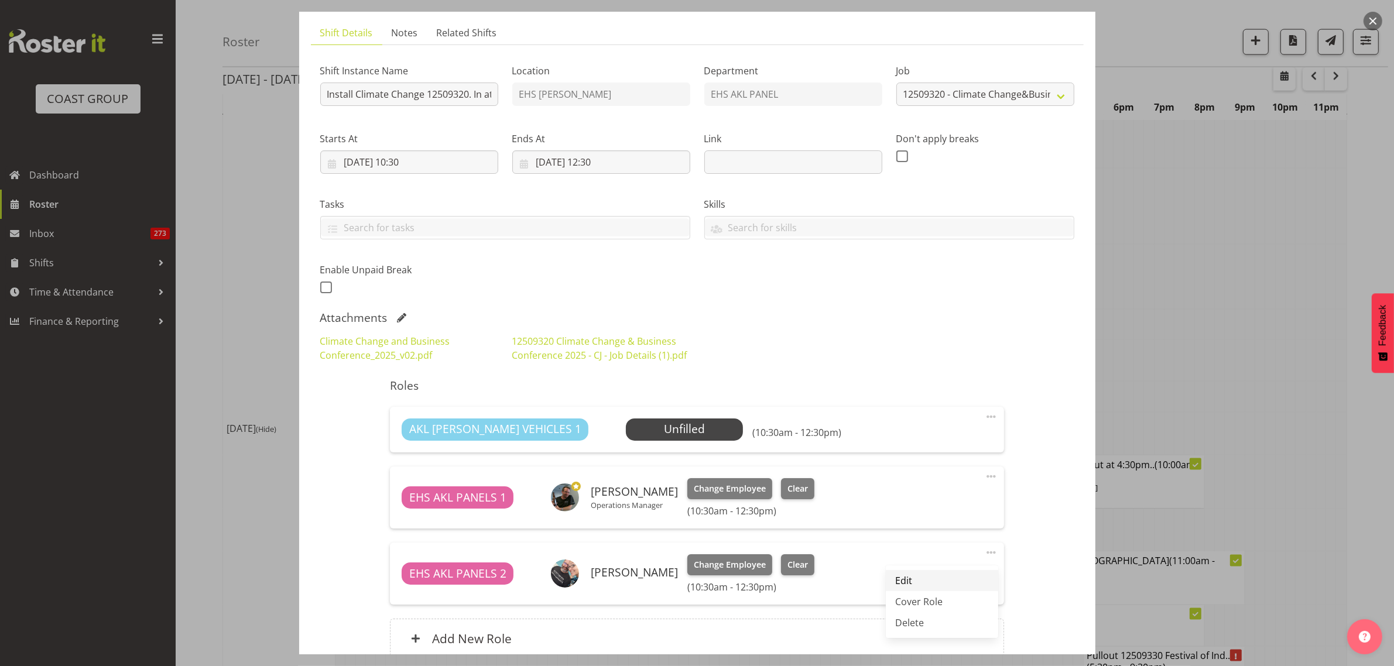
select select "30"
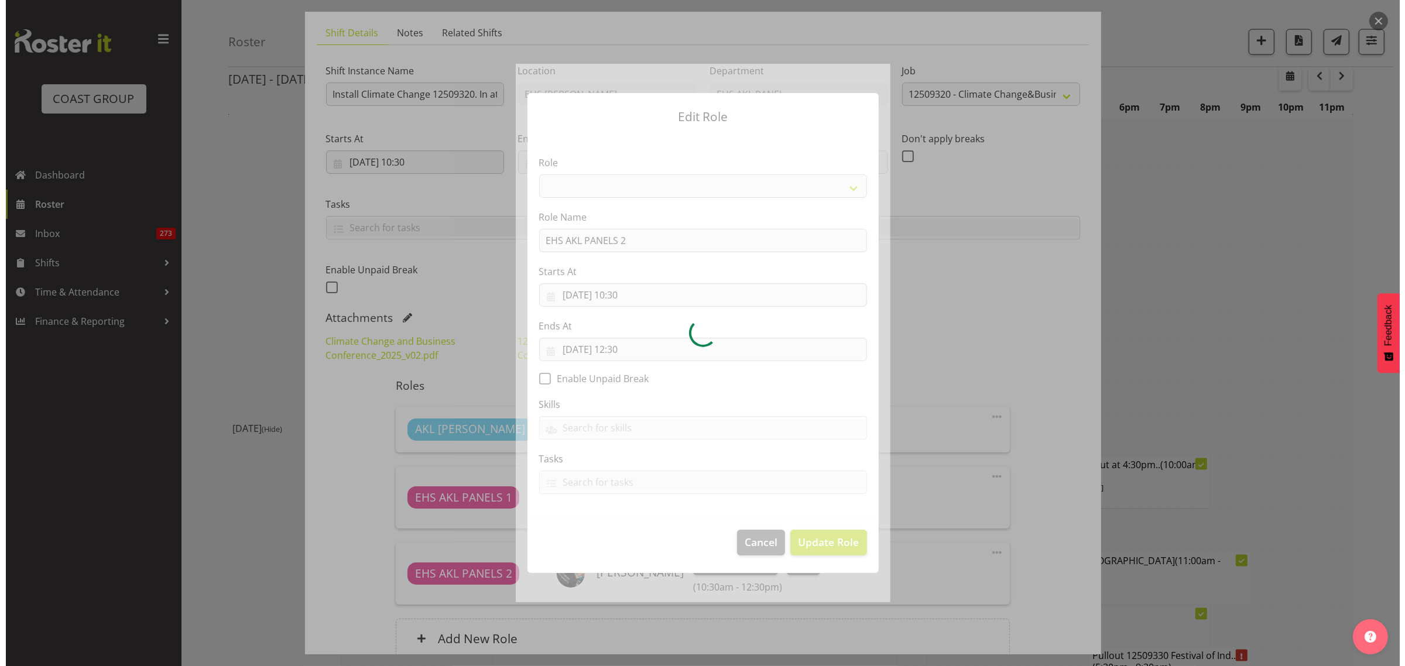
scroll to position [2229, 0]
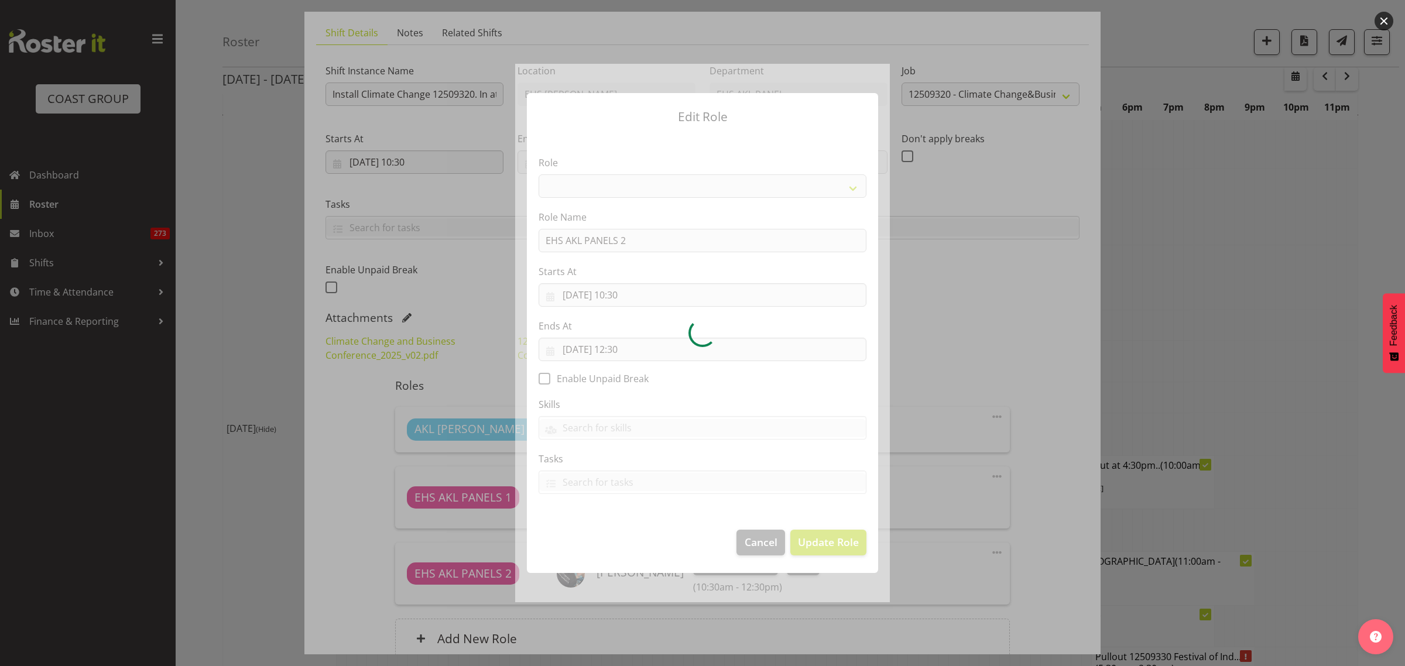
select select "188"
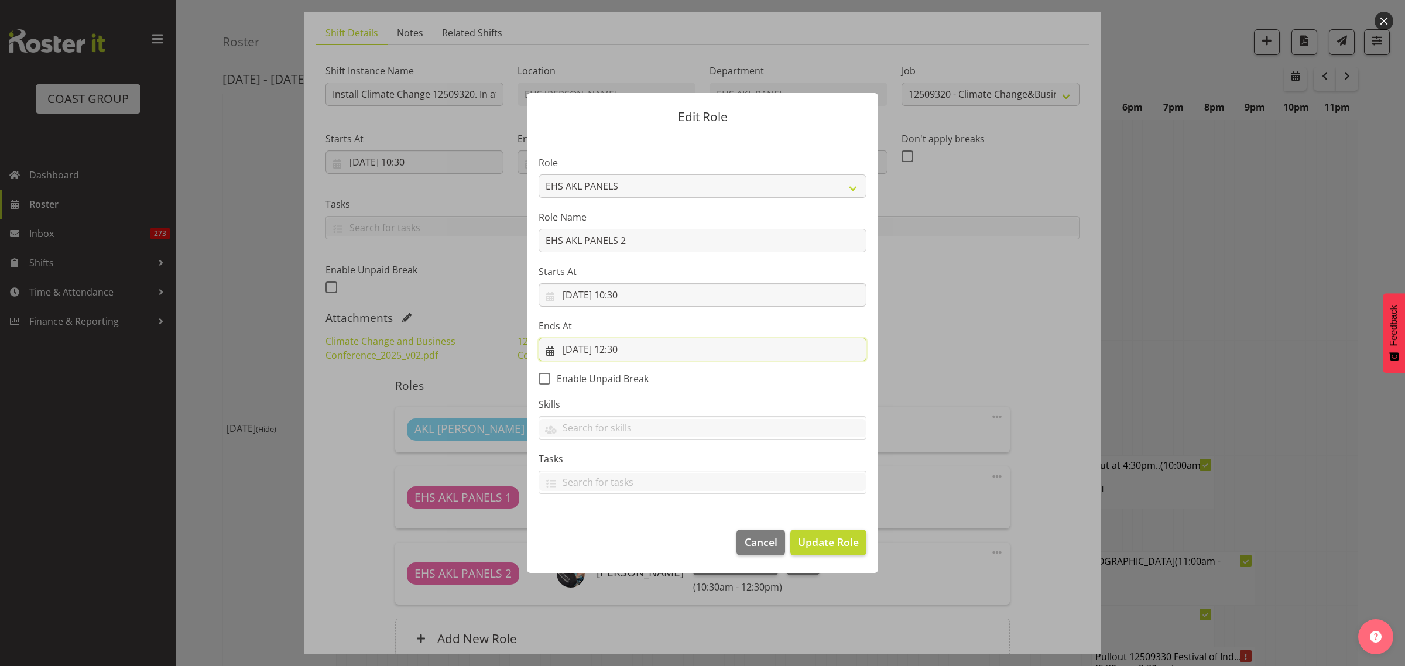
click at [674, 349] on input "[DATE] 12:30" at bounding box center [703, 349] width 328 height 23
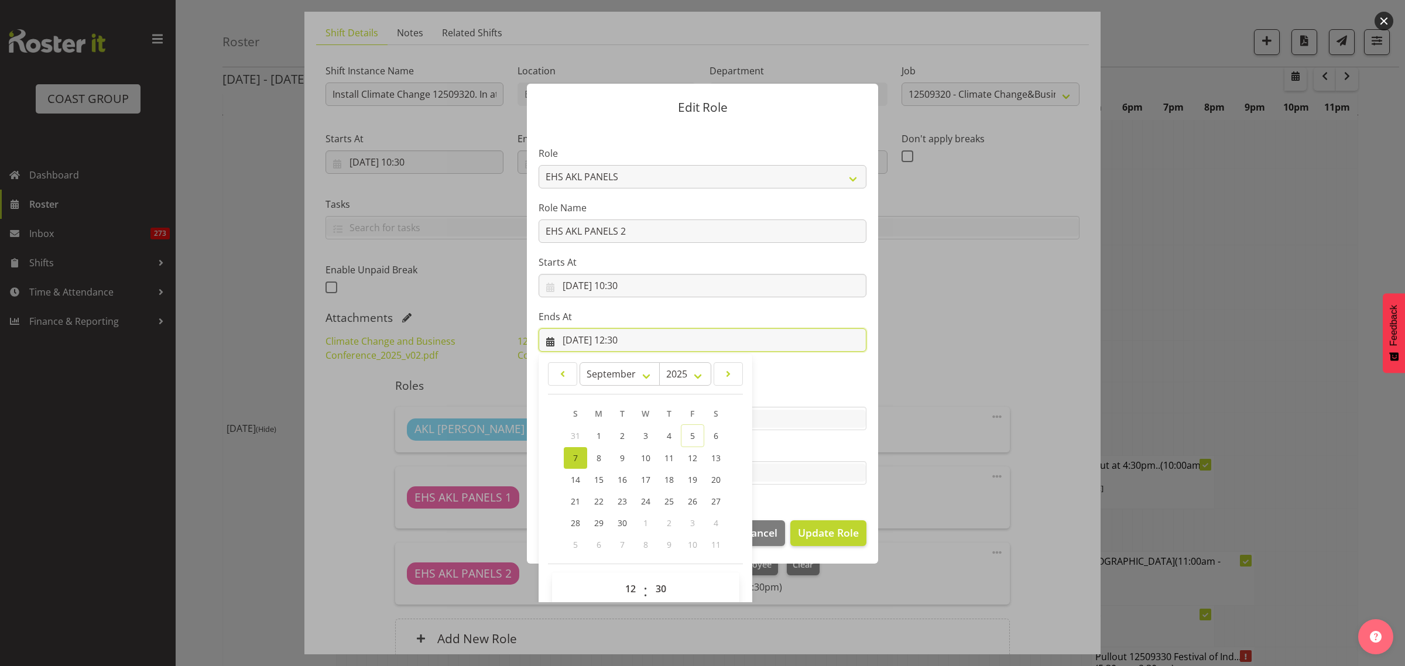
scroll to position [25, 0]
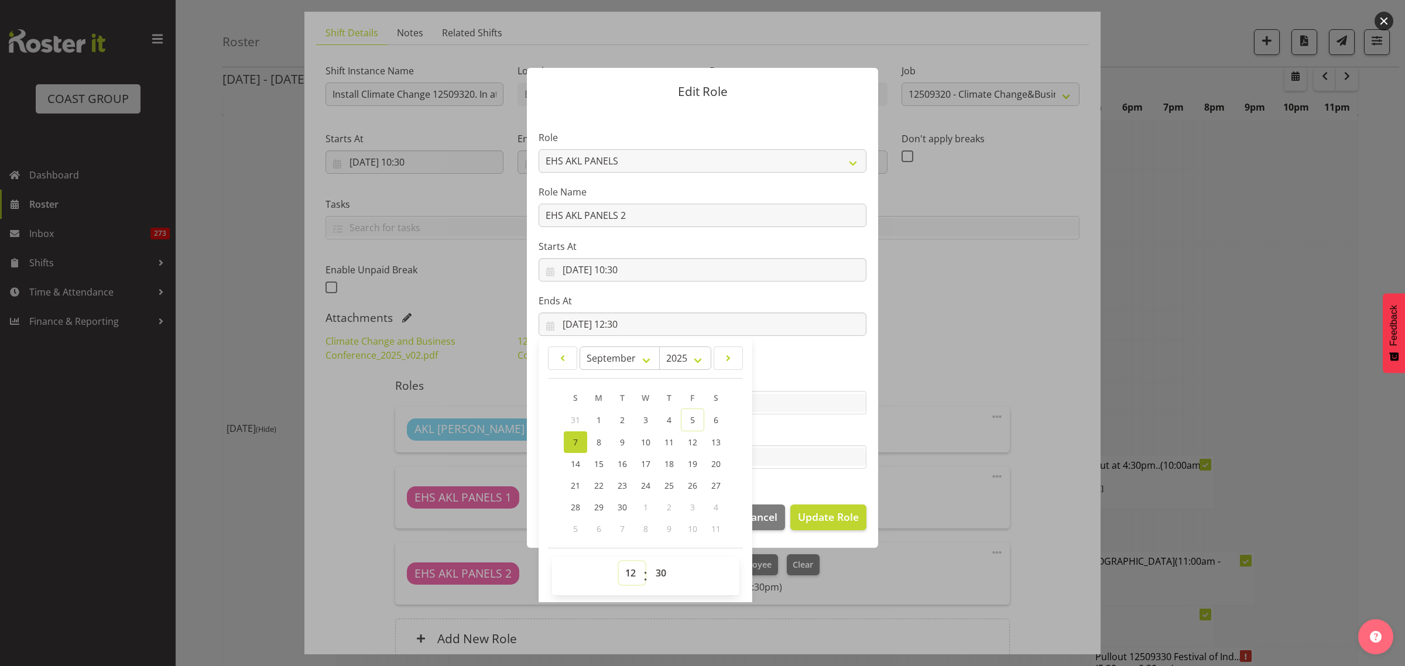
click at [627, 575] on select "00 01 02 03 04 05 06 07 08 09 10 11 12 13 14 15 16 17 18 19 20 21 22 23" at bounding box center [632, 572] width 26 height 23
select select "14"
click at [619, 561] on select "00 01 02 03 04 05 06 07 08 09 10 11 12 13 14 15 16 17 18 19 20 21 22 23" at bounding box center [632, 572] width 26 height 23
type input "07/09/2025, 14:30"
click at [807, 516] on span "Update Role" at bounding box center [828, 516] width 61 height 15
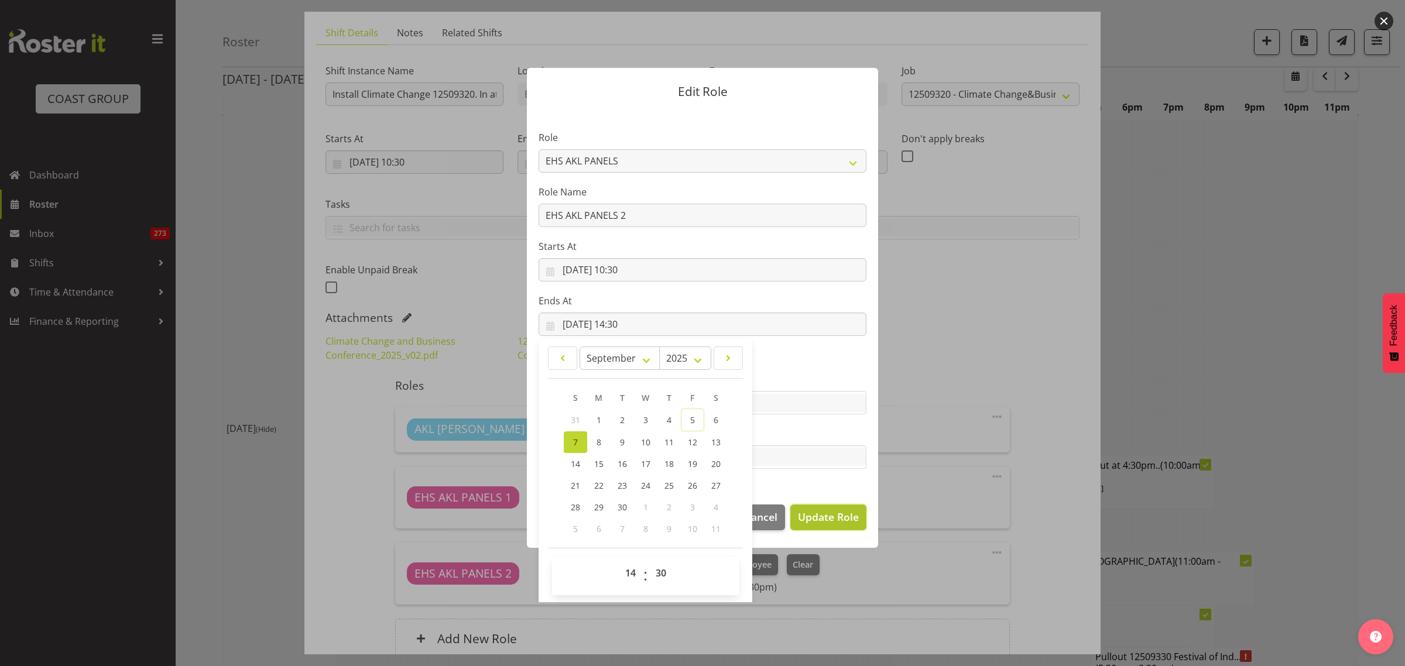
select select
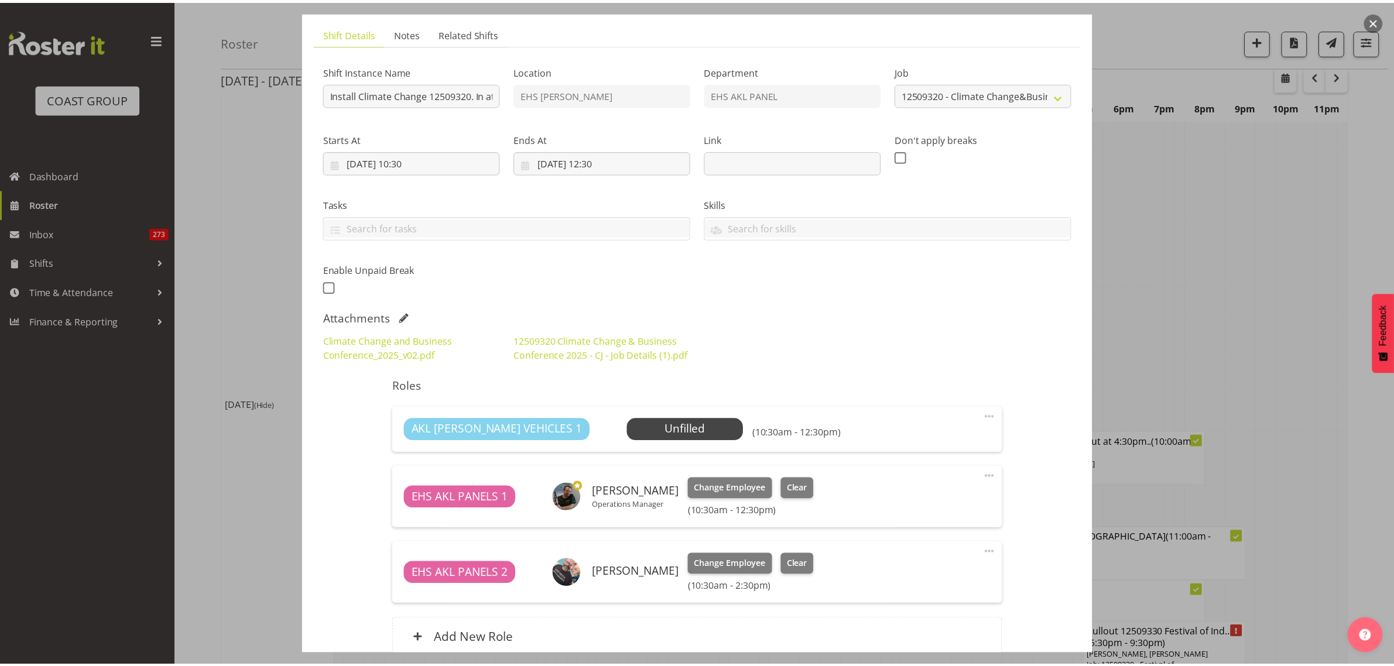
scroll to position [25, 0]
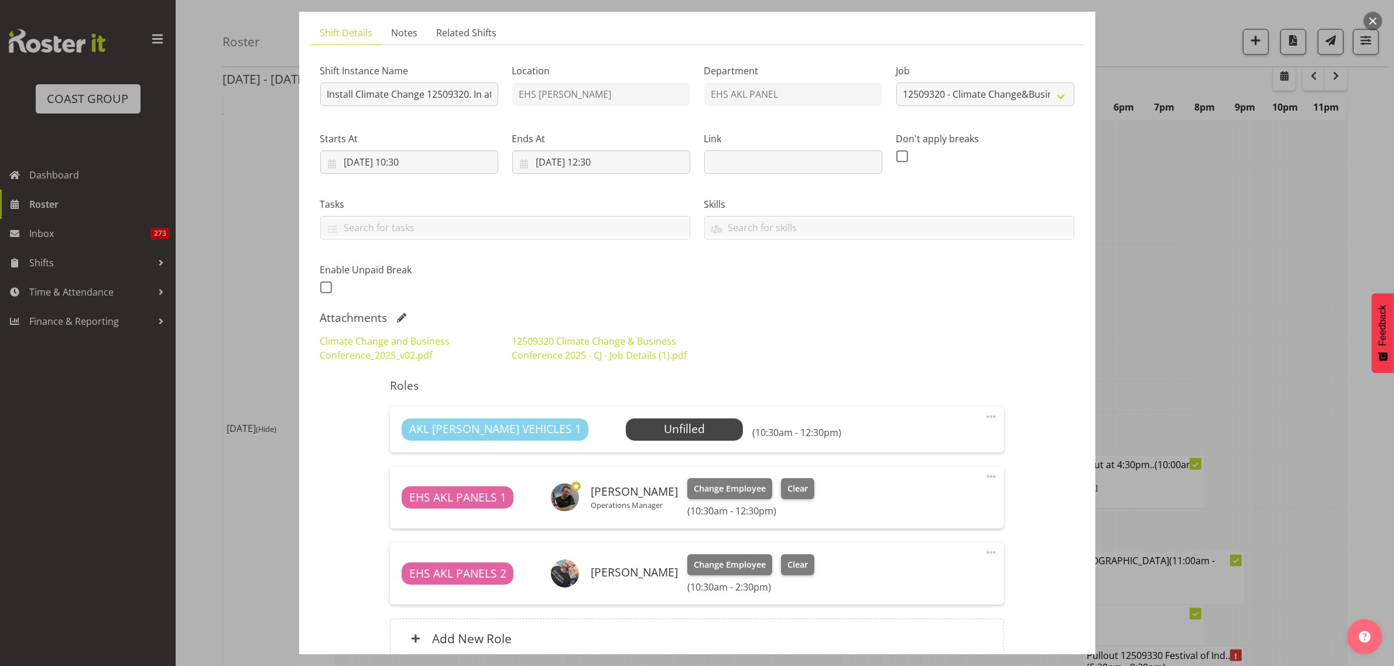
click at [984, 417] on span at bounding box center [991, 417] width 14 height 14
click at [924, 489] on link "Delete" at bounding box center [942, 487] width 112 height 21
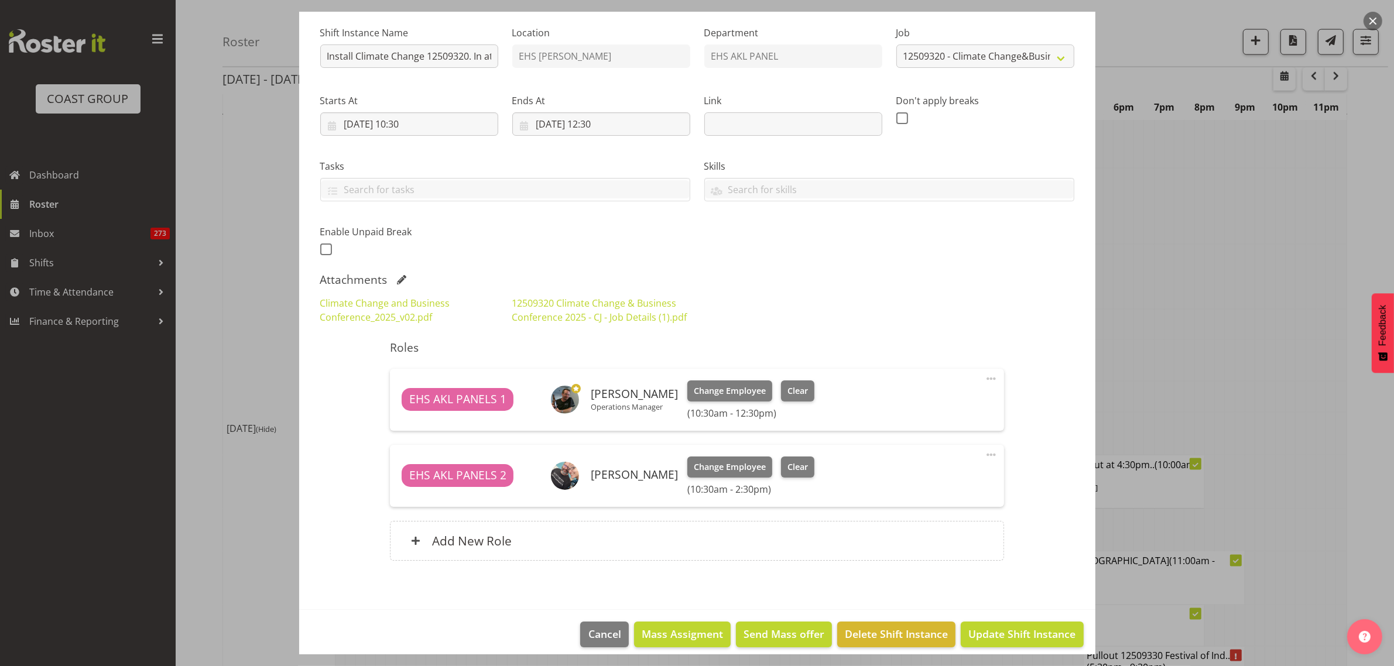
scroll to position [122, 0]
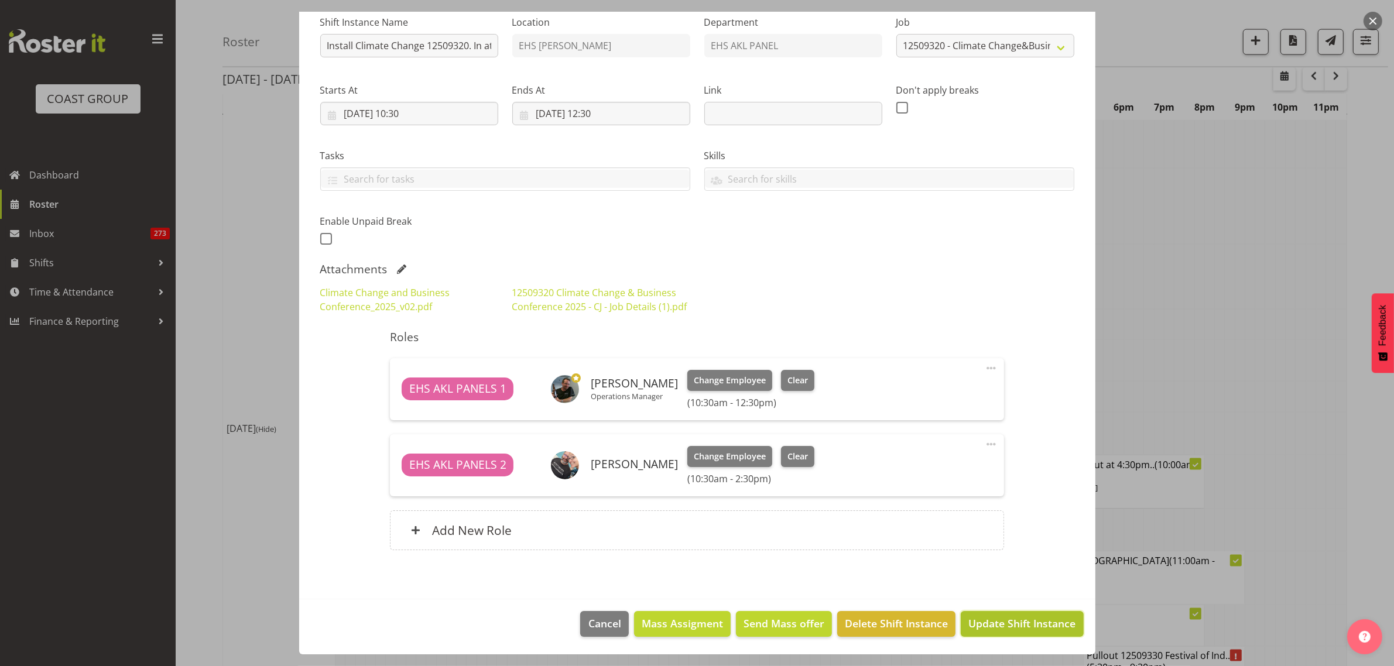
click at [970, 624] on span "Update Shift Instance" at bounding box center [1021, 623] width 107 height 15
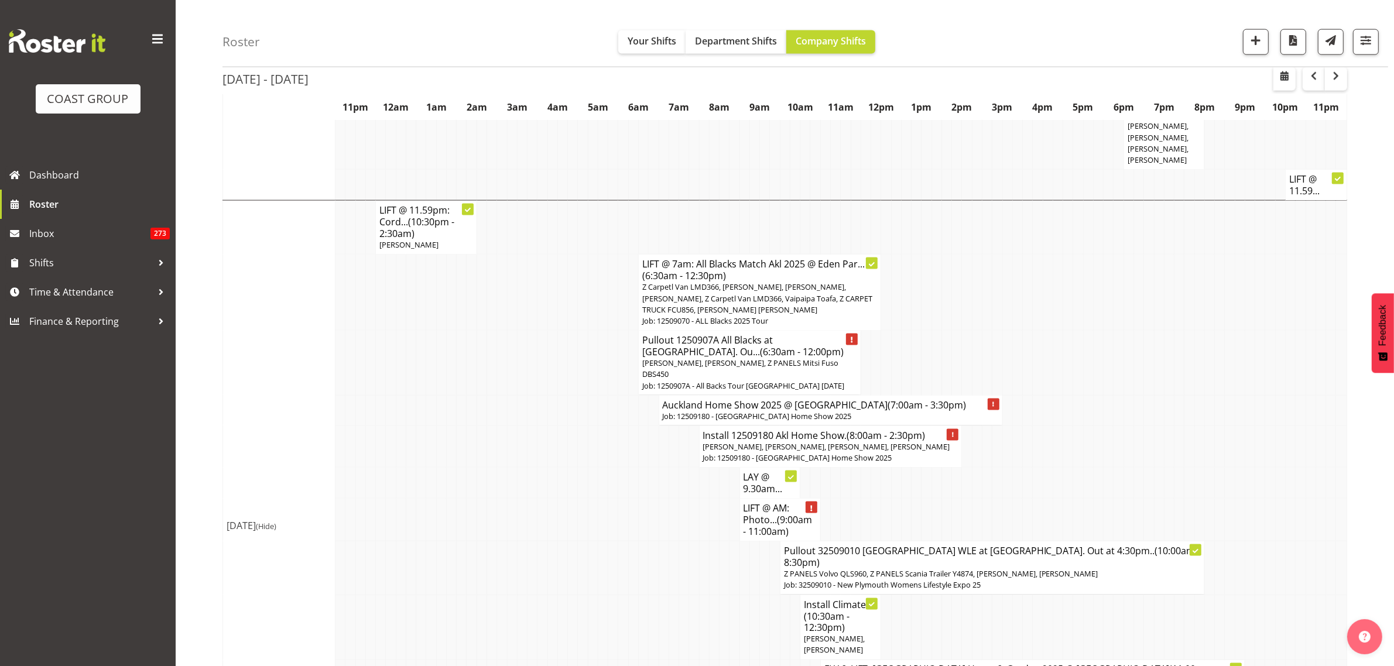
scroll to position [2286, 0]
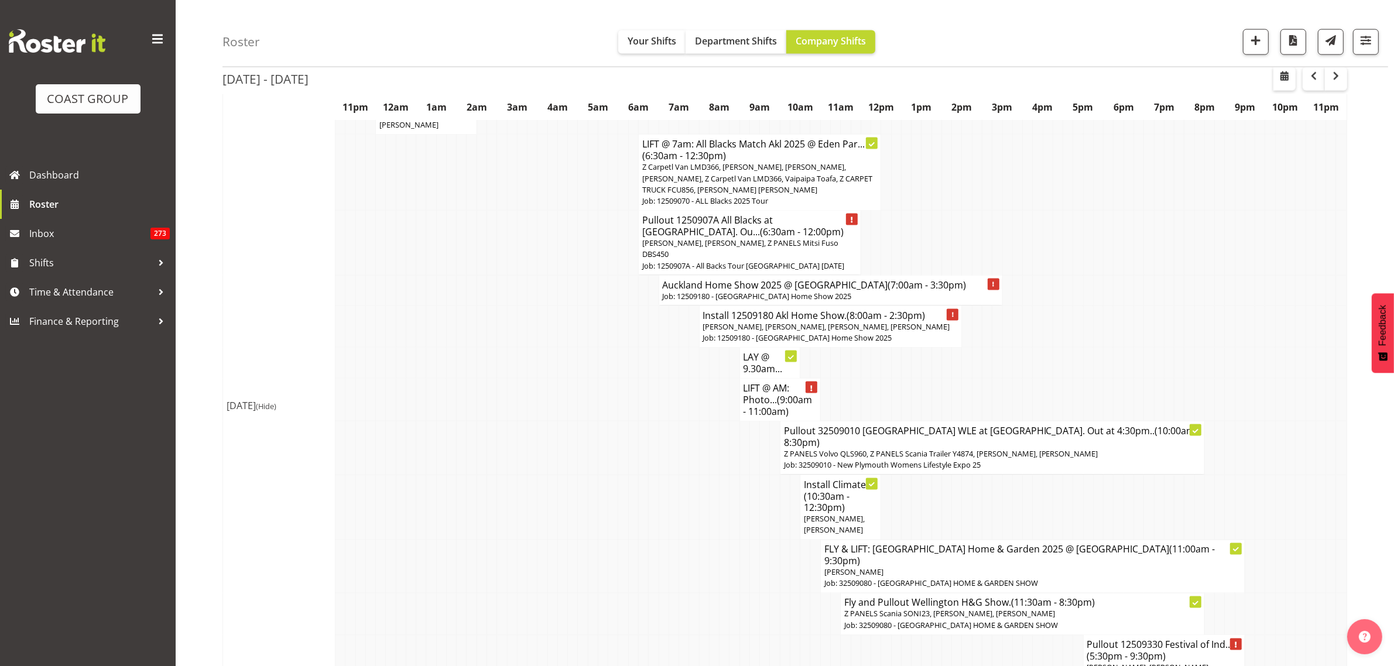
click at [832, 321] on p "[PERSON_NAME], [PERSON_NAME], [PERSON_NAME], [PERSON_NAME]" at bounding box center [830, 326] width 255 height 11
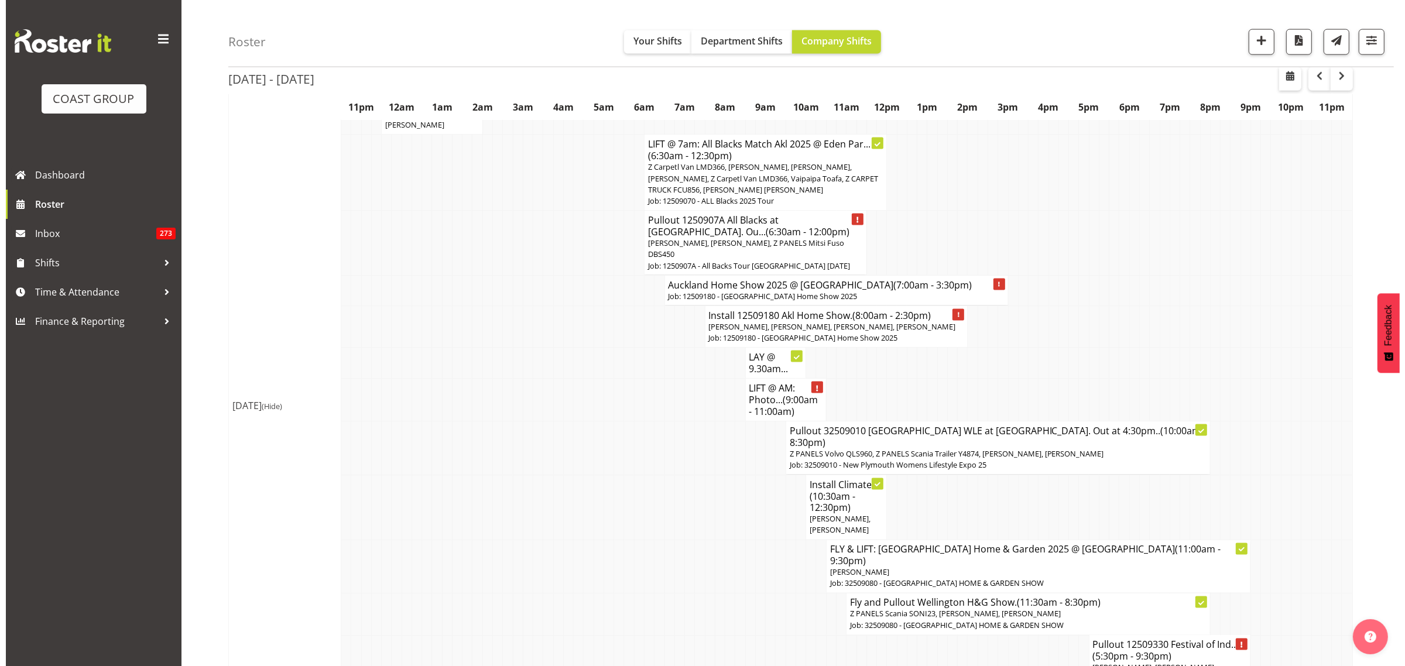
scroll to position [2251, 0]
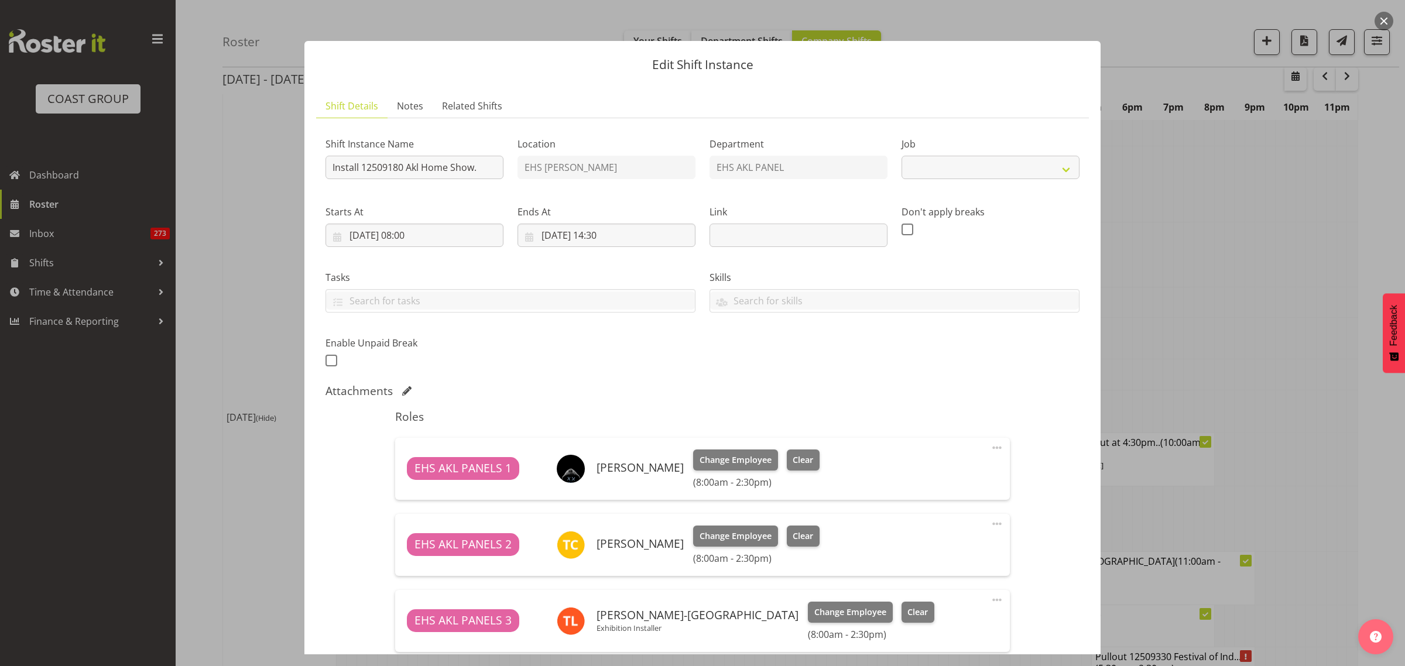
select select "9932"
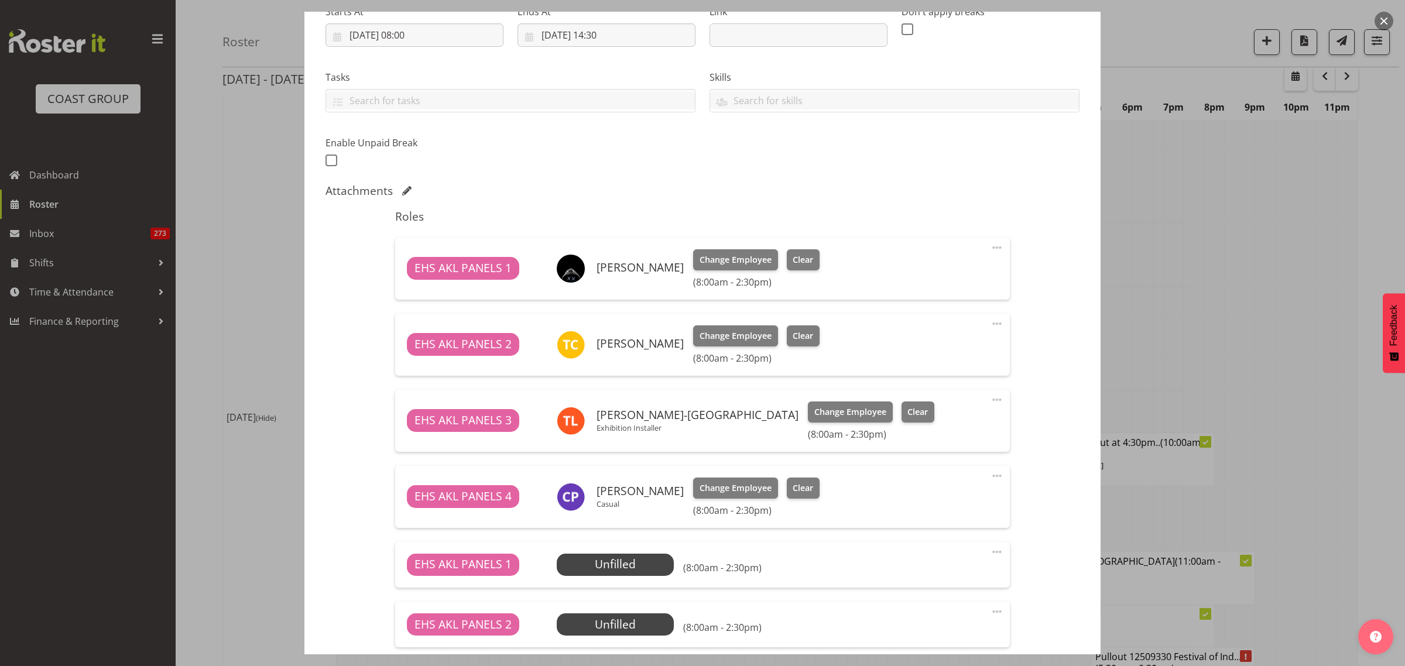
scroll to position [352, 0]
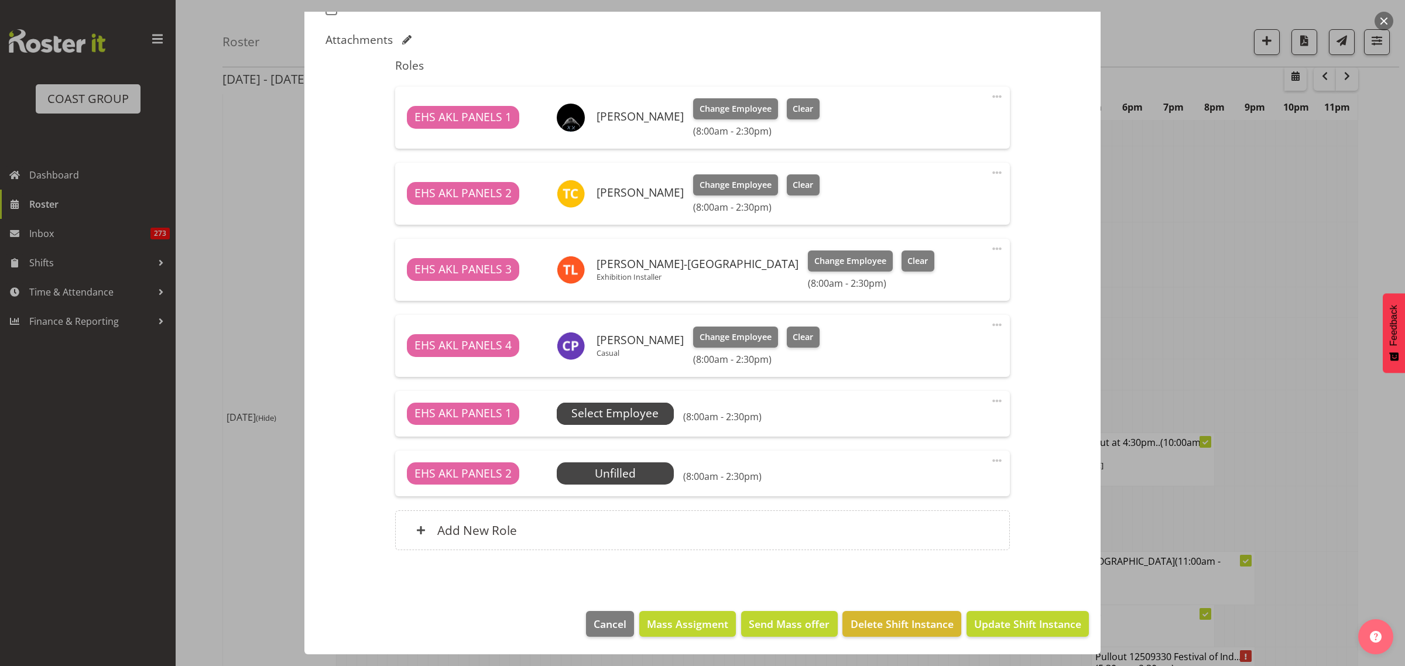
click at [631, 409] on span "Select Employee" at bounding box center [614, 413] width 87 height 17
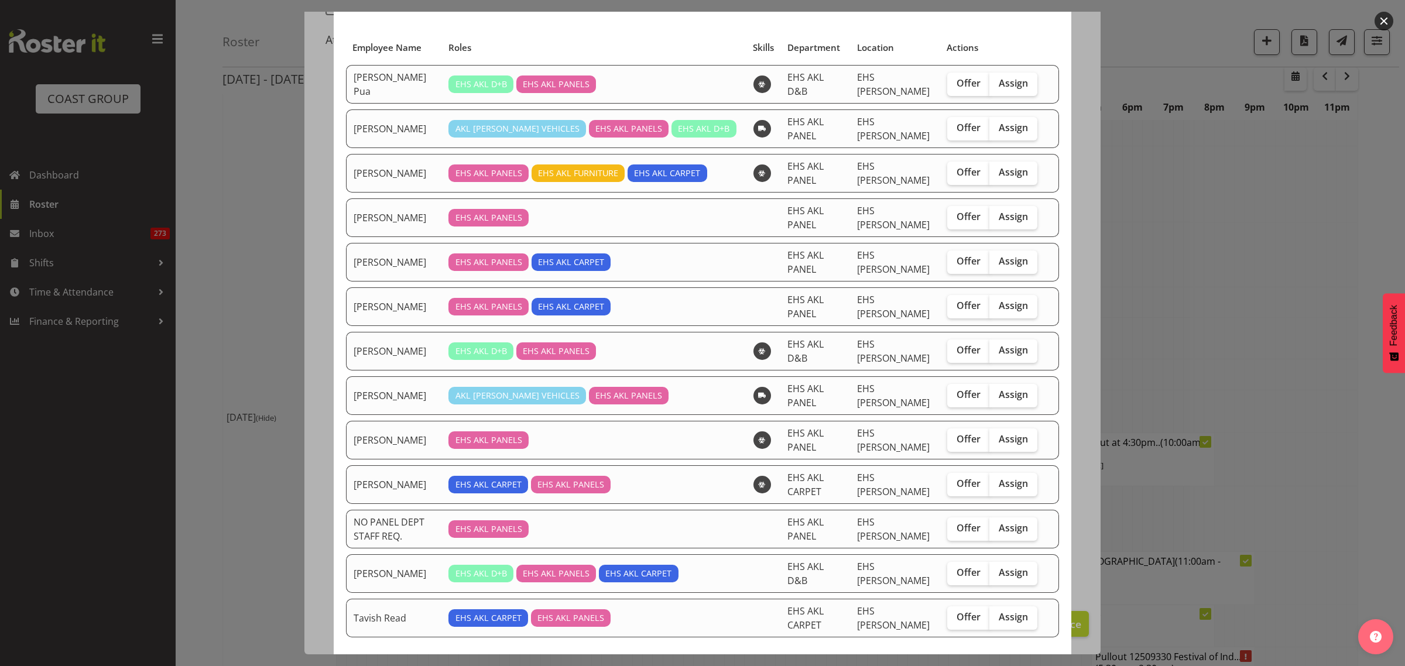
scroll to position [0, 0]
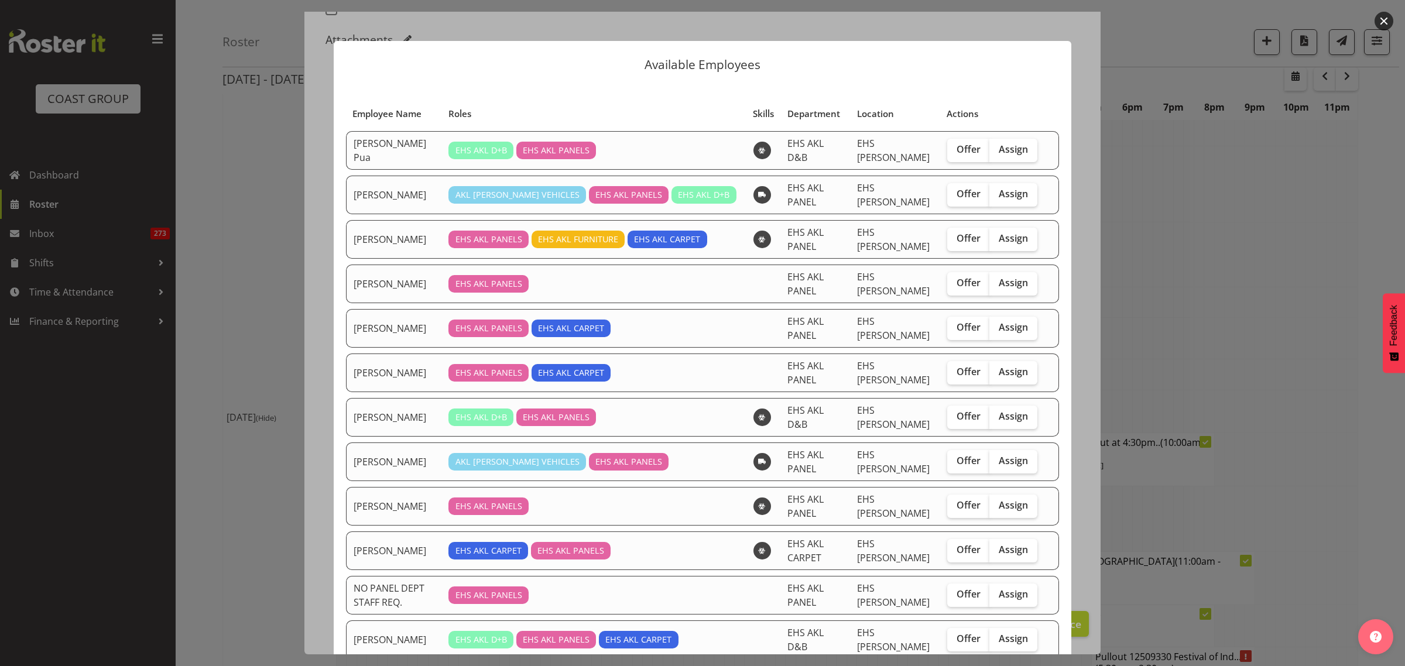
click at [1380, 20] on button "button" at bounding box center [1384, 21] width 19 height 19
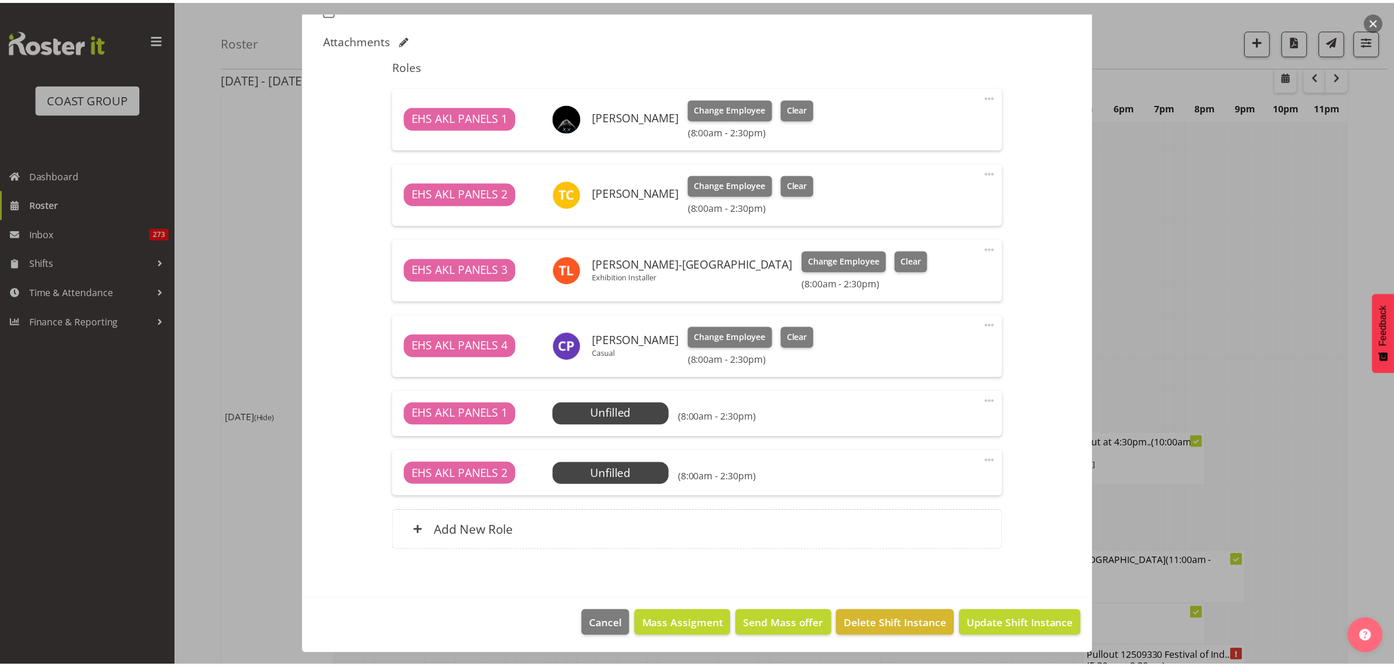
scroll to position [2275, 0]
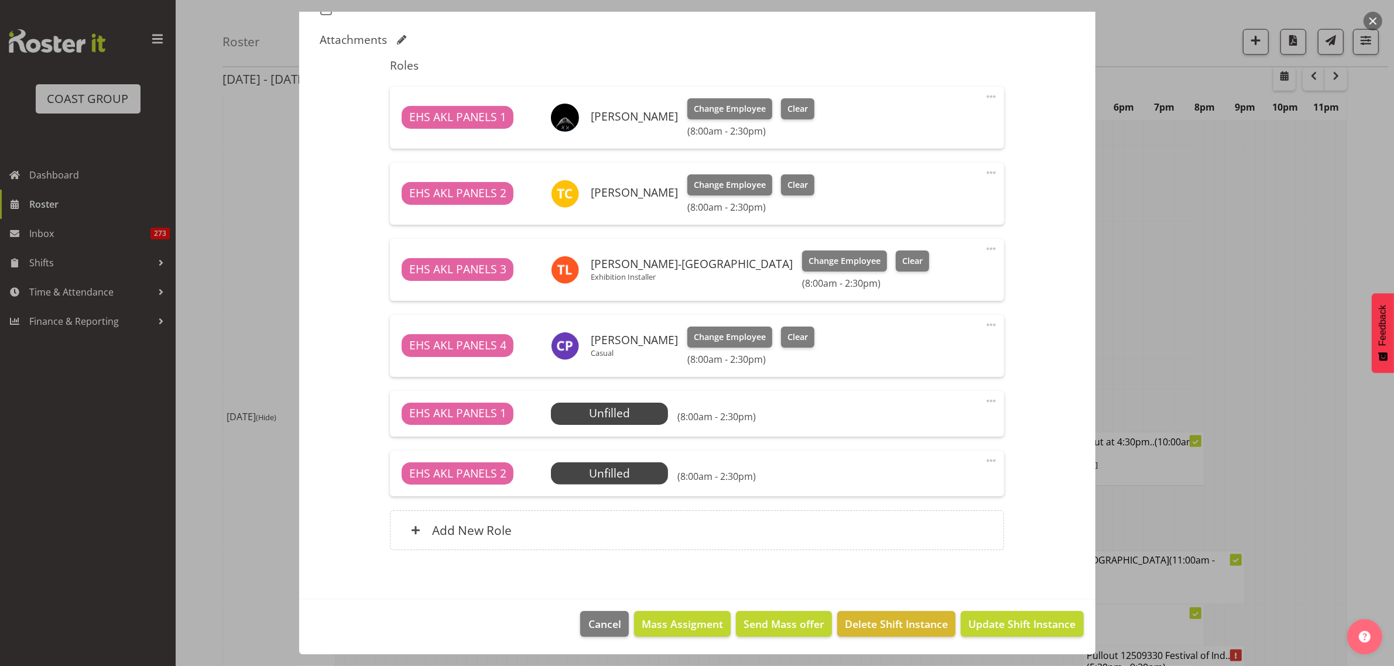
click at [984, 323] on span at bounding box center [991, 325] width 14 height 14
click at [899, 354] on link "Edit" at bounding box center [942, 352] width 112 height 21
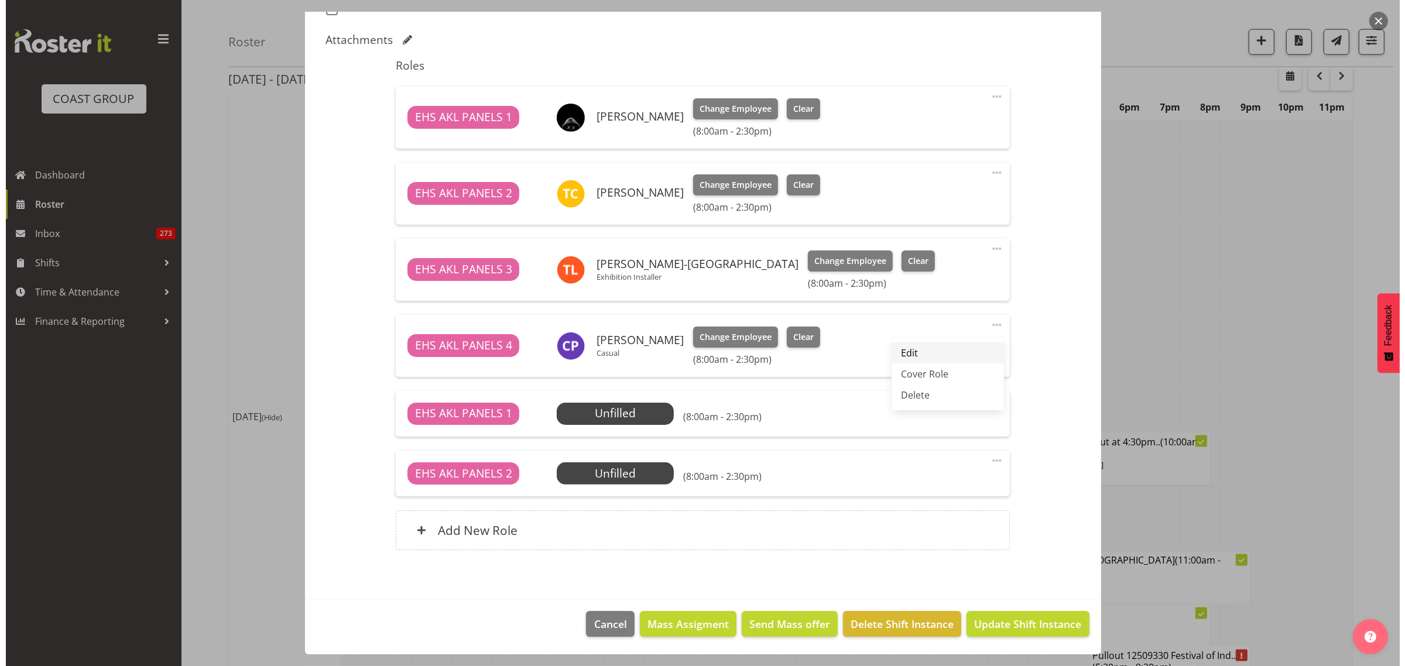
scroll to position [2251, 0]
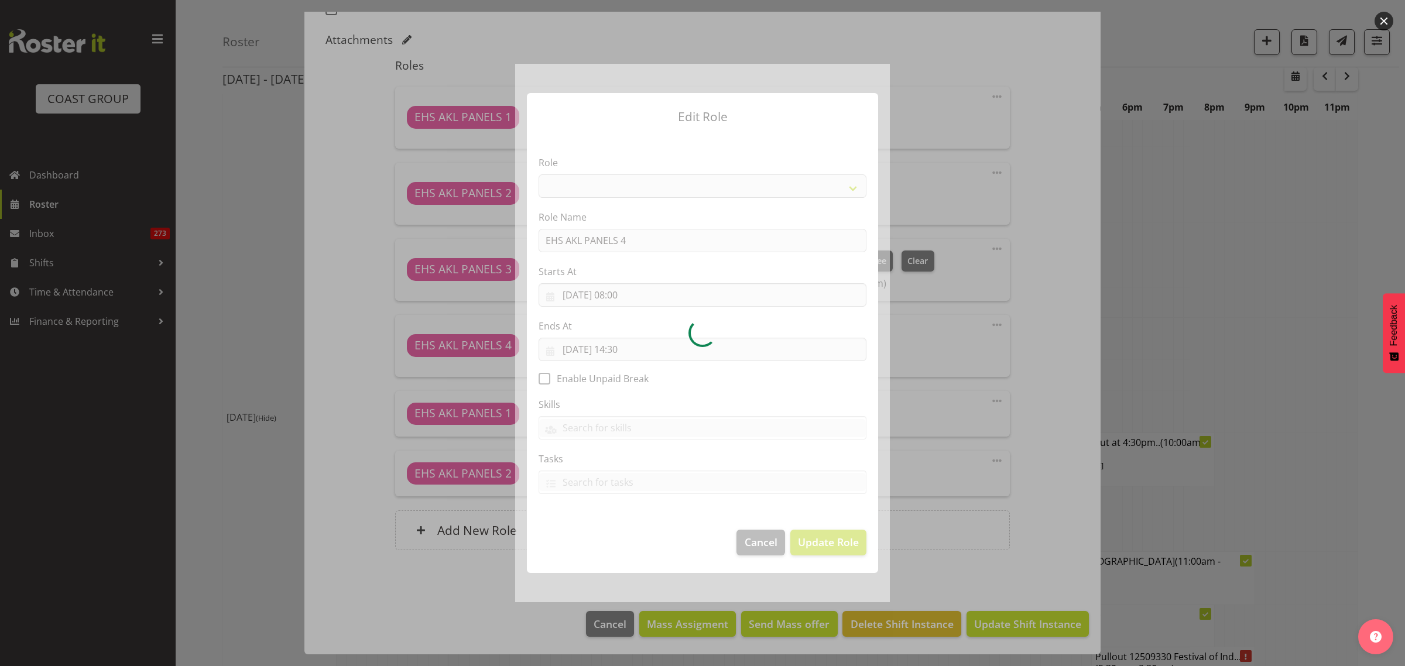
select select "188"
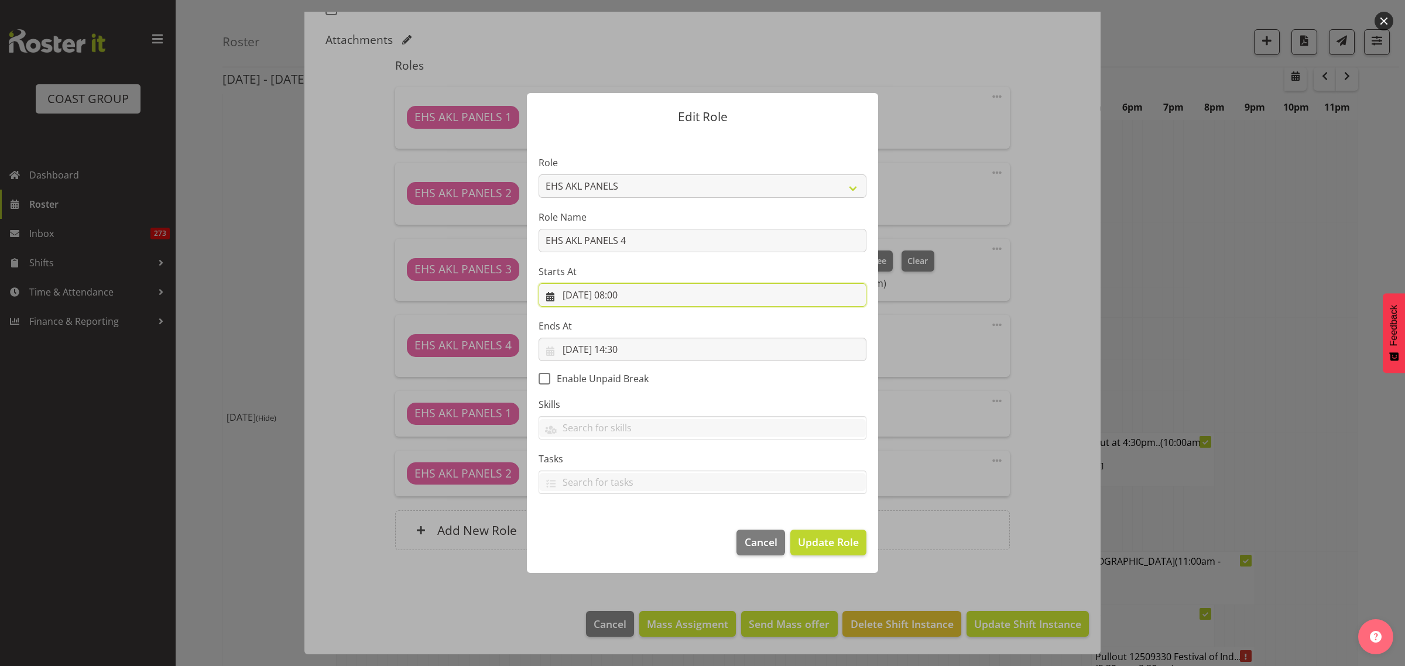
click at [663, 296] on input "07/09/2025, 08:00" at bounding box center [703, 294] width 328 height 23
click at [630, 545] on select "00 01 02 03 04 05 06 07 08 09 10 11 12 13 14 15 16 17 18 19 20 21 22 23" at bounding box center [632, 543] width 26 height 23
select select "12"
click at [619, 532] on select "00 01 02 03 04 05 06 07 08 09 10 11 12 13 14 15 16 17 18 19 20 21 22 23" at bounding box center [632, 543] width 26 height 23
type input "[DATE] 12:00"
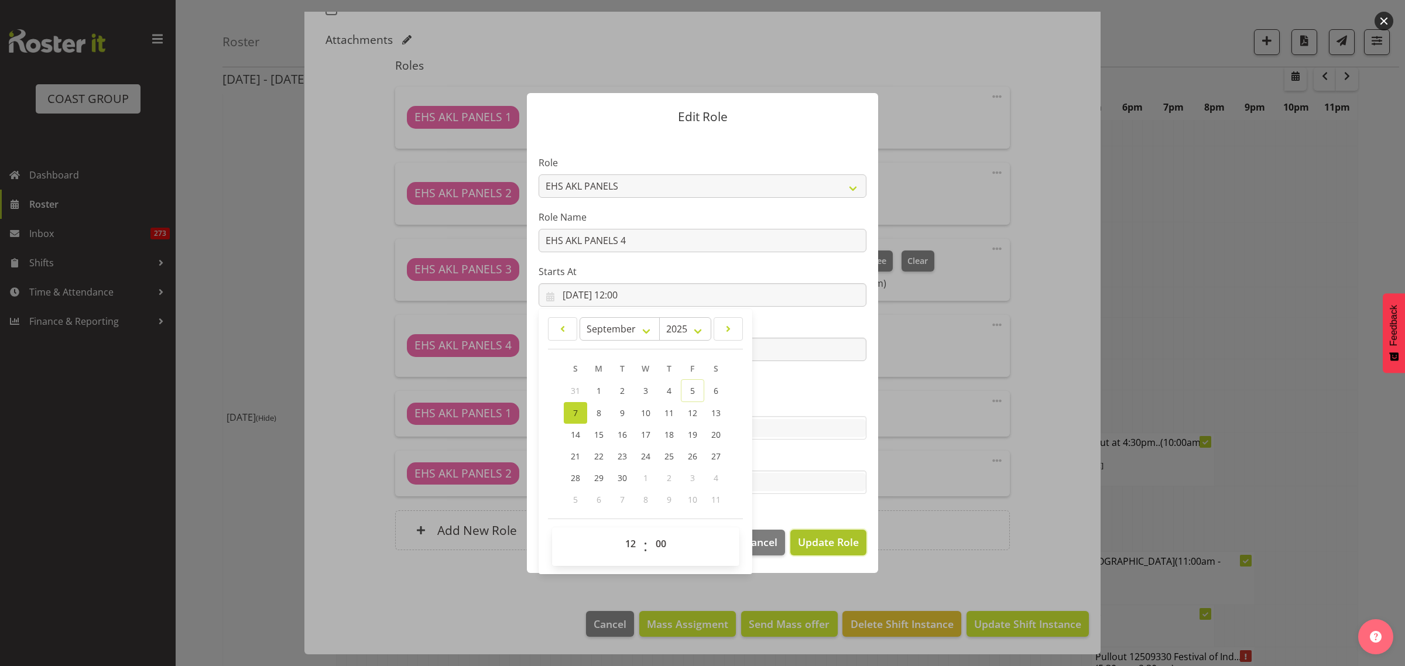
click at [820, 546] on span "Update Role" at bounding box center [828, 541] width 61 height 15
select select
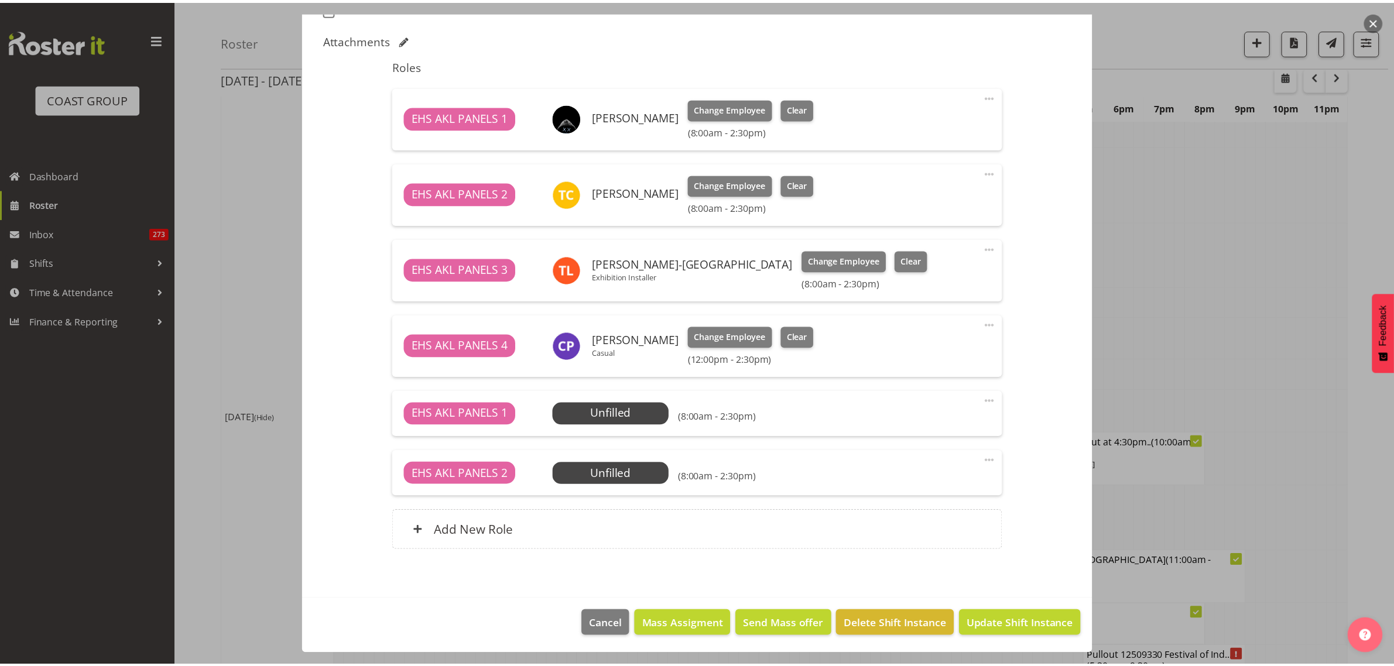
scroll to position [2275, 0]
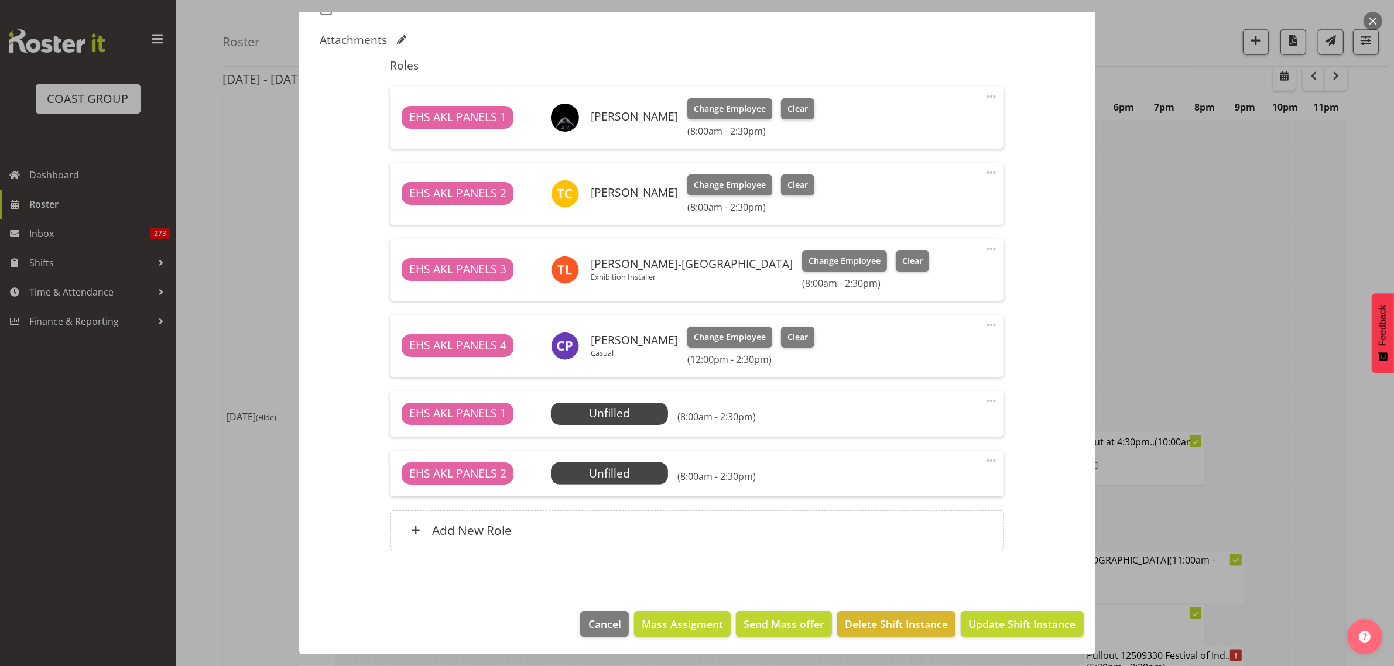
click at [984, 400] on span at bounding box center [991, 401] width 14 height 14
click at [918, 429] on link "Edit" at bounding box center [942, 429] width 112 height 21
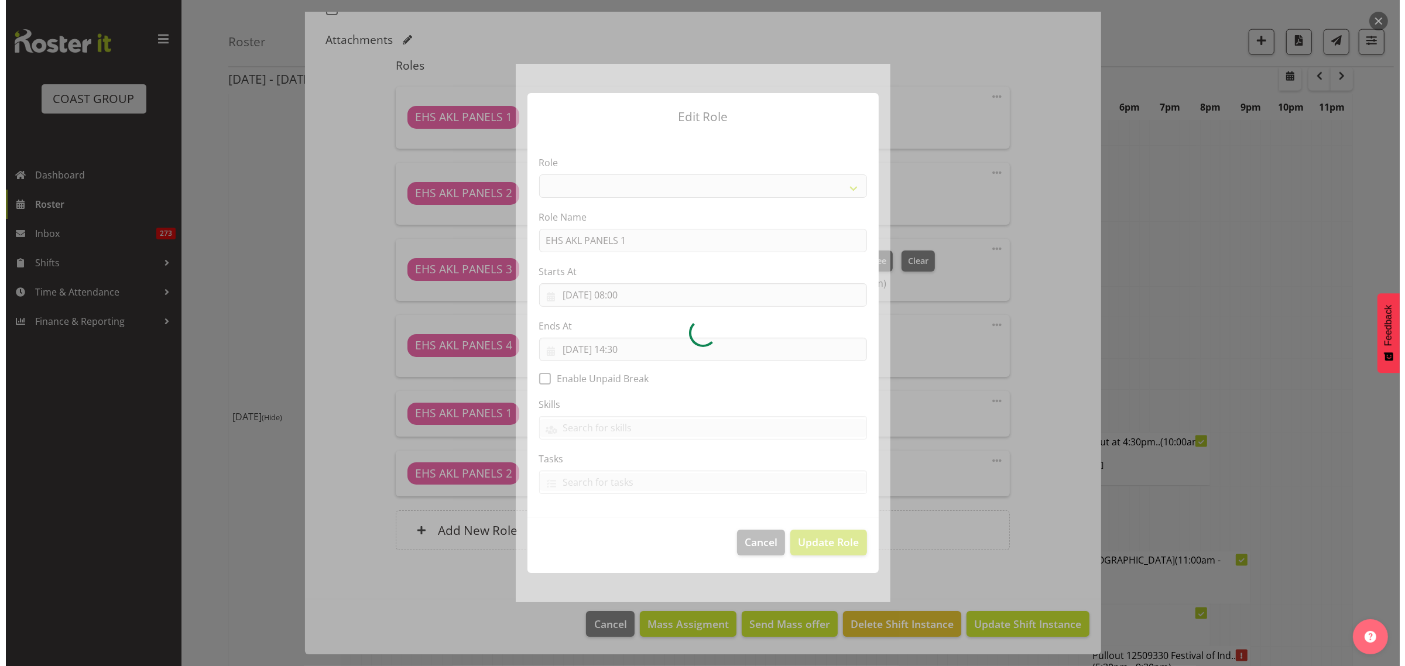
scroll to position [2251, 0]
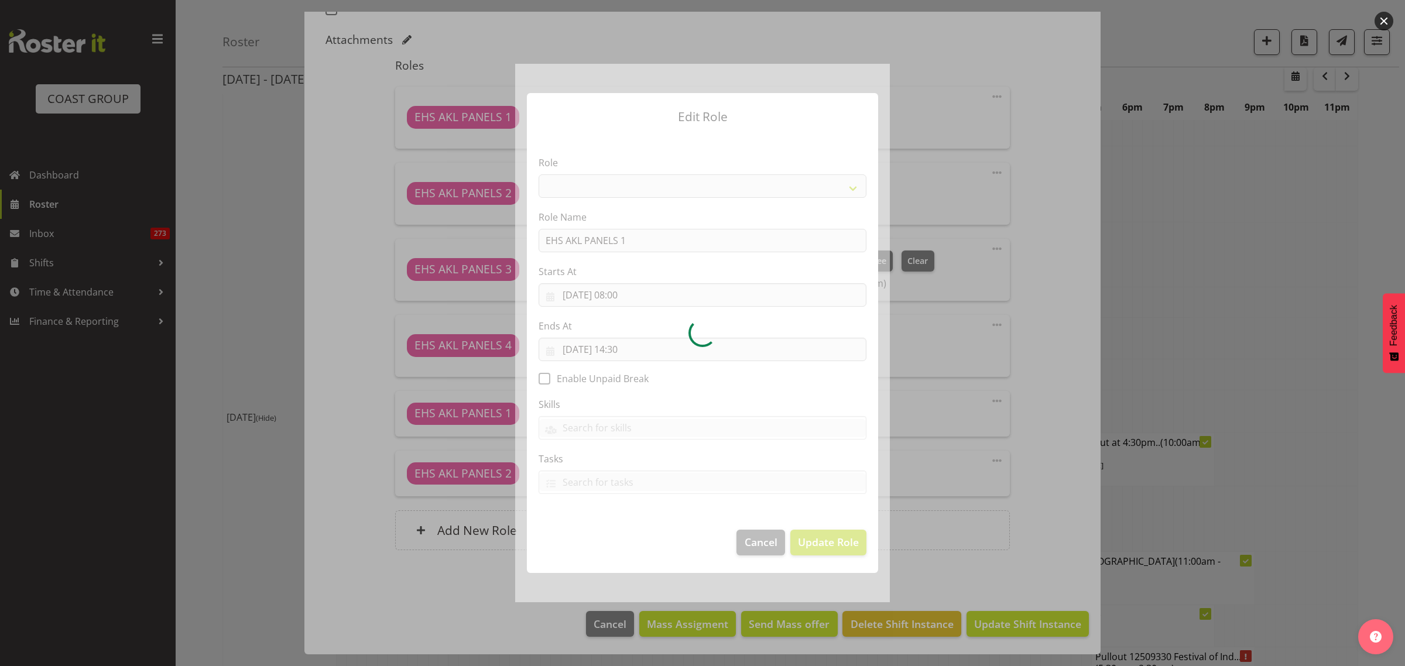
select select "188"
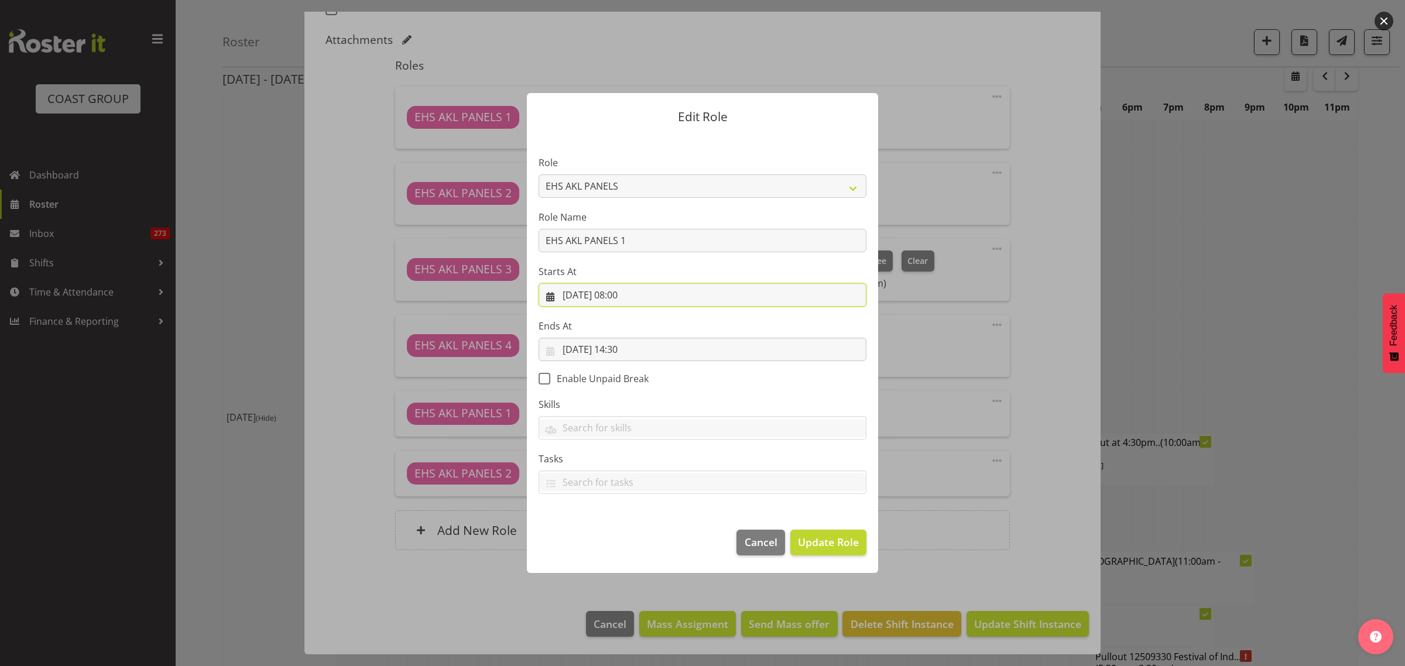
click at [665, 297] on input "07/09/2025, 08:00" at bounding box center [703, 294] width 328 height 23
click at [628, 545] on select "00 01 02 03 04 05 06 07 08 09 10 11 12 13 14 15 16 17 18 19 20 21 22 23" at bounding box center [632, 543] width 26 height 23
select select "12"
click at [619, 532] on select "00 01 02 03 04 05 06 07 08 09 10 11 12 13 14 15 16 17 18 19 20 21 22 23" at bounding box center [632, 543] width 26 height 23
type input "[DATE] 12:00"
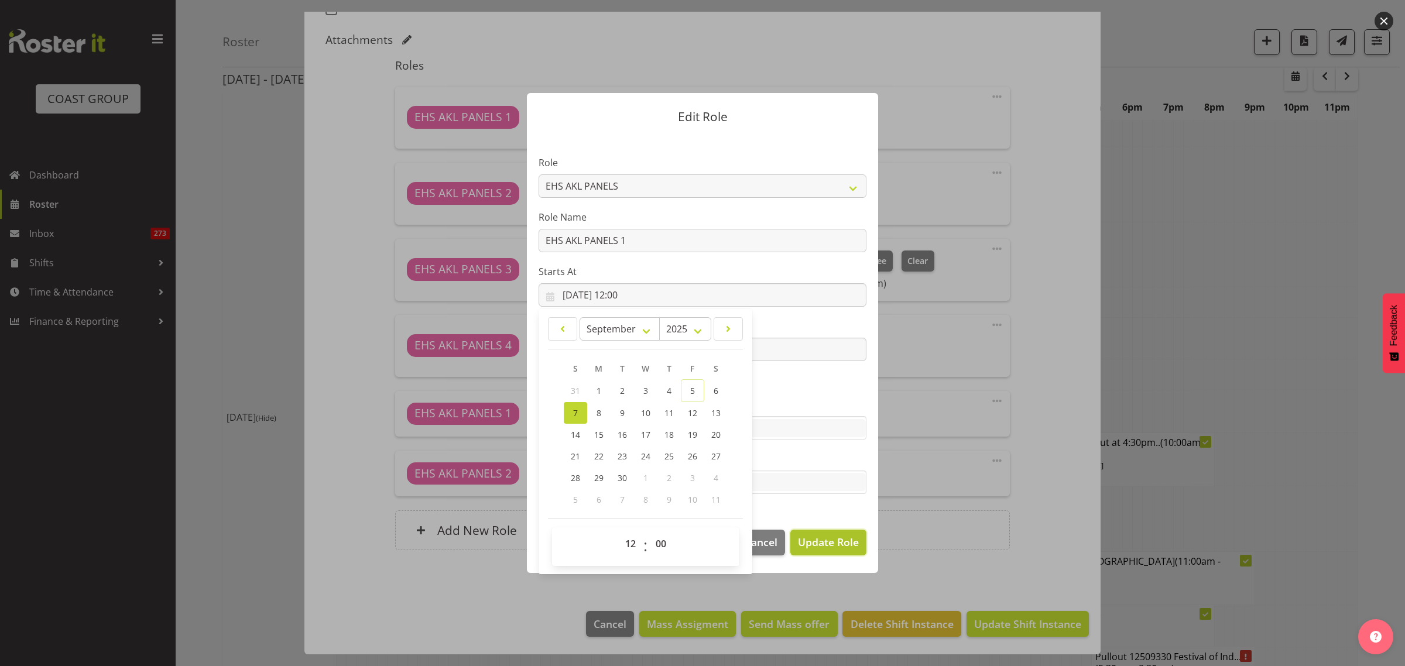
click at [814, 542] on span "Update Role" at bounding box center [828, 541] width 61 height 15
select select
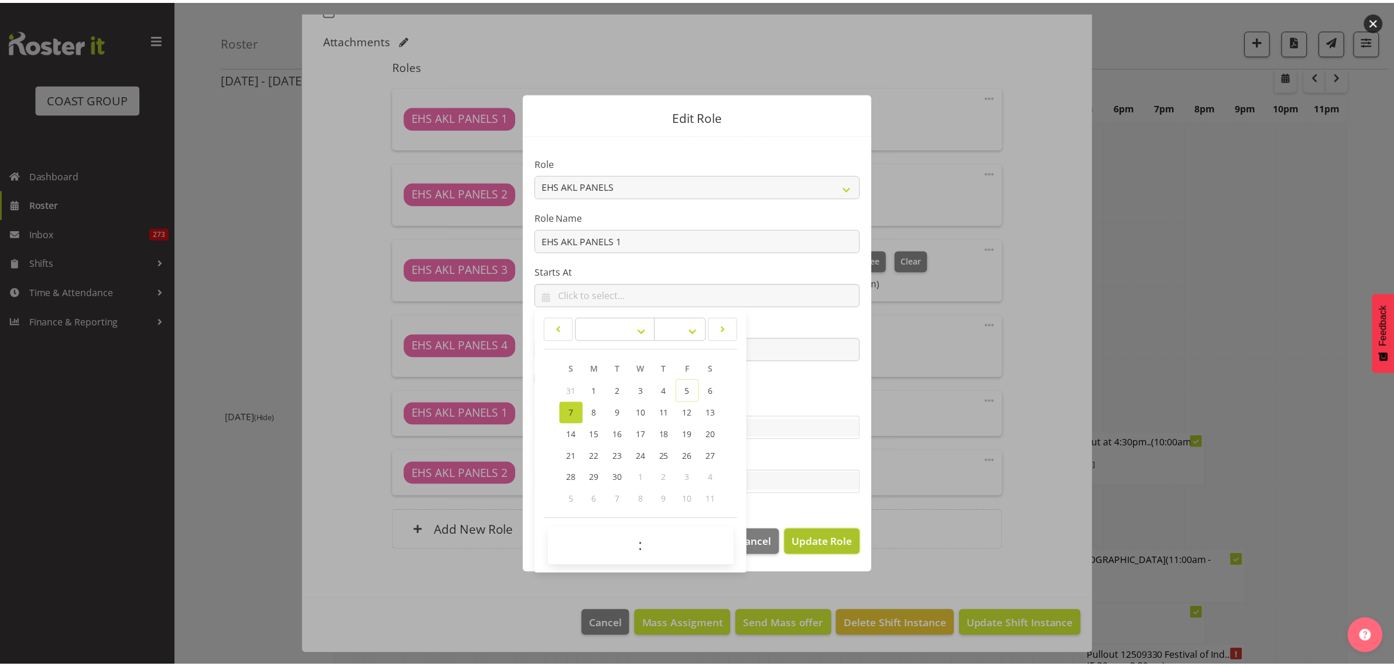
scroll to position [2275, 0]
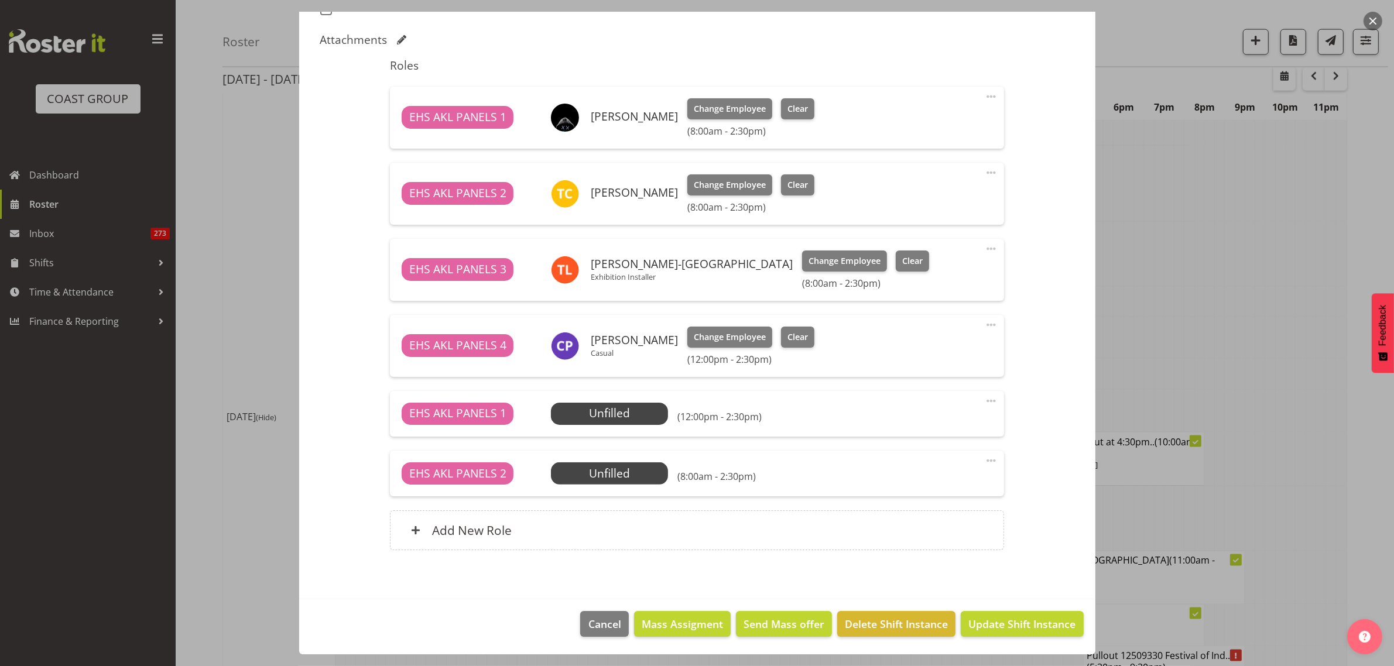
click at [984, 461] on span at bounding box center [991, 461] width 14 height 14
click at [947, 527] on link "Delete" at bounding box center [942, 530] width 112 height 21
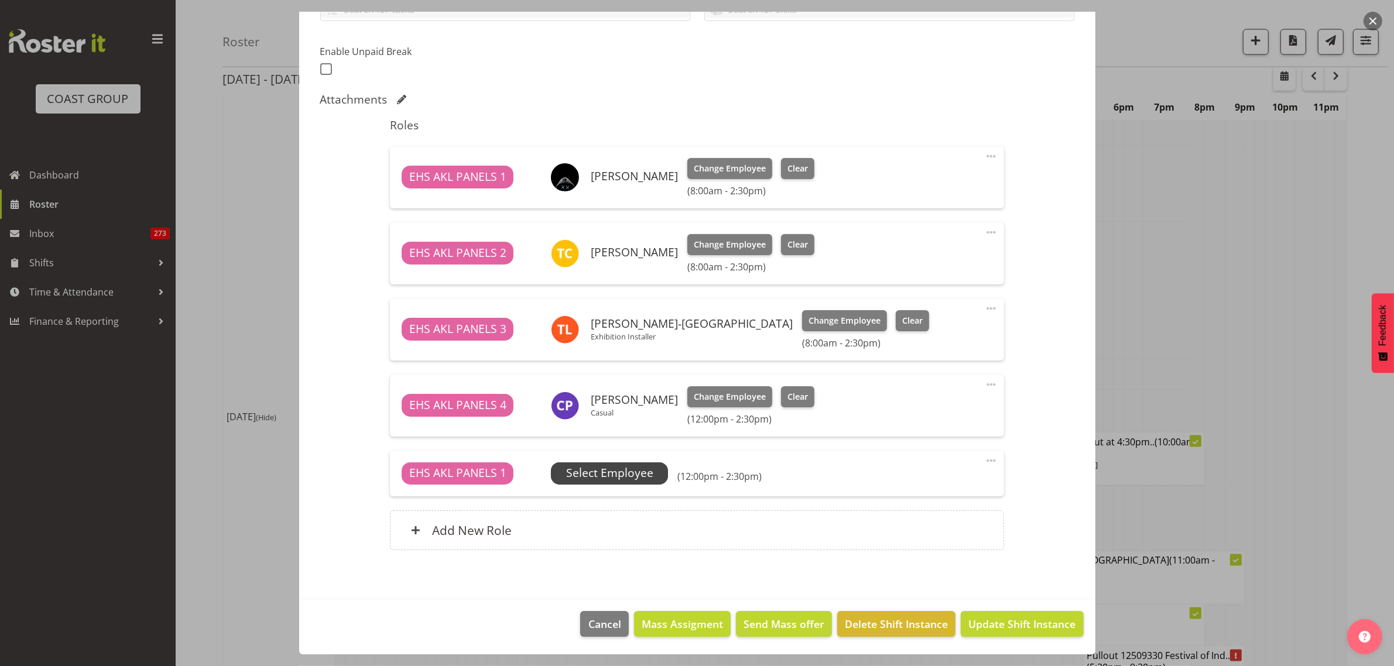
click at [650, 475] on span "Select Employee" at bounding box center [609, 473] width 87 height 17
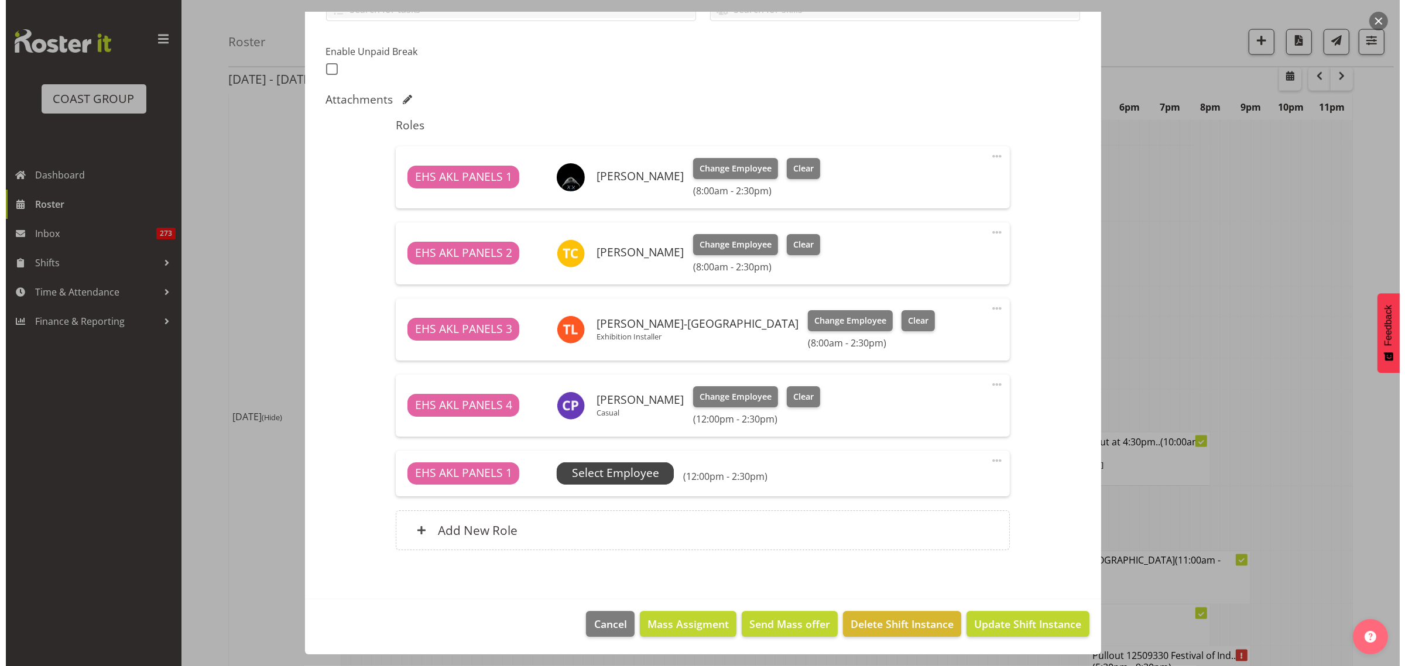
scroll to position [2251, 0]
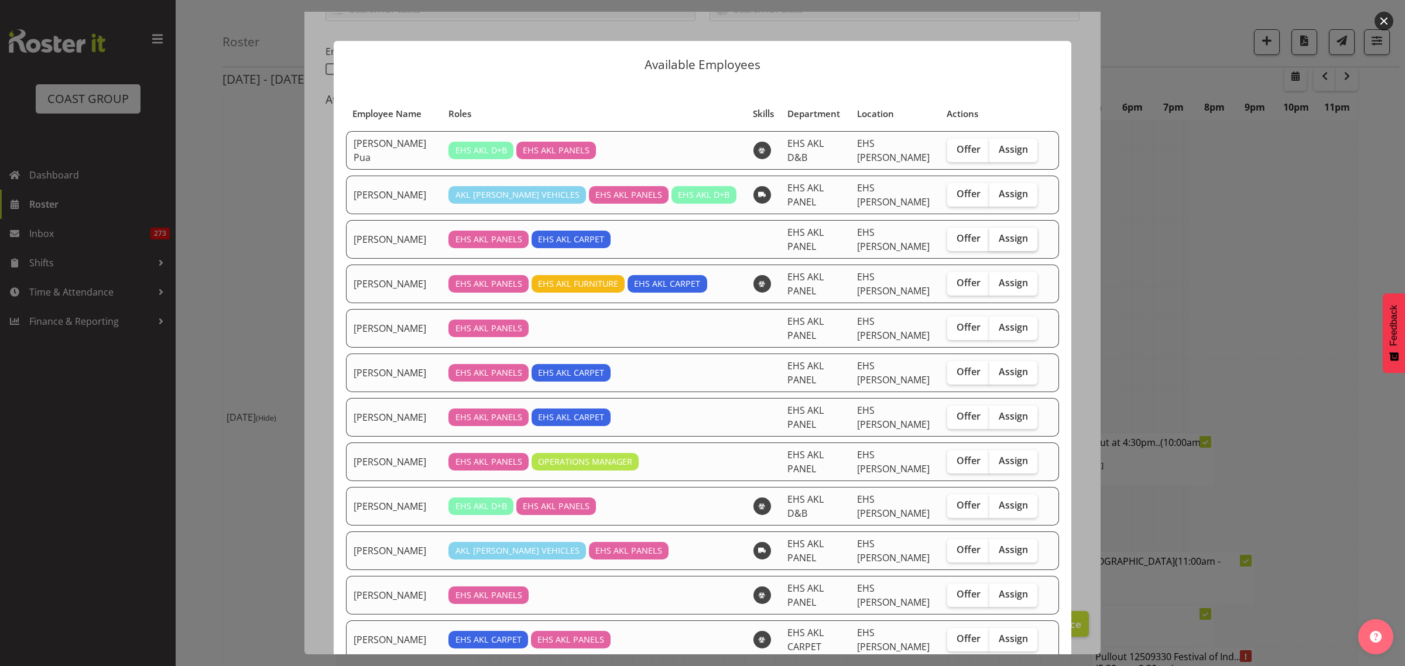
click at [1010, 244] on span "Assign" at bounding box center [1013, 238] width 29 height 12
click at [997, 242] on input "Assign" at bounding box center [993, 239] width 8 height 8
checkbox input "true"
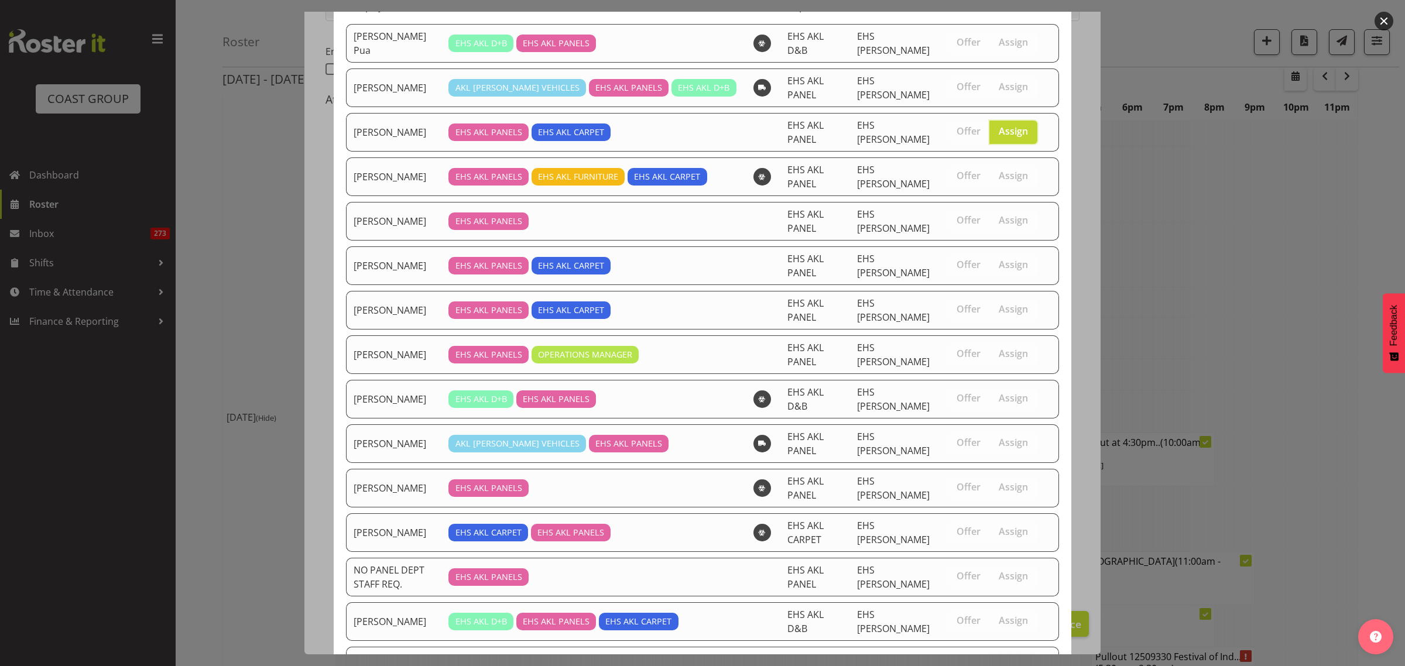
scroll to position [229, 0]
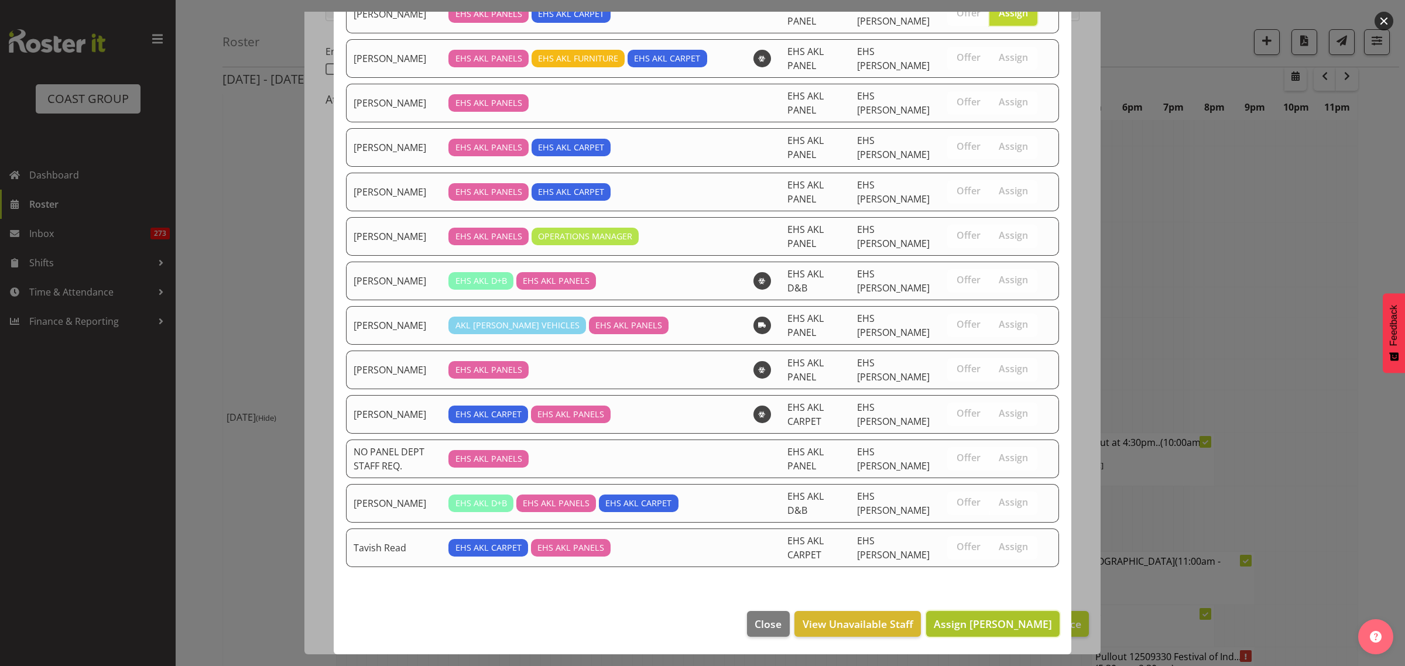
click at [954, 630] on span "Assign [PERSON_NAME]" at bounding box center [993, 624] width 118 height 14
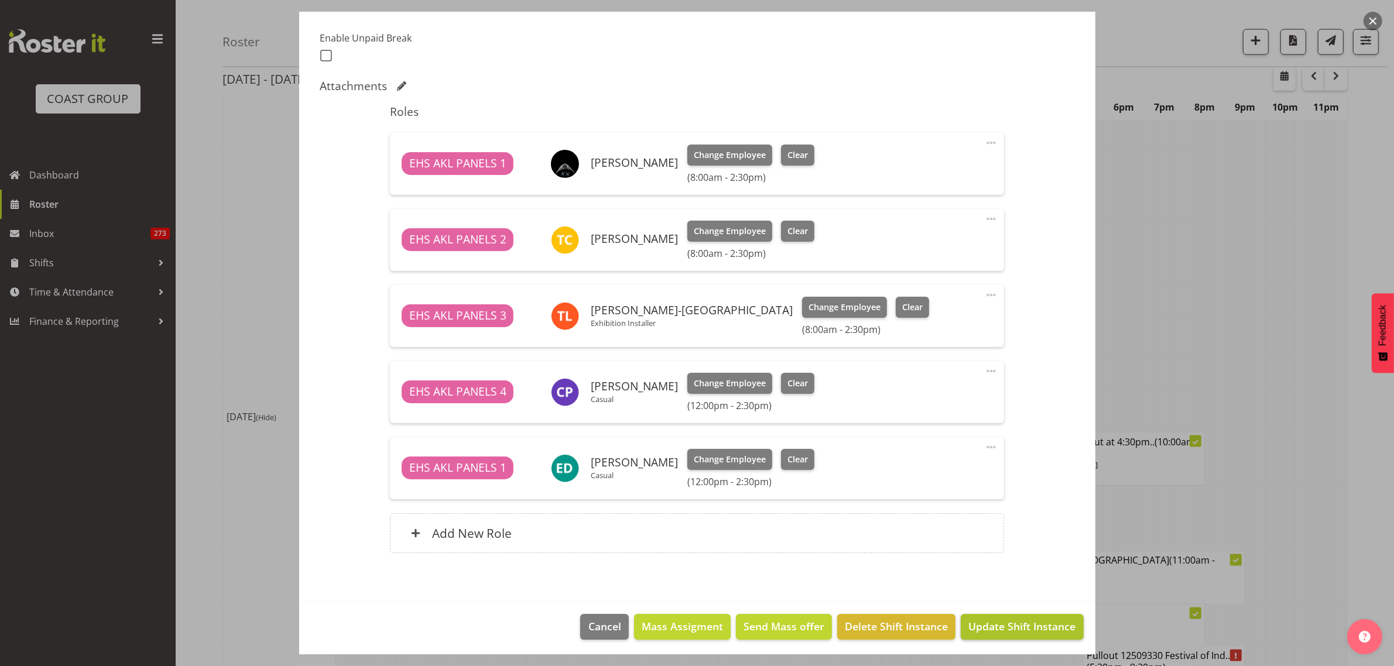
scroll to position [308, 0]
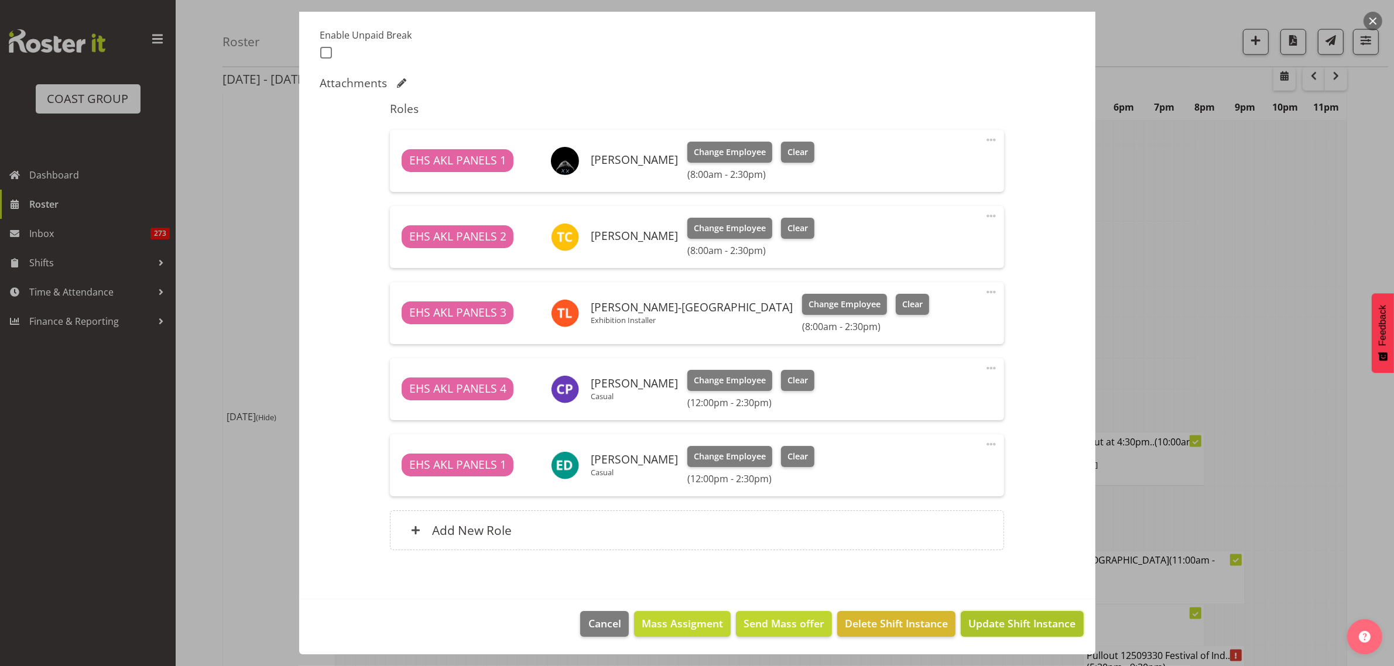
click at [986, 626] on span "Update Shift Instance" at bounding box center [1021, 623] width 107 height 15
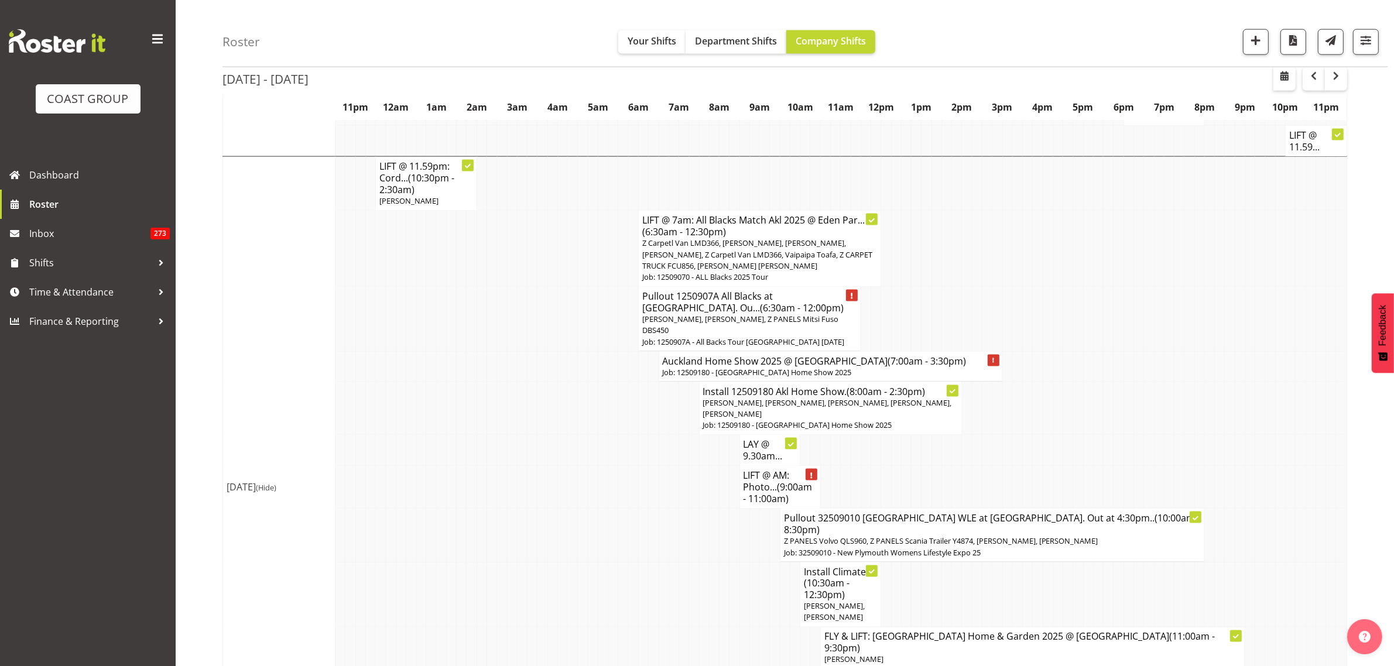
scroll to position [2140, 0]
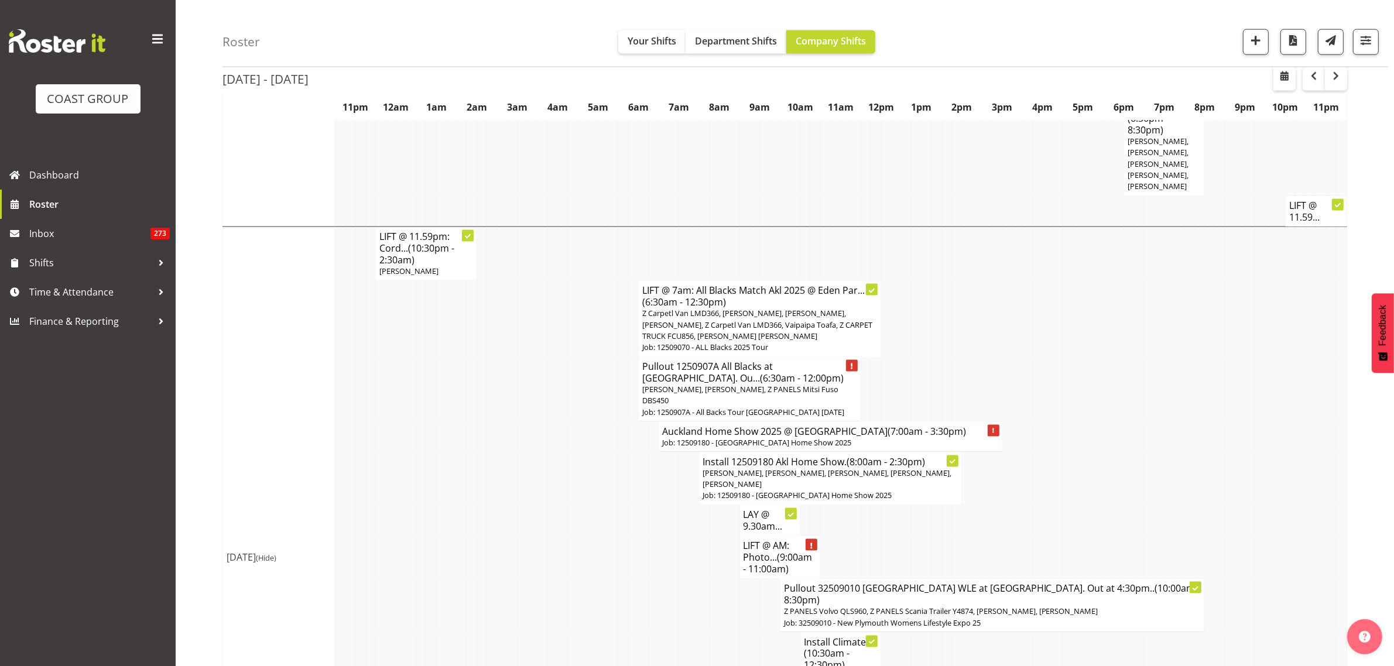
click at [767, 361] on h4 "Pullout 1250907A All Blacks at [GEOGRAPHIC_DATA]. Ou... (6:30am - 12:00pm)" at bounding box center [749, 372] width 215 height 23
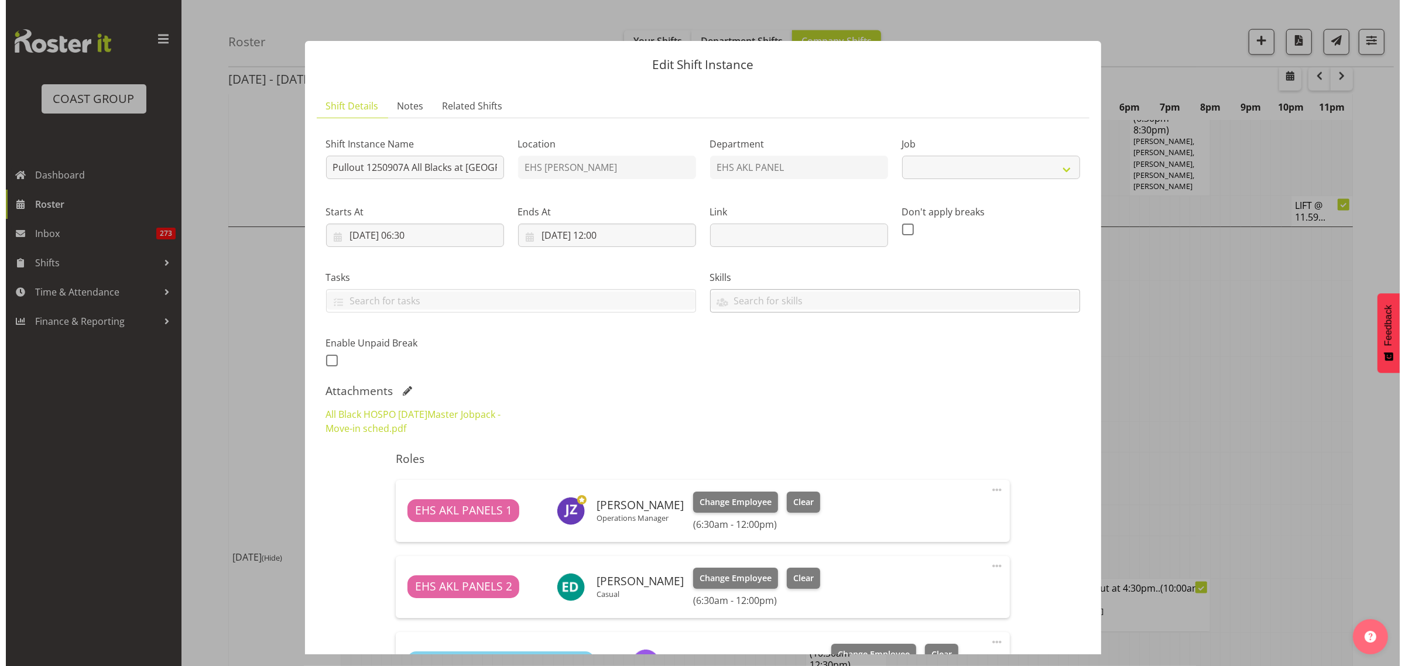
scroll to position [2116, 0]
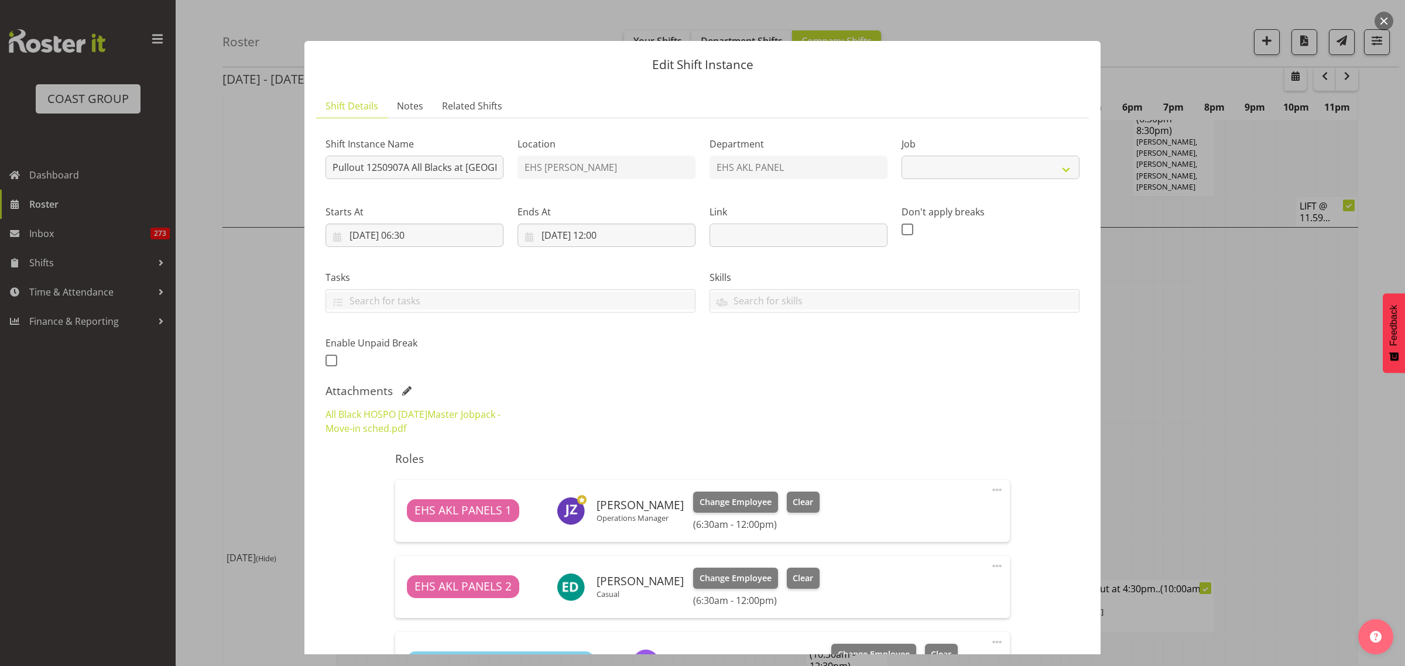
select select "10496"
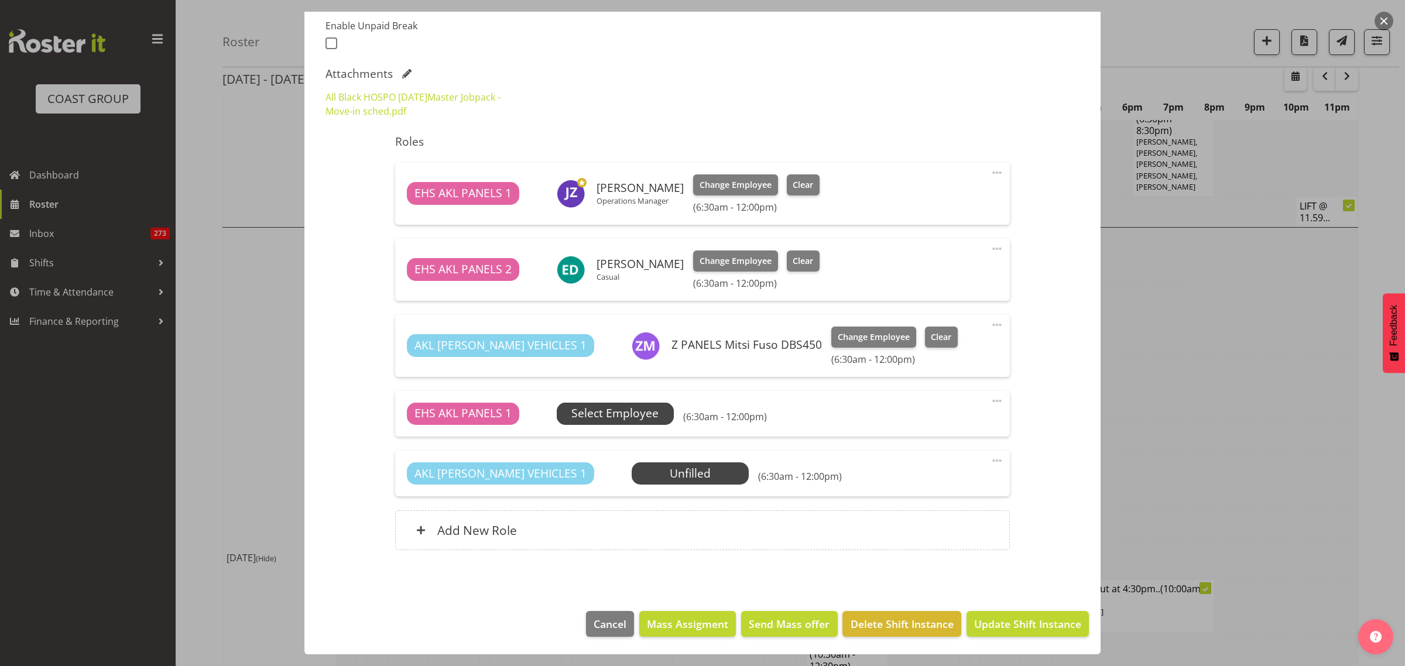
click at [608, 416] on span "Select Employee" at bounding box center [614, 413] width 87 height 17
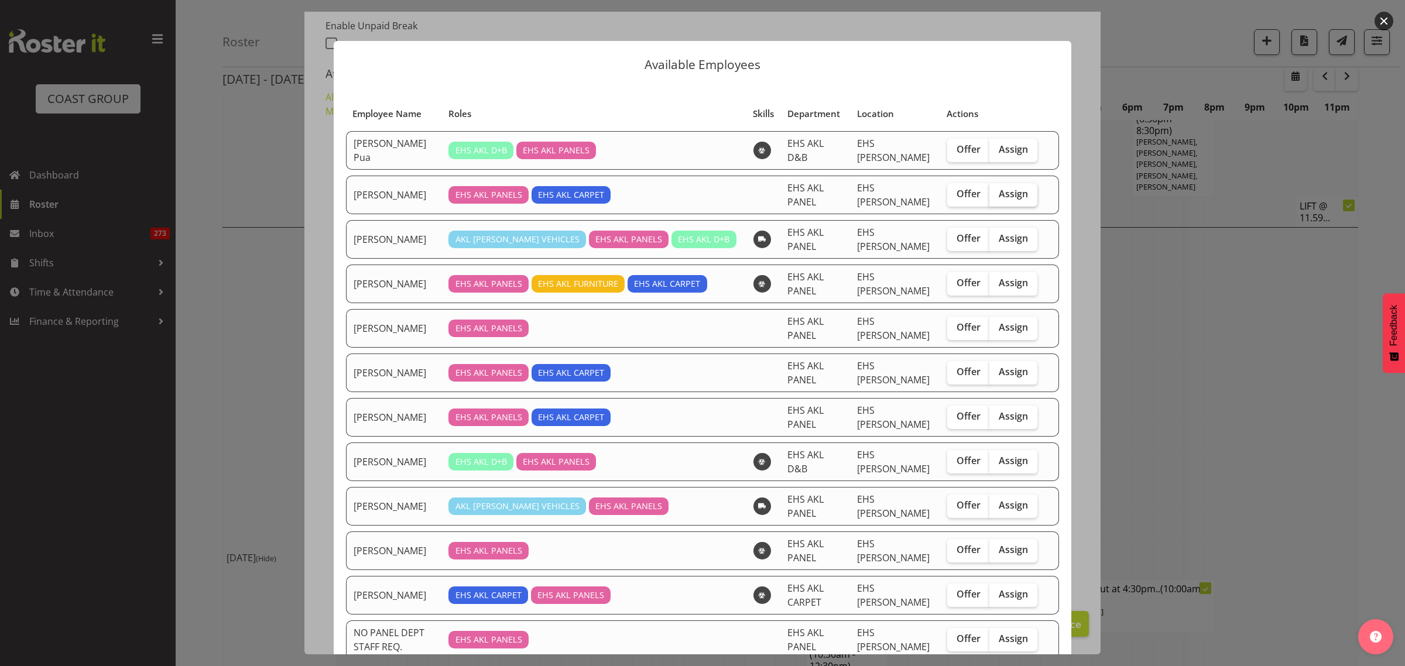
click at [999, 194] on span "Assign" at bounding box center [1013, 194] width 29 height 12
click at [997, 194] on input "Assign" at bounding box center [993, 194] width 8 height 8
checkbox input "true"
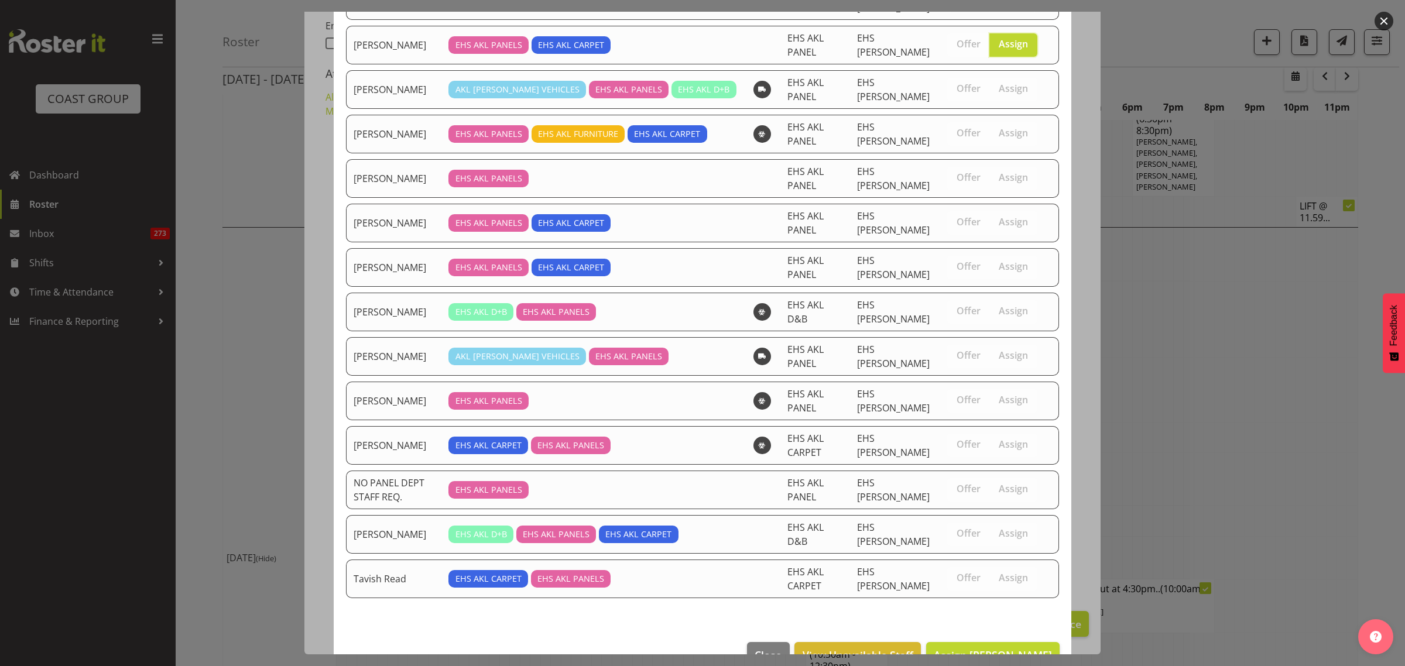
scroll to position [184, 0]
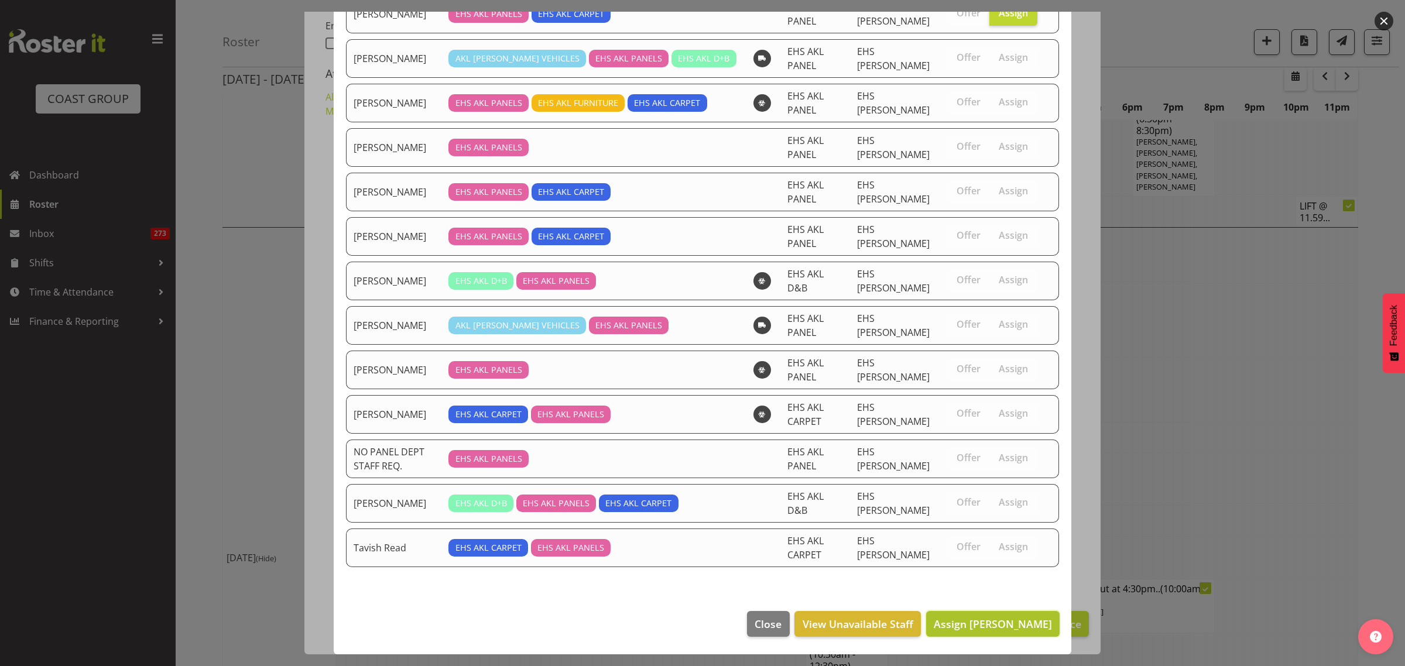
click at [960, 626] on span "Assign Cameron Phillips" at bounding box center [993, 624] width 118 height 14
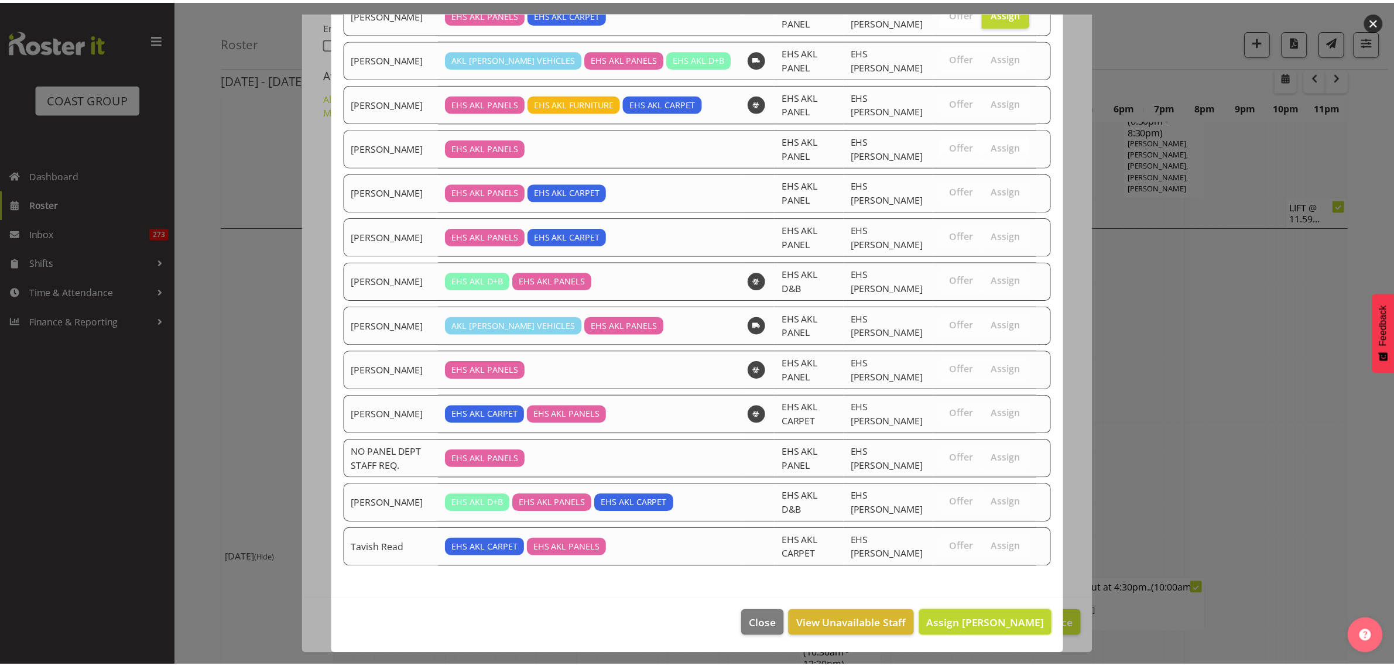
scroll to position [2140, 0]
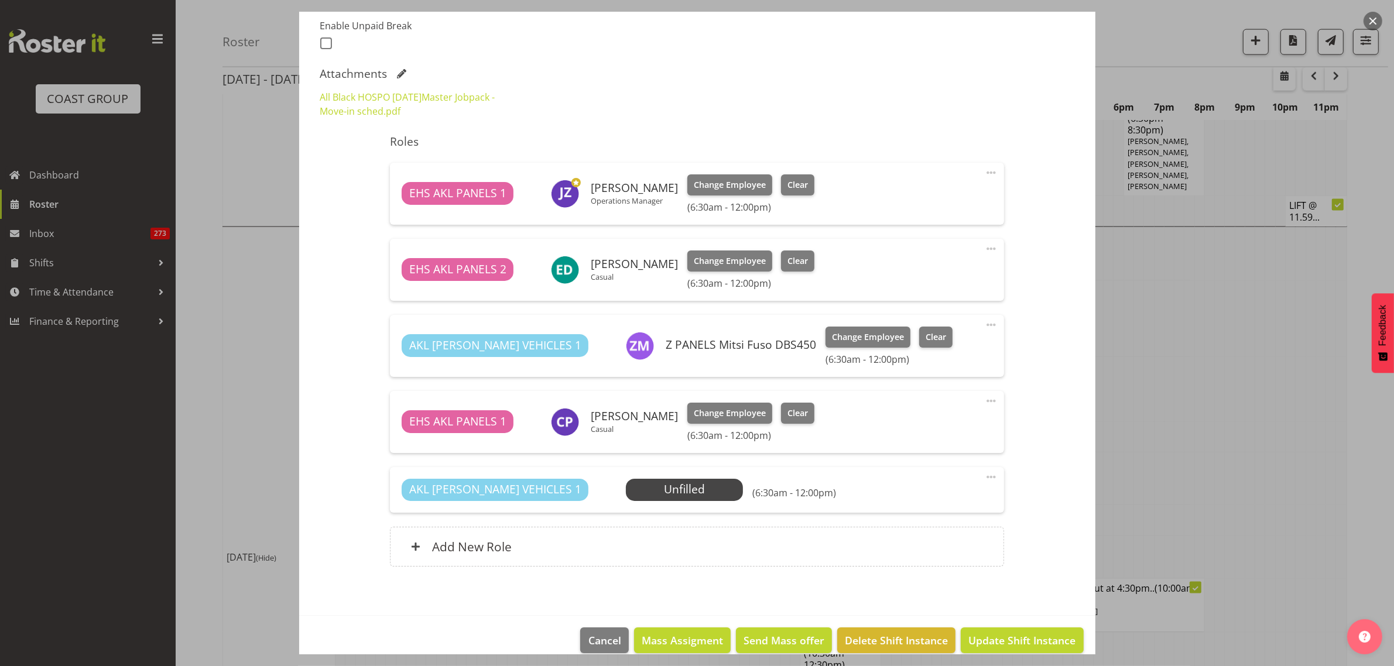
click at [984, 475] on span at bounding box center [991, 477] width 14 height 14
click at [937, 539] on link "Delete" at bounding box center [942, 547] width 112 height 21
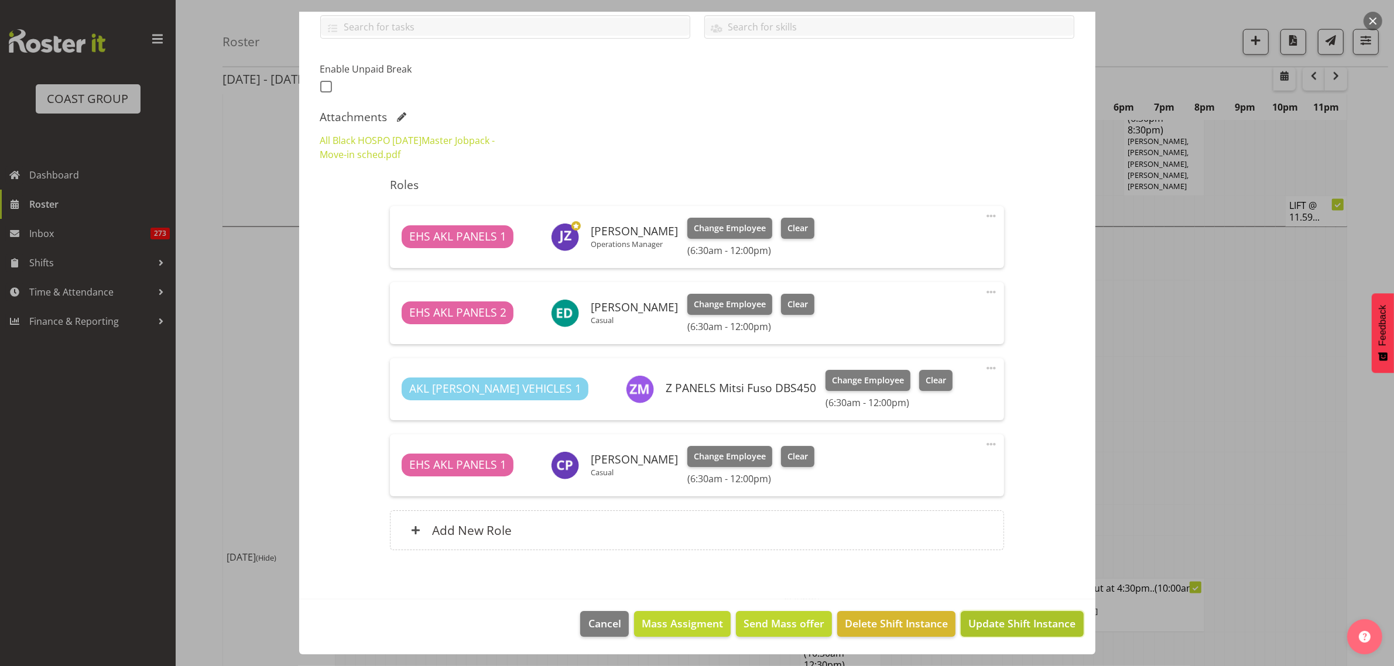
click at [996, 627] on span "Update Shift Instance" at bounding box center [1021, 623] width 107 height 15
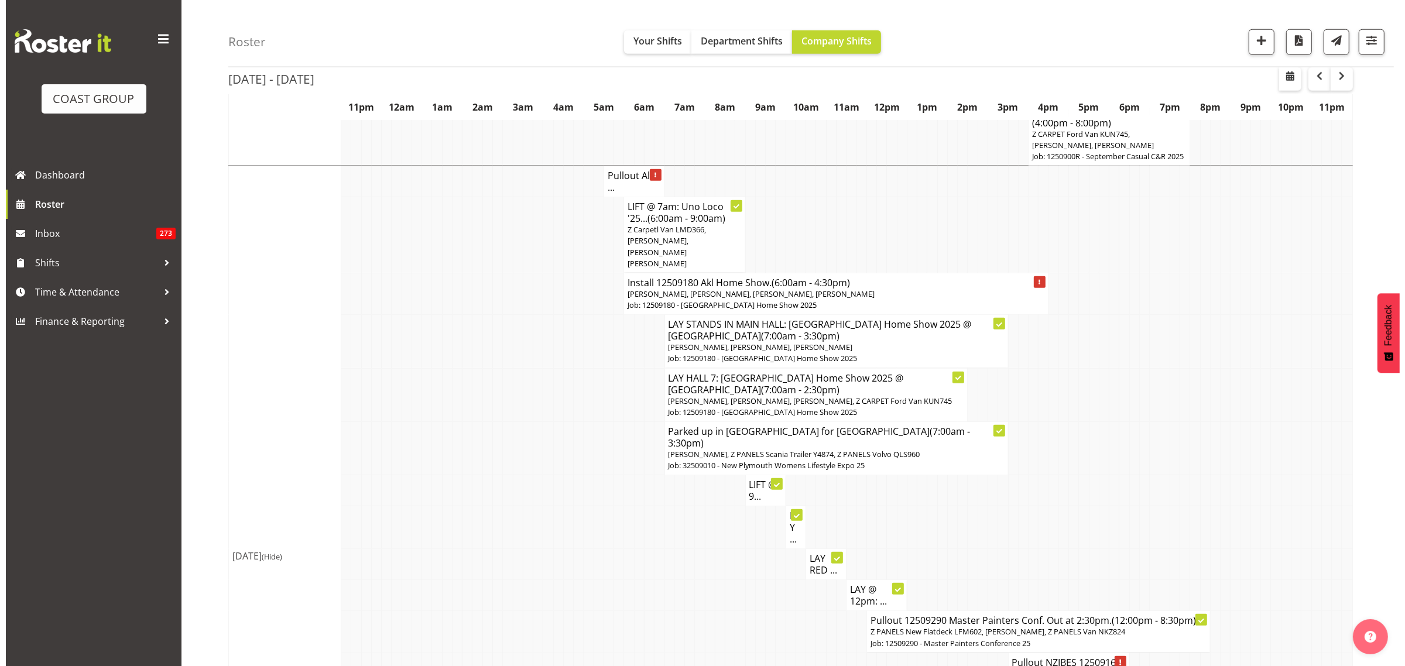
scroll to position [1418, 0]
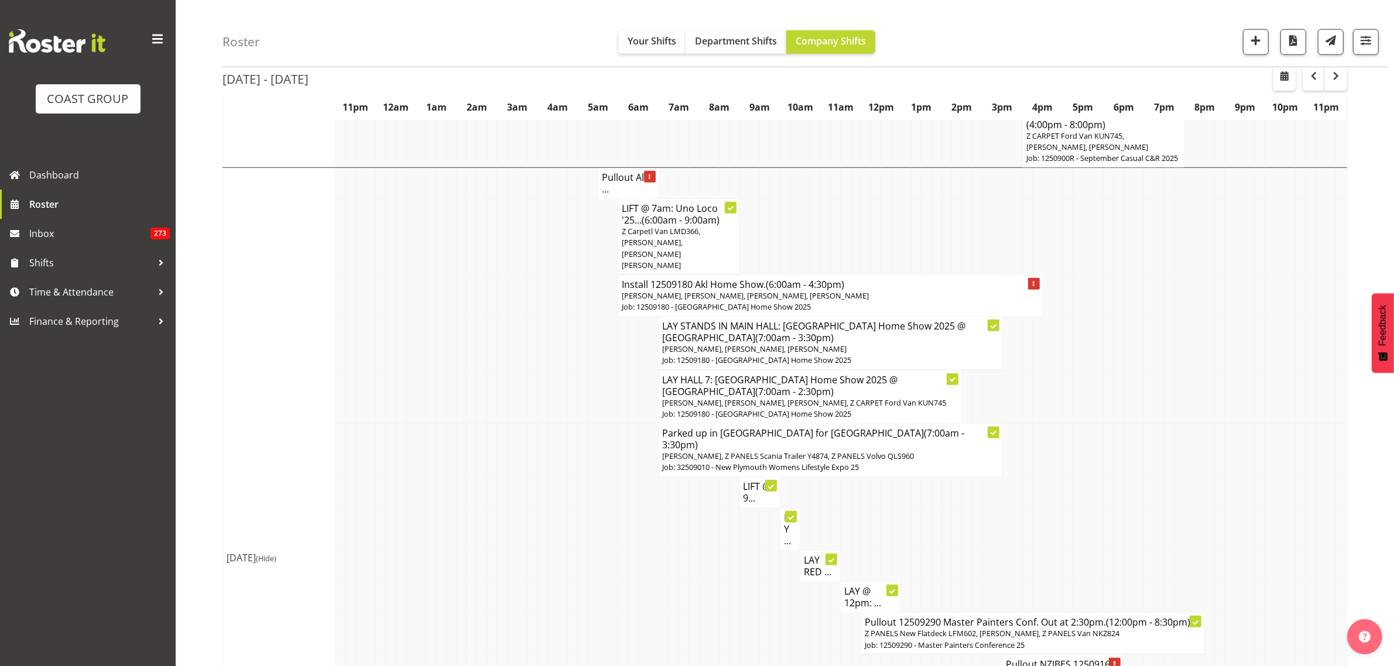
click at [924, 290] on p "[PERSON_NAME], [PERSON_NAME], [PERSON_NAME], [PERSON_NAME]" at bounding box center [830, 295] width 417 height 11
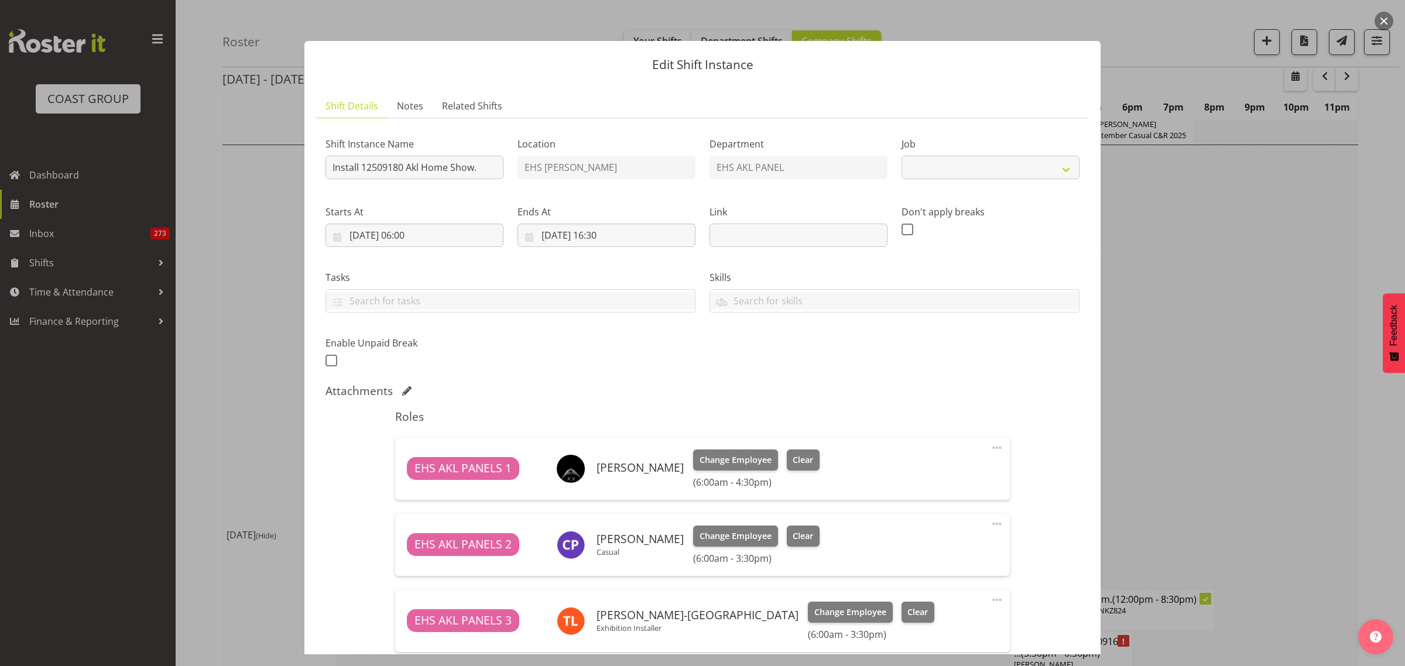
select select "9932"
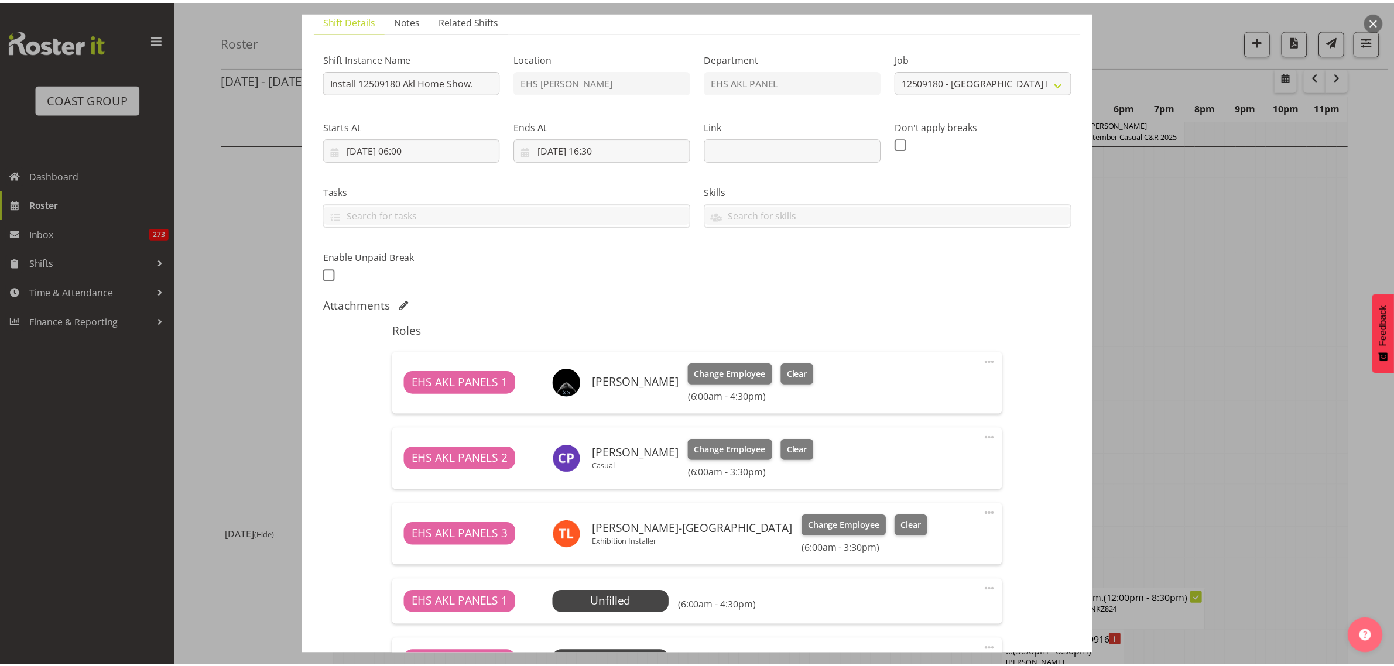
scroll to position [293, 0]
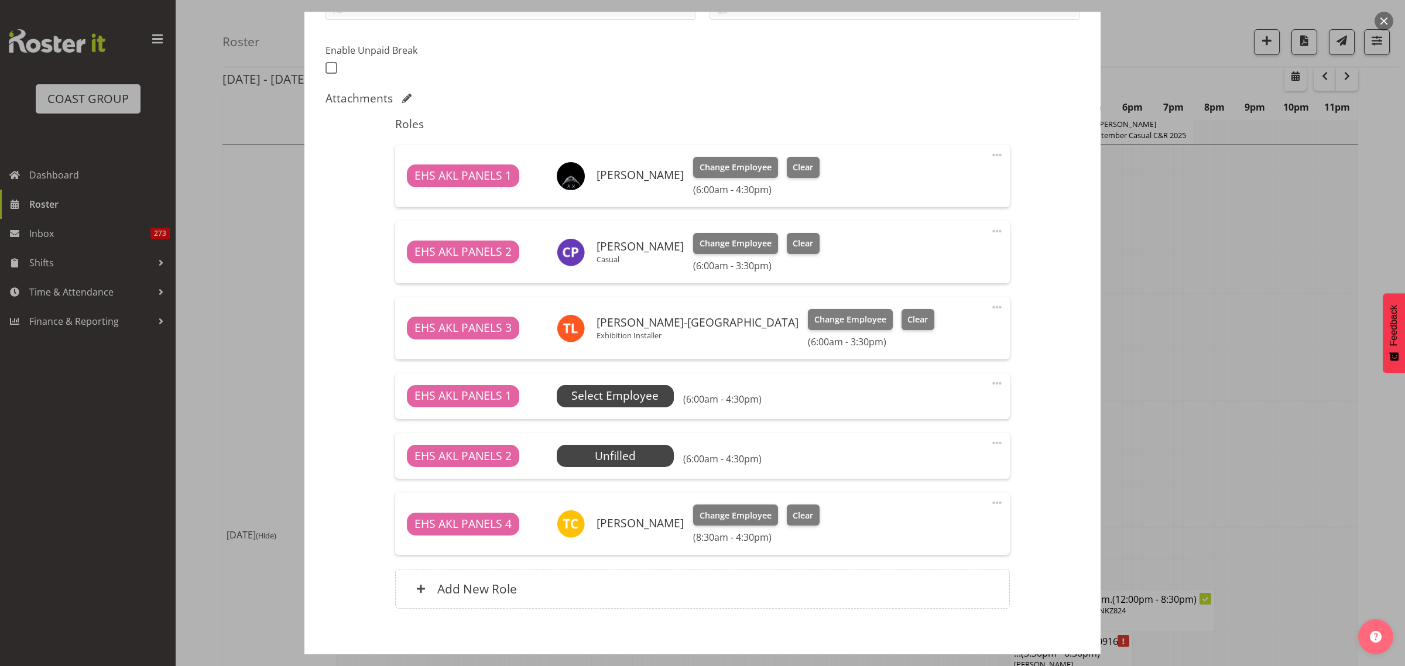
click at [596, 405] on span "Select Employee" at bounding box center [614, 396] width 87 height 17
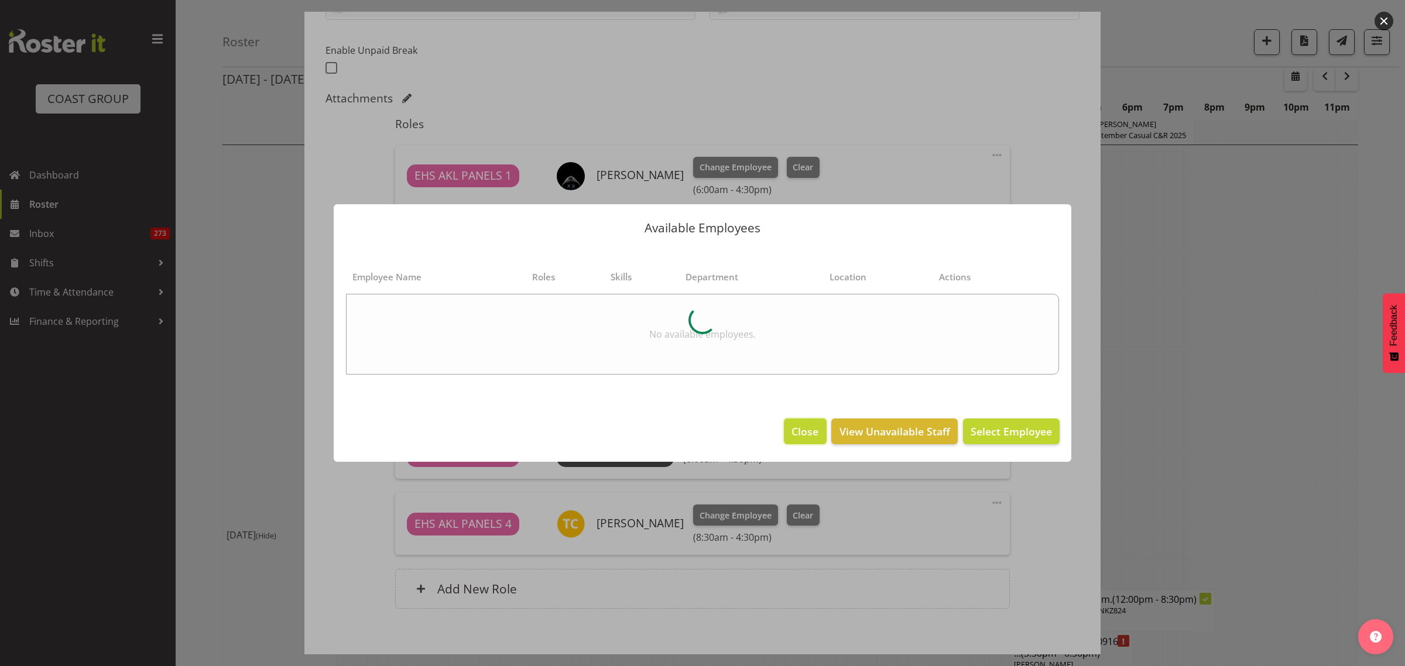
click at [800, 438] on span "Close" at bounding box center [804, 431] width 27 height 15
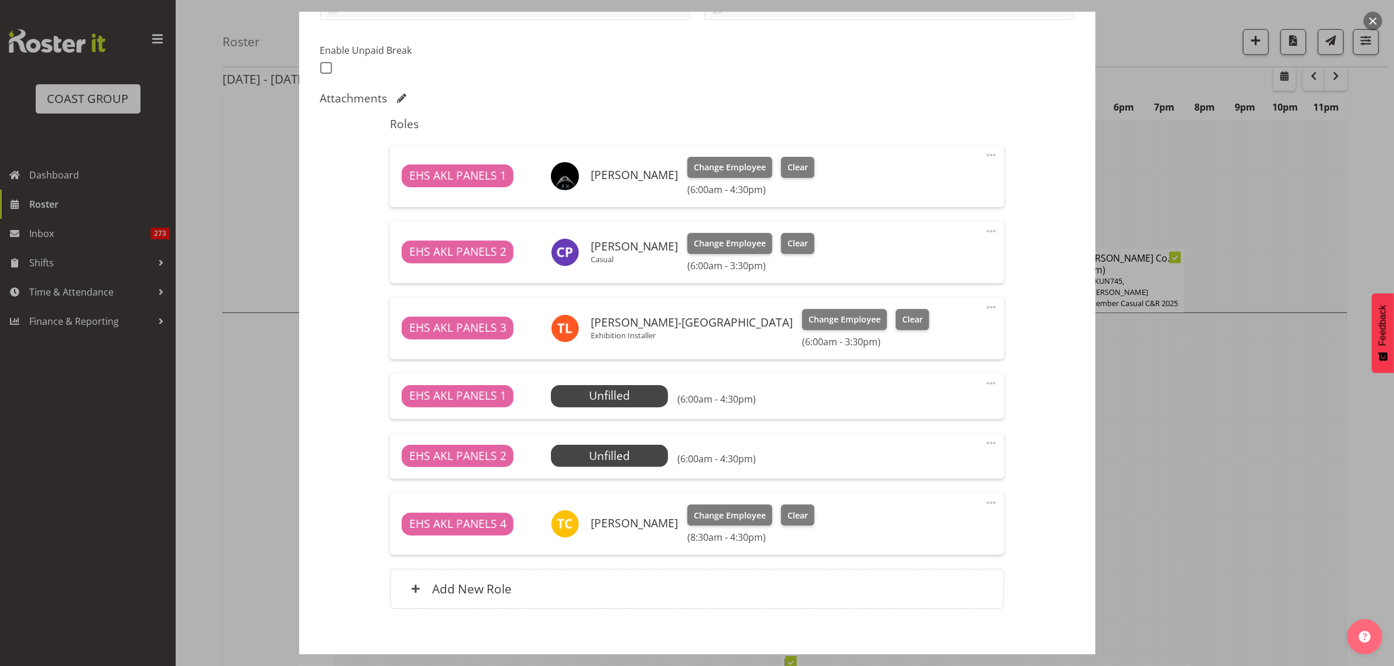
scroll to position [1272, 0]
click at [1373, 22] on button "button" at bounding box center [1372, 21] width 19 height 19
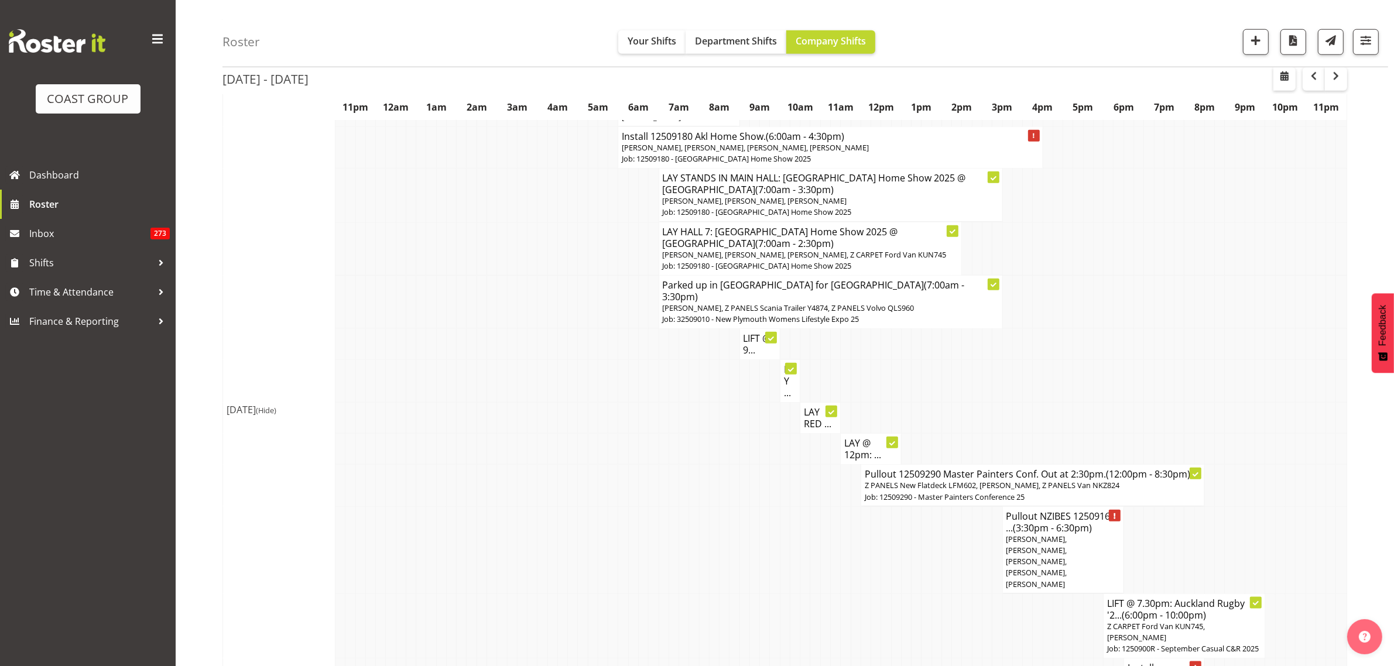
scroll to position [1638, 0]
